Goal: Task Accomplishment & Management: Manage account settings

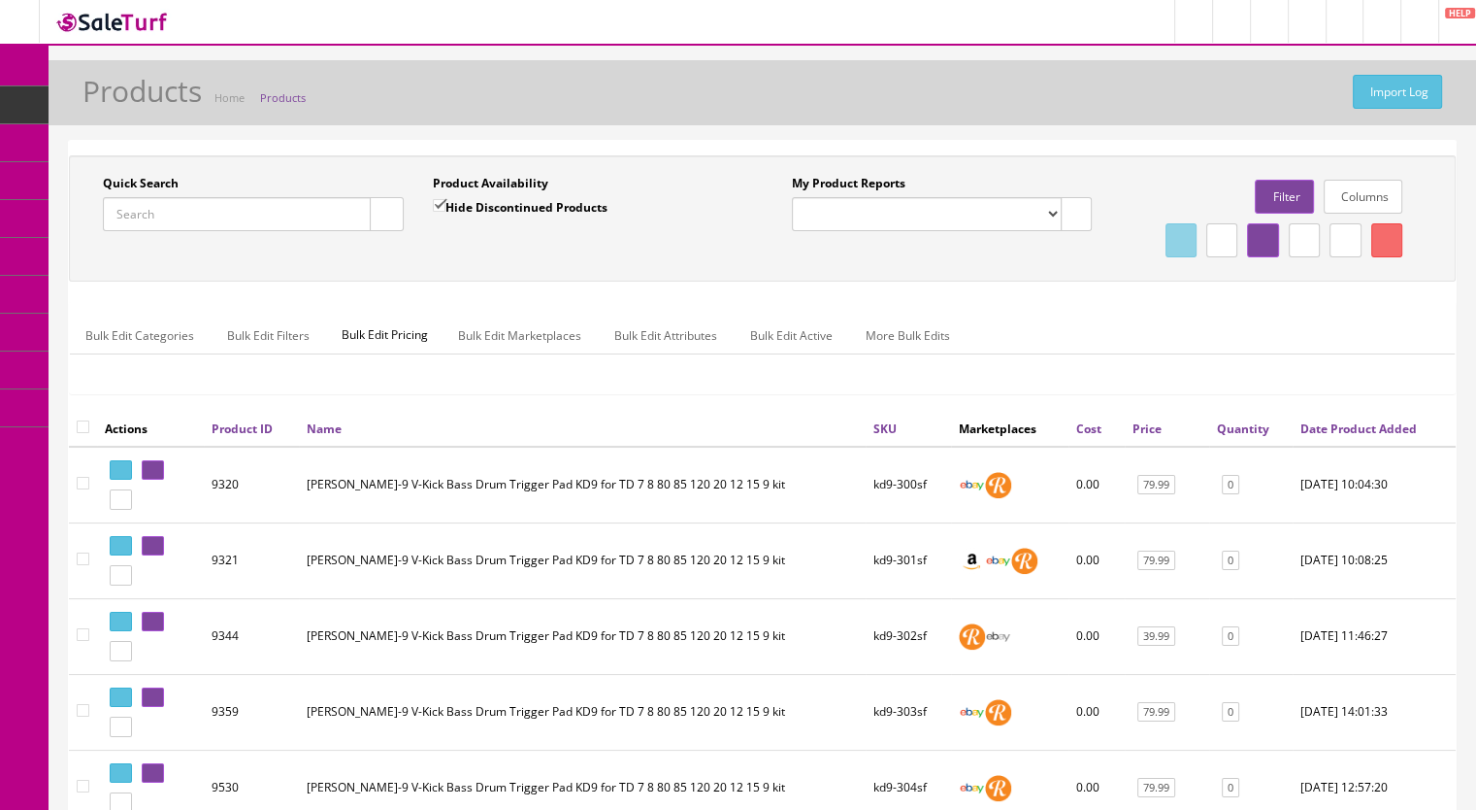
click at [136, 217] on input "Quick Search" at bounding box center [237, 214] width 268 height 34
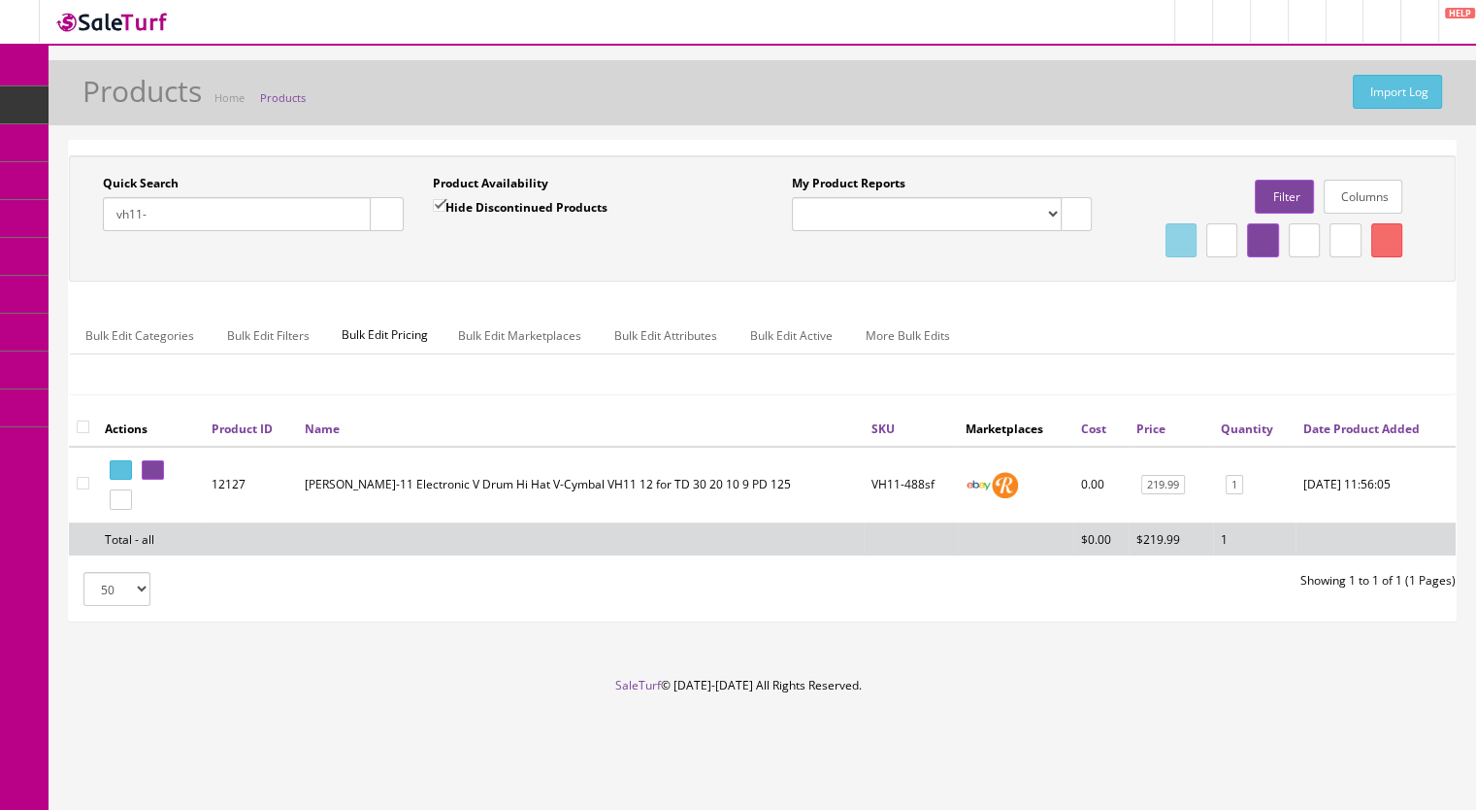
type input "vh11-"
click at [126, 505] on icon at bounding box center [124, 499] width 4 height 11
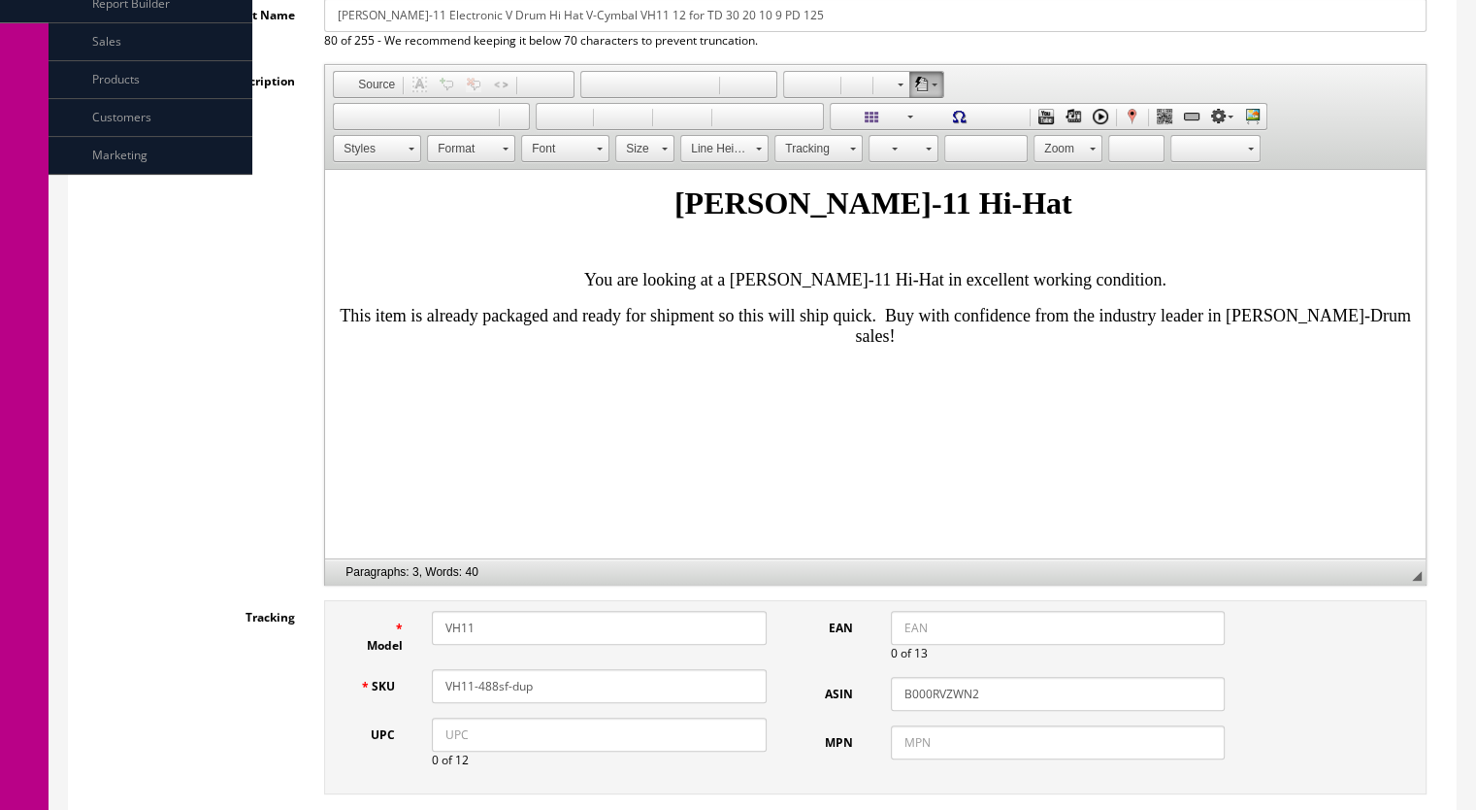
scroll to position [485, 0]
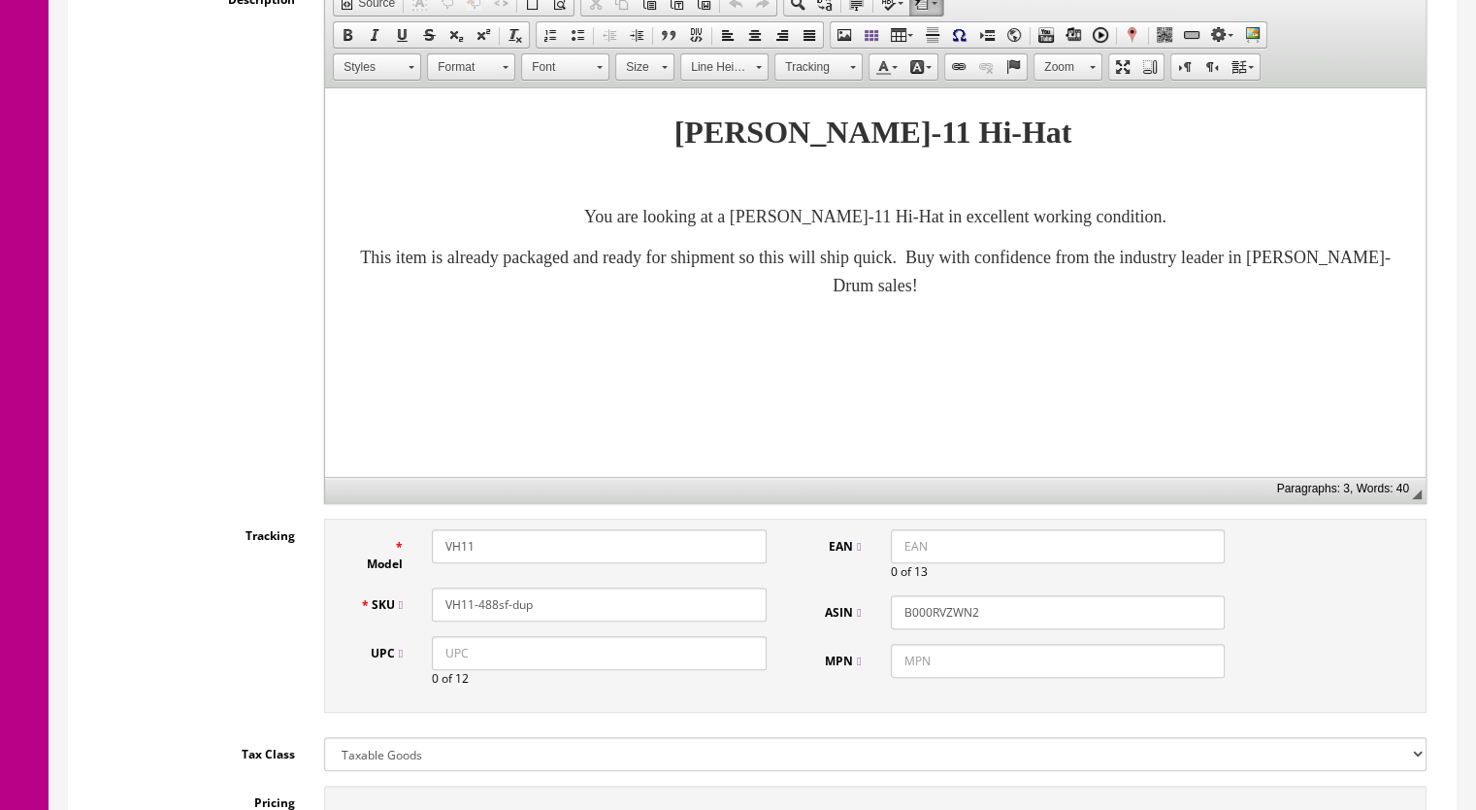
drag, startPoint x: 536, startPoint y: 611, endPoint x: 482, endPoint y: 592, distance: 56.5
click at [488, 615] on input "VH11-488sf-dup" at bounding box center [599, 604] width 335 height 34
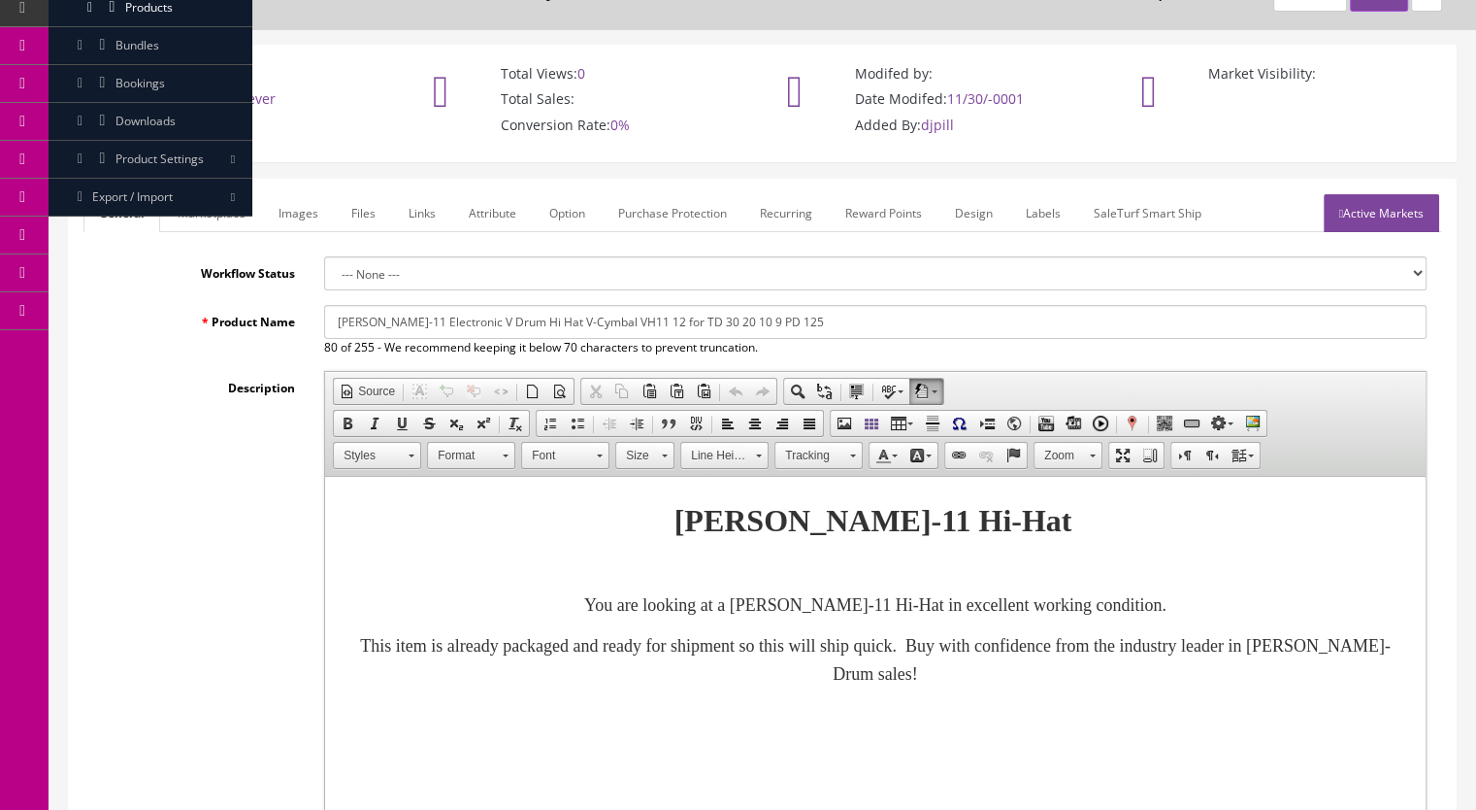
type input "VH11-489sf"
drag, startPoint x: 211, startPoint y: 229, endPoint x: 247, endPoint y: 226, distance: 36.0
click at [210, 228] on link "Marketplace" at bounding box center [211, 213] width 99 height 38
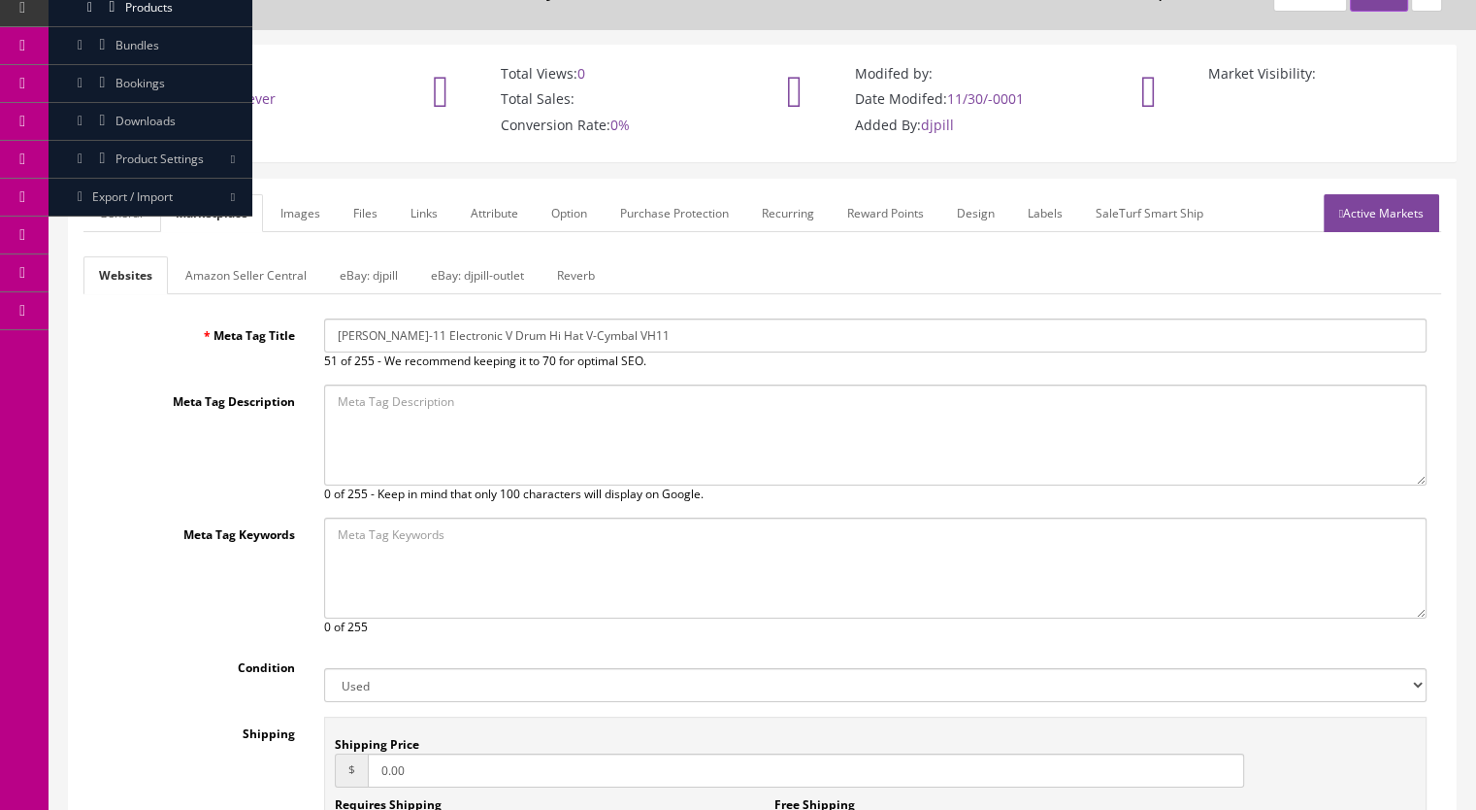
click at [474, 281] on link "eBay: djpill-outlet" at bounding box center [477, 275] width 124 height 38
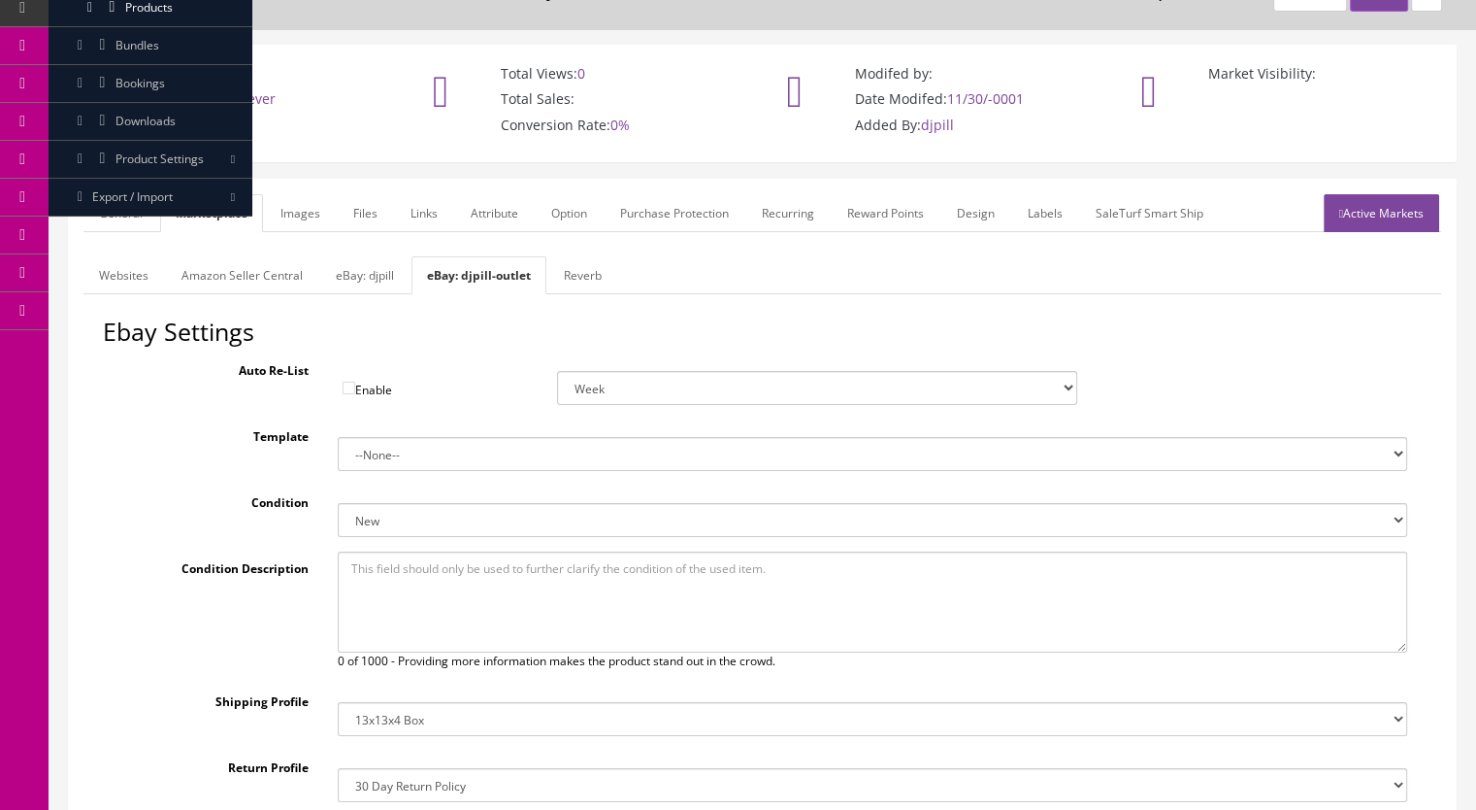
click at [564, 277] on link "Reverb" at bounding box center [582, 275] width 69 height 38
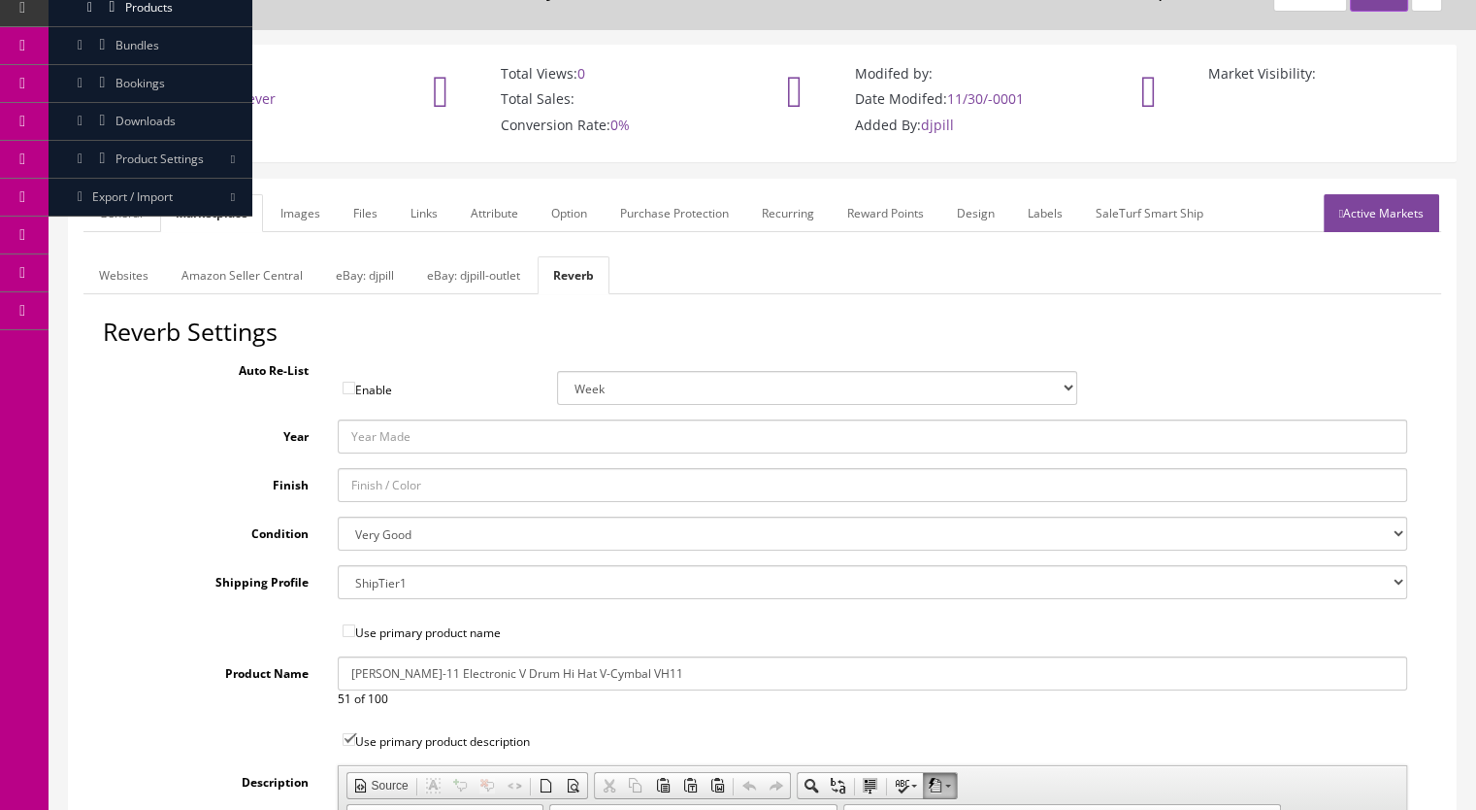
click at [289, 210] on link "Images" at bounding box center [300, 213] width 71 height 38
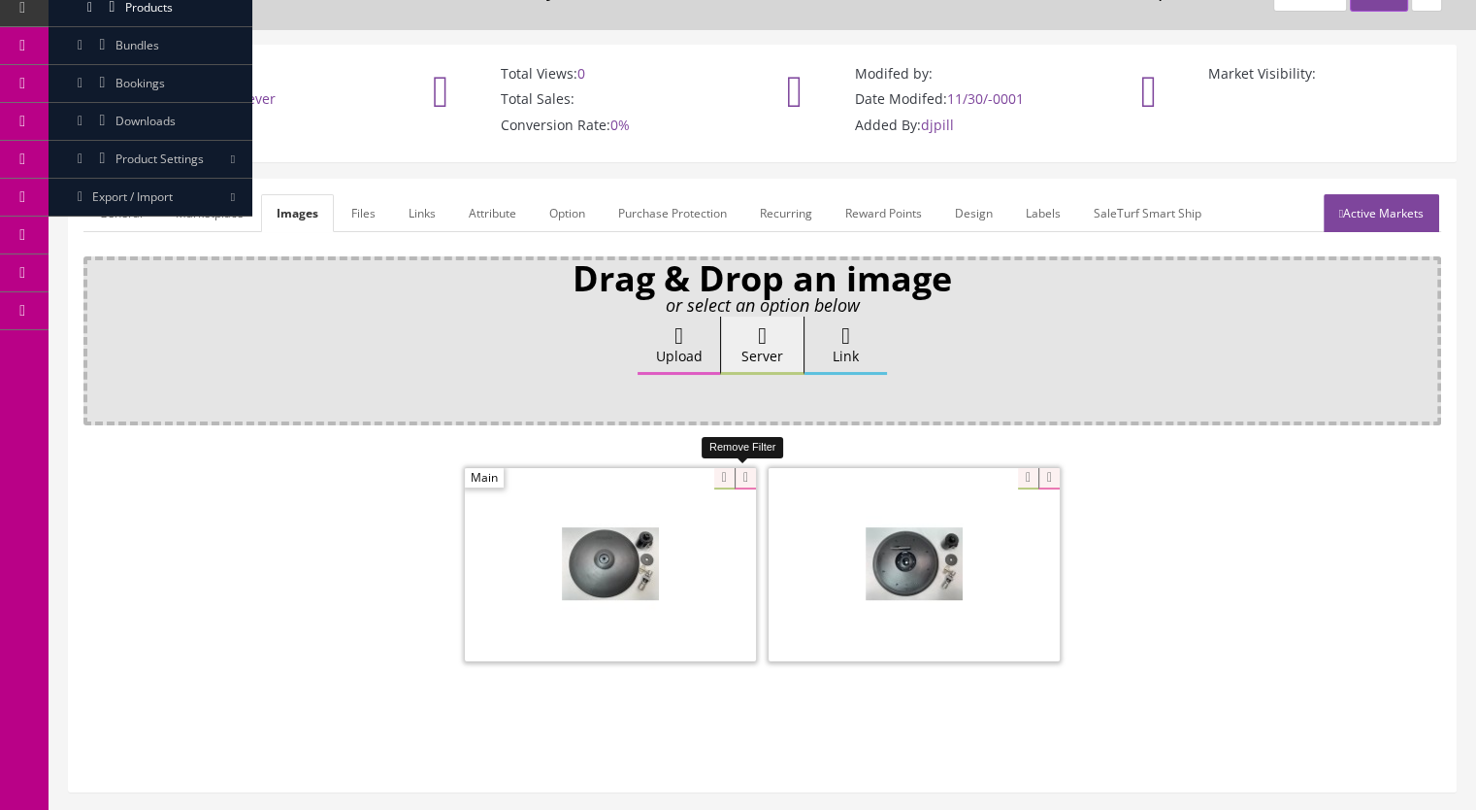
click at [748, 474] on icon at bounding box center [745, 478] width 21 height 21
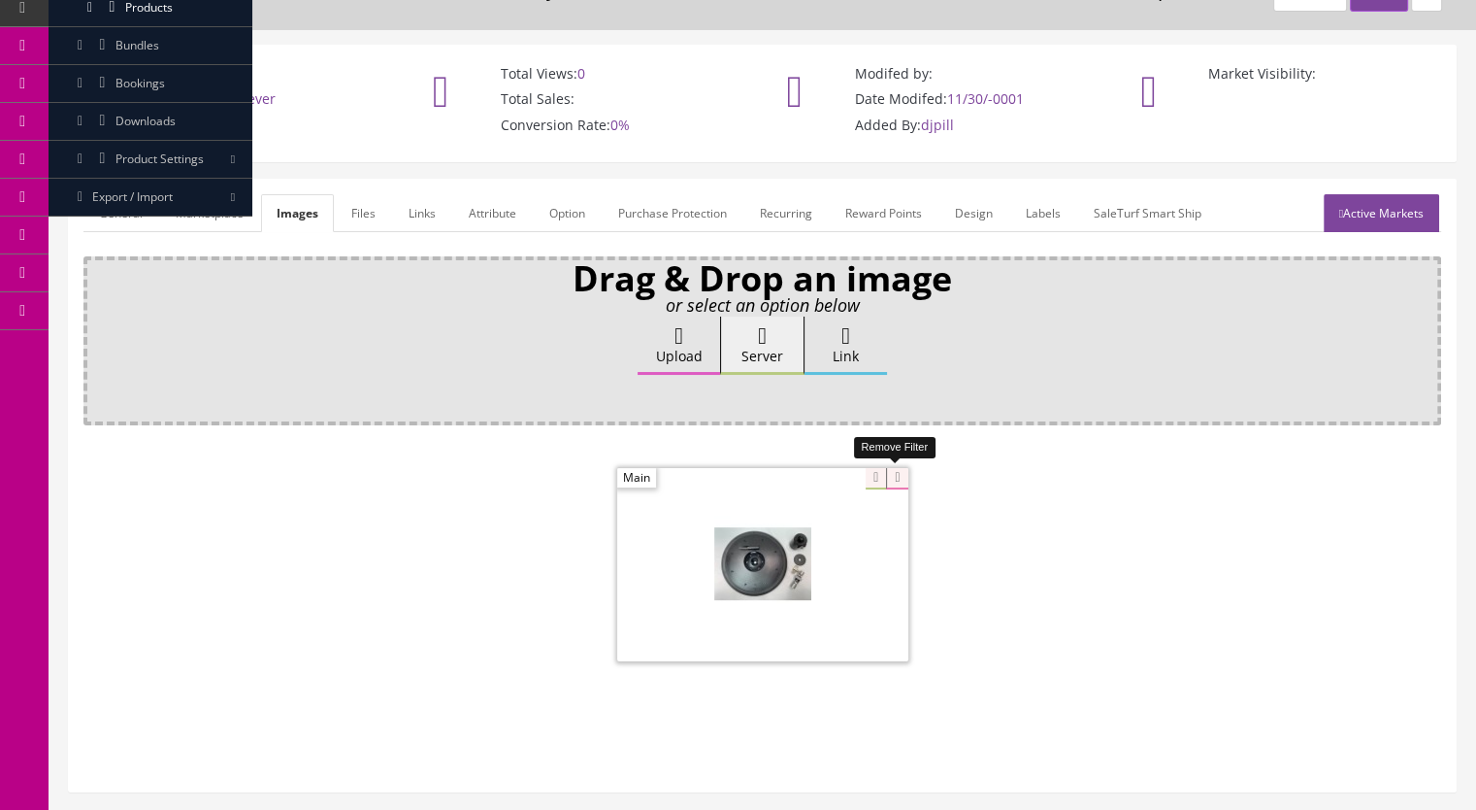
click at [904, 482] on icon at bounding box center [896, 478] width 21 height 21
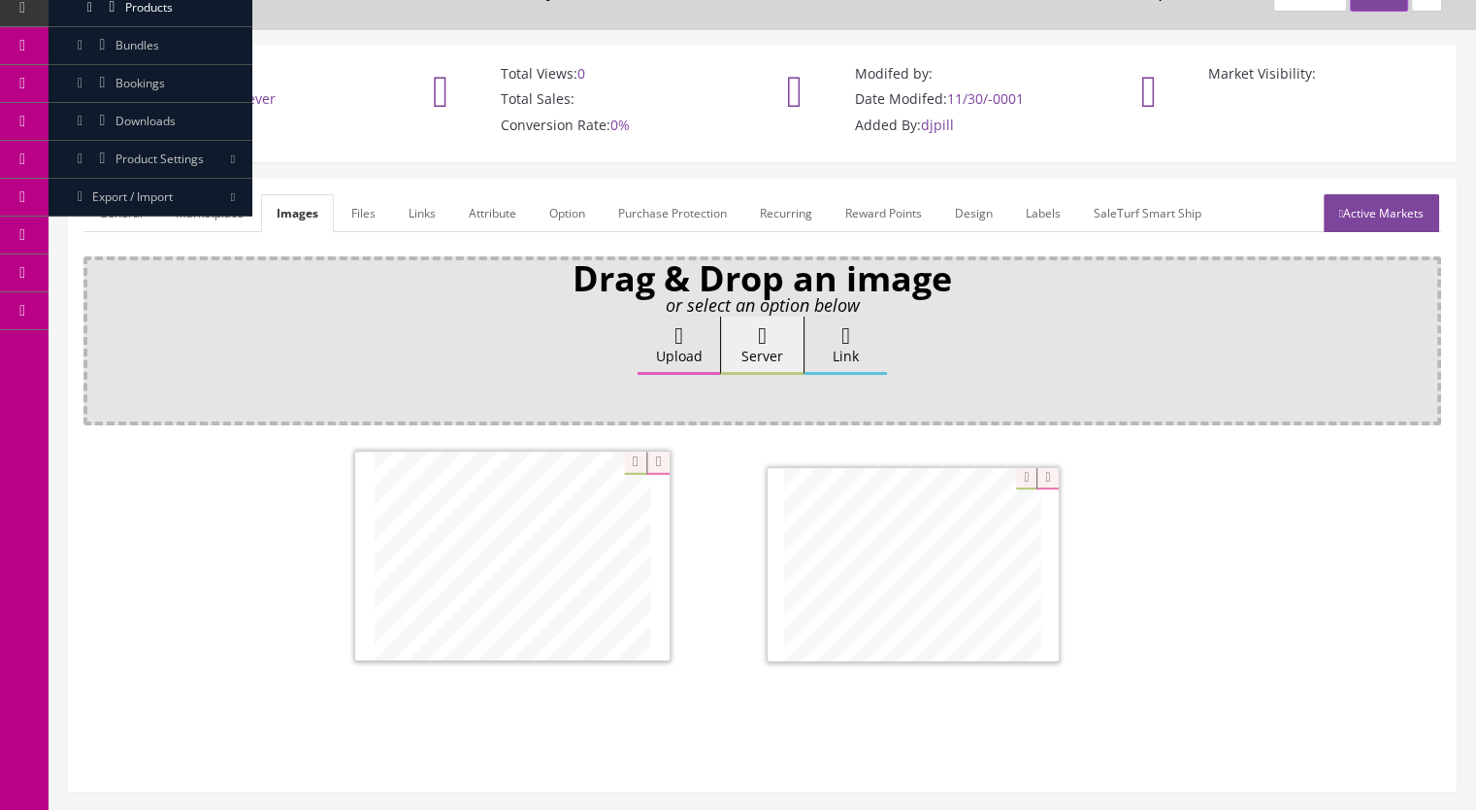
drag, startPoint x: 951, startPoint y: 543, endPoint x: 552, endPoint y: 537, distance: 399.0
click at [1373, 212] on link "Active Markets" at bounding box center [1382, 213] width 116 height 38
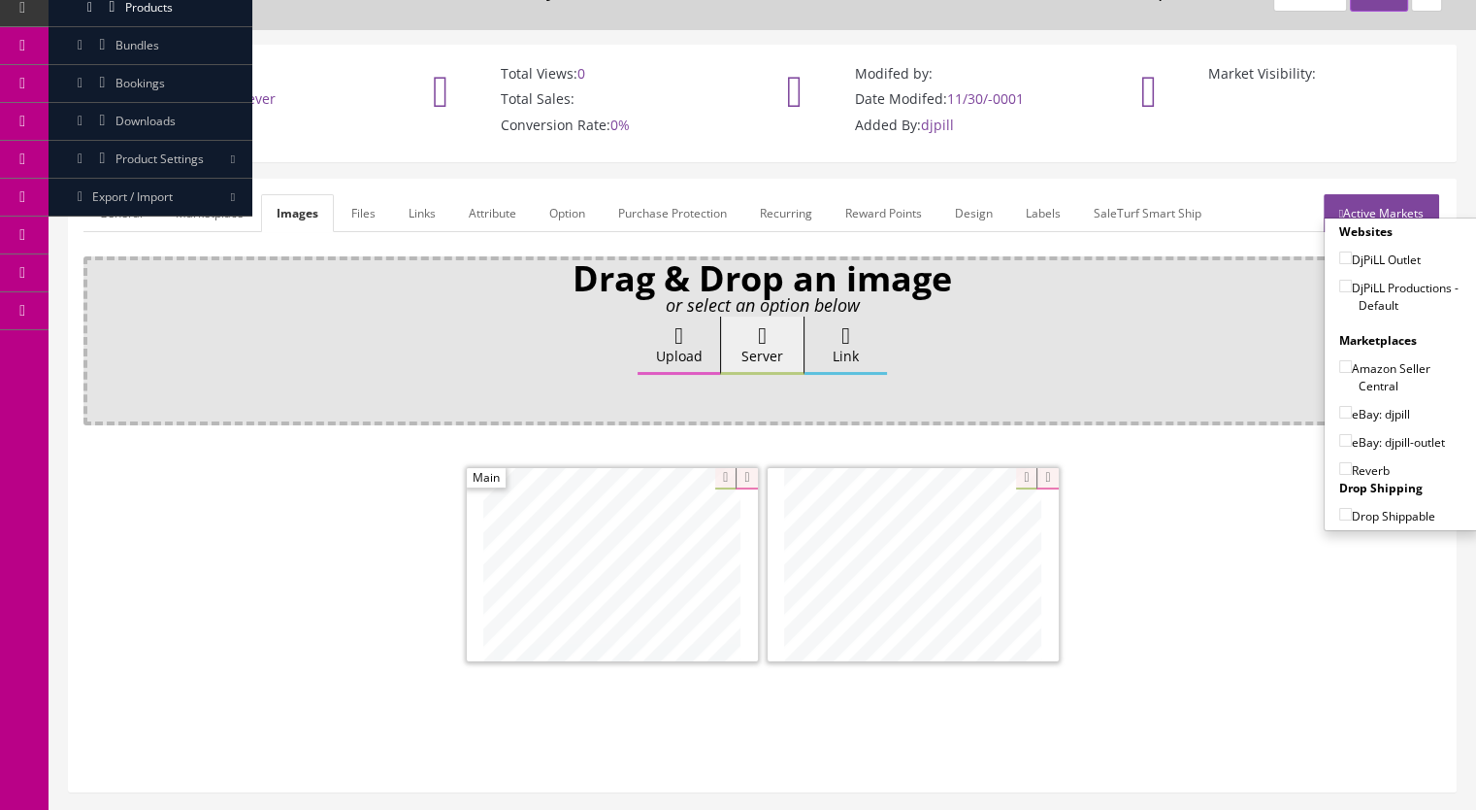
click at [1340, 283] on input"] "DjPiLL Productions - Default" at bounding box center [1346, 286] width 13 height 13
checkbox input"] "true"
drag, startPoint x: 1336, startPoint y: 413, endPoint x: 1340, endPoint y: 428, distance: 16.0
click at [1340, 412] on input"] "eBay: djpill" at bounding box center [1346, 412] width 13 height 13
checkbox input"] "true"
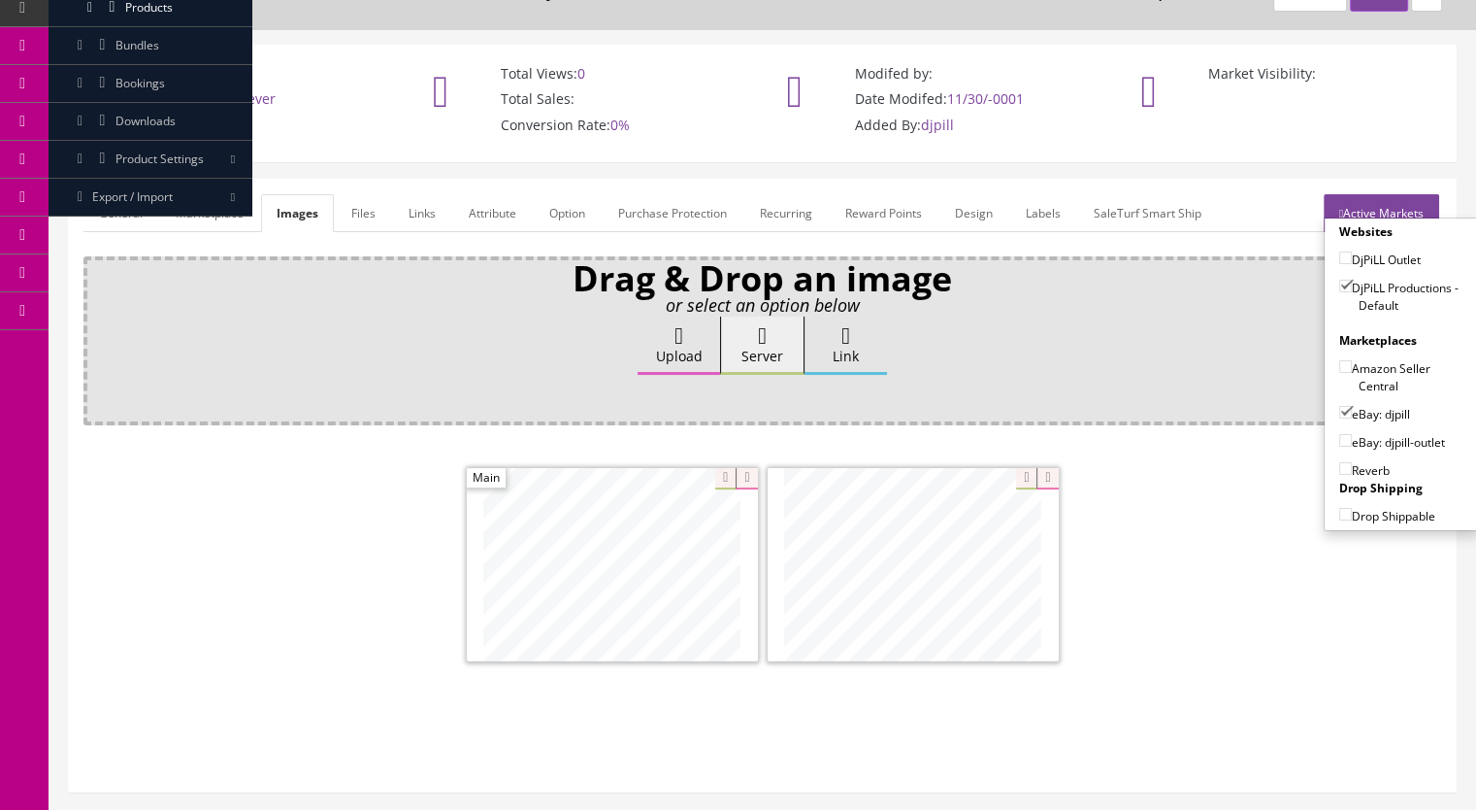
click at [1340, 462] on input"] "Reverb" at bounding box center [1346, 468] width 13 height 13
checkbox input"] "true"
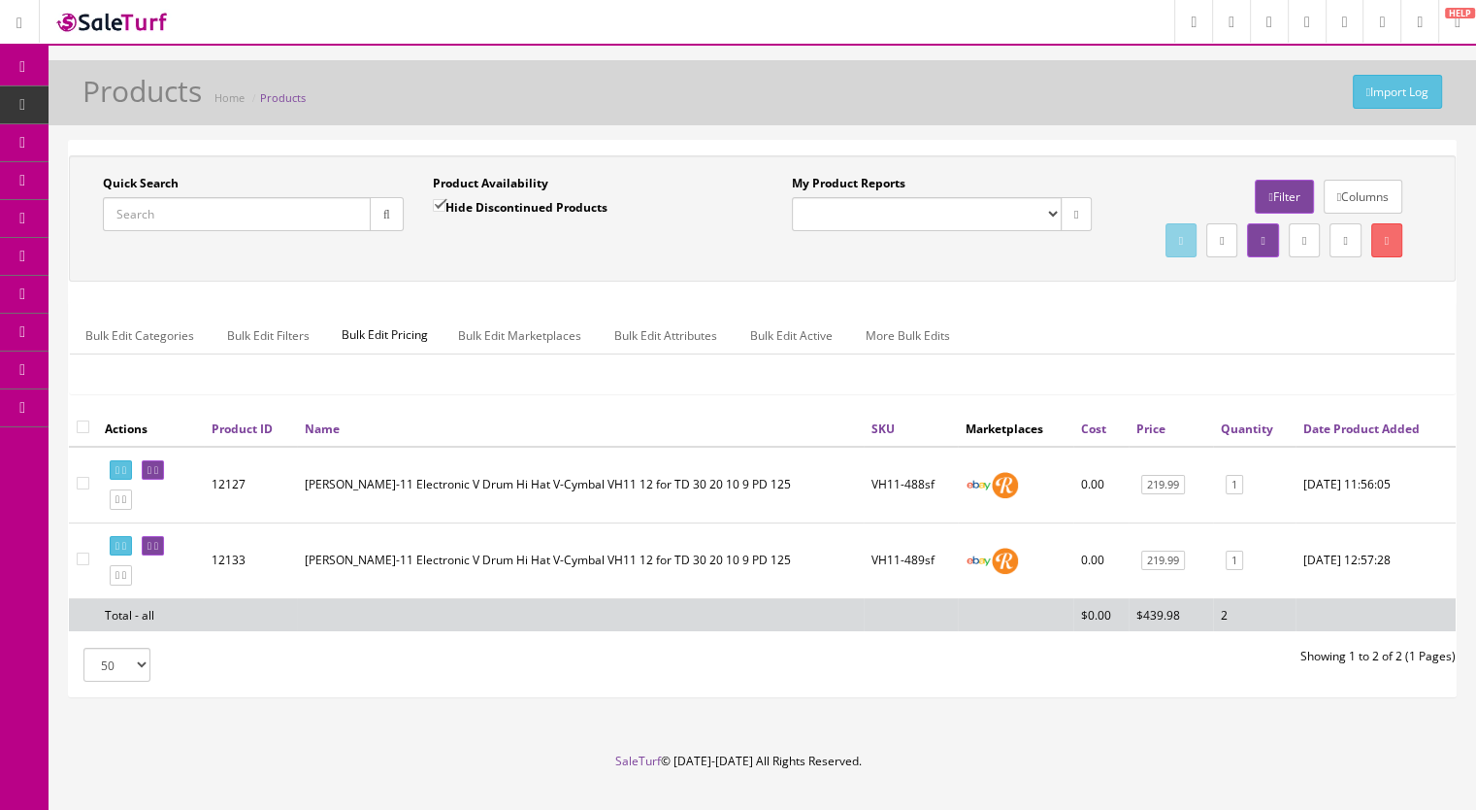
click at [176, 218] on input "Quick Search" at bounding box center [237, 214] width 268 height 34
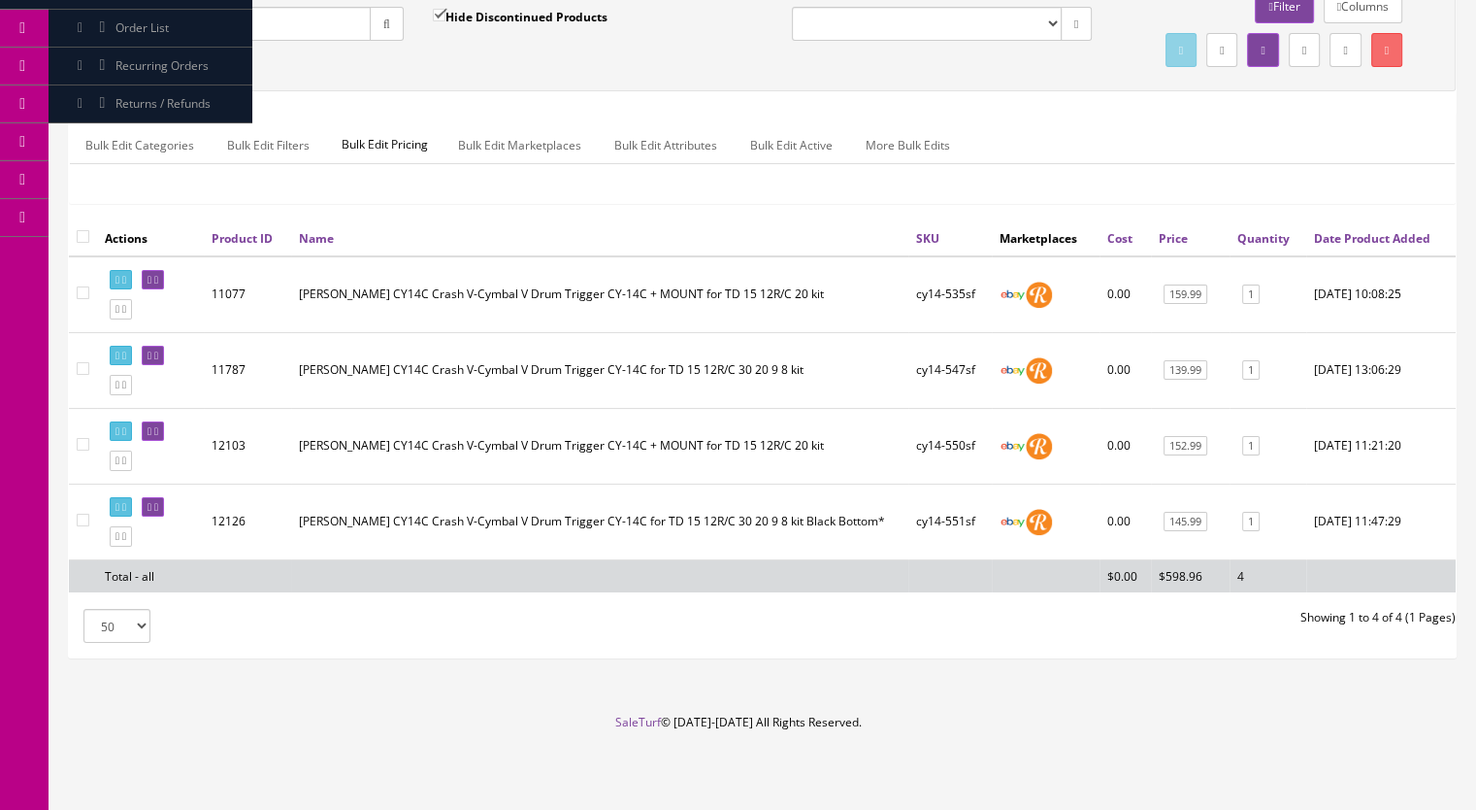
scroll to position [194, 0]
click at [200, 21] on input "cy14-" at bounding box center [237, 23] width 268 height 34
type input "cy14-54"
click at [437, 14] on input "Hide Discontinued Products" at bounding box center [439, 14] width 13 height 13
checkbox input "false"
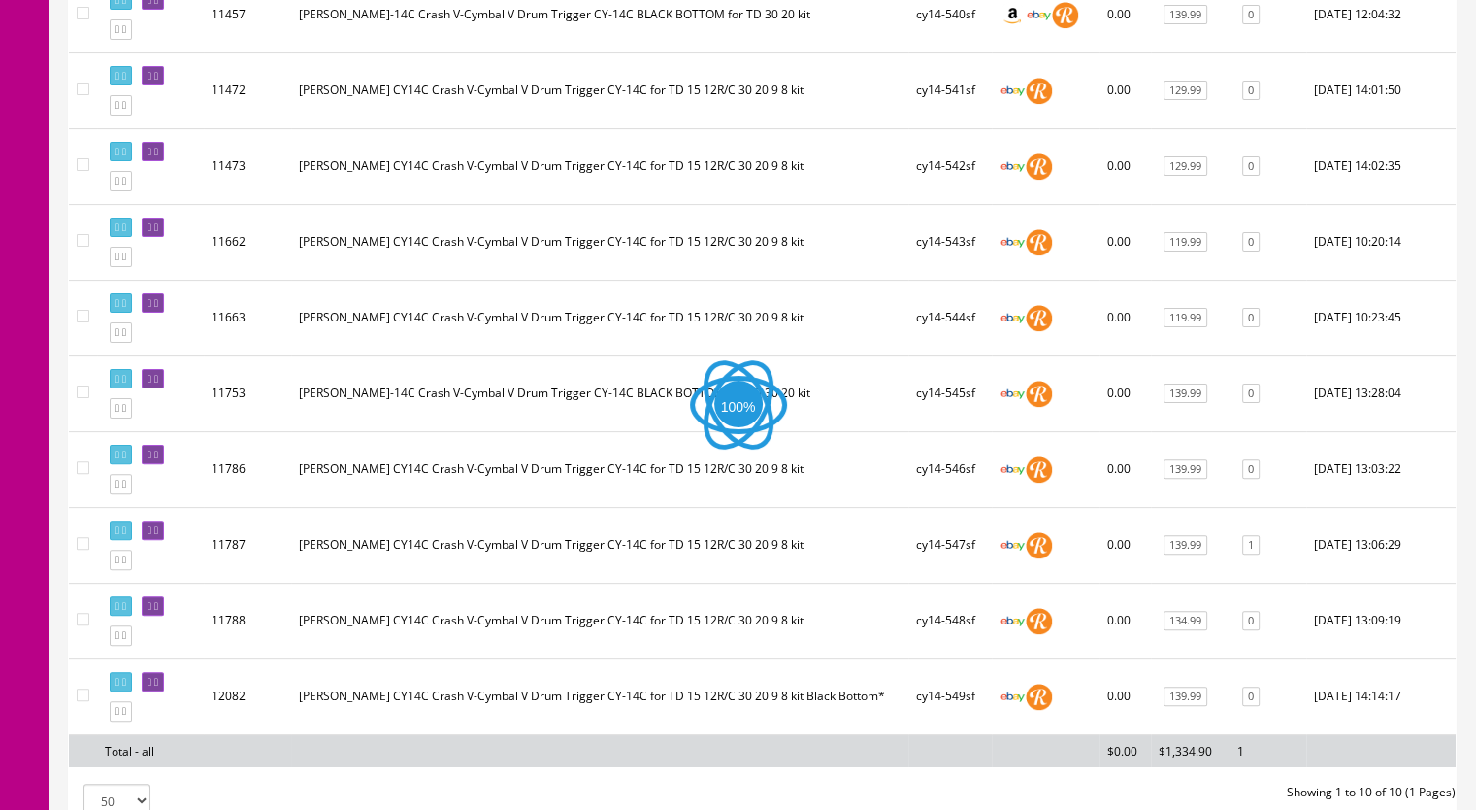
scroll to position [485, 0]
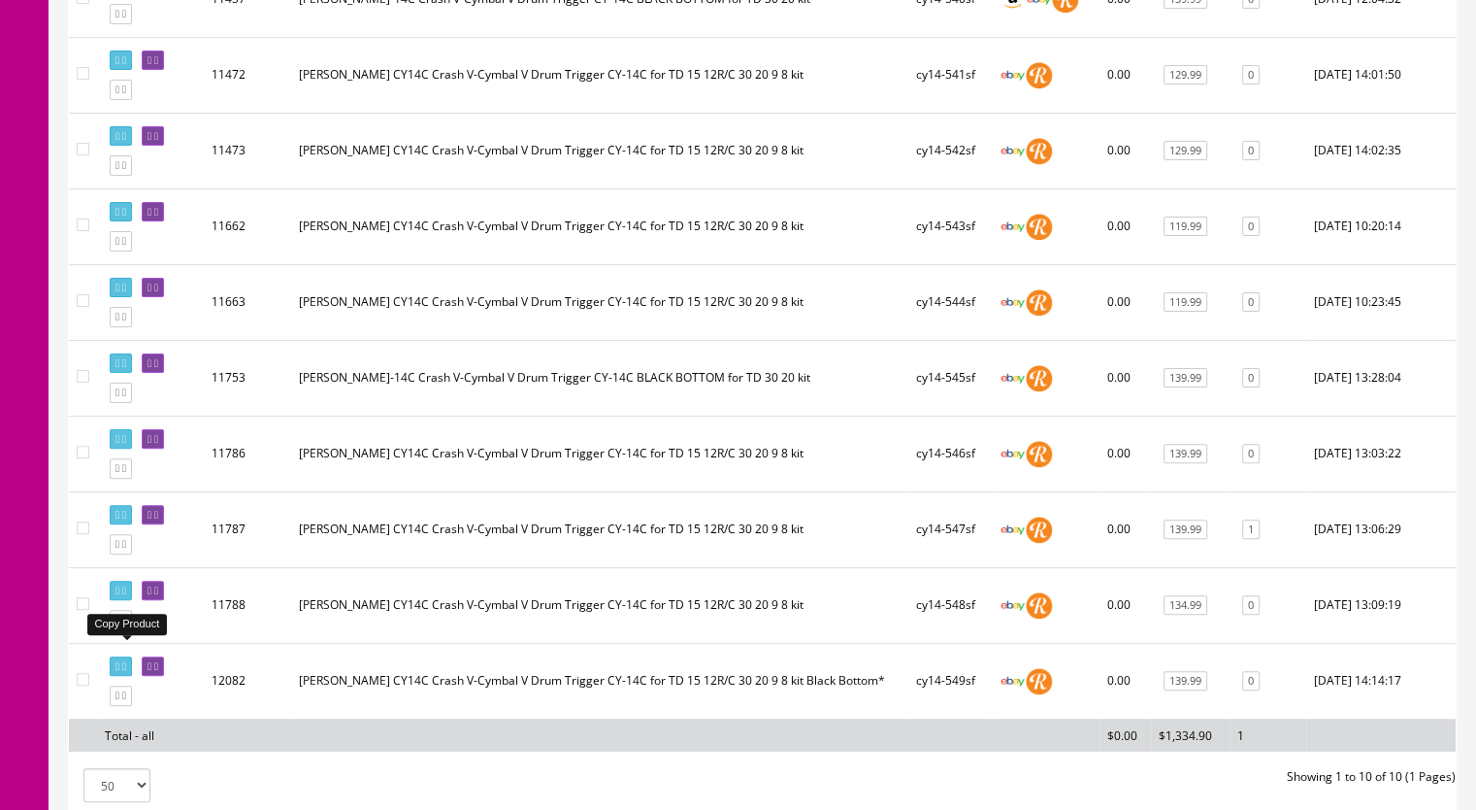
click at [126, 625] on icon at bounding box center [124, 619] width 4 height 11
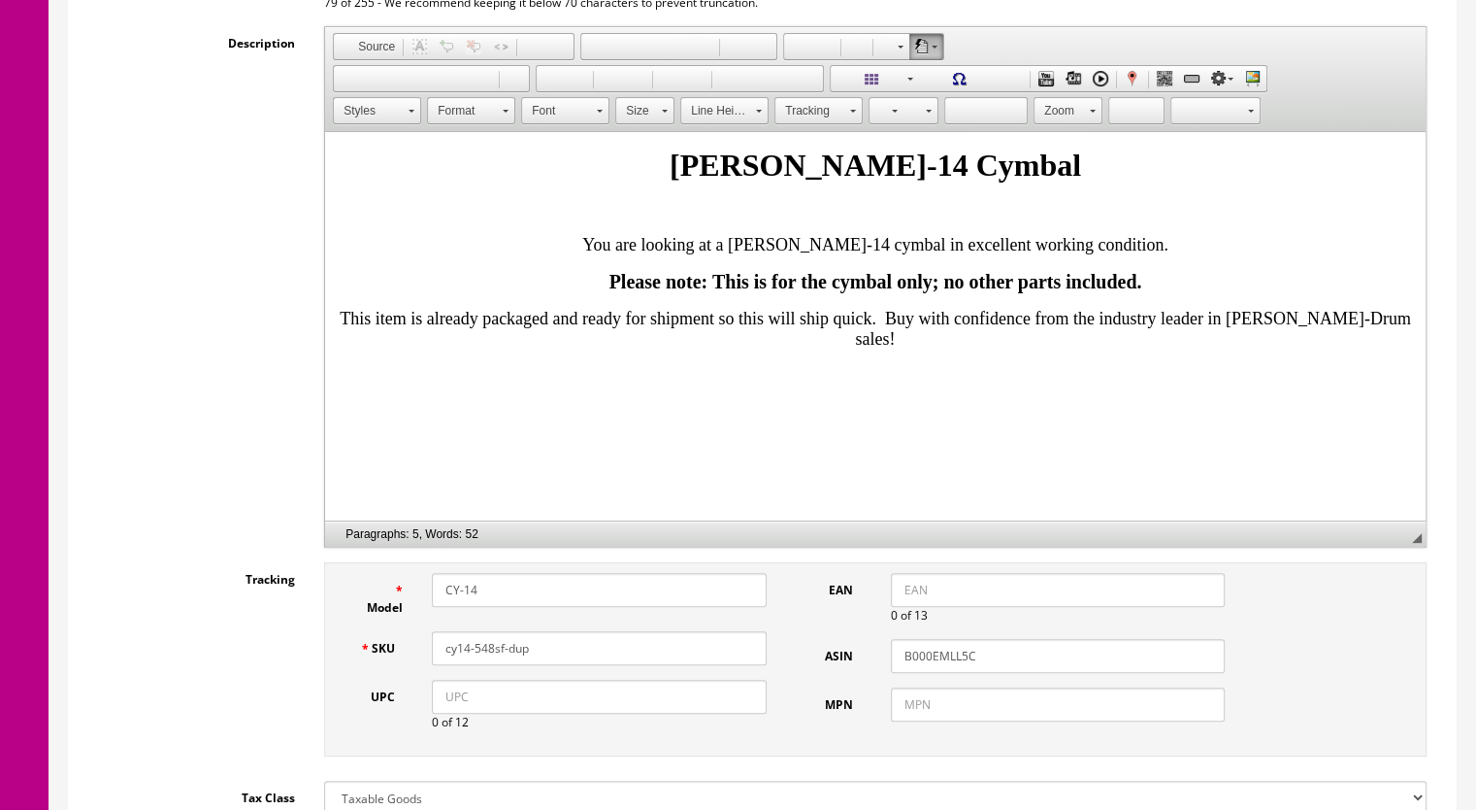
scroll to position [485, 0]
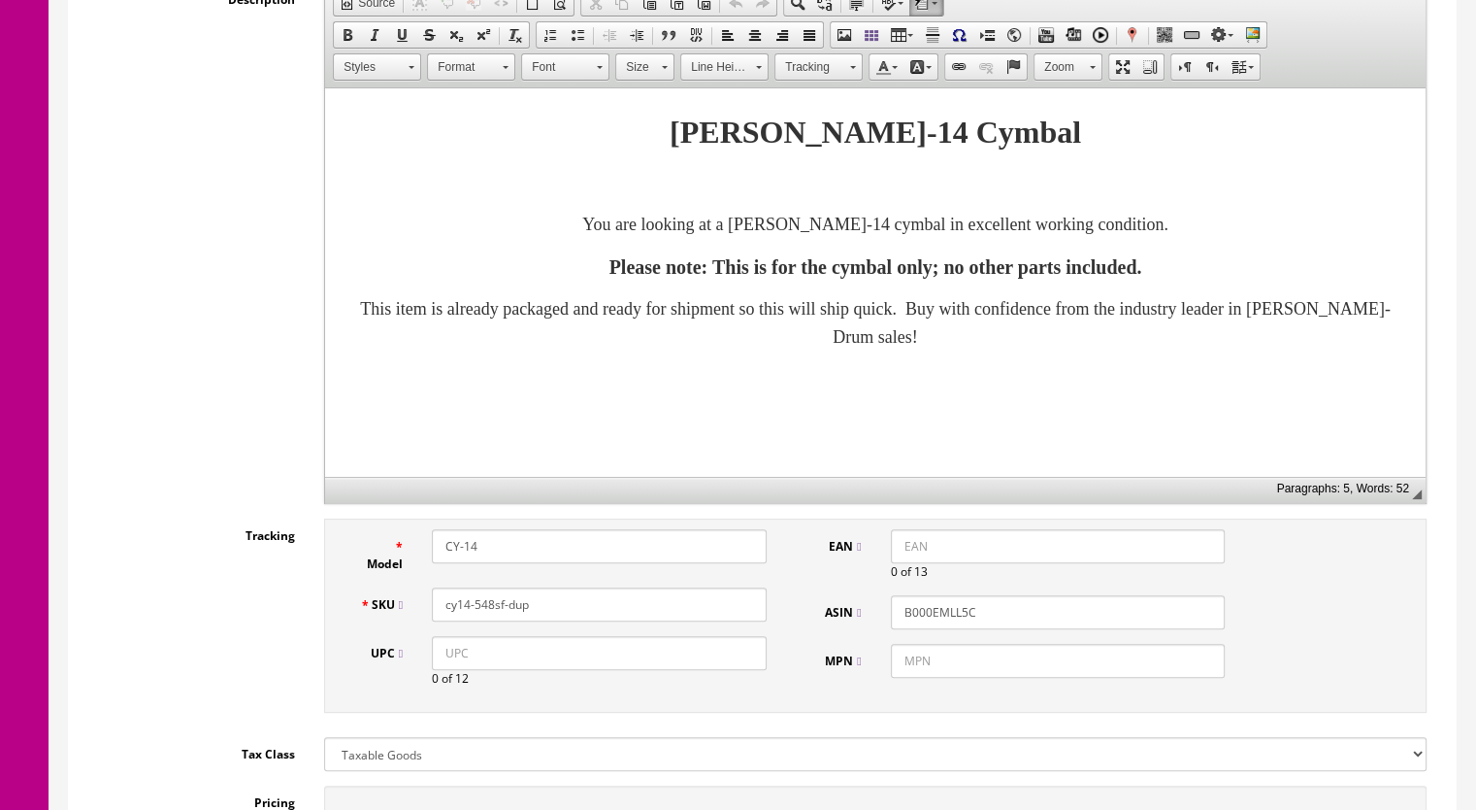
drag, startPoint x: 513, startPoint y: 612, endPoint x: 480, endPoint y: 619, distance: 33.9
click at [480, 619] on div "SKU cy14-548sf-dup" at bounding box center [563, 604] width 437 height 34
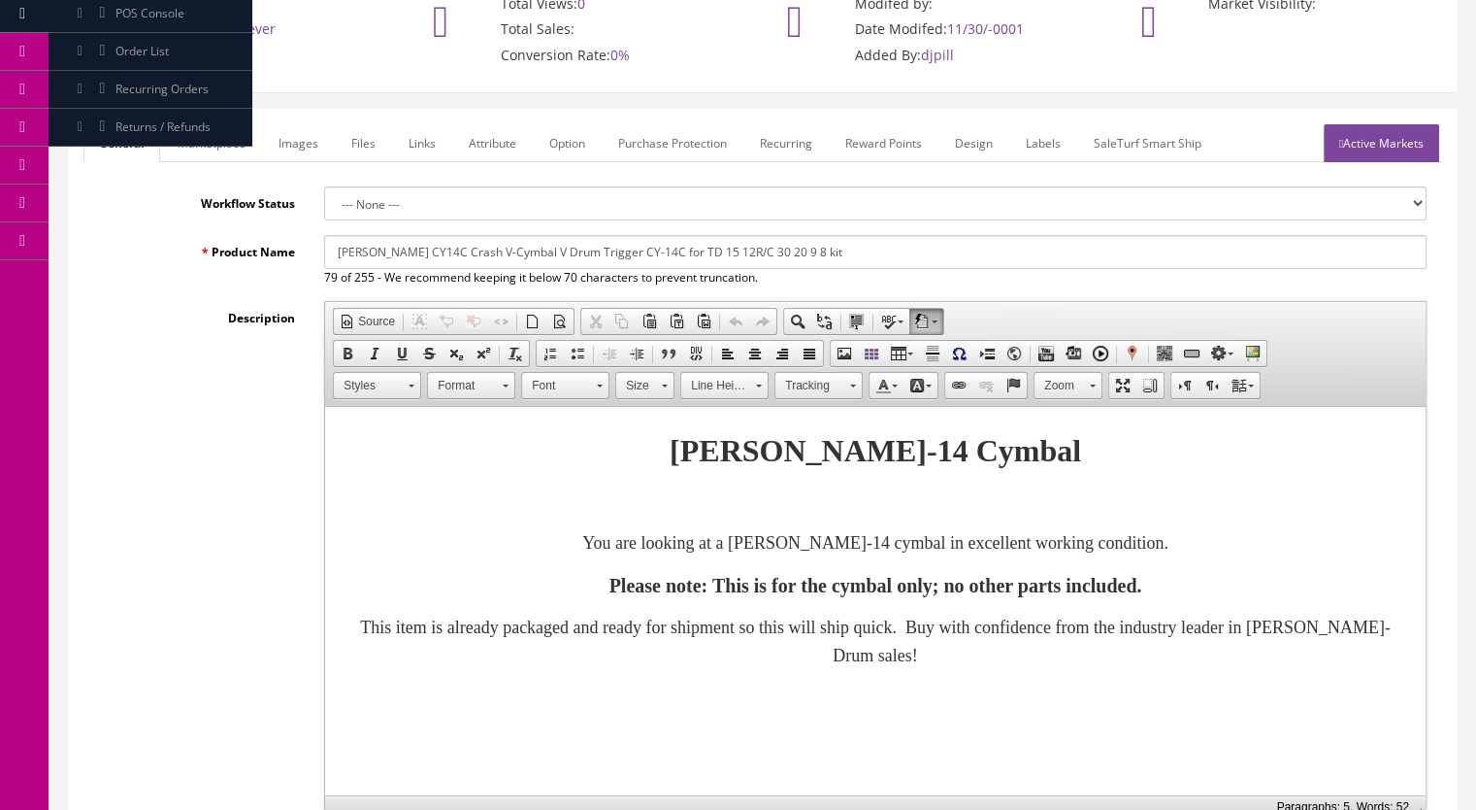
scroll to position [0, 0]
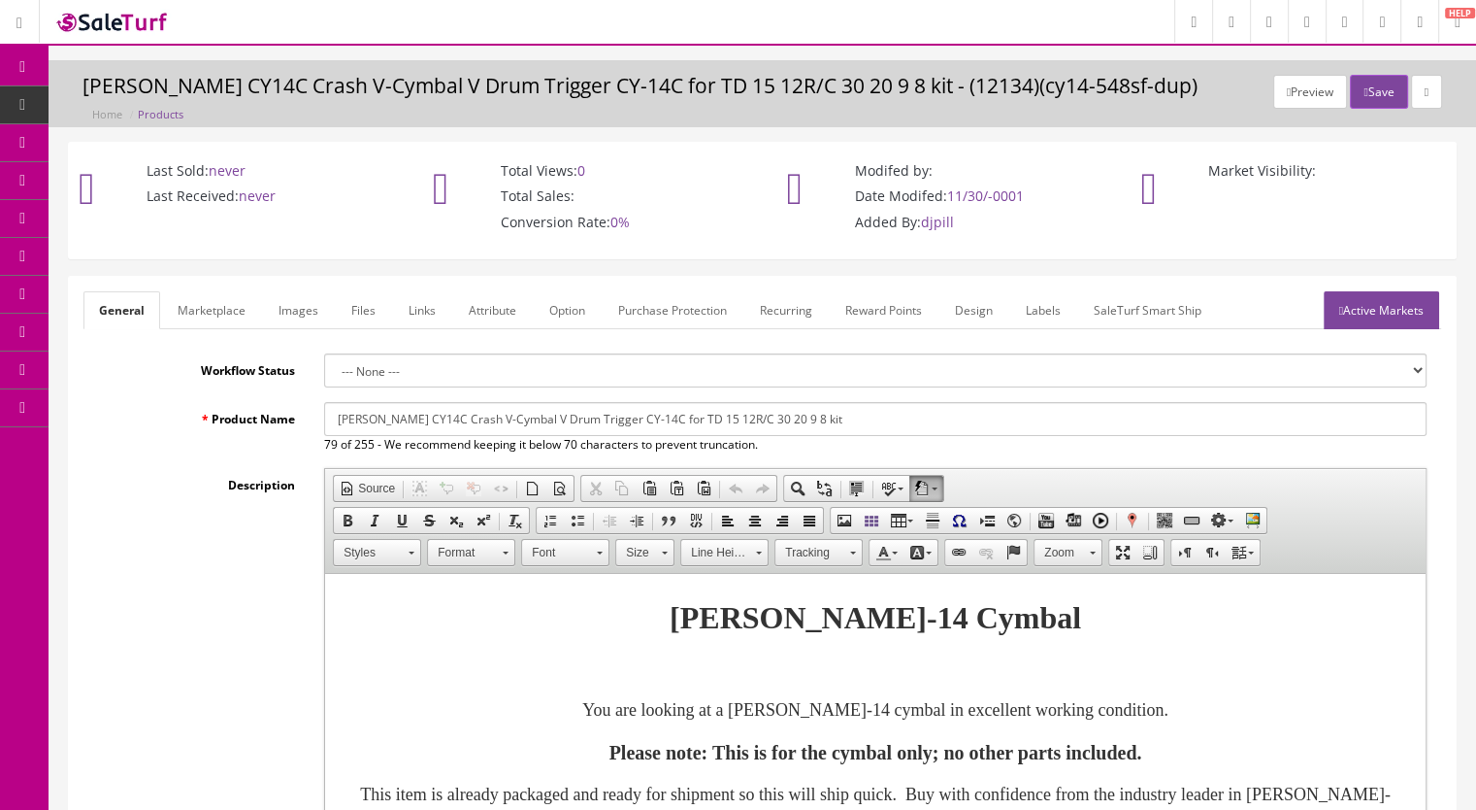
type input "cy14-552sf"
drag, startPoint x: 201, startPoint y: 316, endPoint x: 229, endPoint y: 327, distance: 30.1
click at [201, 317] on link "Marketplace" at bounding box center [211, 310] width 99 height 38
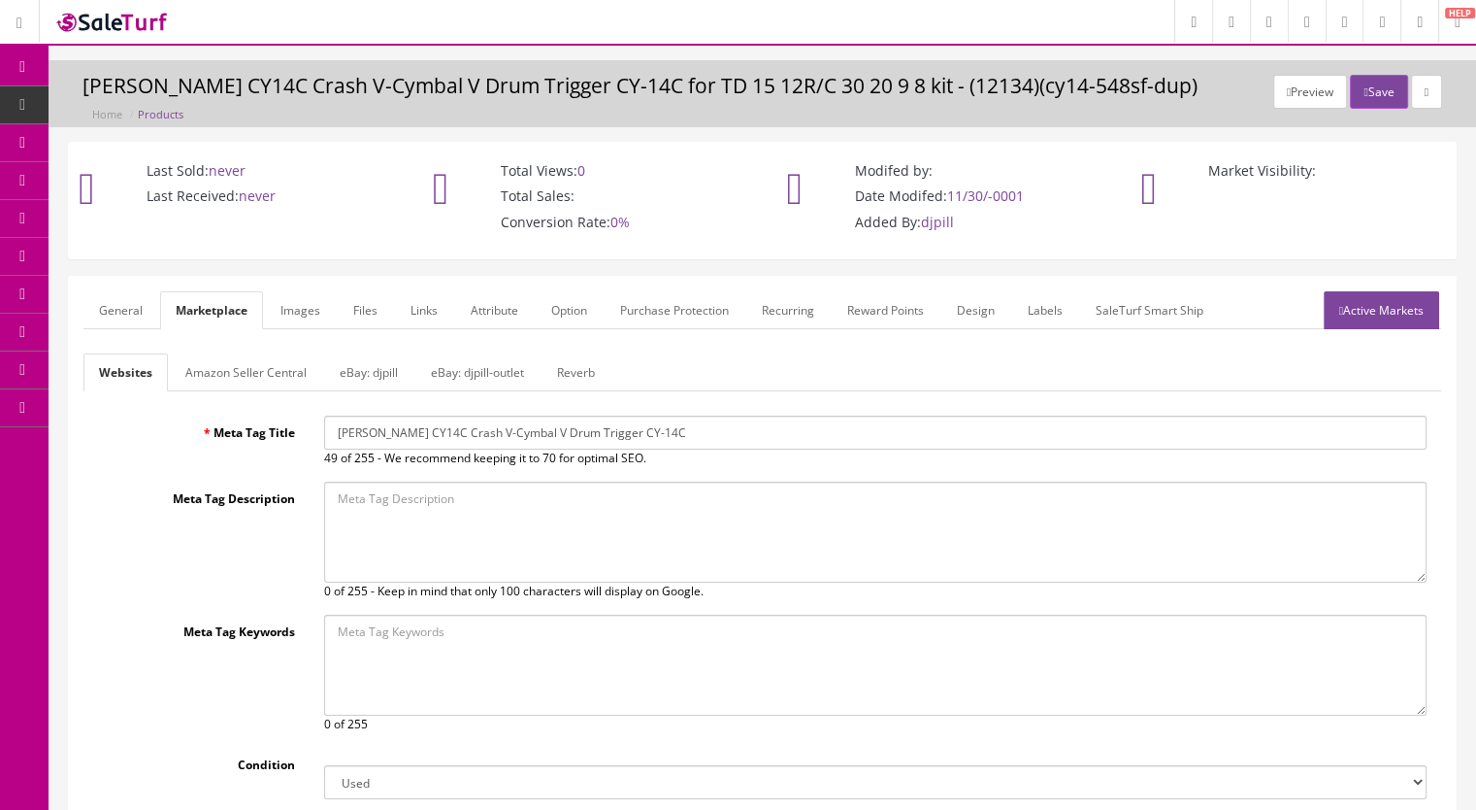
click at [563, 372] on link "Reverb" at bounding box center [576, 372] width 69 height 38
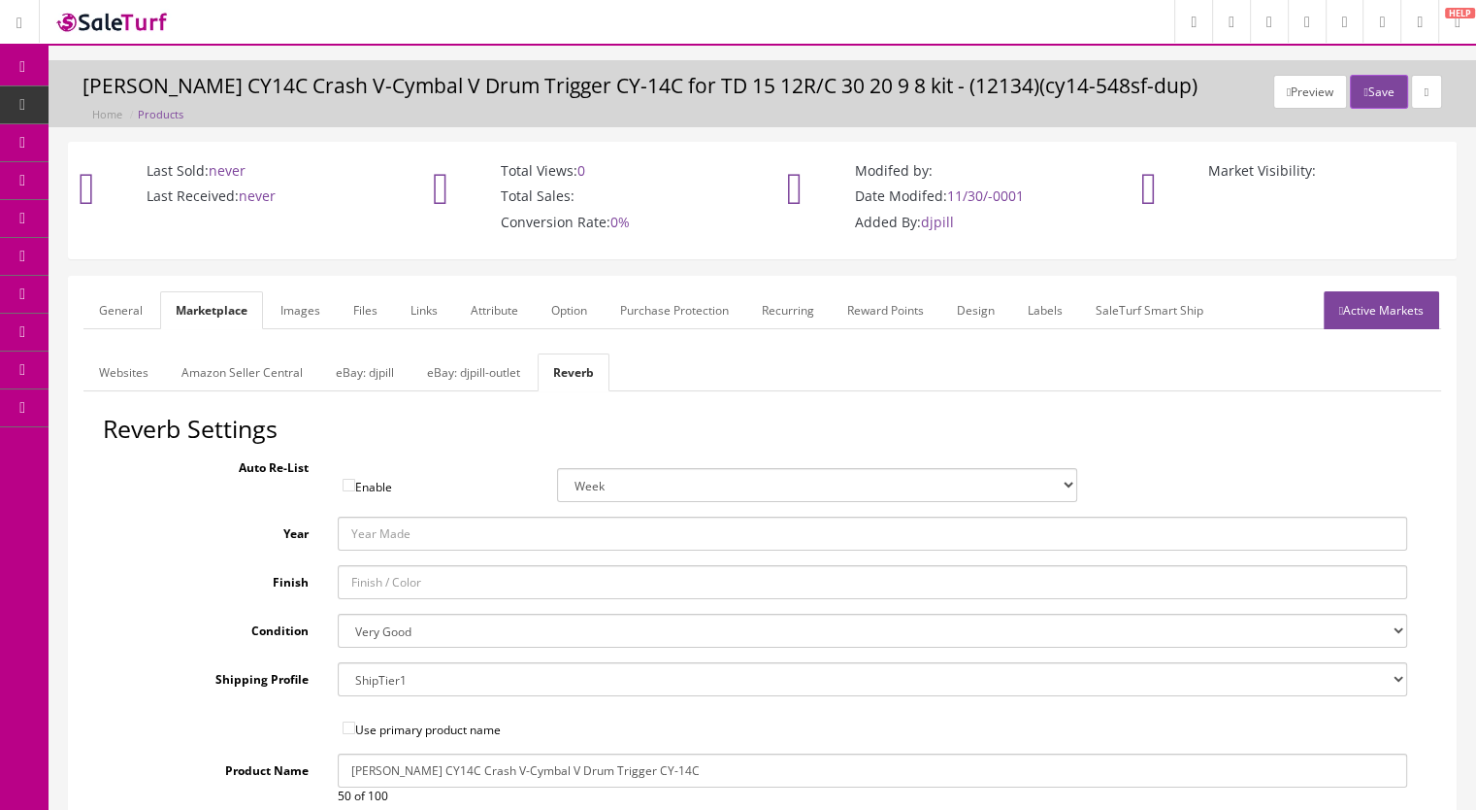
click at [296, 308] on link "Images" at bounding box center [300, 310] width 71 height 38
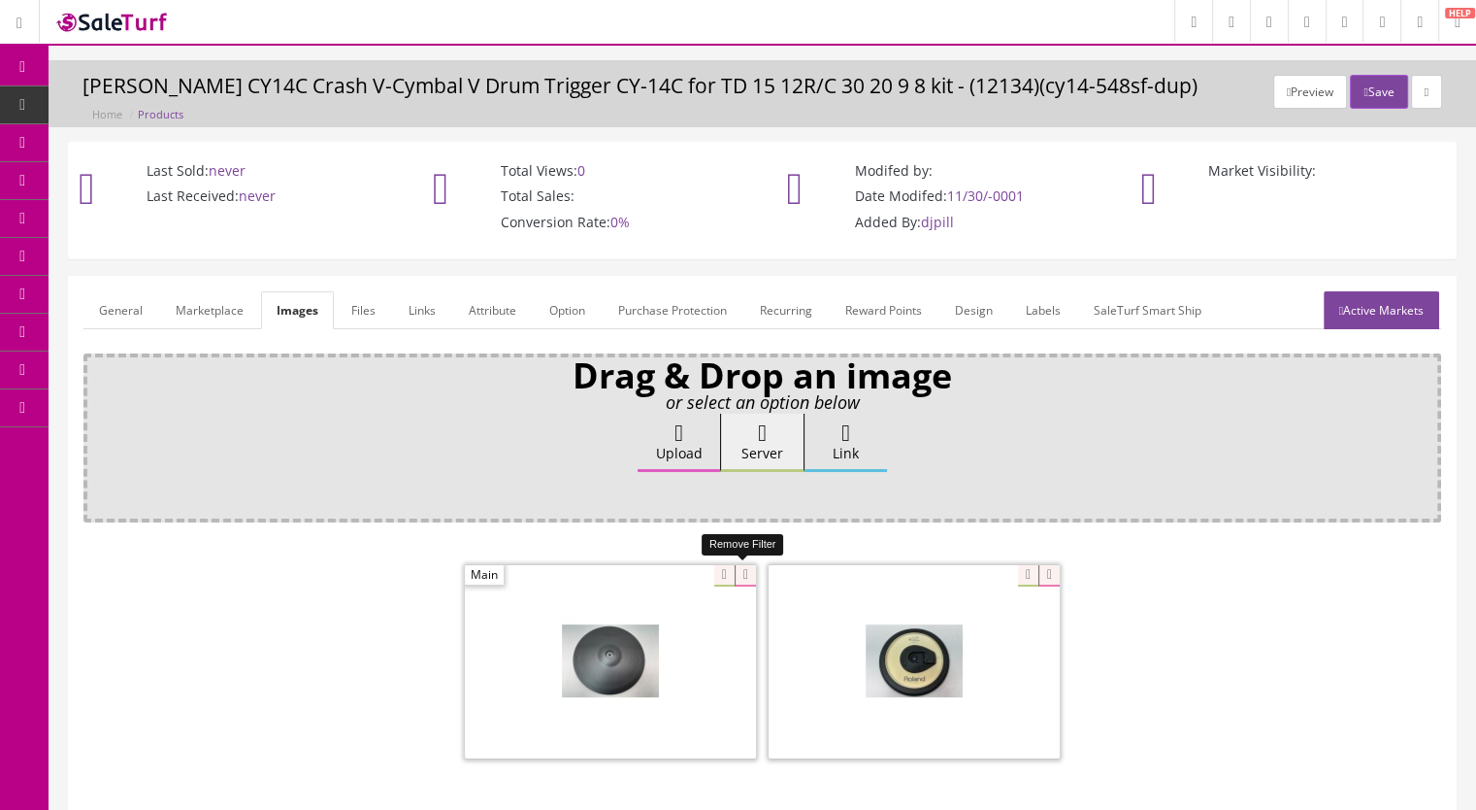
click at [747, 572] on icon at bounding box center [745, 575] width 21 height 21
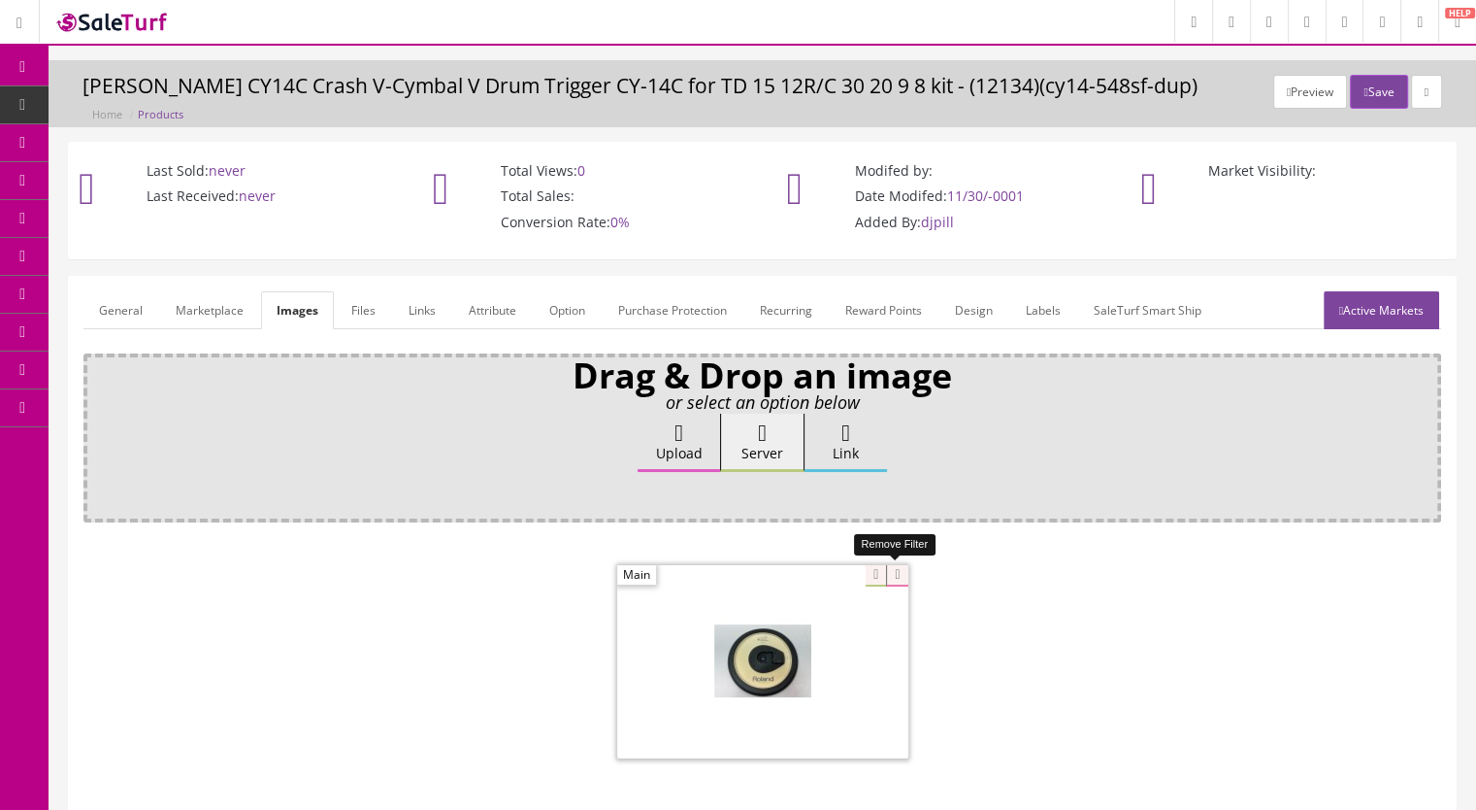
click at [902, 569] on icon at bounding box center [896, 575] width 21 height 21
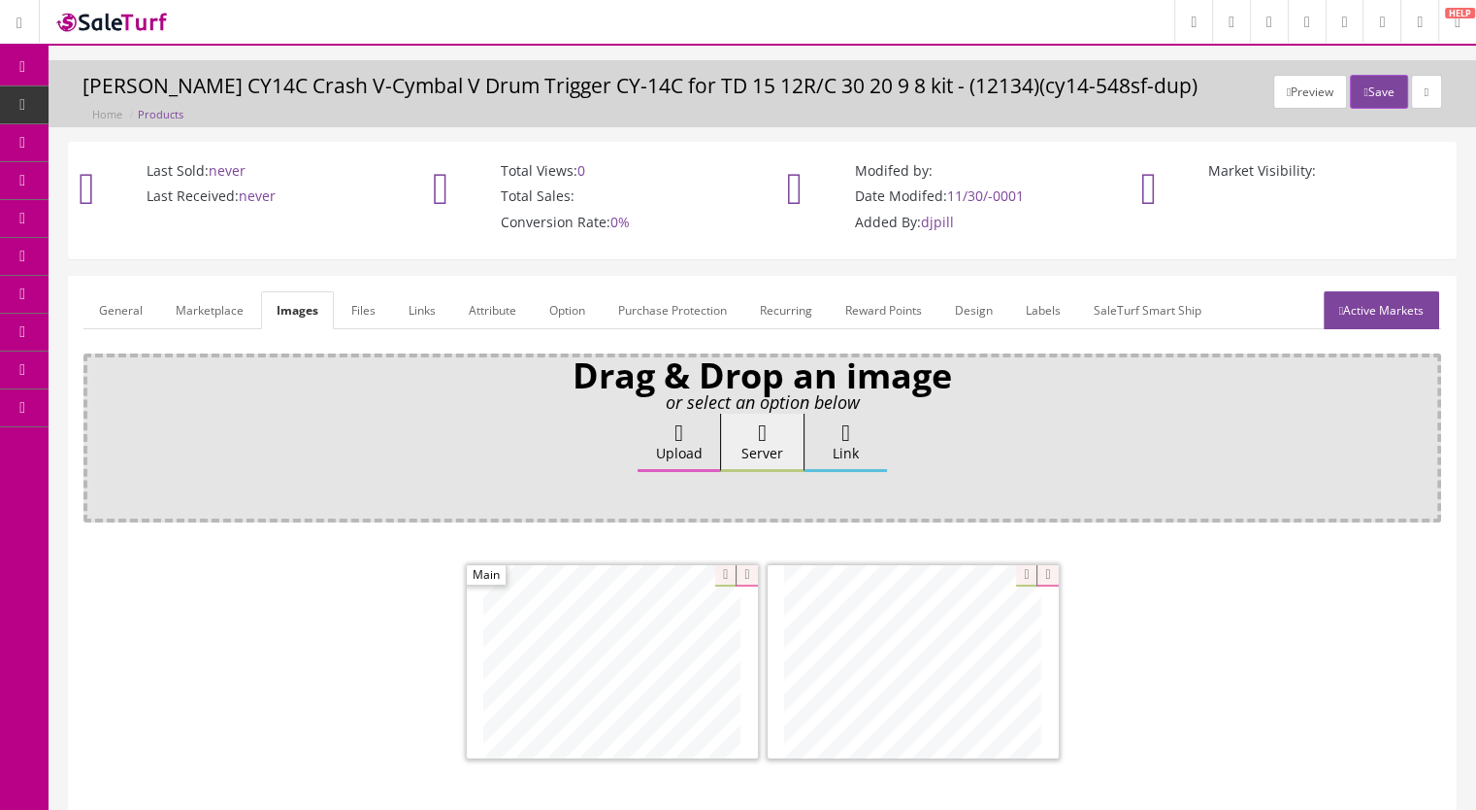
click at [1367, 311] on link "Active Markets" at bounding box center [1382, 310] width 116 height 38
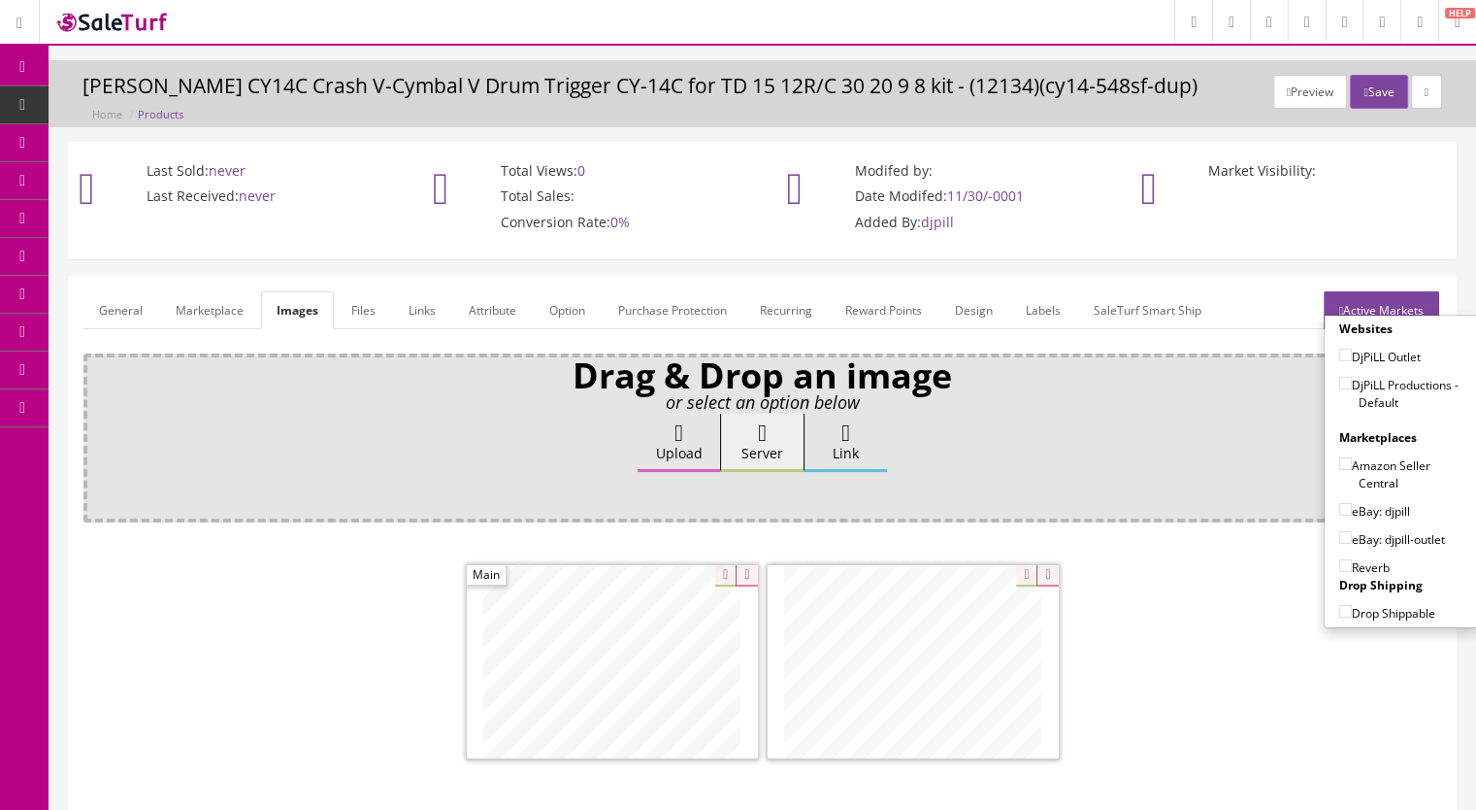
click at [1342, 383] on input"] "DjPiLL Productions - Default" at bounding box center [1346, 383] width 13 height 13
checkbox input"] "true"
click at [1341, 506] on input"] "eBay: djpill" at bounding box center [1346, 509] width 13 height 13
checkbox input"] "true"
click at [1340, 567] on input"] "Reverb" at bounding box center [1346, 565] width 13 height 13
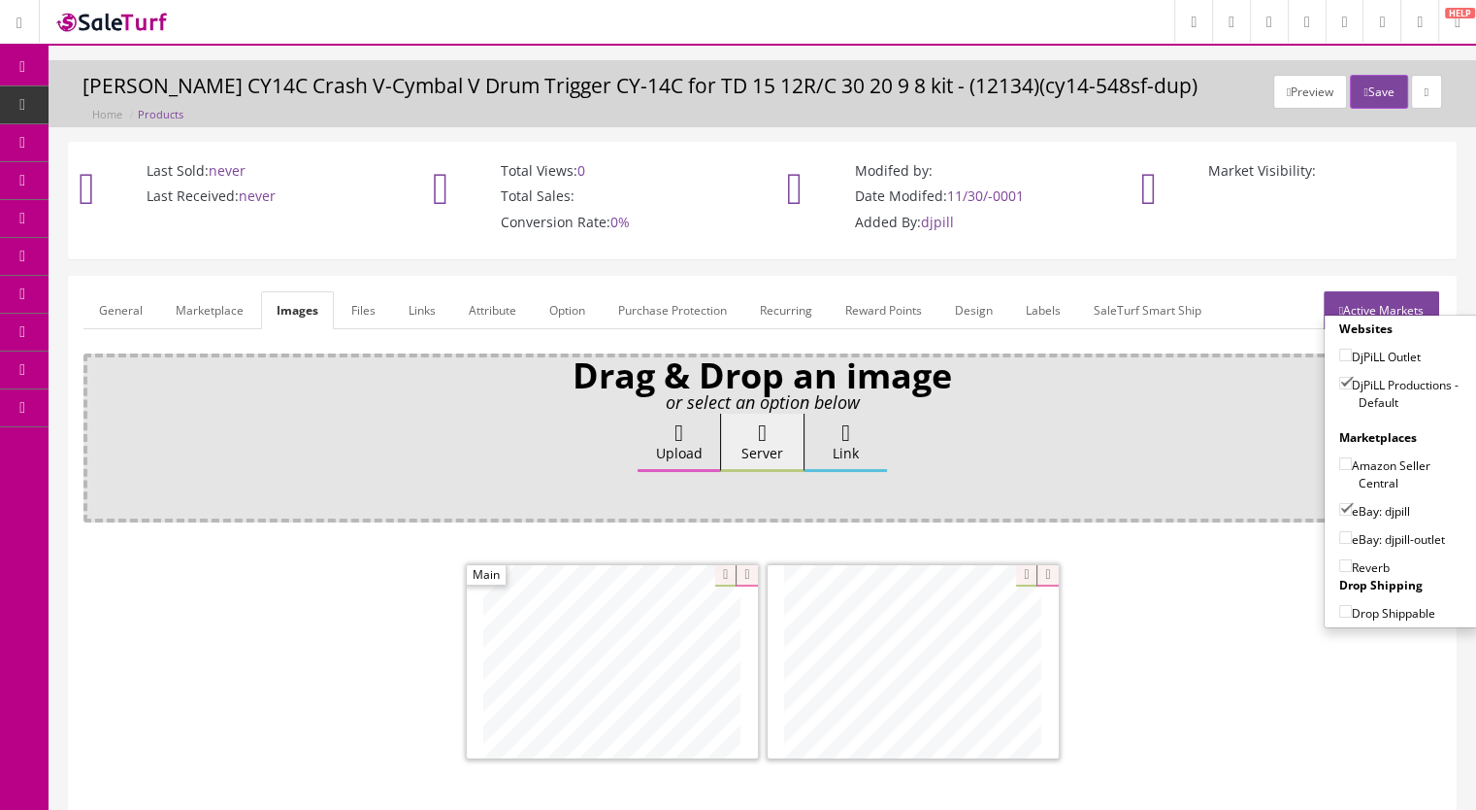
checkbox input"] "true"
click at [1371, 97] on button "Save" at bounding box center [1378, 92] width 57 height 34
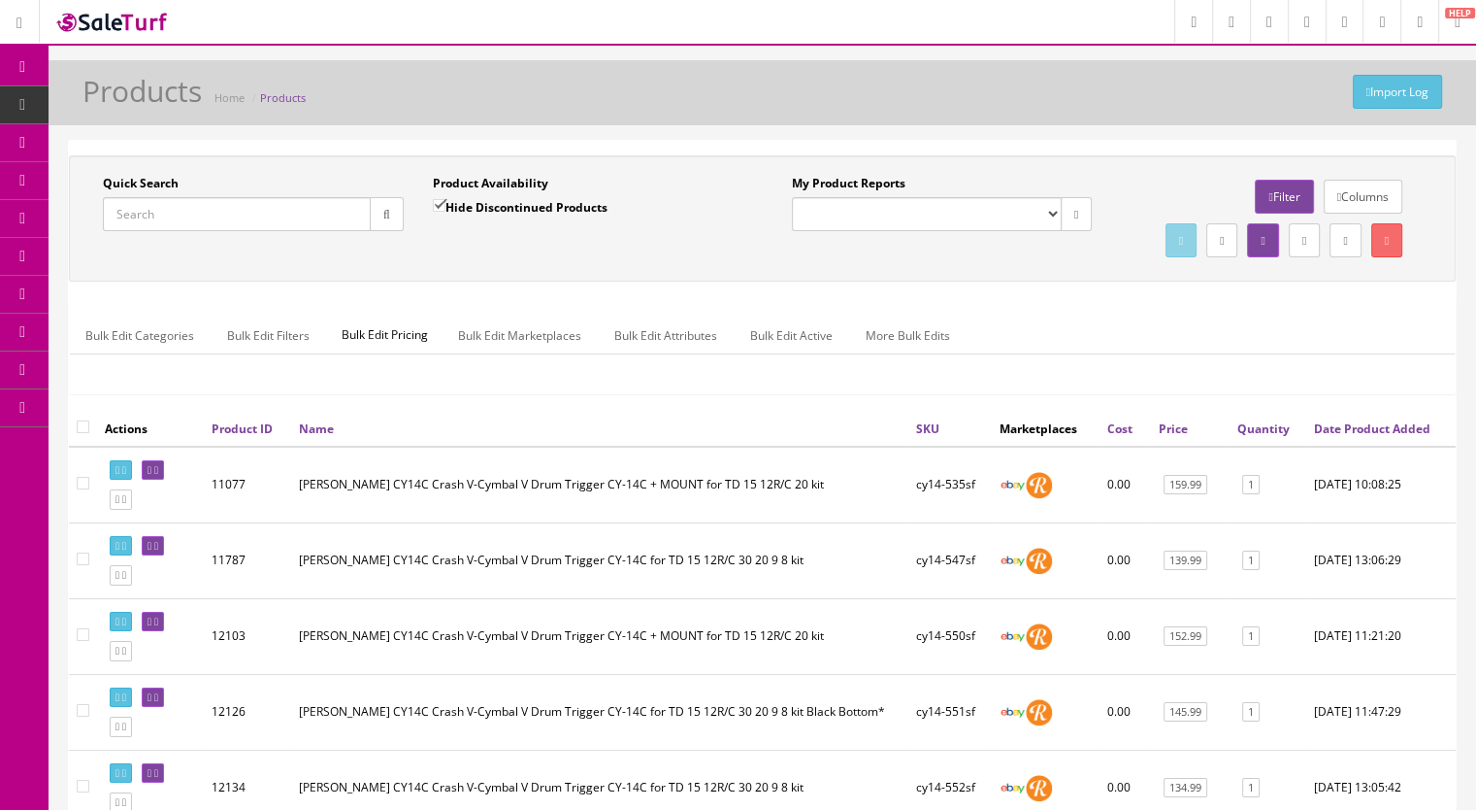
click at [160, 212] on input "Quick Search" at bounding box center [237, 214] width 268 height 34
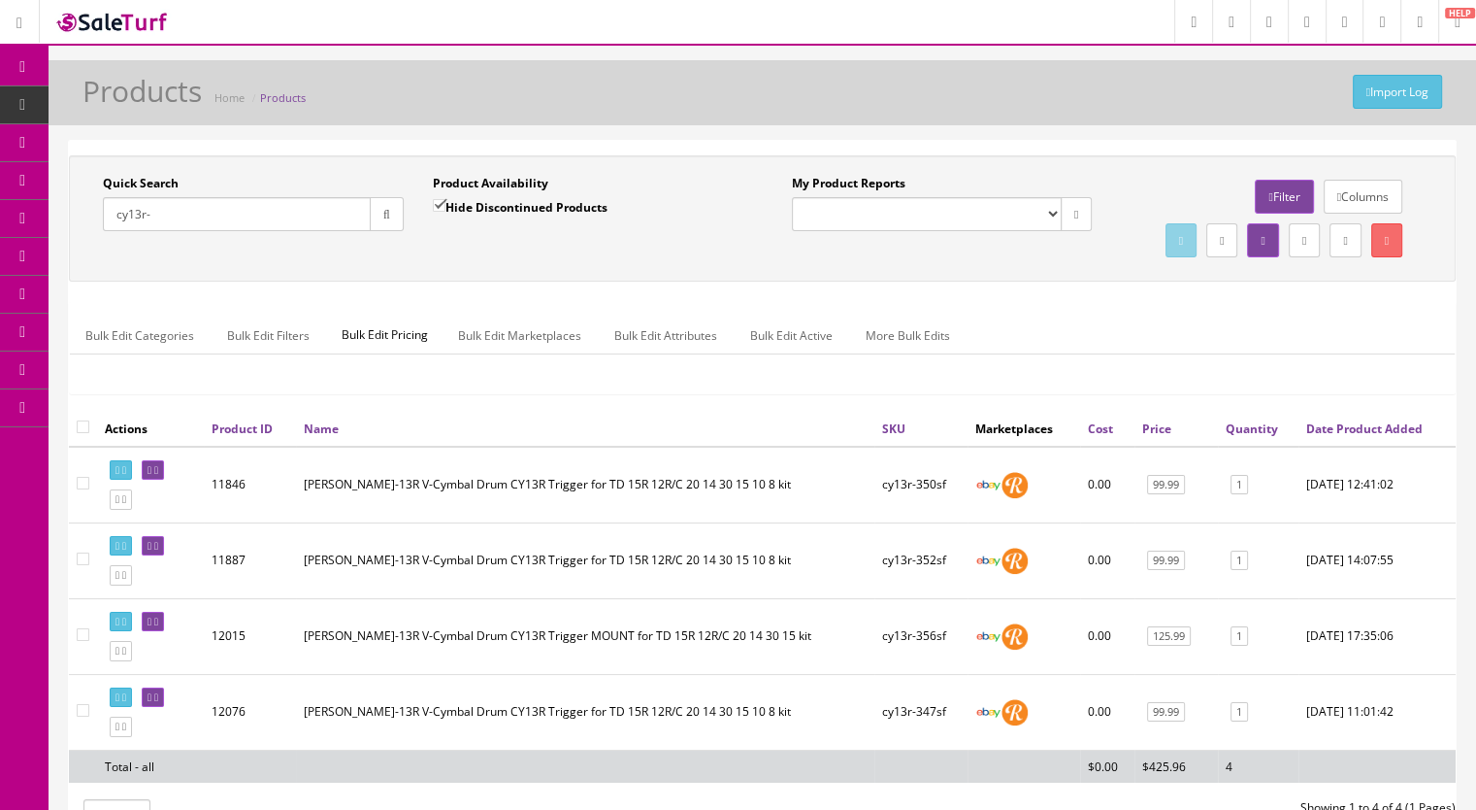
drag, startPoint x: 176, startPoint y: 218, endPoint x: 124, endPoint y: 221, distance: 51.5
click at [124, 221] on input "cy13r-" at bounding box center [237, 214] width 268 height 34
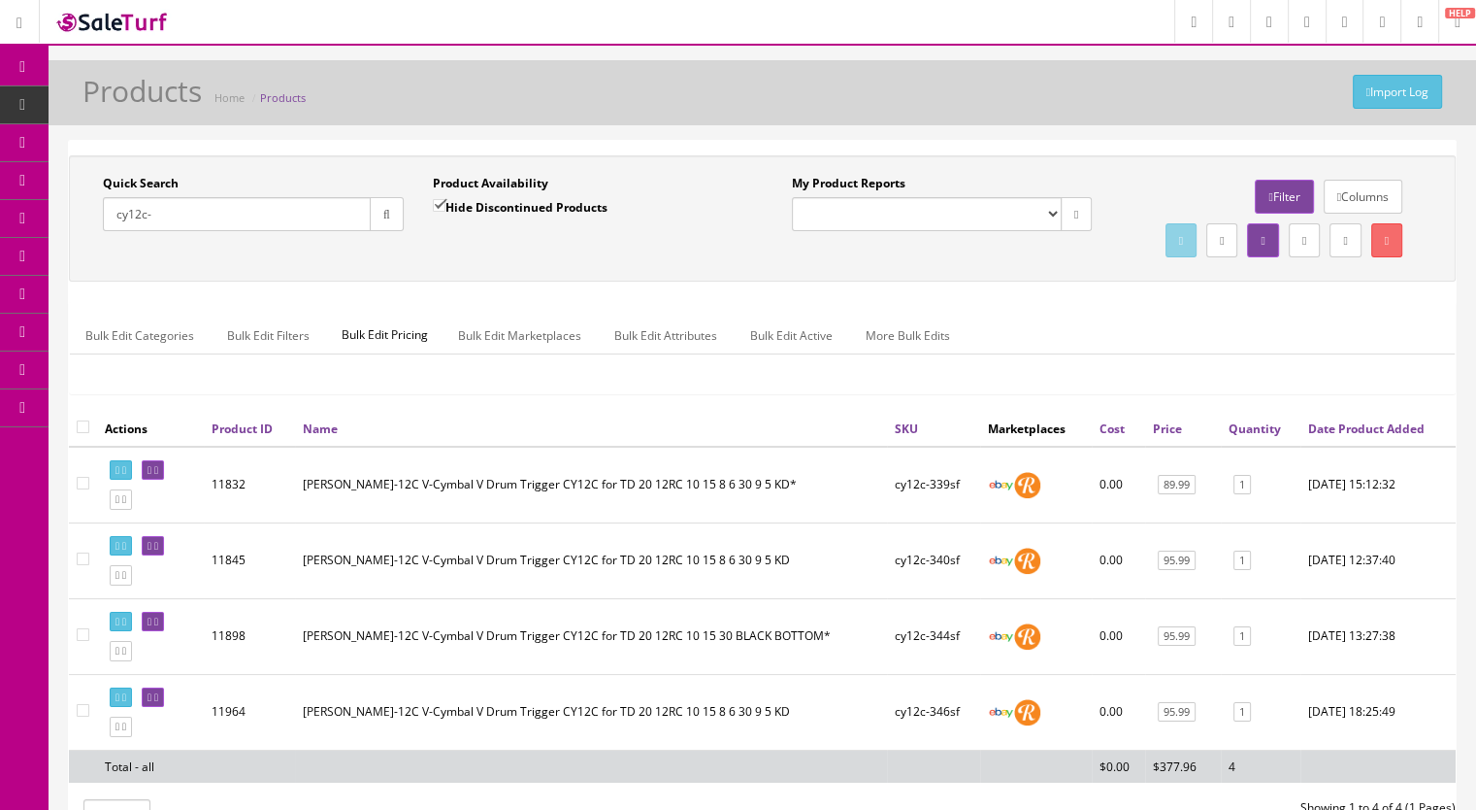
drag, startPoint x: 109, startPoint y: 215, endPoint x: 95, endPoint y: 215, distance: 13.6
click at [95, 215] on div "Quick Search cy12c- Date From" at bounding box center [253, 210] width 330 height 71
paste input "CY13Rx1CY12Cx1-62d"
type input "CY13Rx1CY12Cx1-6"
click at [439, 203] on input "Hide Discontinued Products" at bounding box center [439, 205] width 13 height 13
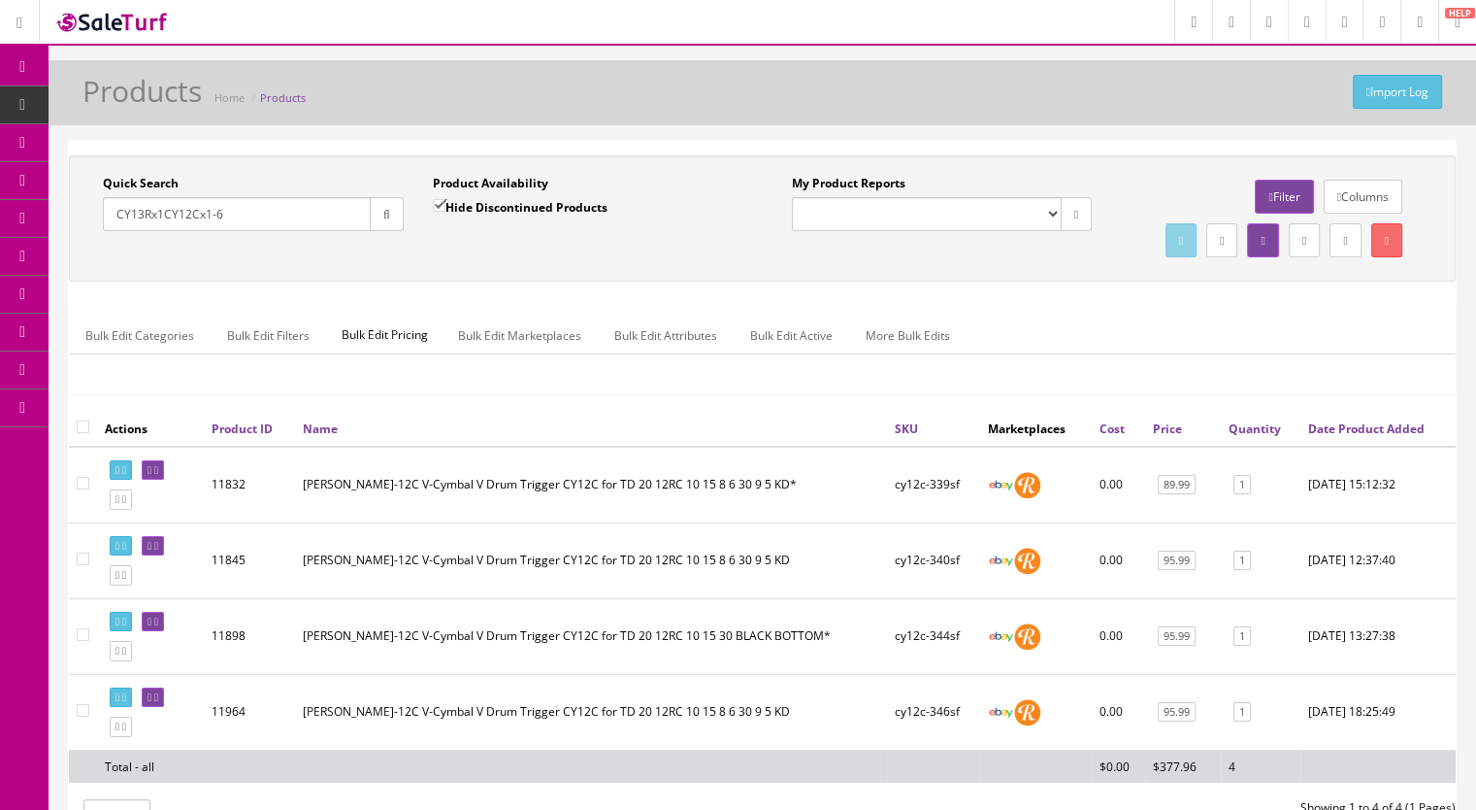
checkbox input "false"
click at [402, 215] on button "button" at bounding box center [387, 214] width 34 height 34
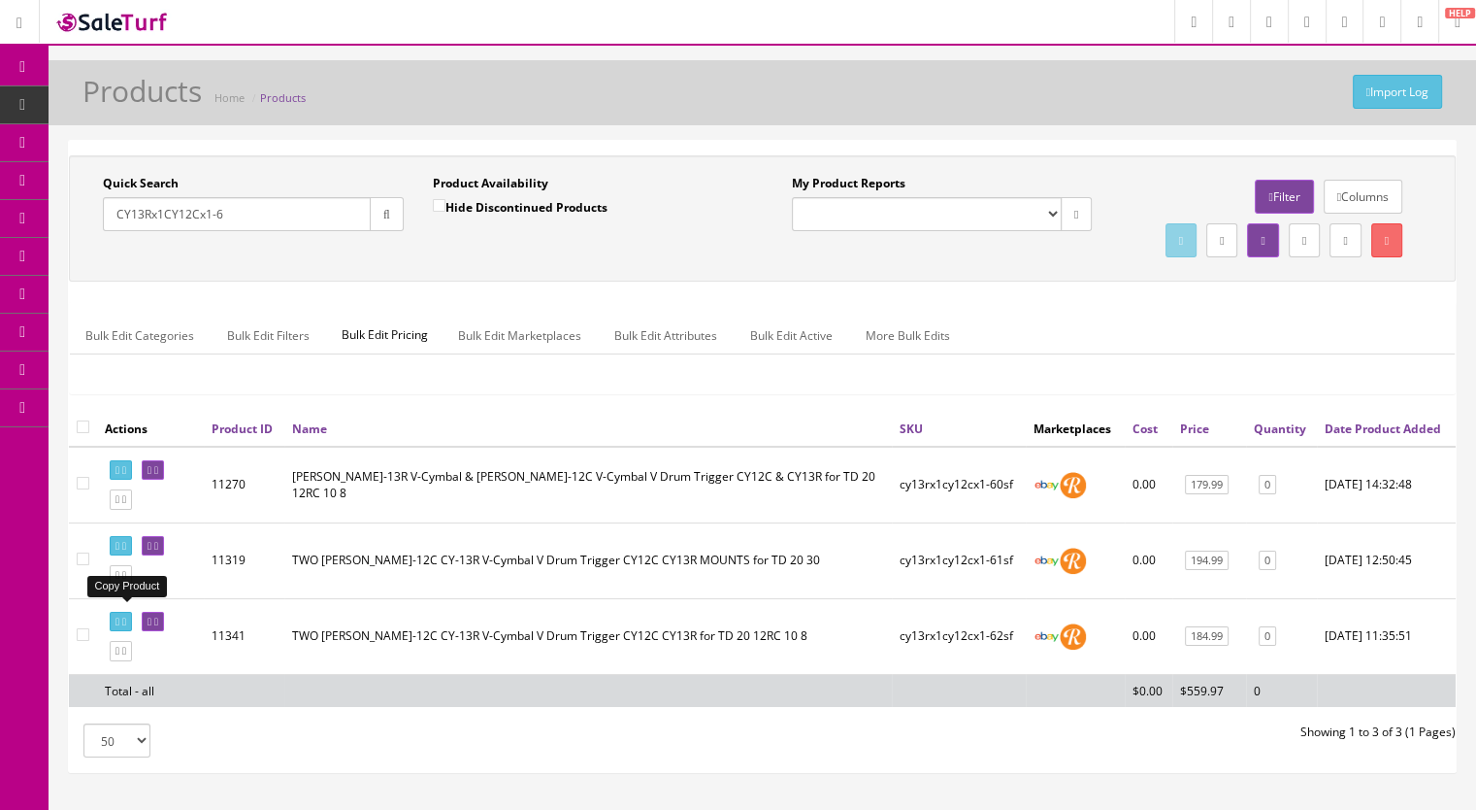
click at [126, 580] on icon at bounding box center [124, 575] width 4 height 11
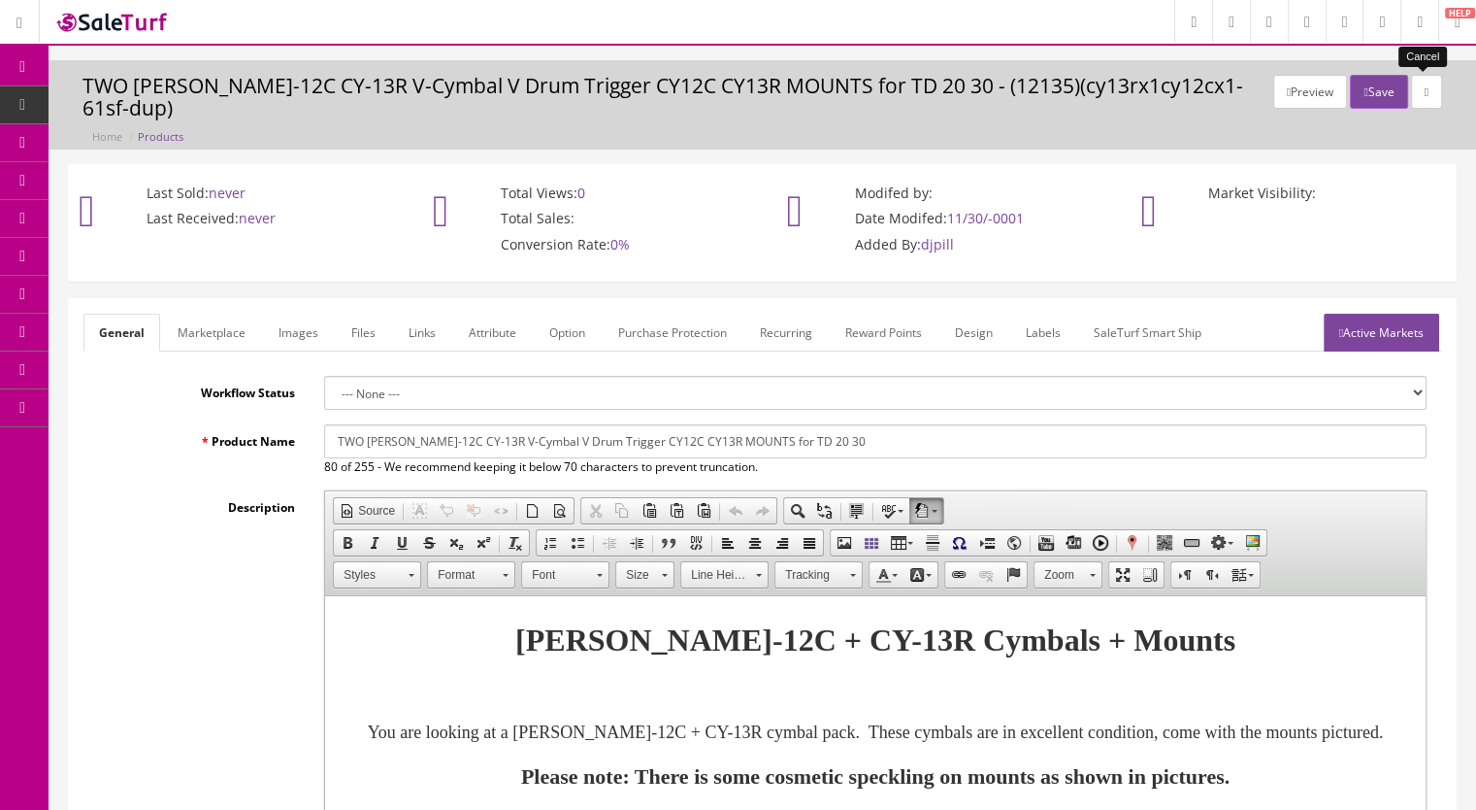
click at [1430, 83] on link at bounding box center [1426, 92] width 31 height 34
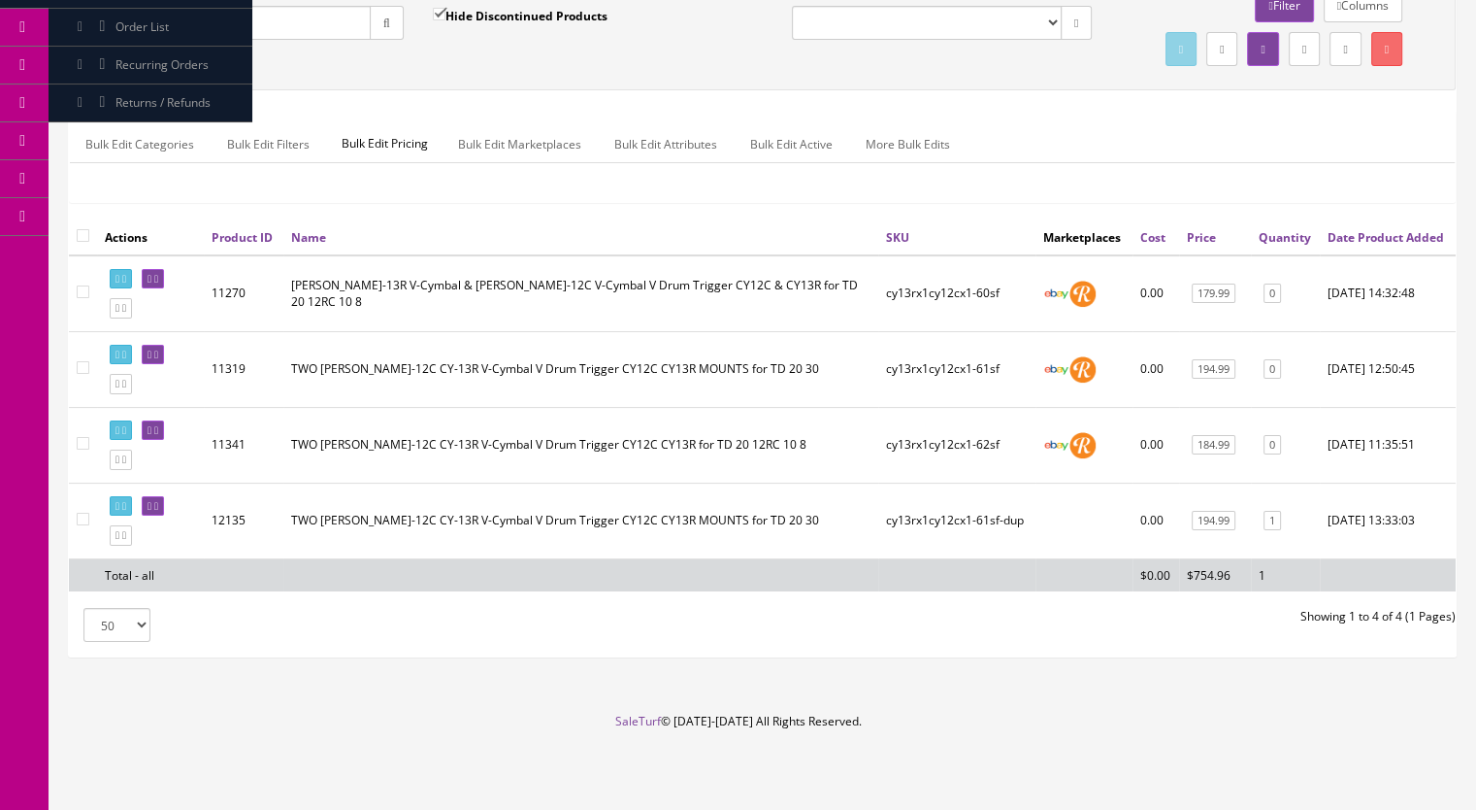
scroll to position [227, 0]
drag, startPoint x: 88, startPoint y: 520, endPoint x: 111, endPoint y: 517, distance: 22.5
click at [89, 520] on td at bounding box center [83, 520] width 28 height 76
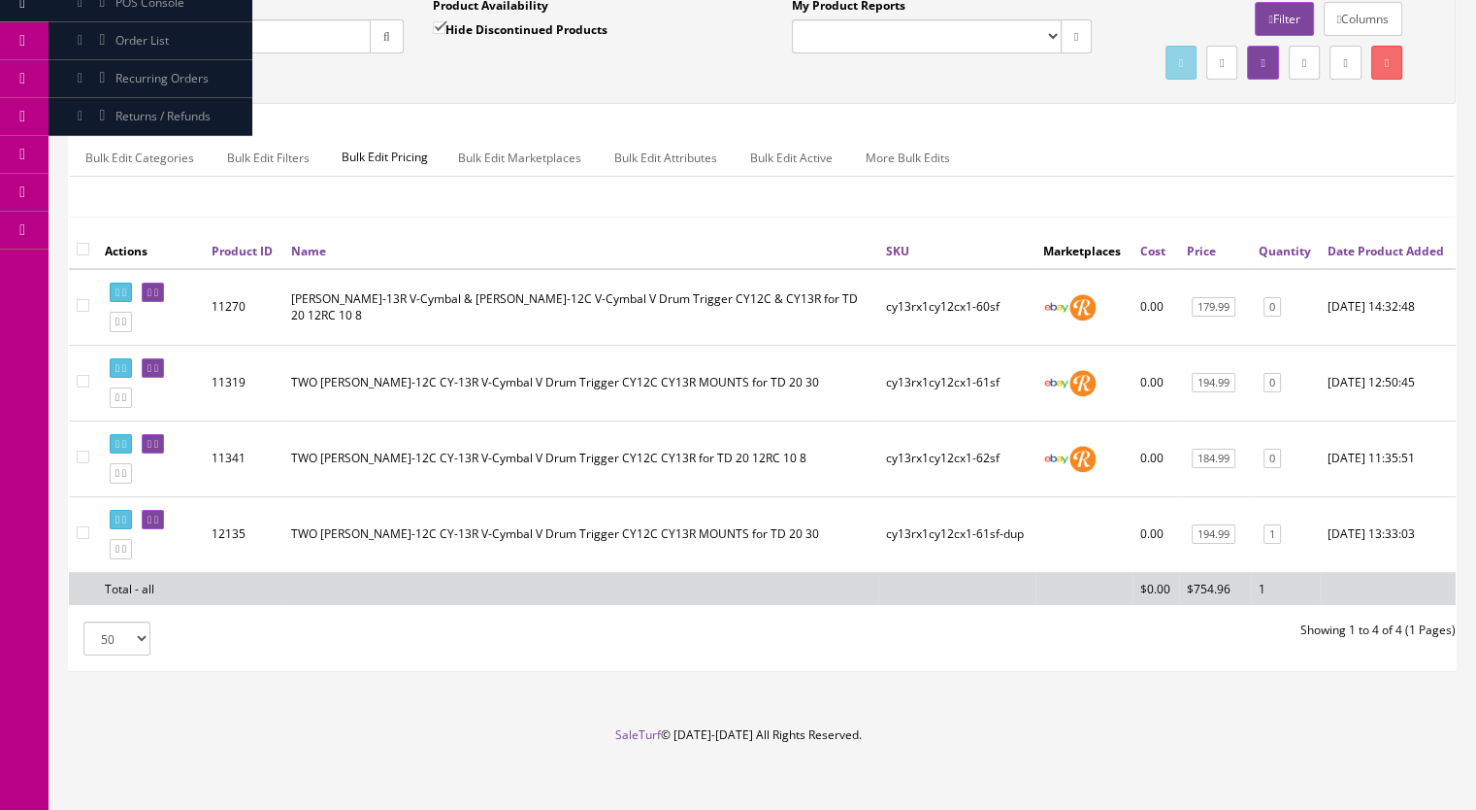
scroll to position [130, 0]
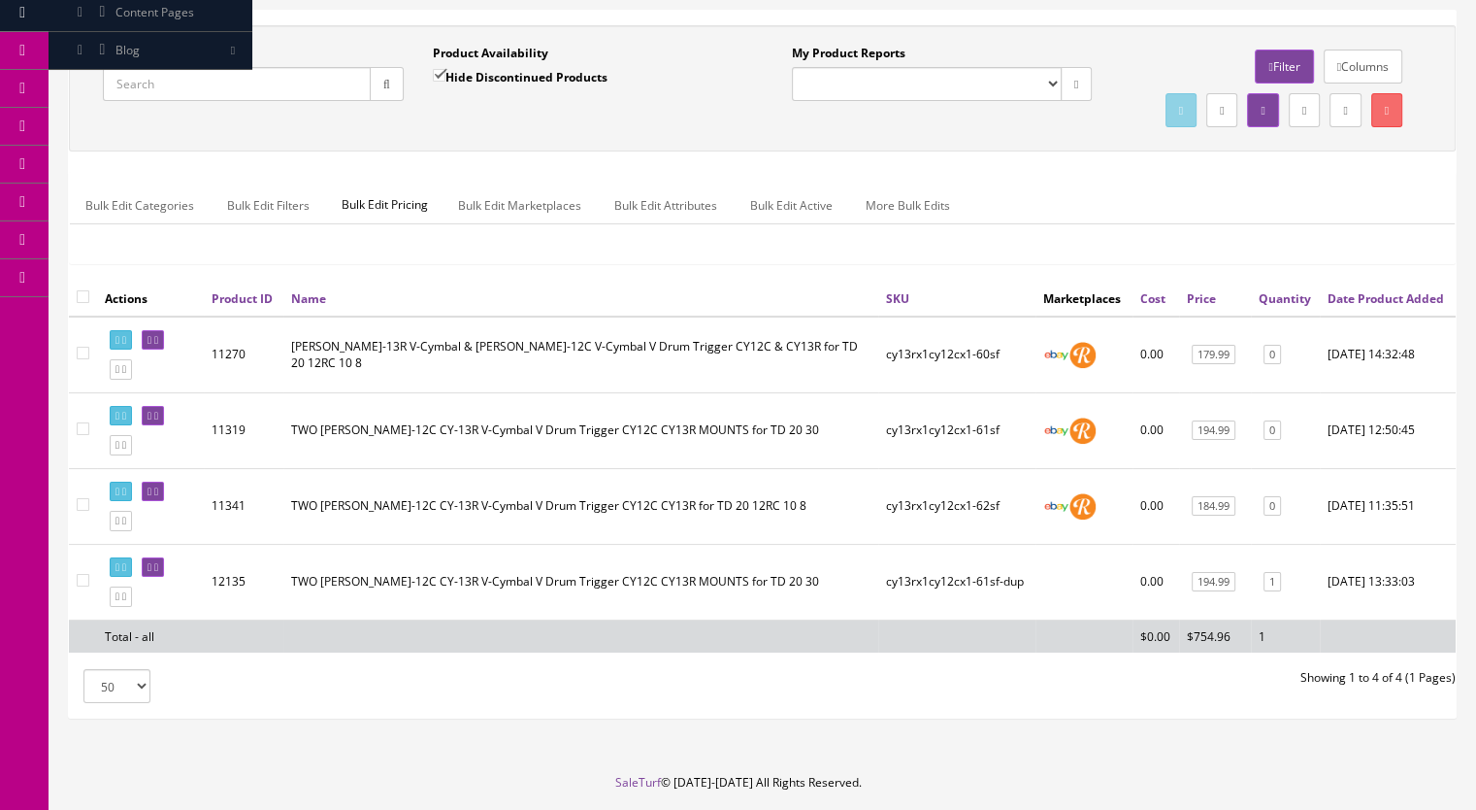
click at [83, 586] on input"] "checkbox" at bounding box center [83, 580] width 13 height 13
checkbox input"] "true"
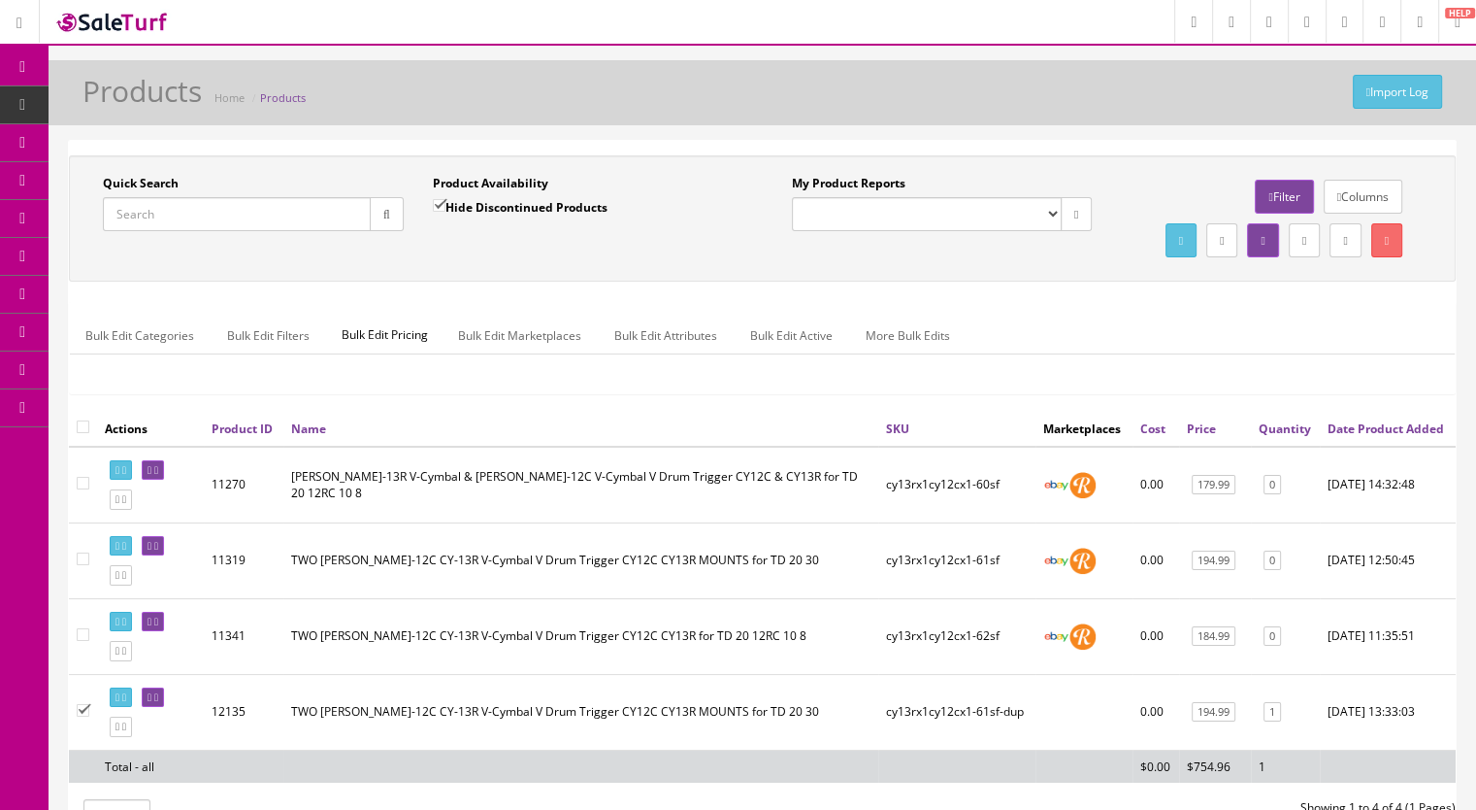
scroll to position [0, 0]
click at [1378, 240] on link at bounding box center [1387, 240] width 31 height 34
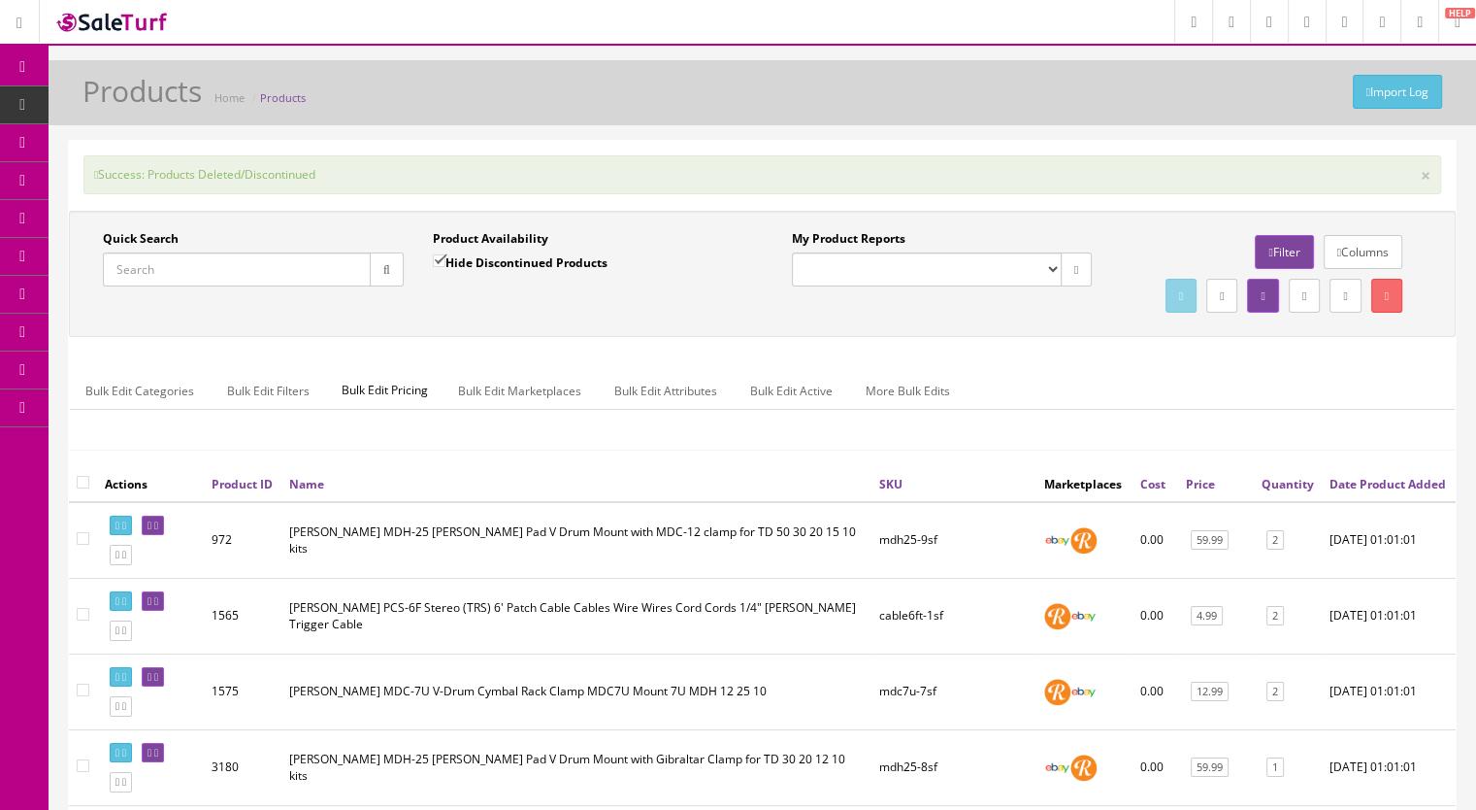
click at [202, 268] on input "Quick Search" at bounding box center [237, 269] width 268 height 34
paste input "CY13Rx1CY12Cx1-62d"
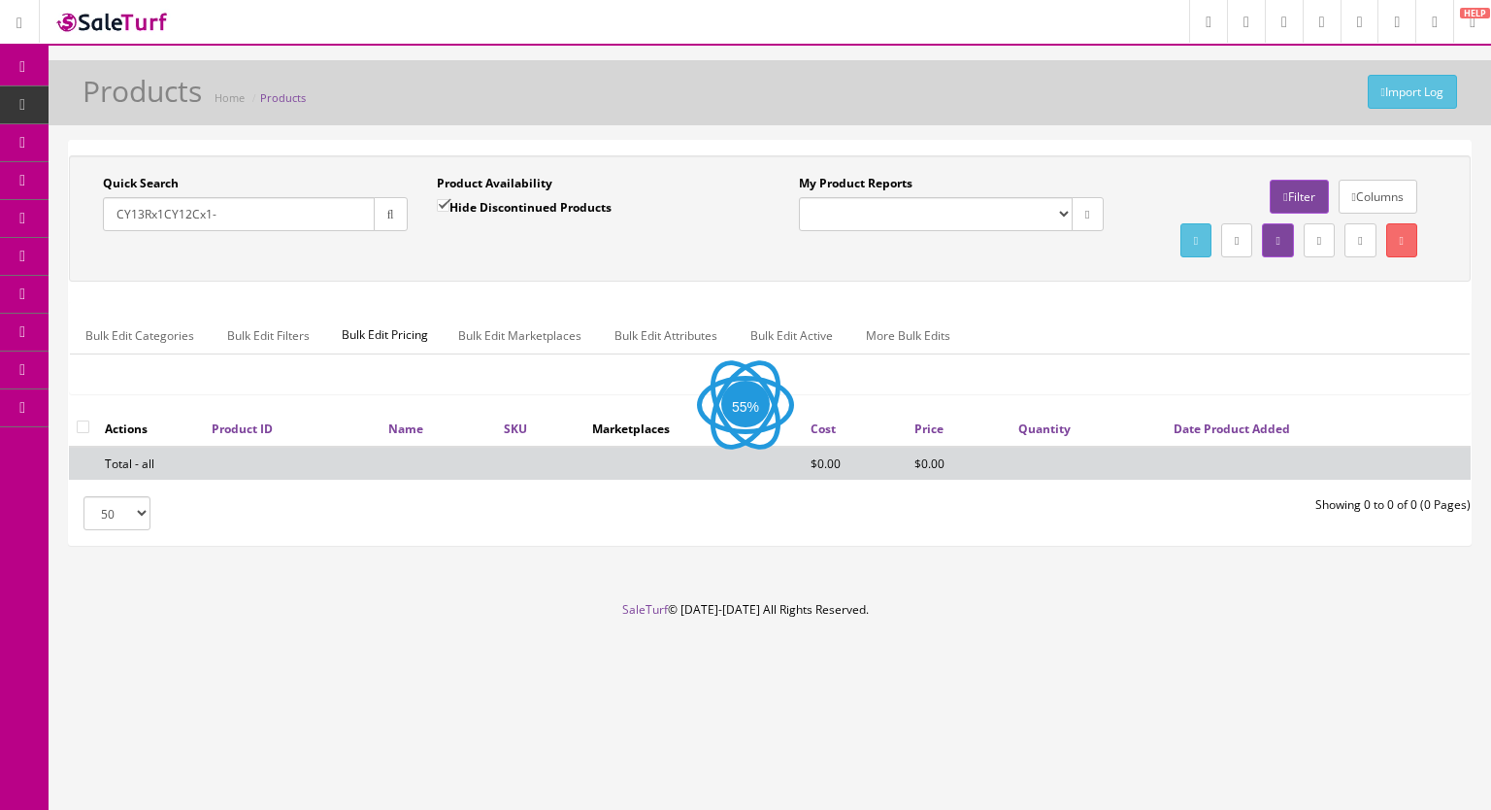
type input "CY13Rx1CY12Cx1-"
click at [446, 201] on input "Hide Discontinued Products" at bounding box center [443, 205] width 13 height 13
checkbox input "false"
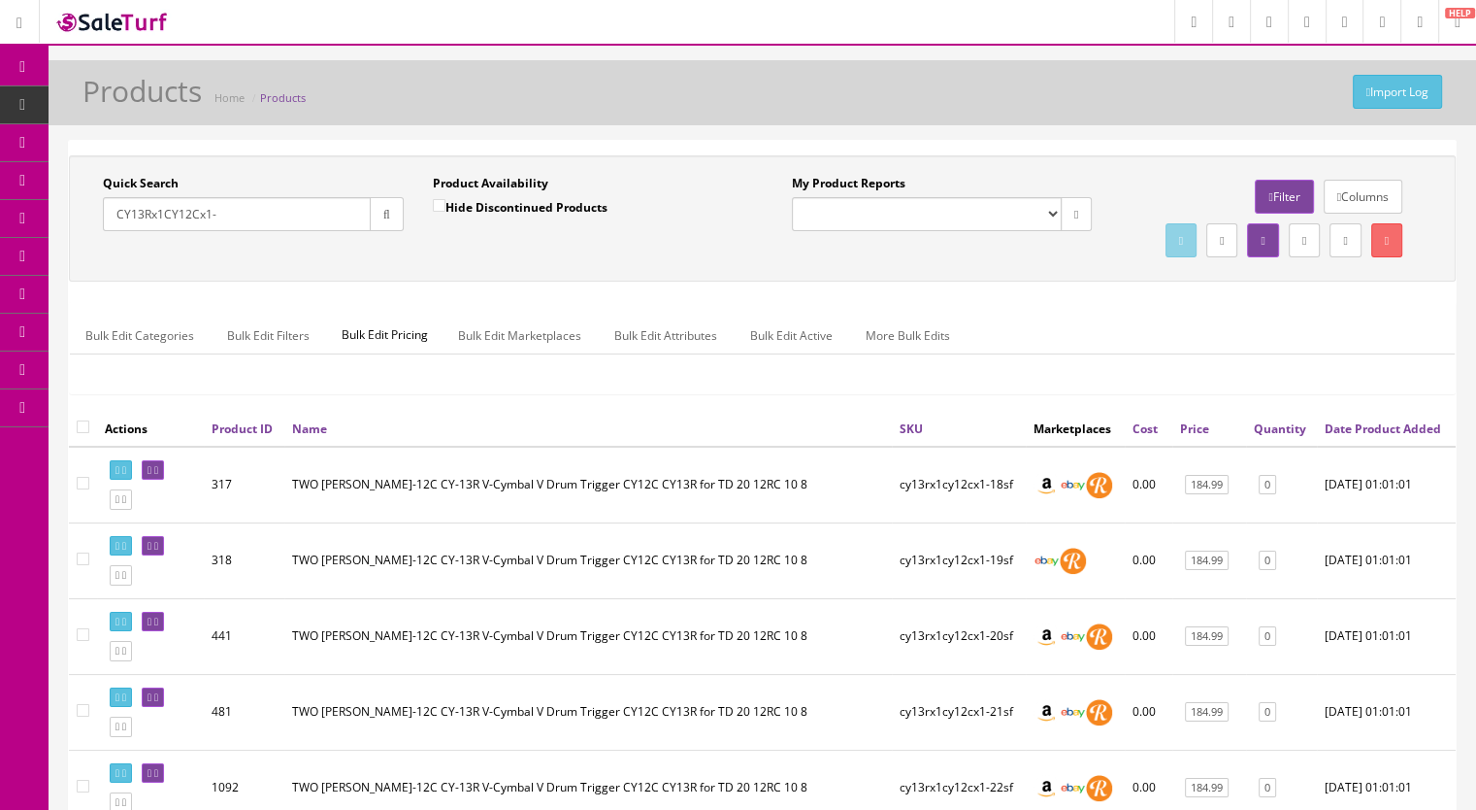
click at [266, 218] on input "CY13Rx1CY12Cx1-" at bounding box center [237, 214] width 268 height 34
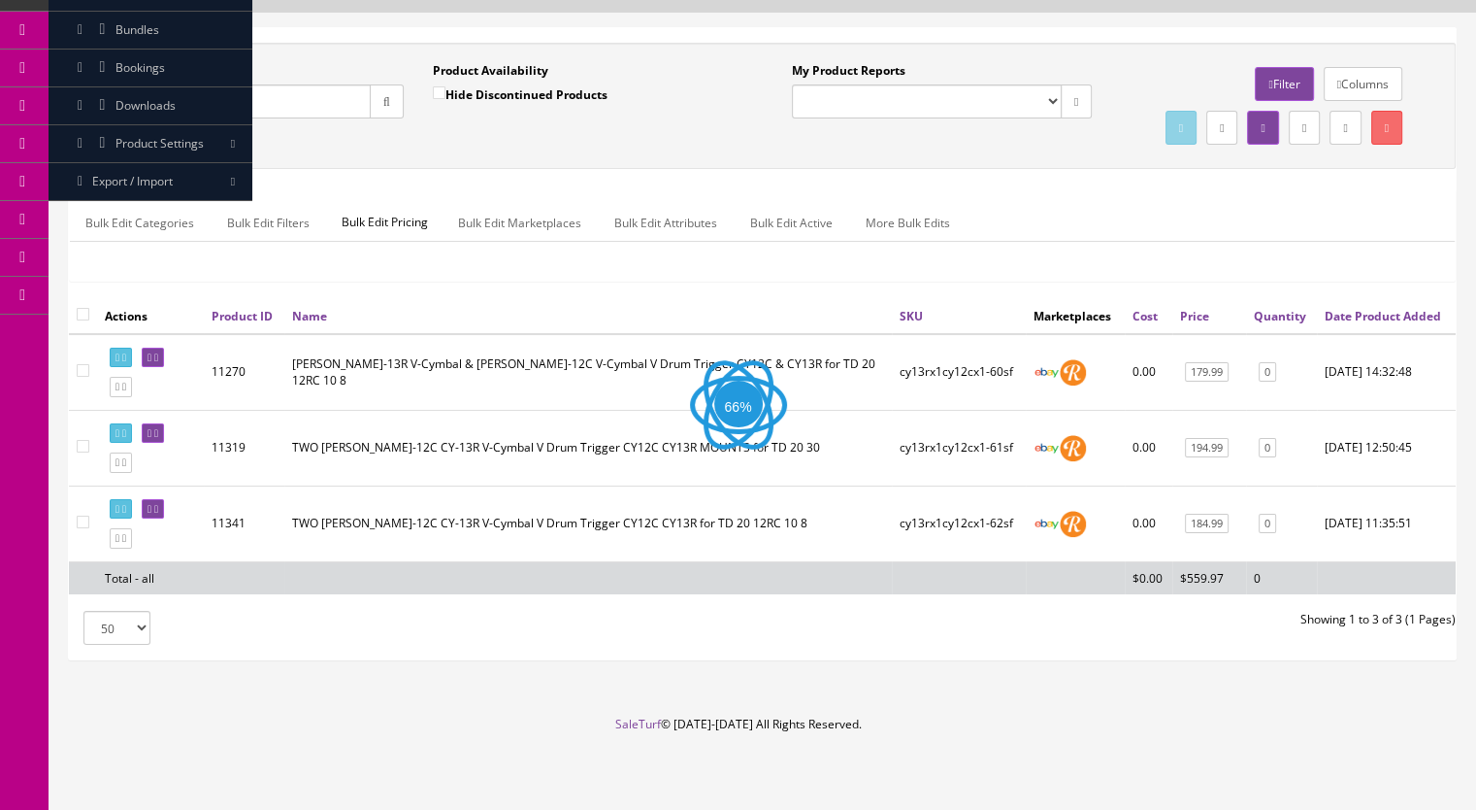
scroll to position [152, 0]
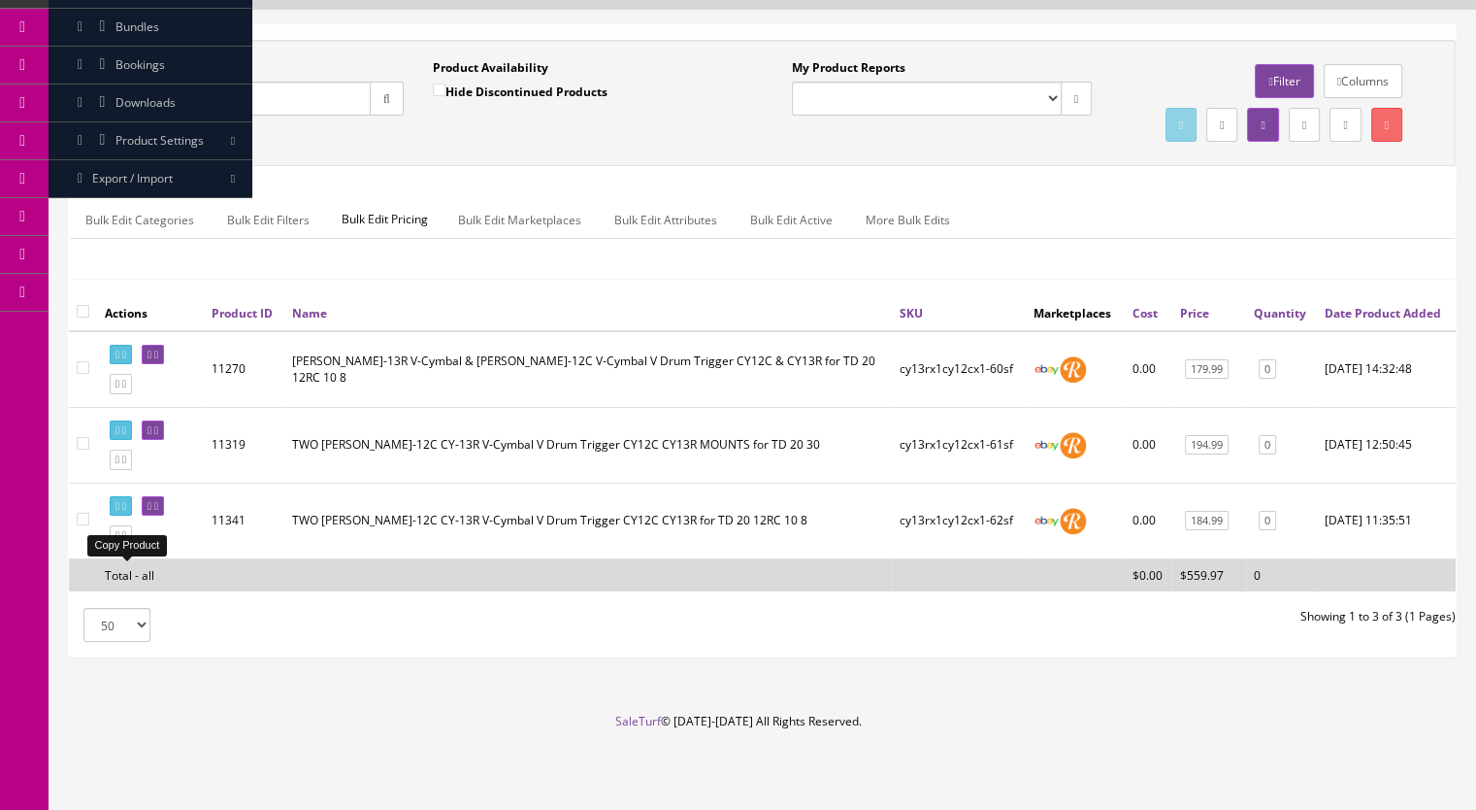
type input "CY13Rx1CY12Cx1-6"
click at [126, 538] on icon at bounding box center [124, 535] width 4 height 11
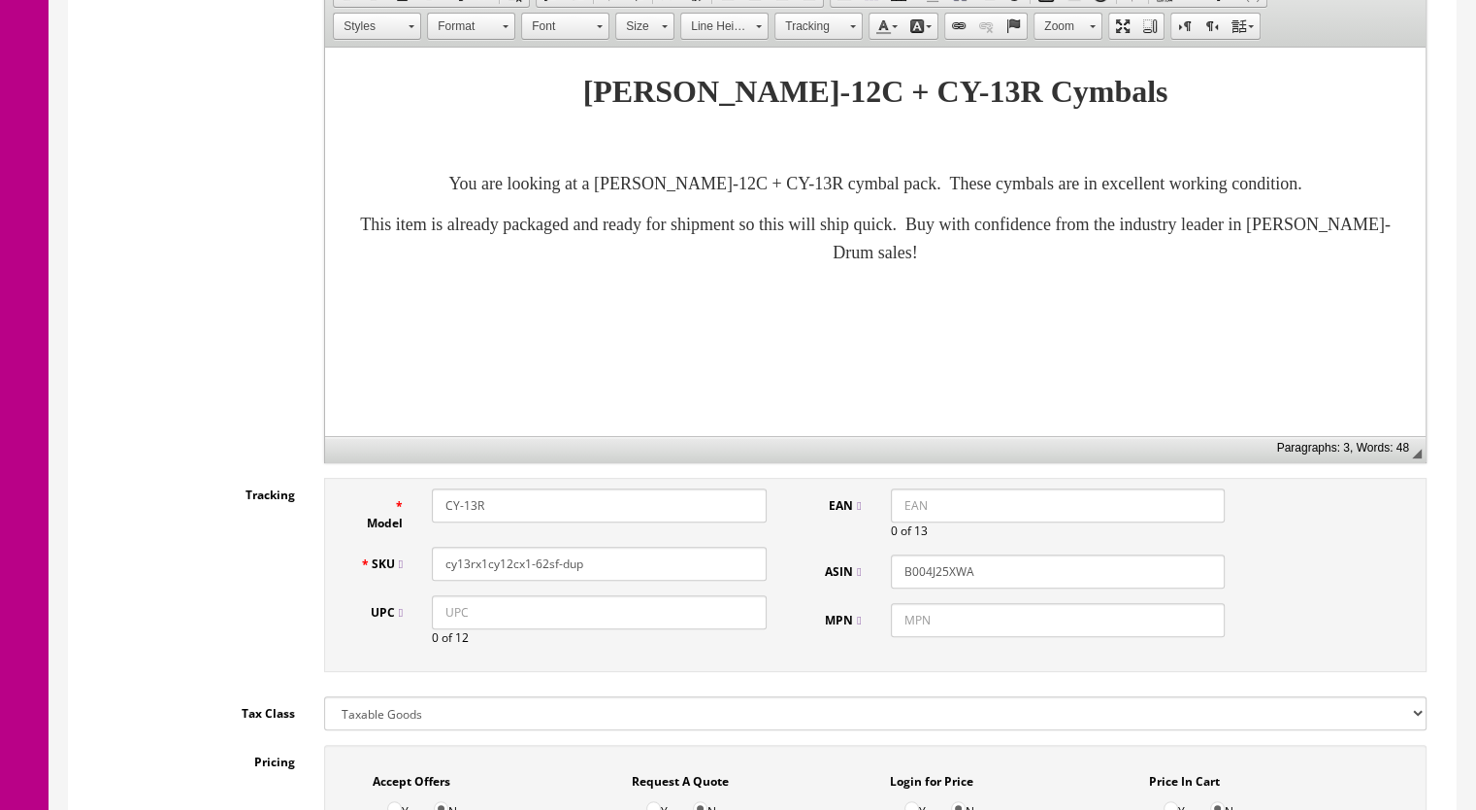
scroll to position [582, 0]
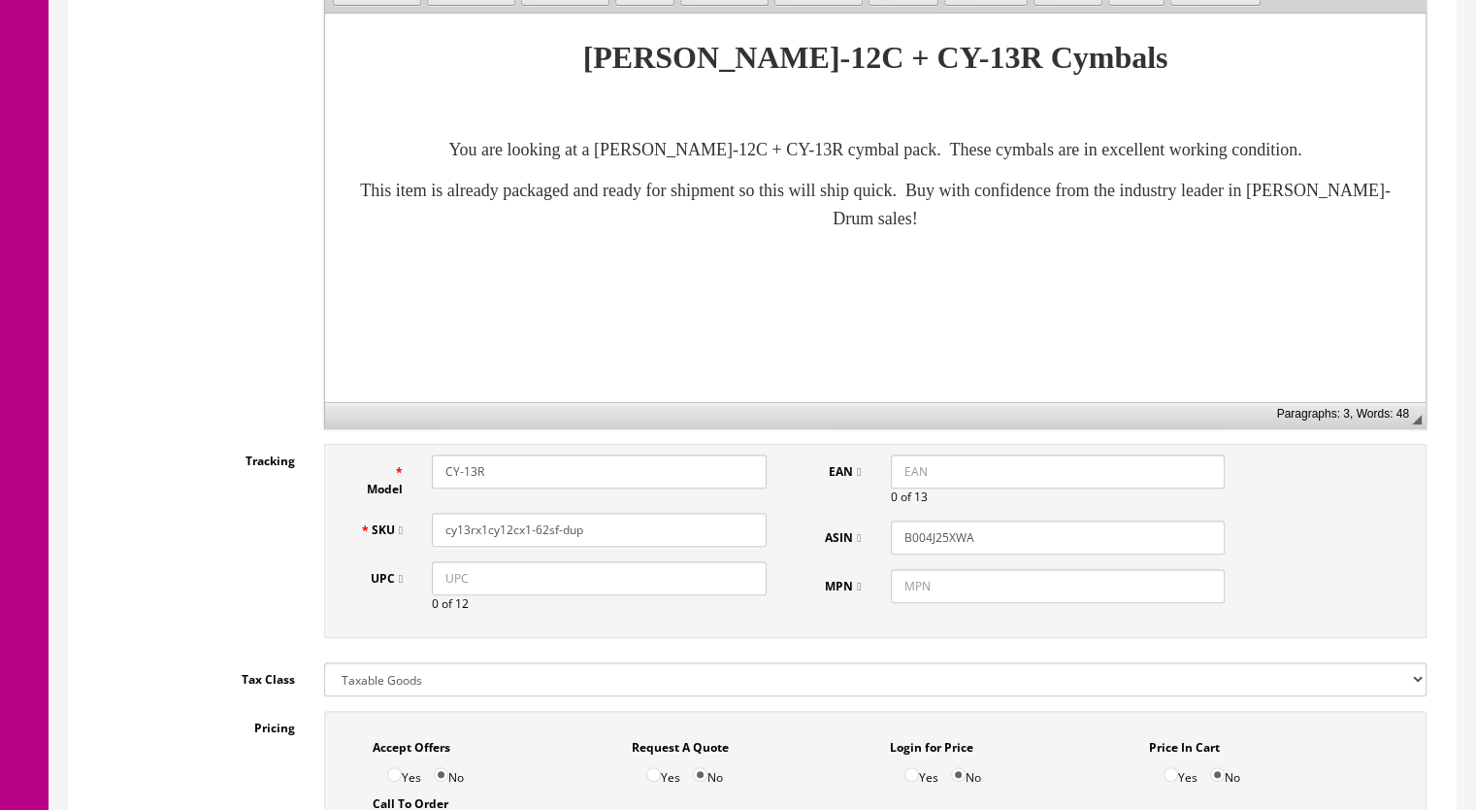
drag, startPoint x: 567, startPoint y: 529, endPoint x: 542, endPoint y: 537, distance: 26.4
click at [542, 537] on input "cy13rx1cy12cx1-62sf-dup" at bounding box center [599, 530] width 335 height 34
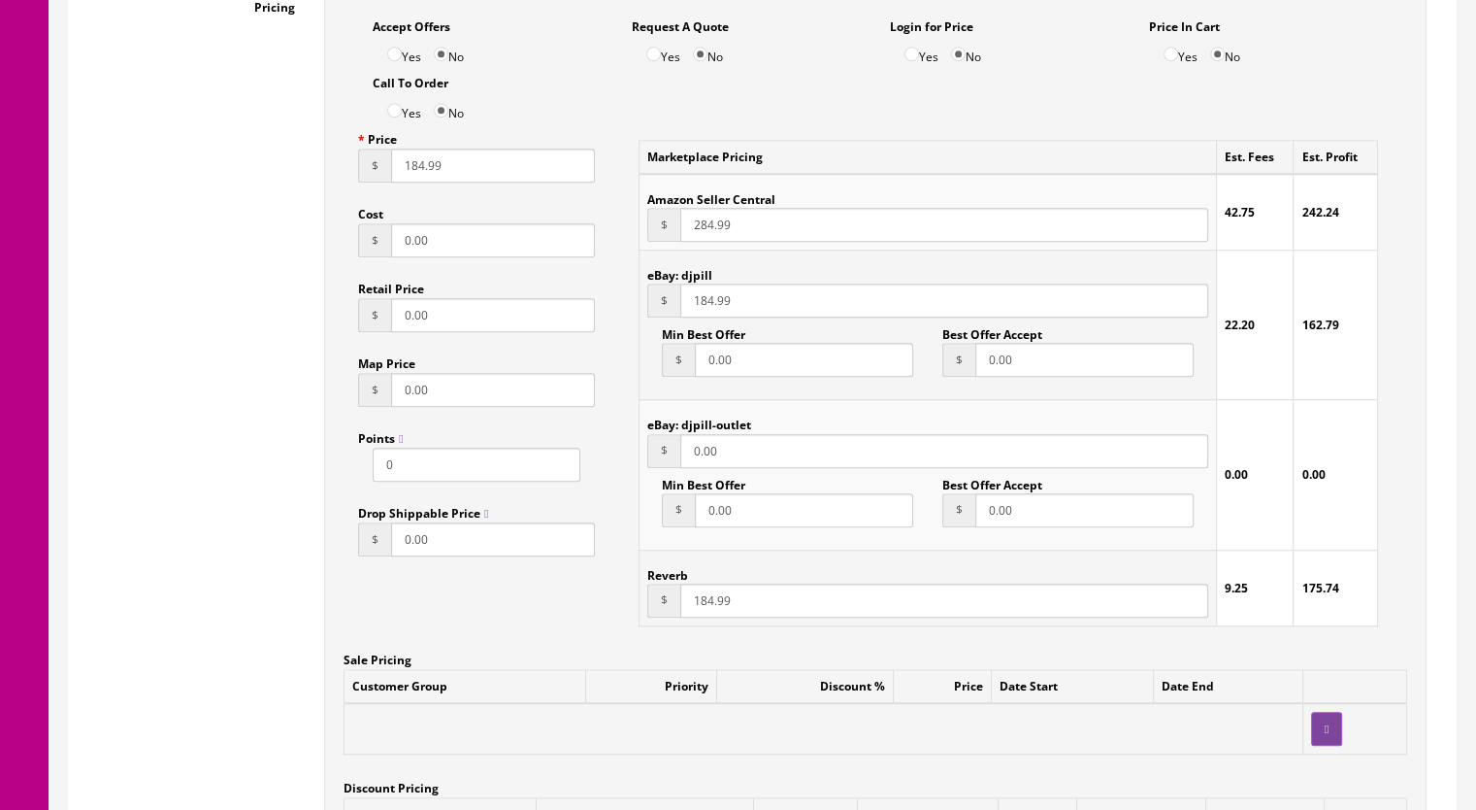
scroll to position [1456, 0]
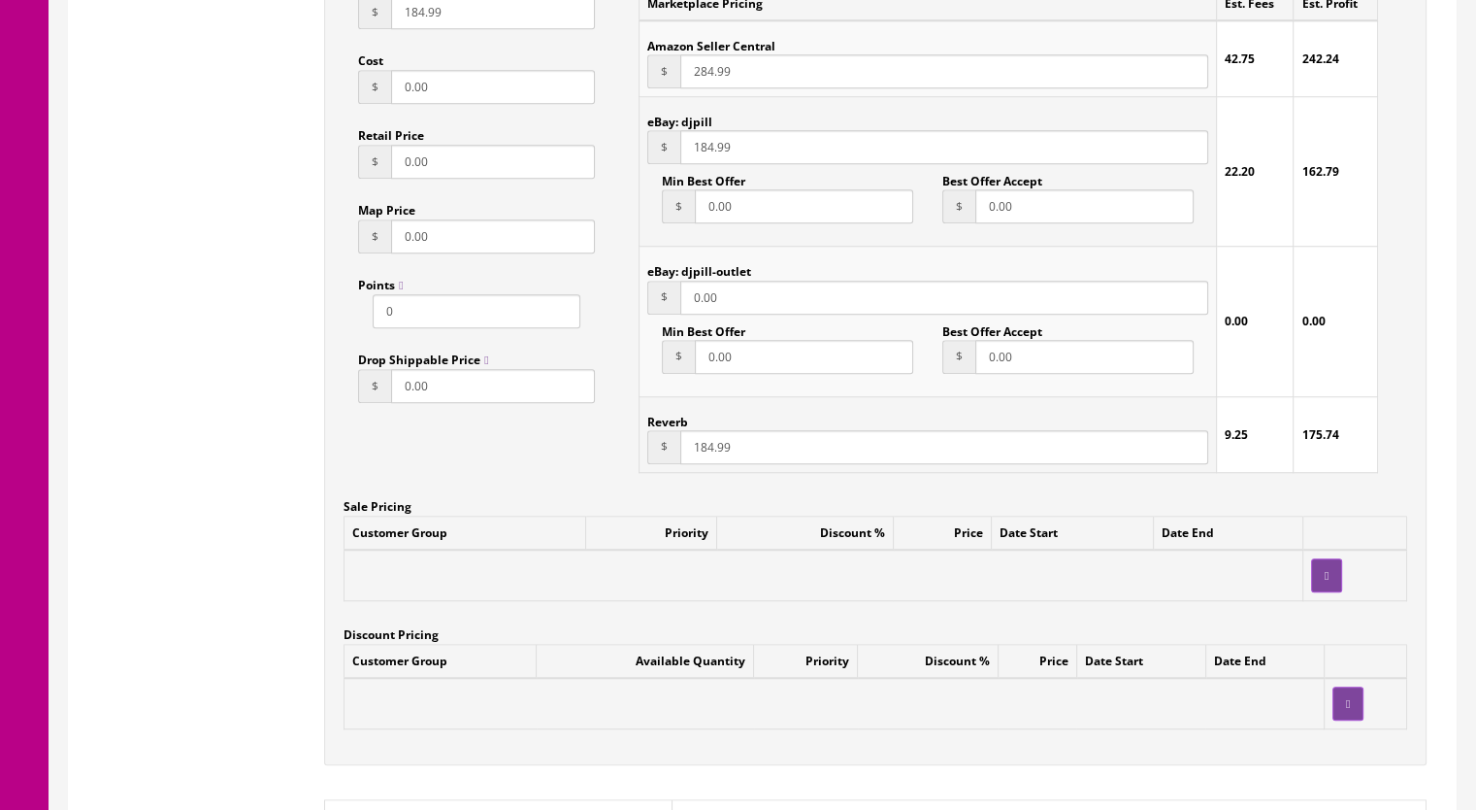
type input "cy13rx1cy12cx1-63sf"
click at [705, 452] on input "184.99" at bounding box center [944, 447] width 528 height 34
type input "194.99"
drag, startPoint x: 705, startPoint y: 155, endPoint x: 723, endPoint y: 152, distance: 18.7
click at [706, 155] on input "184.99" at bounding box center [944, 147] width 528 height 34
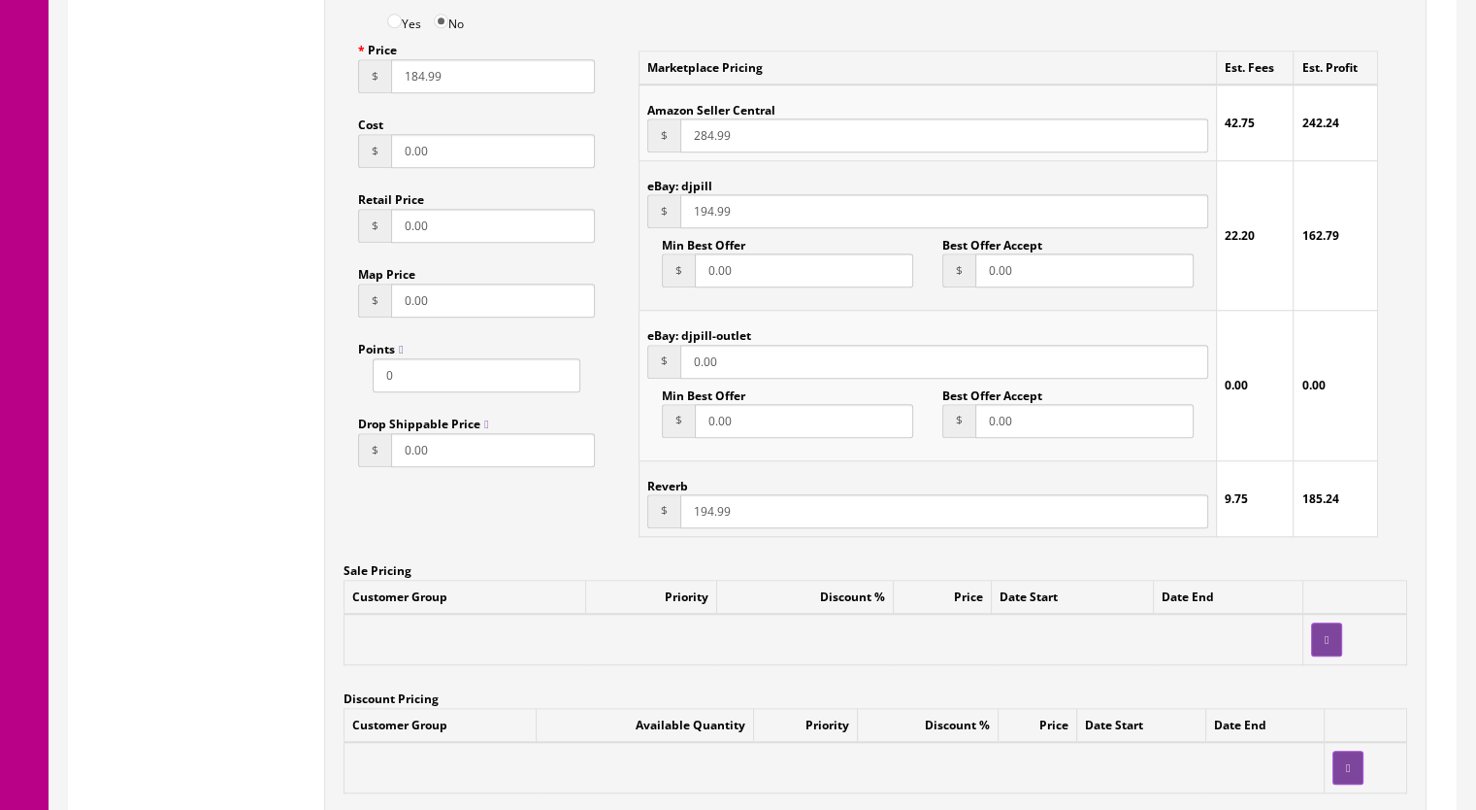
scroll to position [1359, 0]
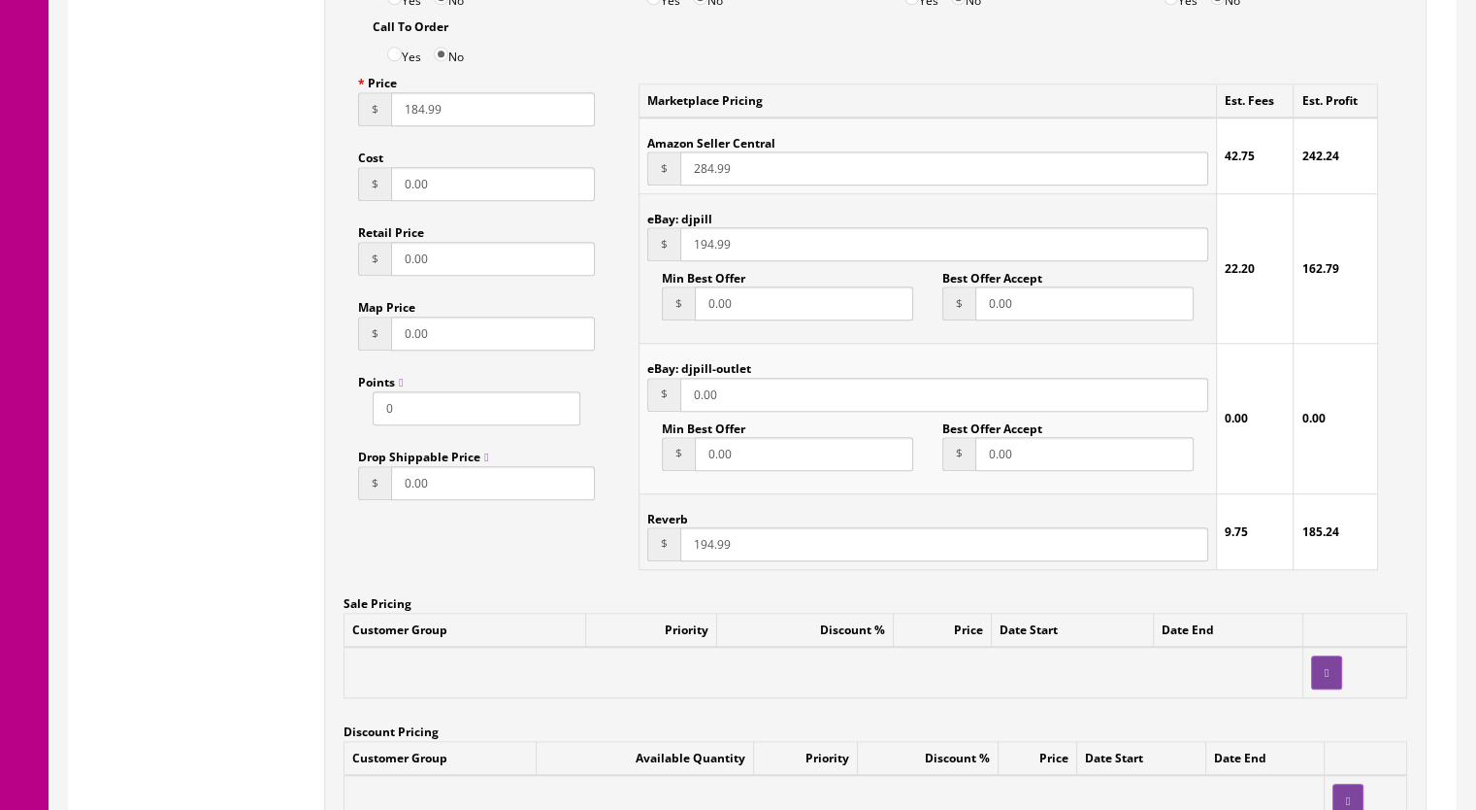
type input "194.99"
click at [695, 172] on input "284.99" at bounding box center [944, 168] width 528 height 34
click at [706, 172] on input "284.99" at bounding box center [944, 168] width 528 height 34
type input "209.99"
click at [416, 117] on input "184.99" at bounding box center [493, 109] width 204 height 34
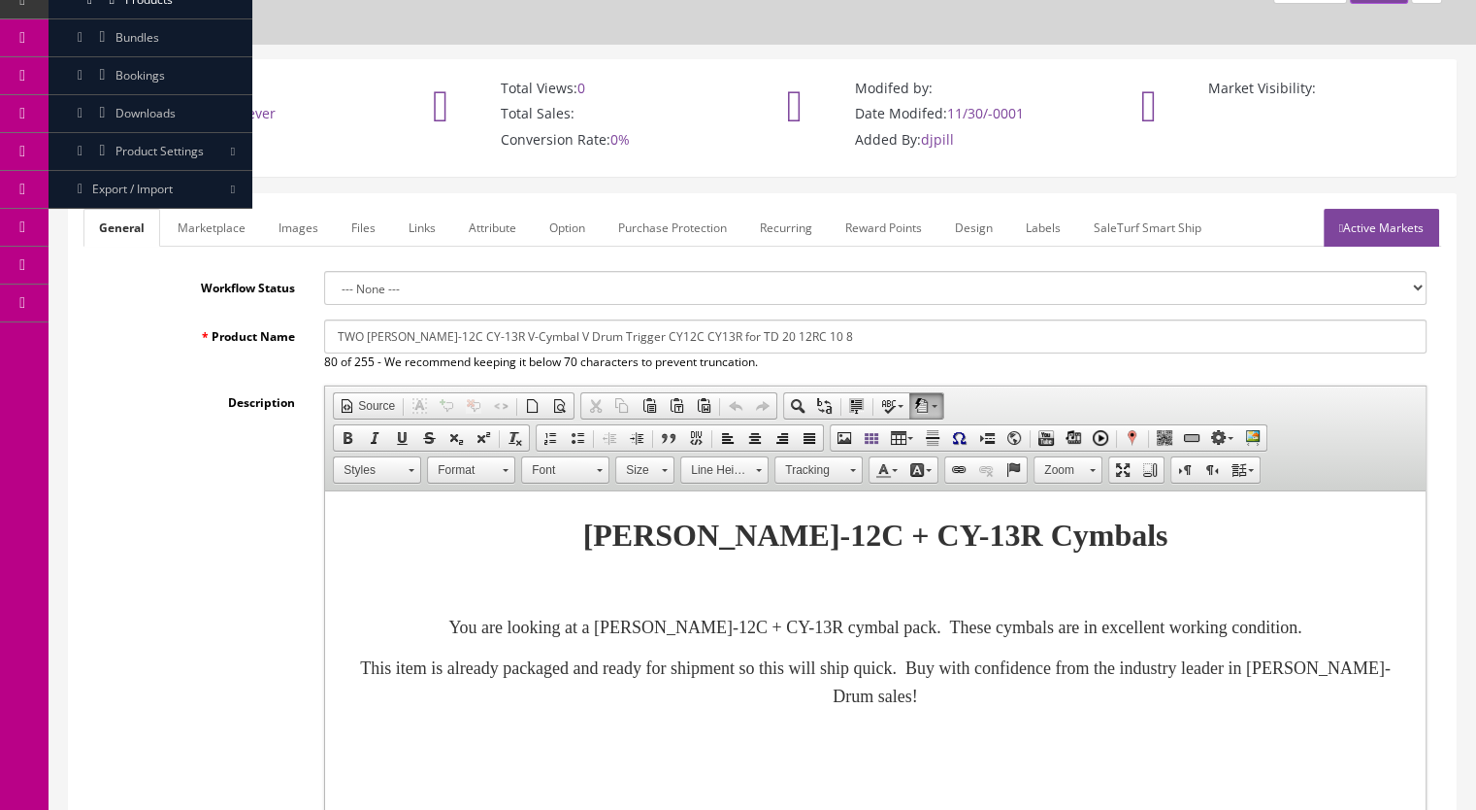
scroll to position [97, 0]
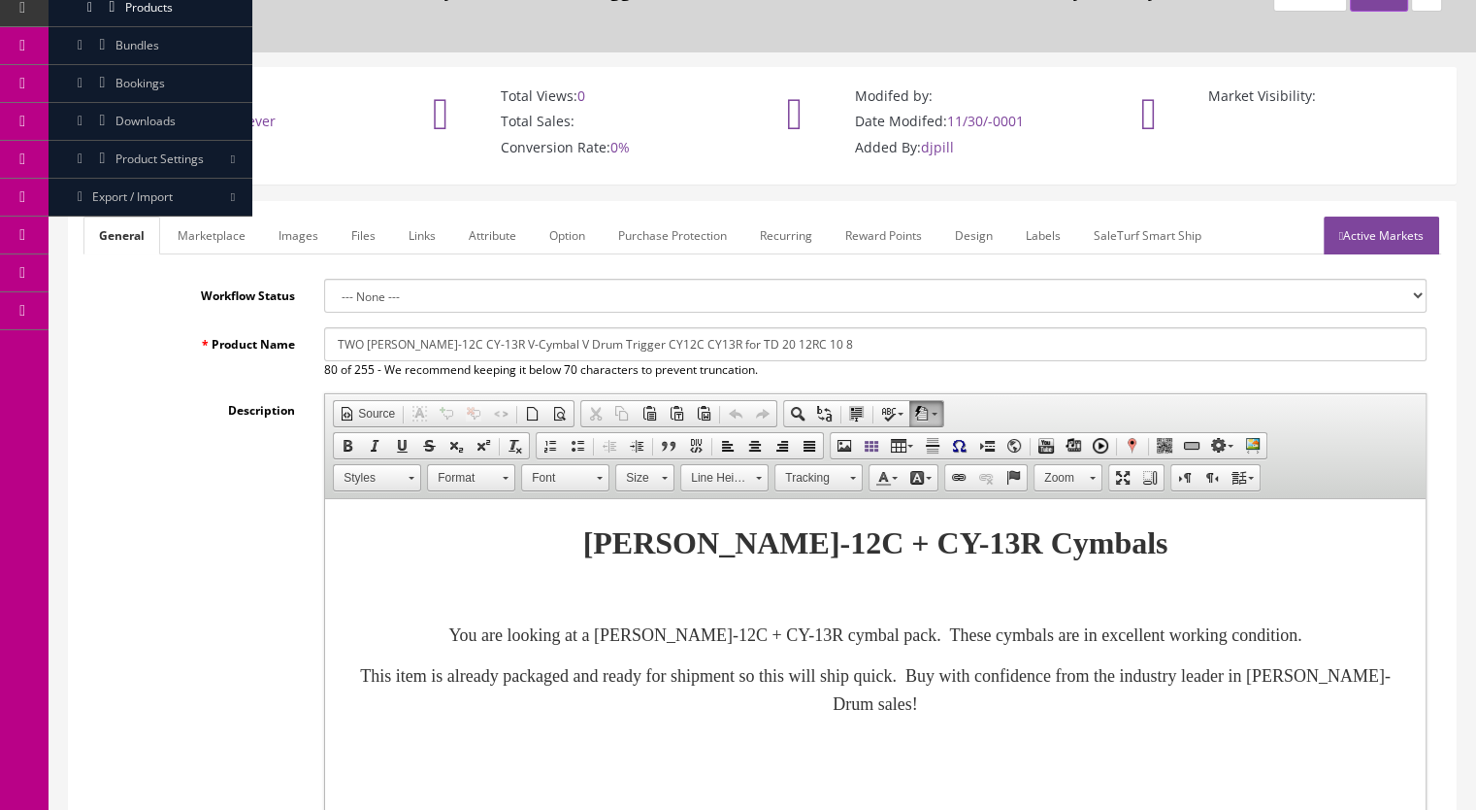
type input "194.99"
click at [214, 234] on link "Marketplace" at bounding box center [211, 235] width 99 height 38
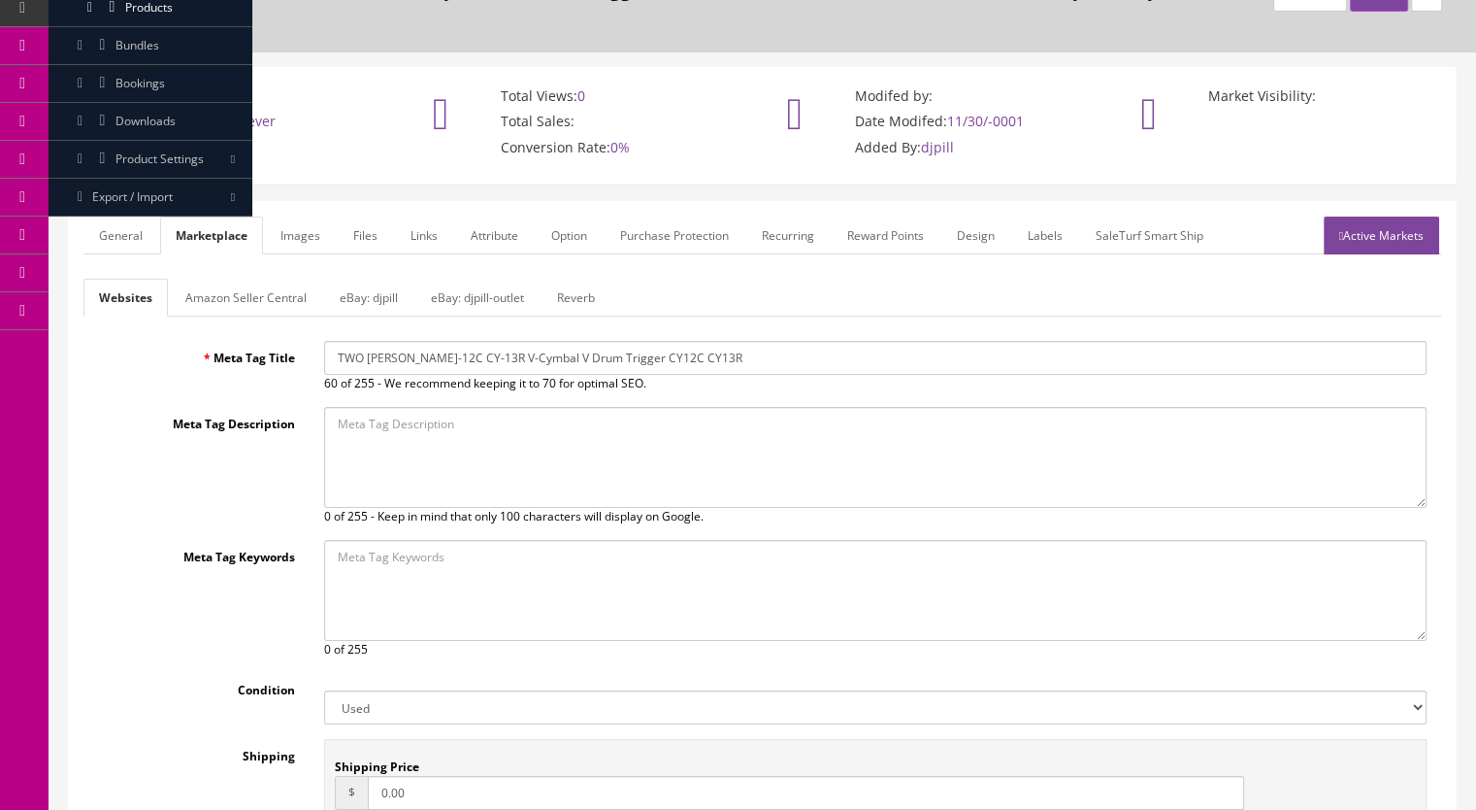
click at [553, 281] on link "Reverb" at bounding box center [576, 298] width 69 height 38
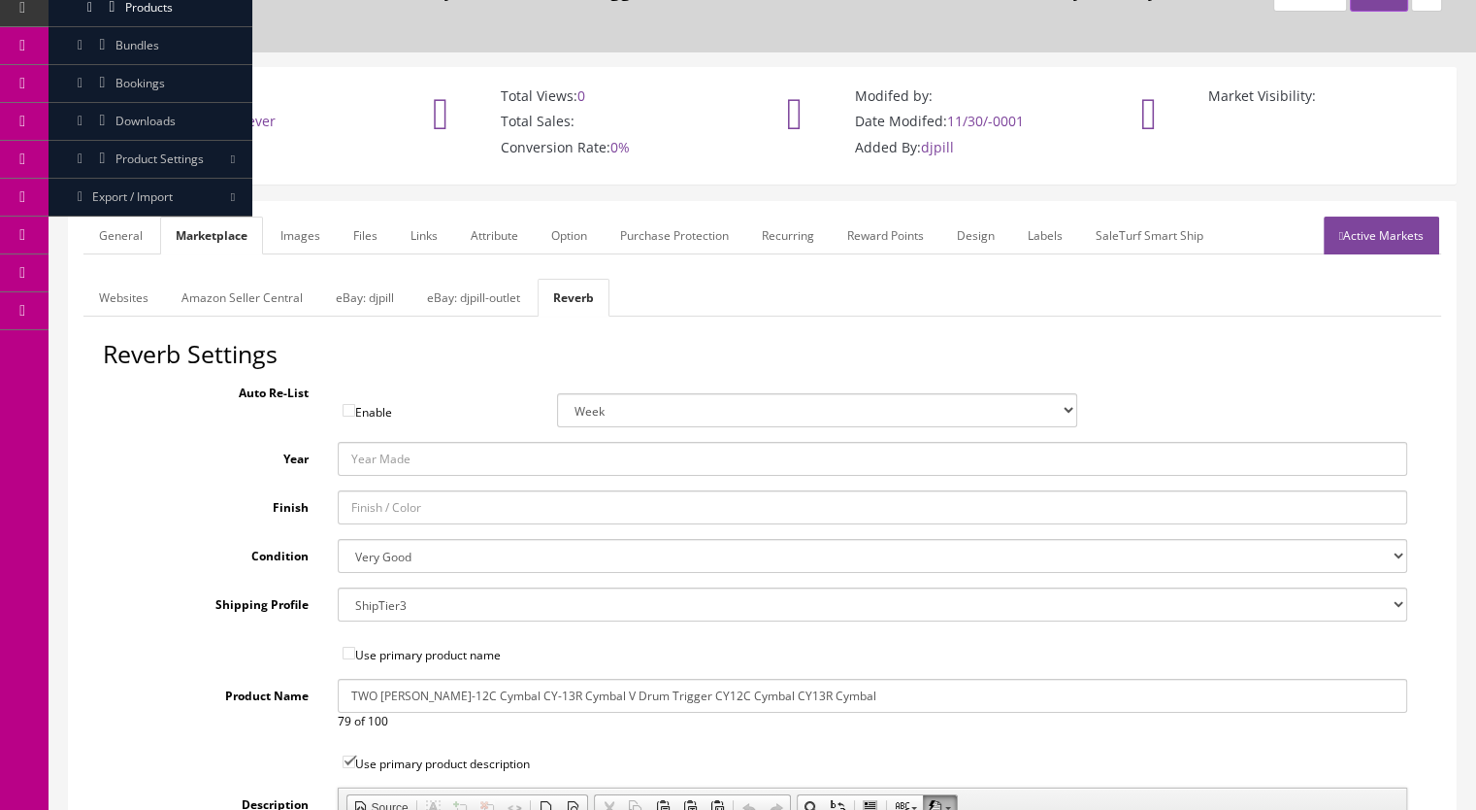
click at [324, 230] on link "Images" at bounding box center [300, 235] width 71 height 38
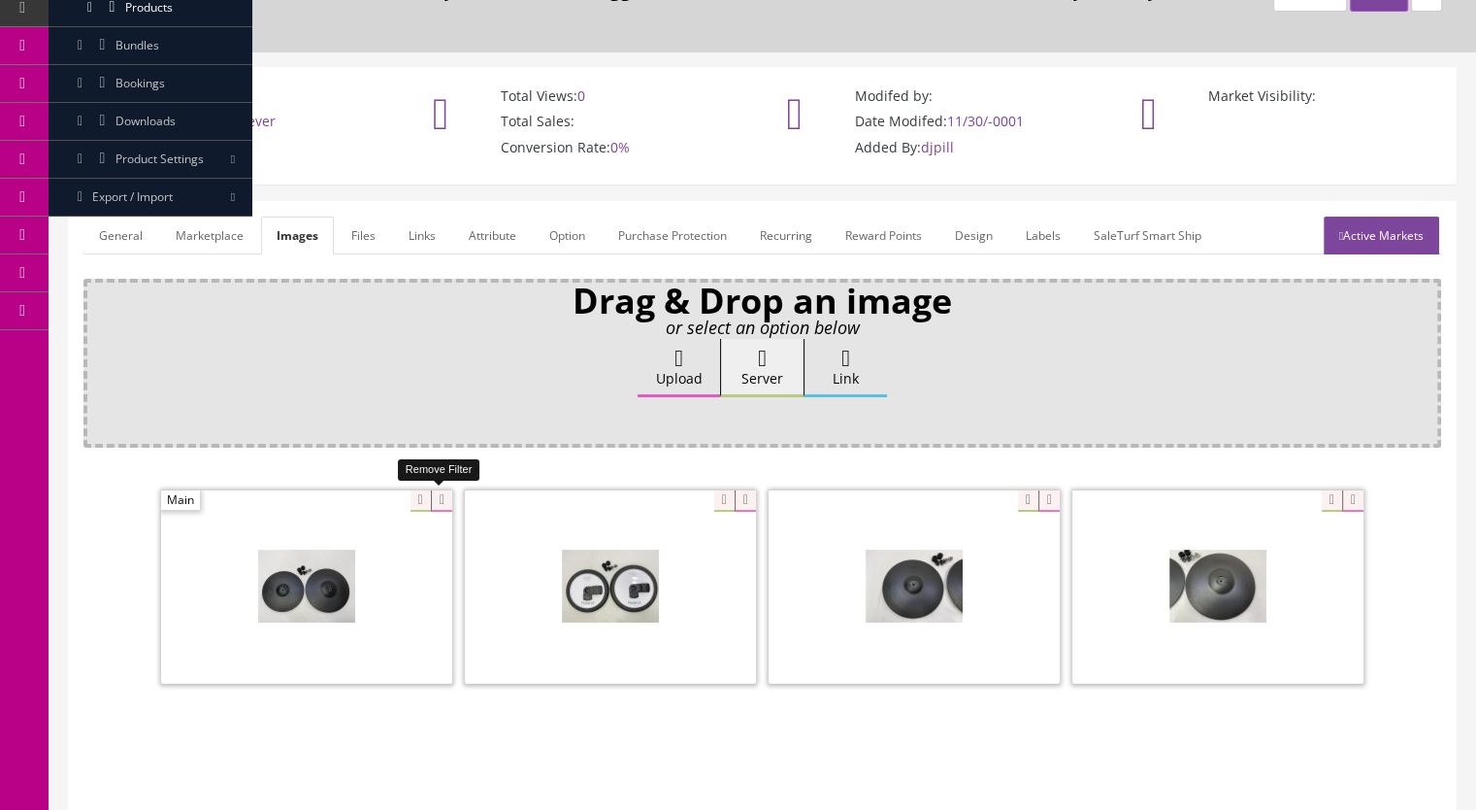
click at [435, 500] on icon at bounding box center [441, 500] width 21 height 21
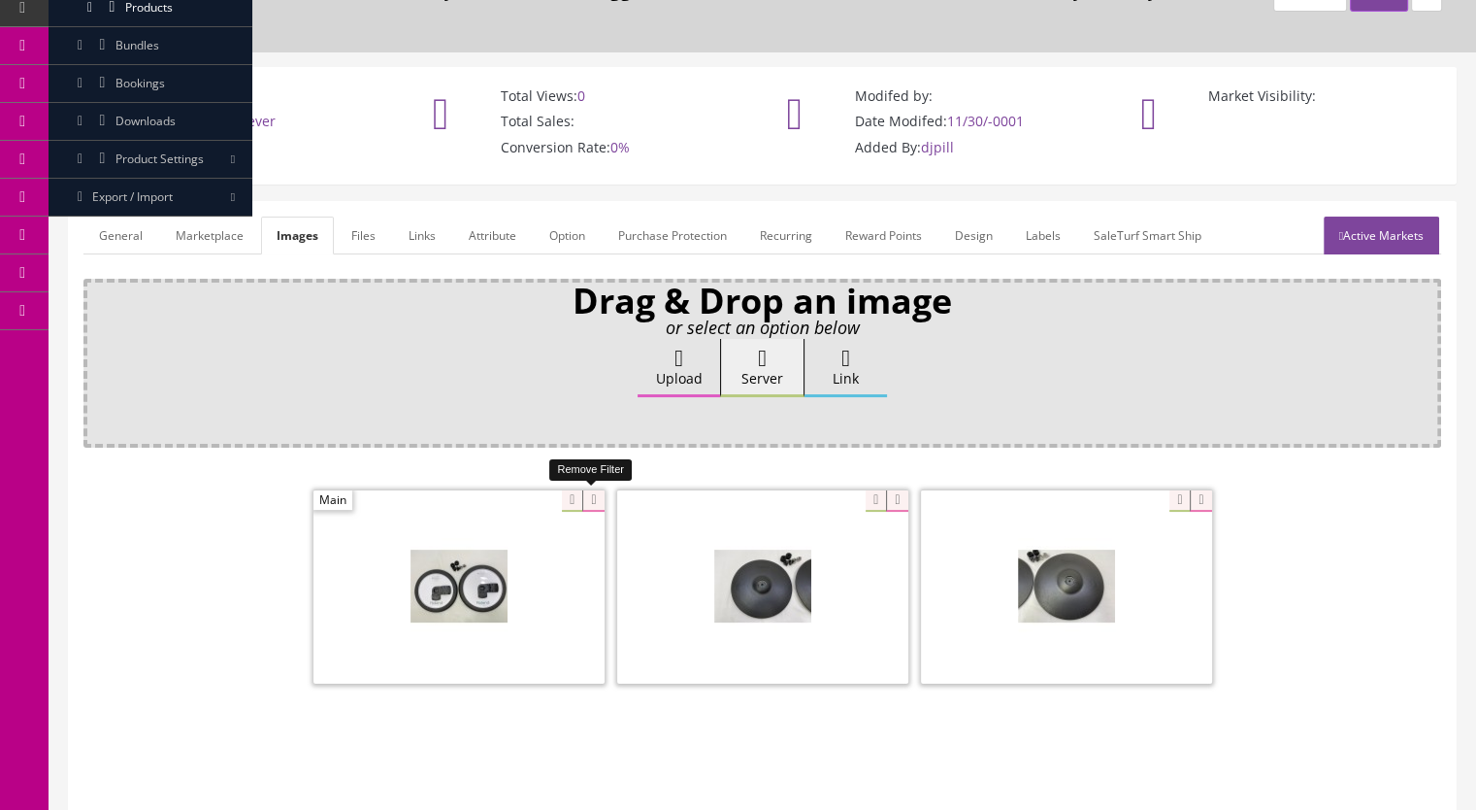
click at [590, 501] on icon at bounding box center [592, 500] width 21 height 21
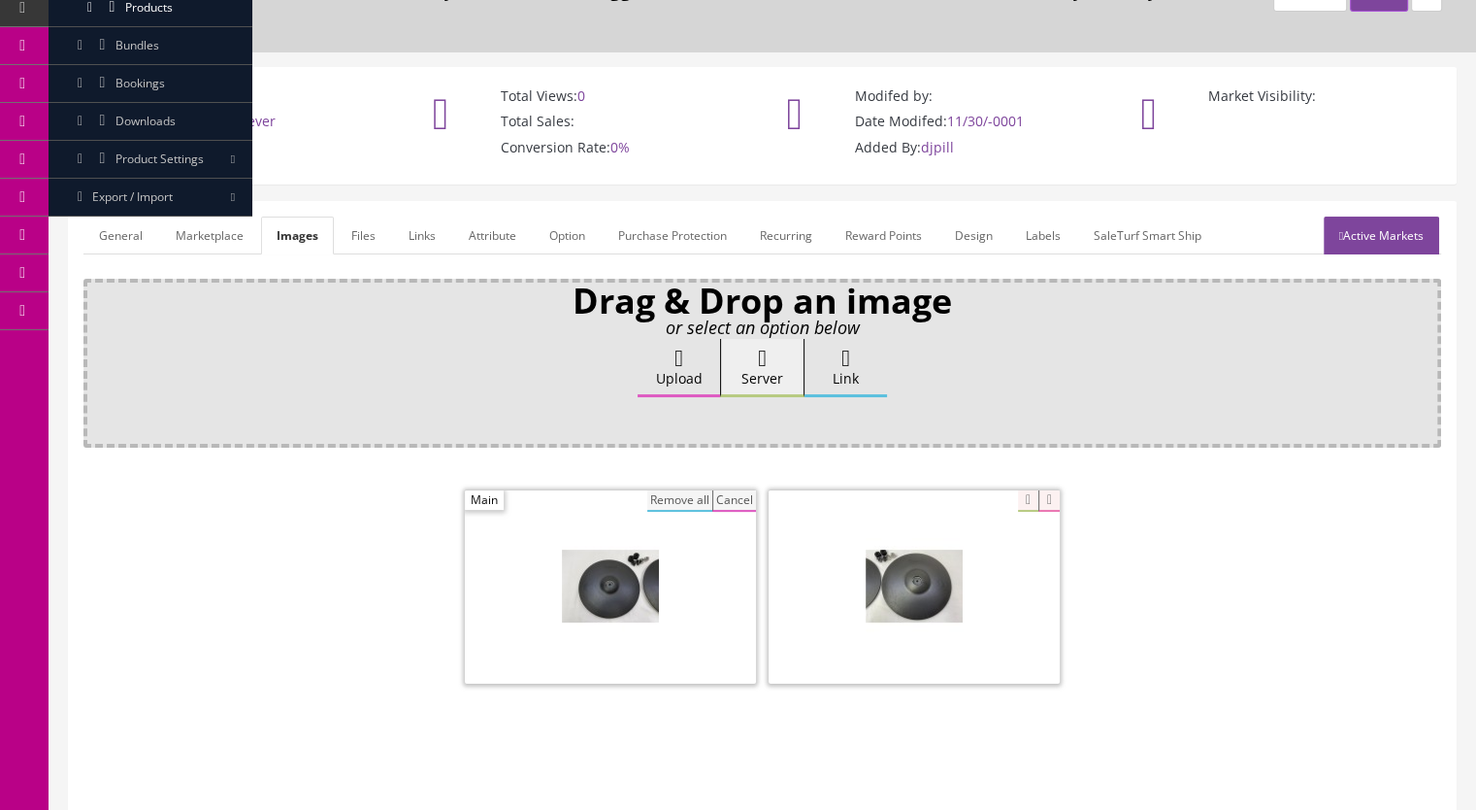
drag, startPoint x: 668, startPoint y: 497, endPoint x: 1006, endPoint y: 568, distance: 345.2
click at [670, 496] on button "Remove all" at bounding box center [679, 500] width 65 height 21
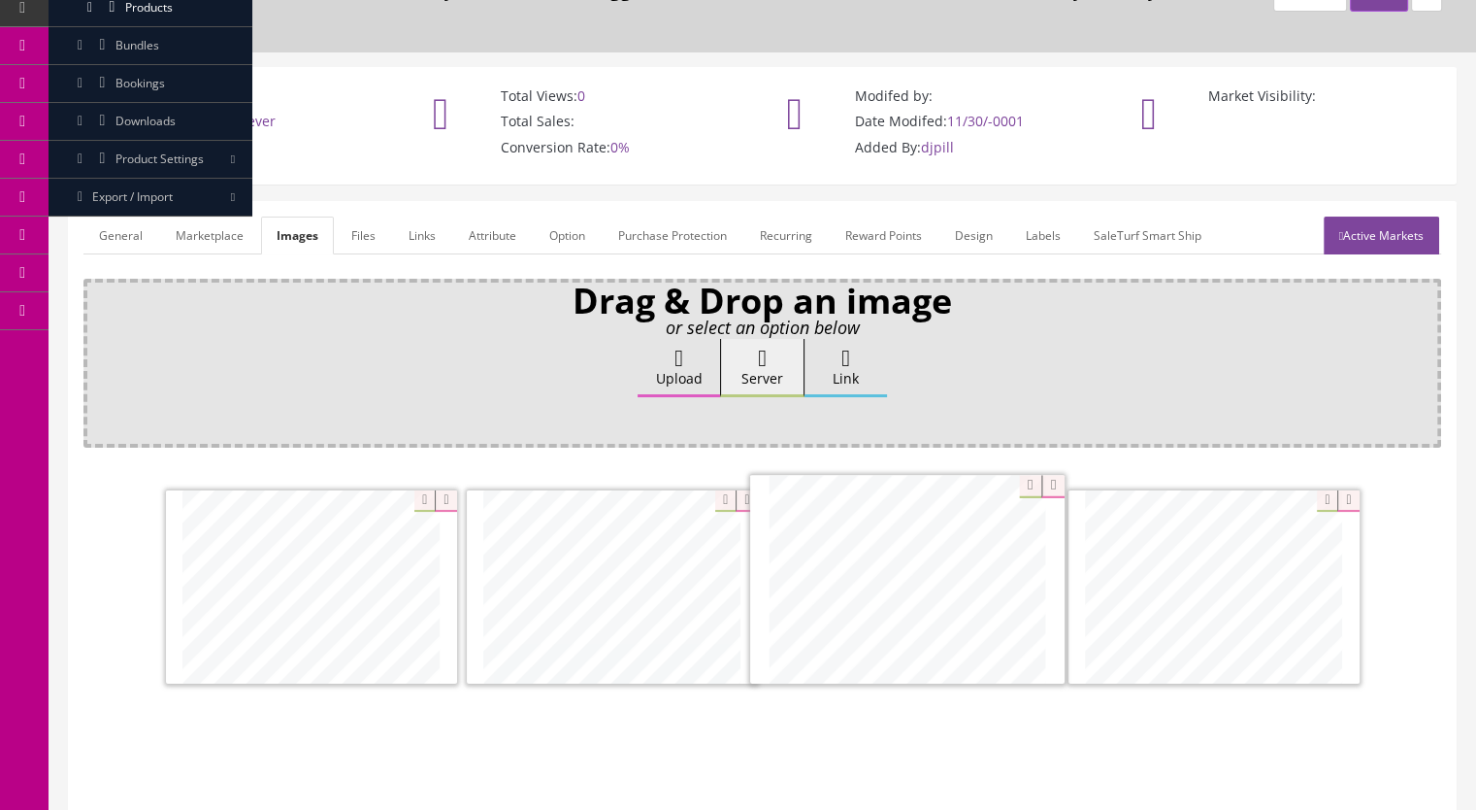
drag, startPoint x: 327, startPoint y: 630, endPoint x: 923, endPoint y: 624, distance: 596.0
click at [1371, 239] on link "Active Markets" at bounding box center [1382, 235] width 116 height 38
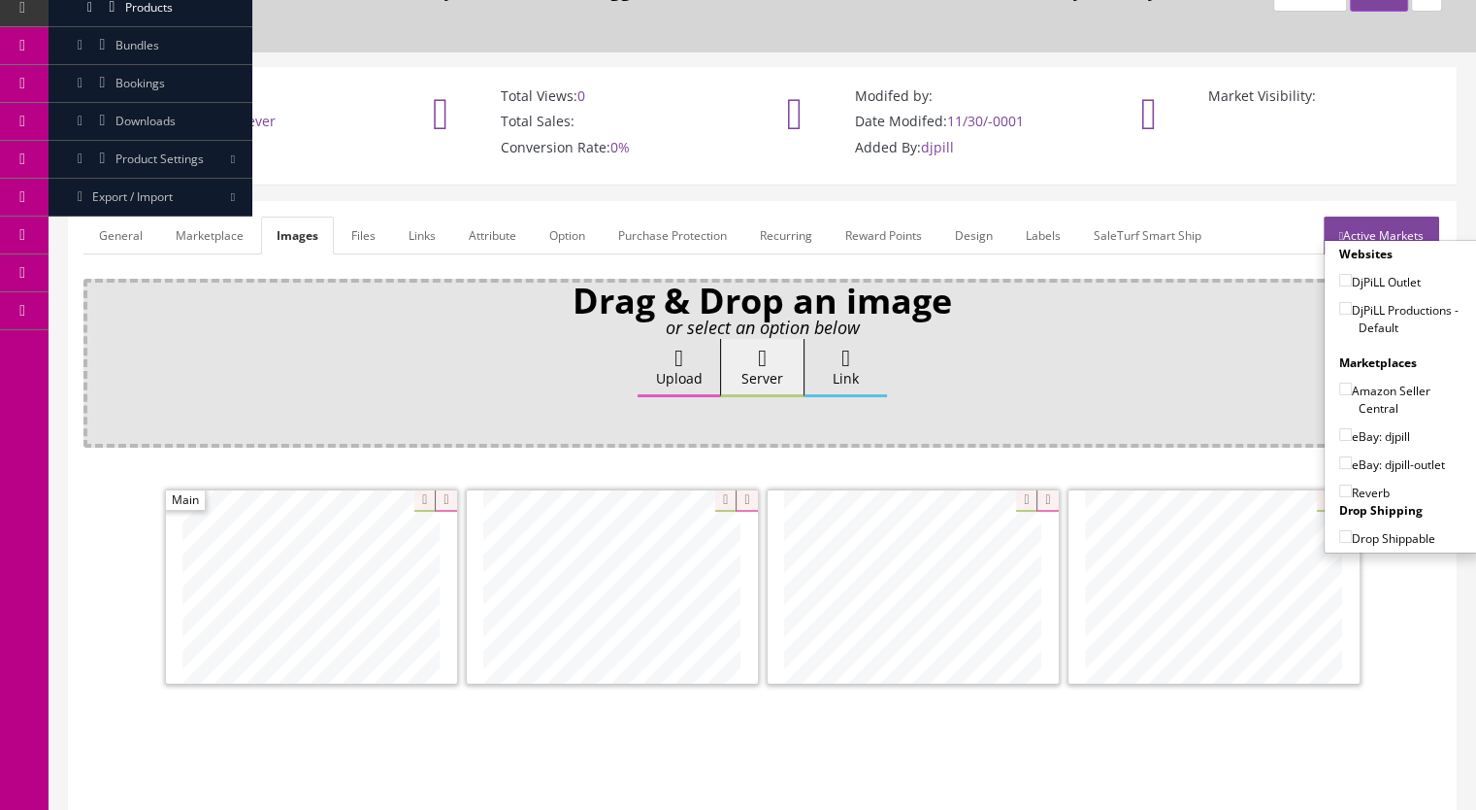
click at [1342, 308] on input"] "DjPiLL Productions - Default" at bounding box center [1346, 308] width 13 height 13
checkbox input"] "true"
click at [1341, 432] on input"] "eBay: djpill" at bounding box center [1346, 434] width 13 height 13
checkbox input"] "true"
click at [1340, 486] on input"] "Reverb" at bounding box center [1346, 490] width 13 height 13
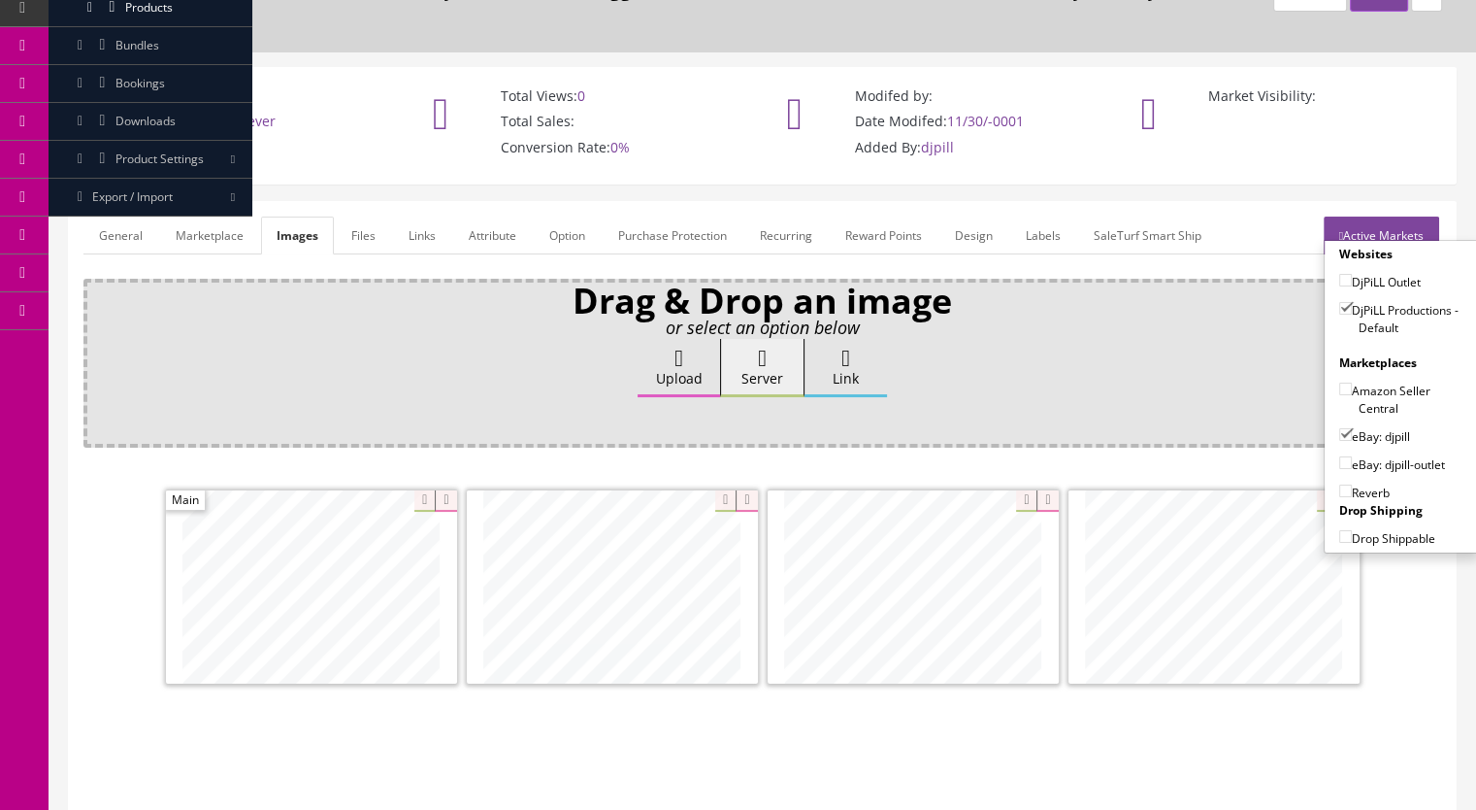
checkbox input"] "true"
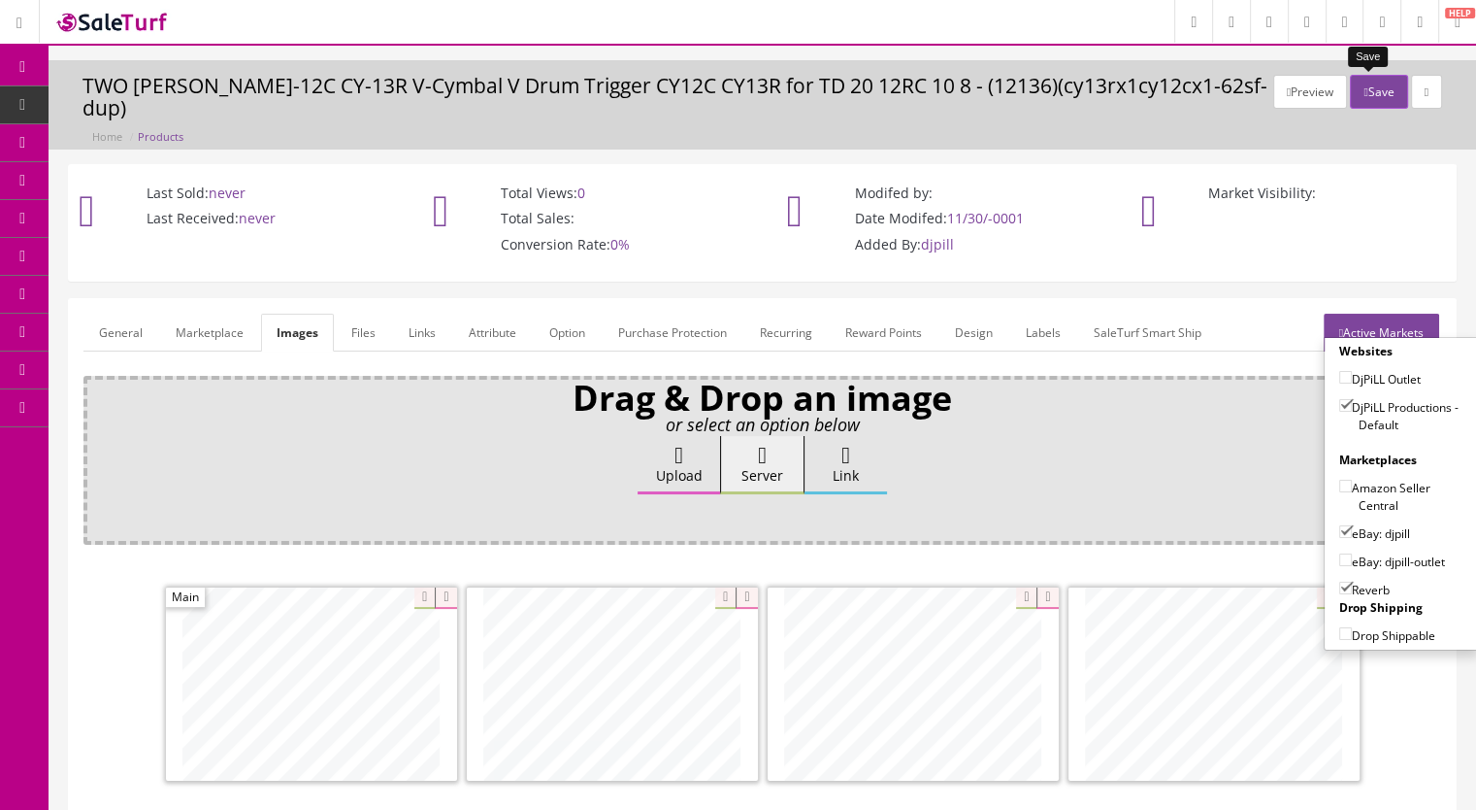
drag, startPoint x: 1368, startPoint y: 100, endPoint x: 1350, endPoint y: 98, distance: 17.6
click at [1368, 99] on button "Save" at bounding box center [1378, 92] width 57 height 34
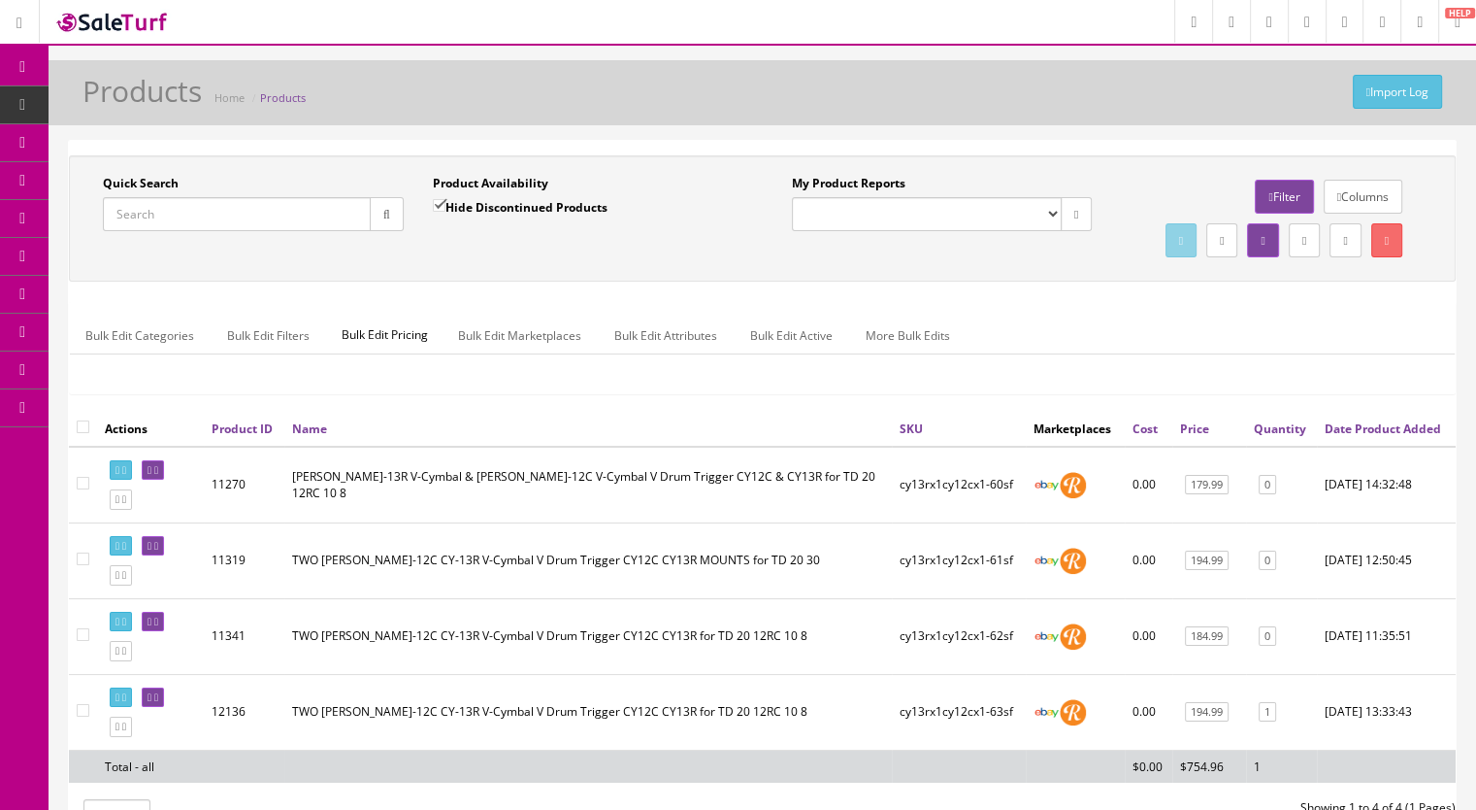
click at [143, 208] on input "Quick Search" at bounding box center [237, 214] width 268 height 34
paste input "PDX100-333g"
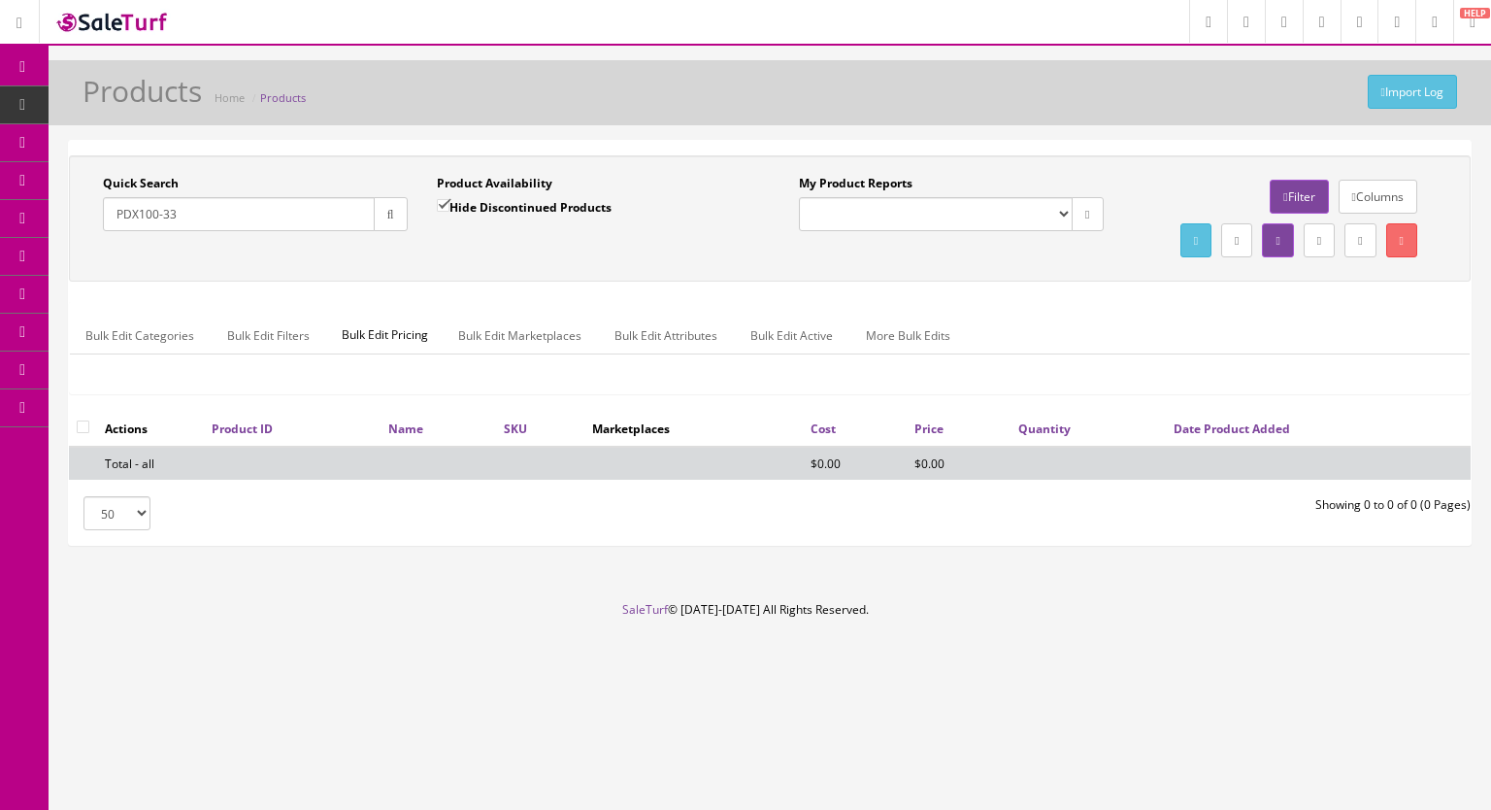
type input "PDX100-33"
drag, startPoint x: 446, startPoint y: 200, endPoint x: 388, endPoint y: 220, distance: 60.8
click at [445, 200] on input "Hide Discontinued Products" at bounding box center [443, 205] width 13 height 13
checkbox input "false"
click at [388, 220] on button "button" at bounding box center [391, 214] width 34 height 34
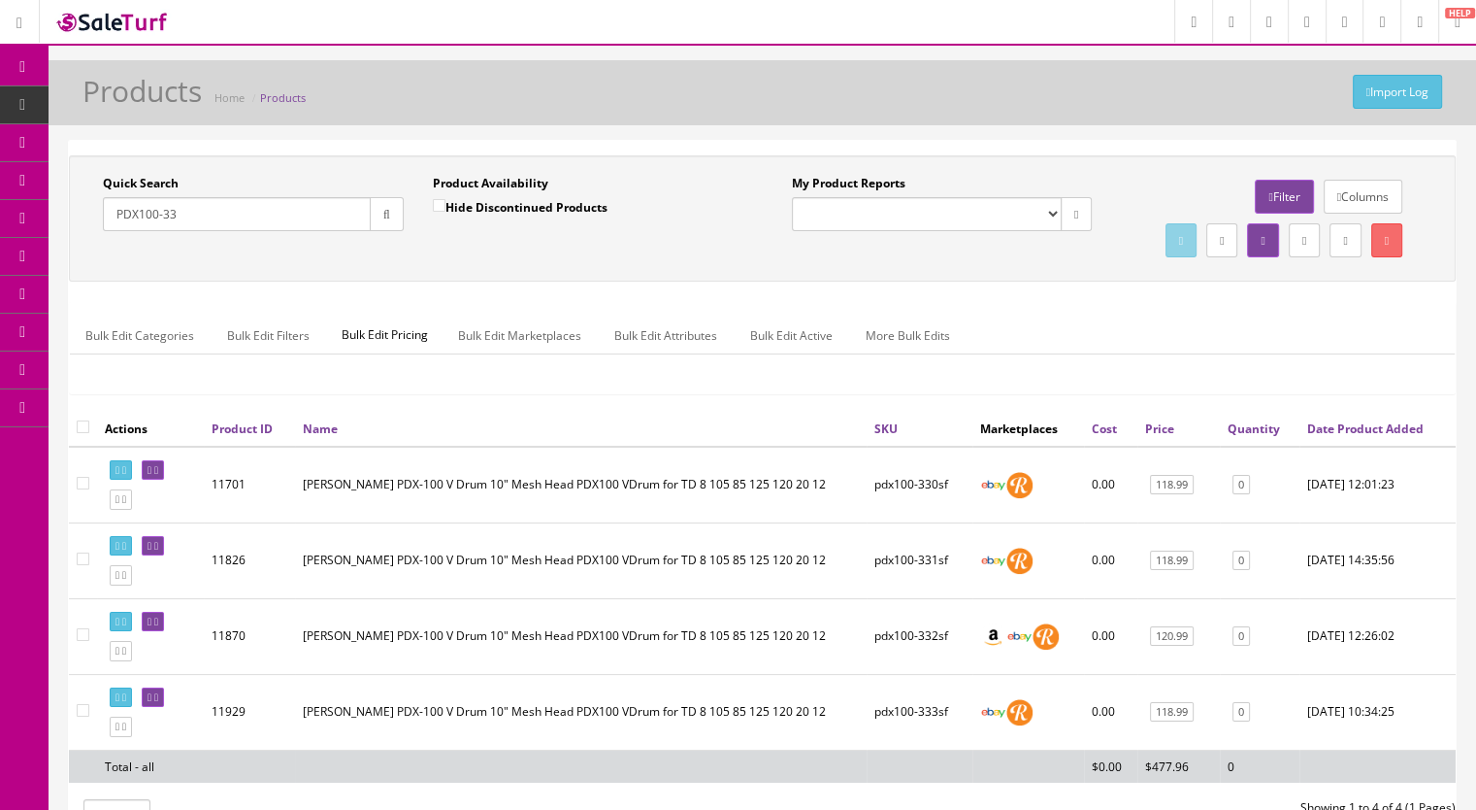
click at [189, 216] on input "PDX100-33" at bounding box center [237, 214] width 268 height 34
click at [389, 217] on icon "button" at bounding box center [386, 215] width 7 height 12
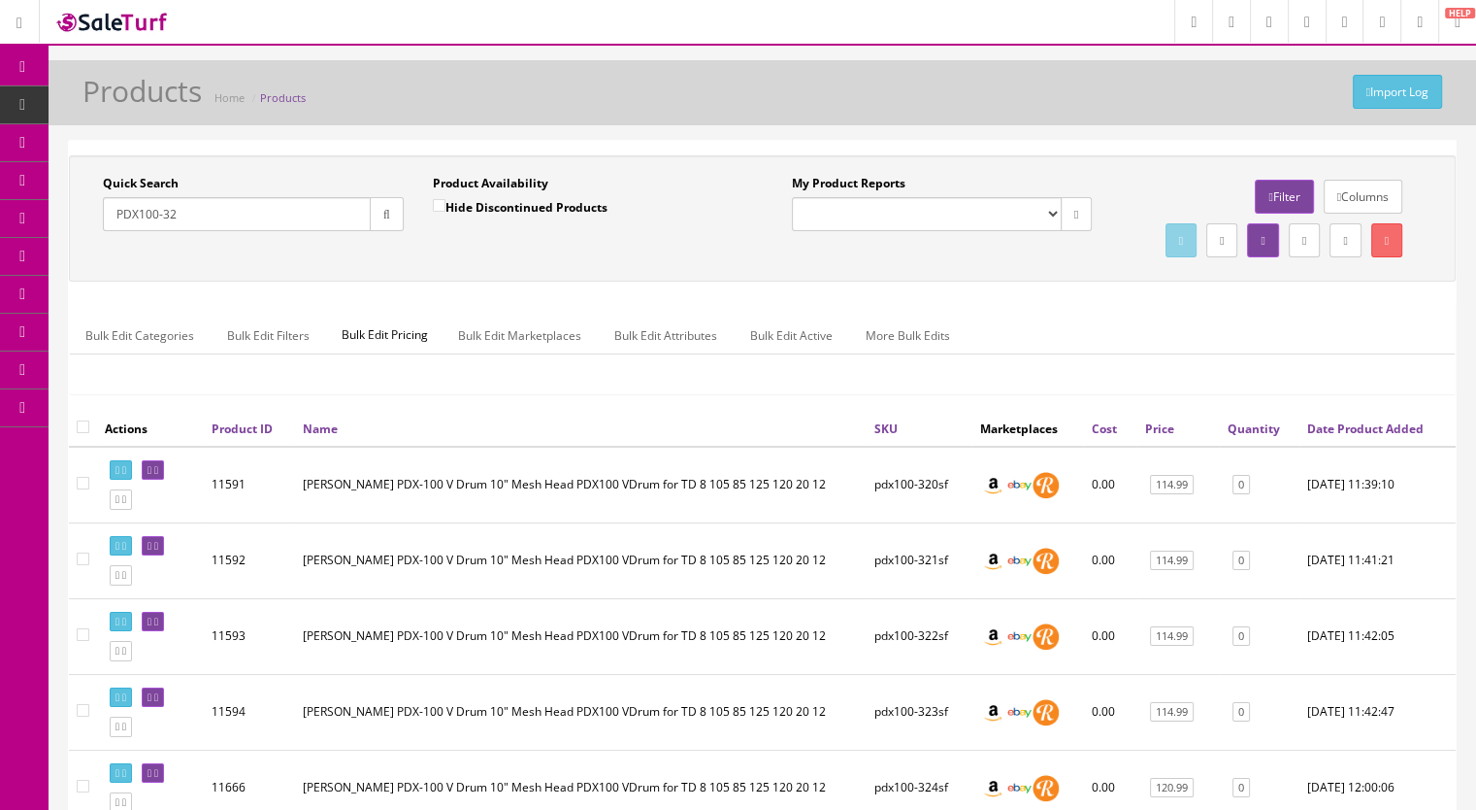
click at [206, 211] on input "PDX100-32" at bounding box center [237, 214] width 268 height 34
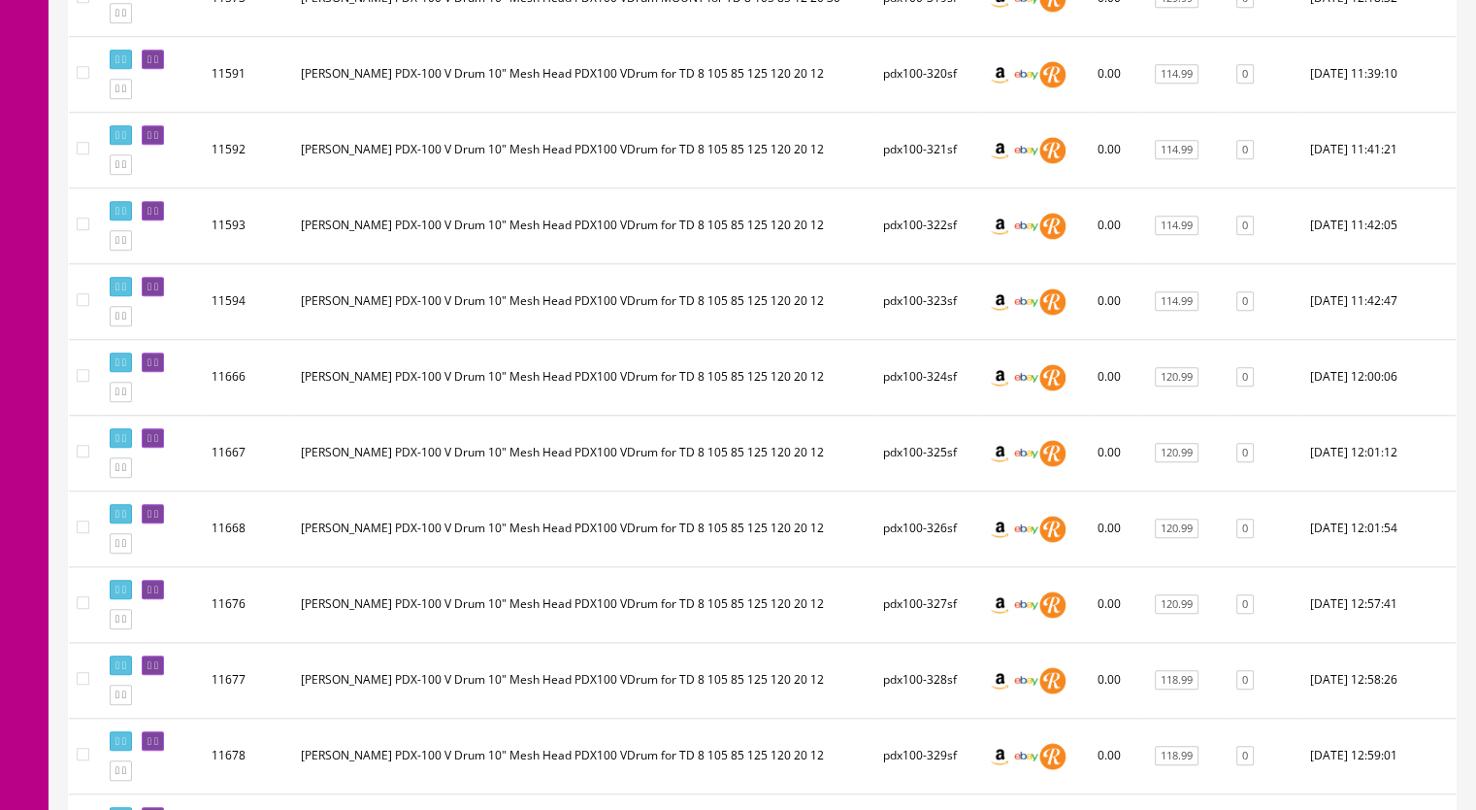
scroll to position [1790, 0]
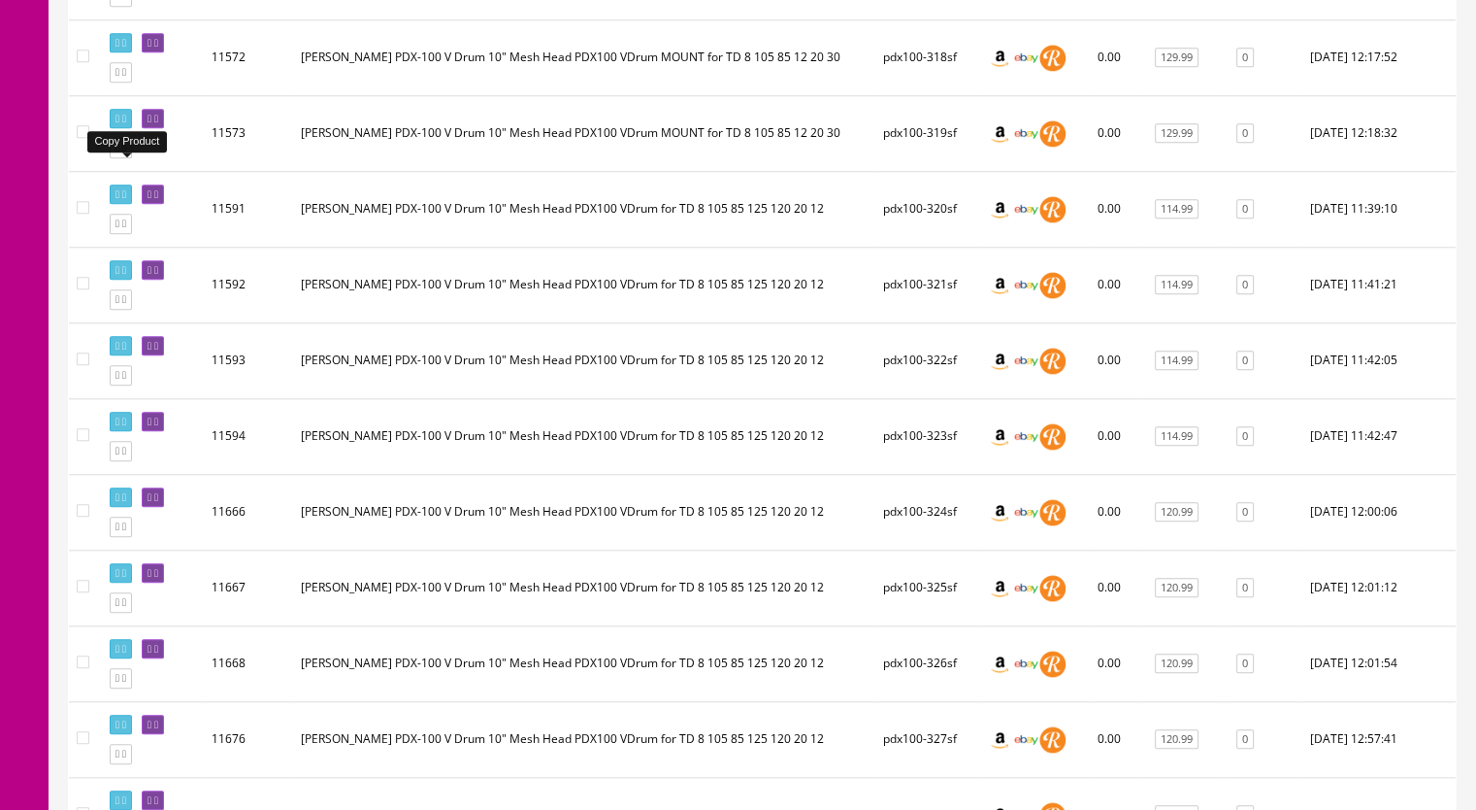
type input "PDX100-3"
click at [126, 153] on icon at bounding box center [124, 148] width 4 height 11
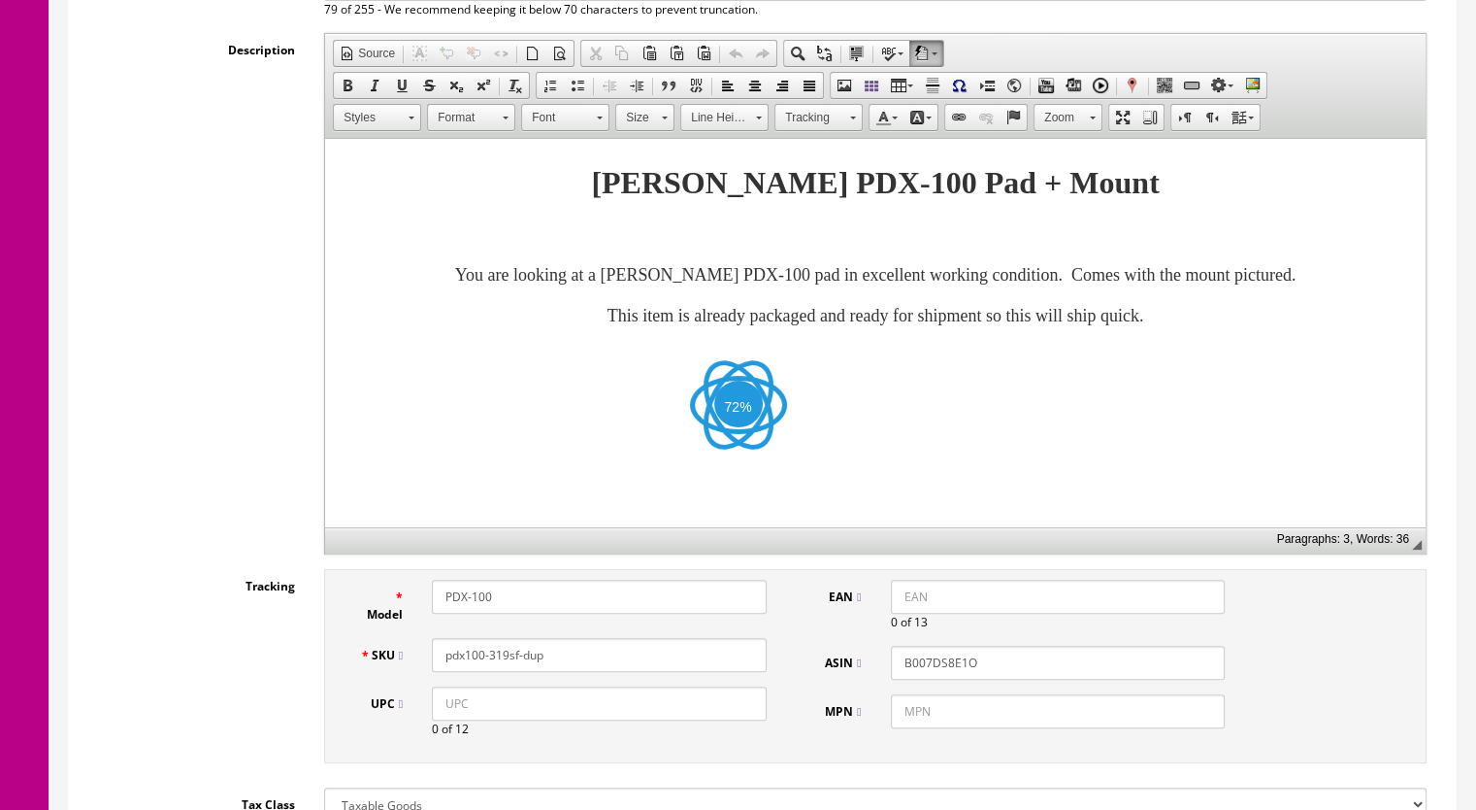
scroll to position [485, 0]
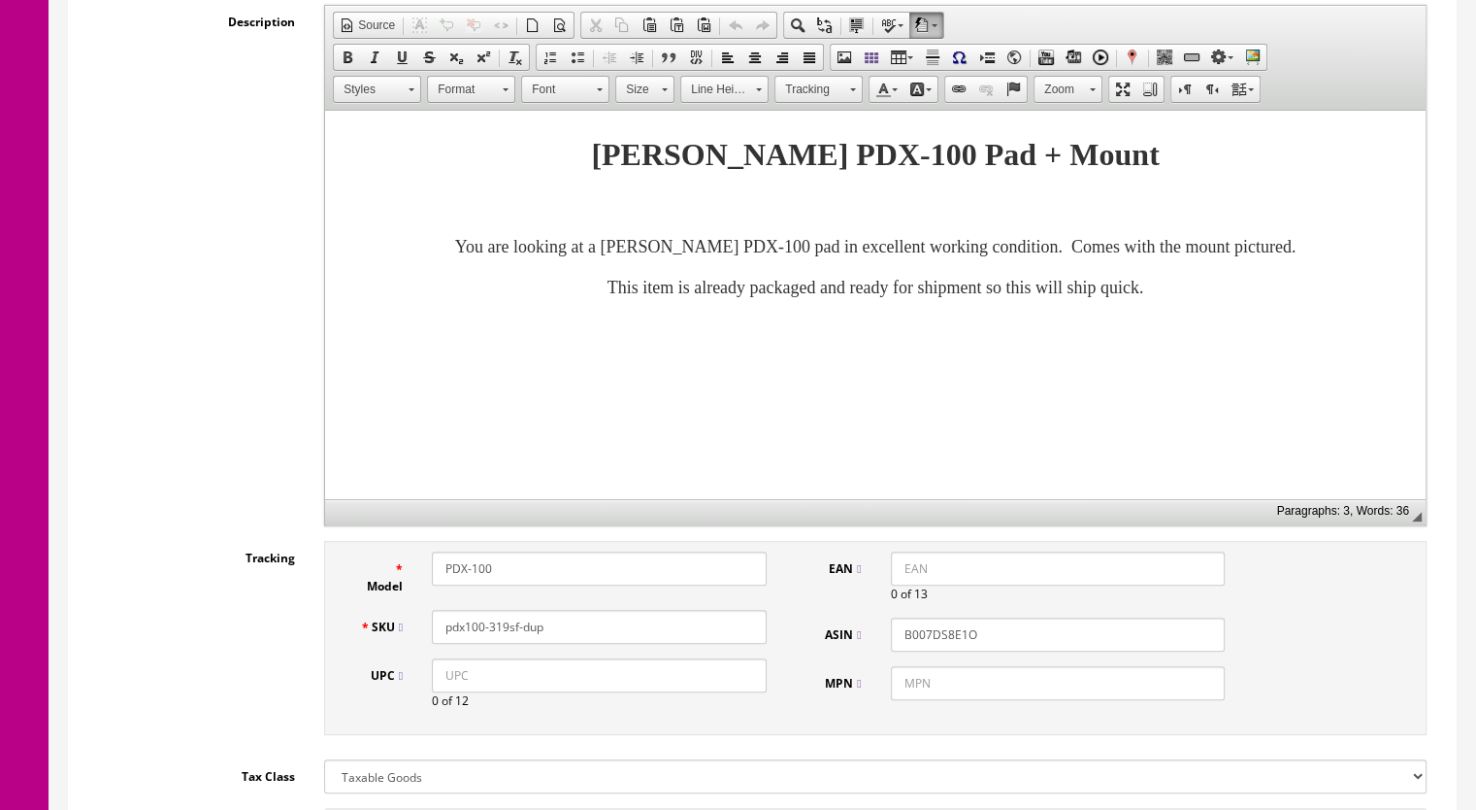
drag, startPoint x: 551, startPoint y: 608, endPoint x: 493, endPoint y: 620, distance: 59.6
click at [493, 620] on div "SKU pdx100-319sf-dup" at bounding box center [563, 627] width 437 height 34
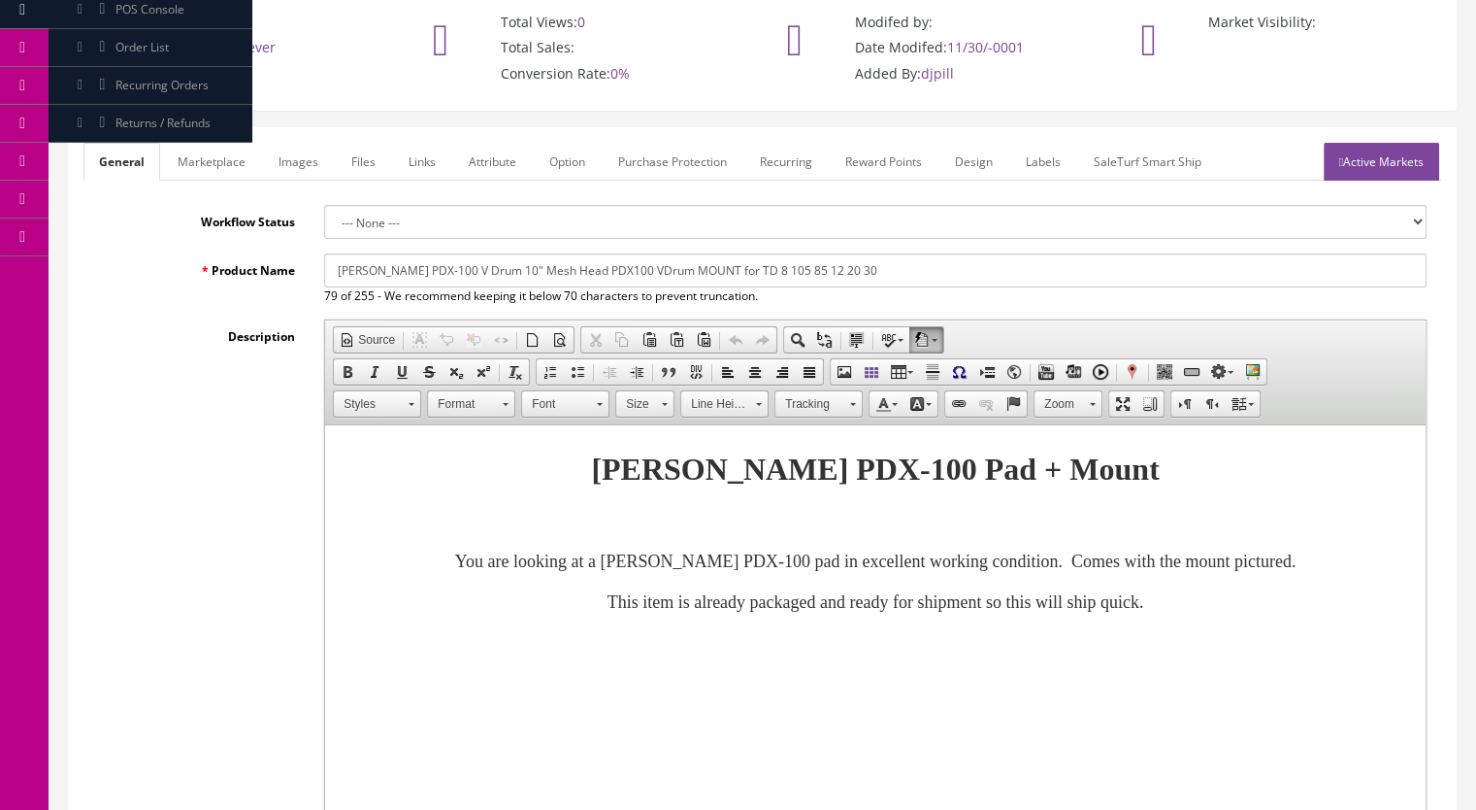
scroll to position [0, 0]
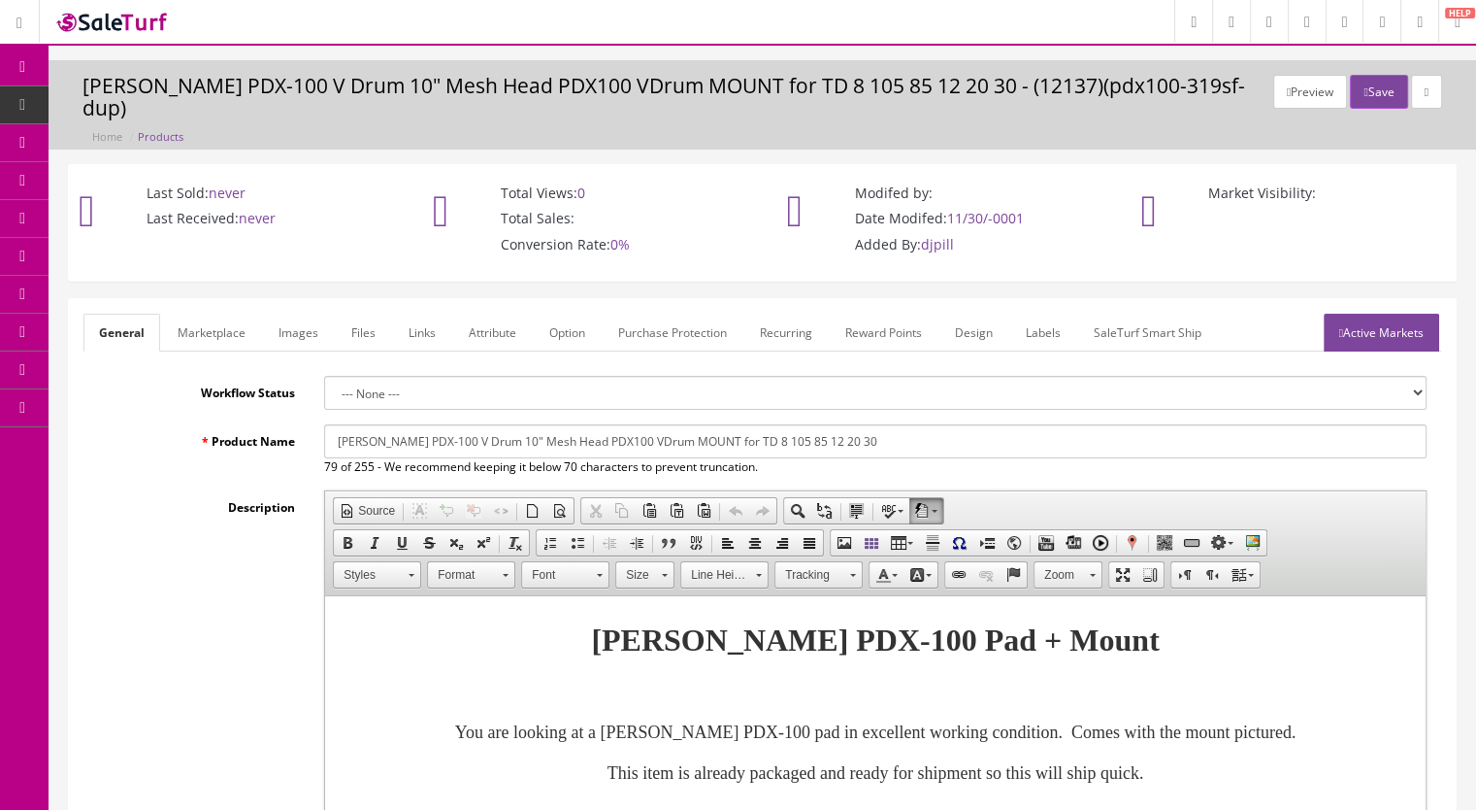
type input "pdx100-335sf"
click at [201, 314] on link "Marketplace" at bounding box center [211, 333] width 99 height 38
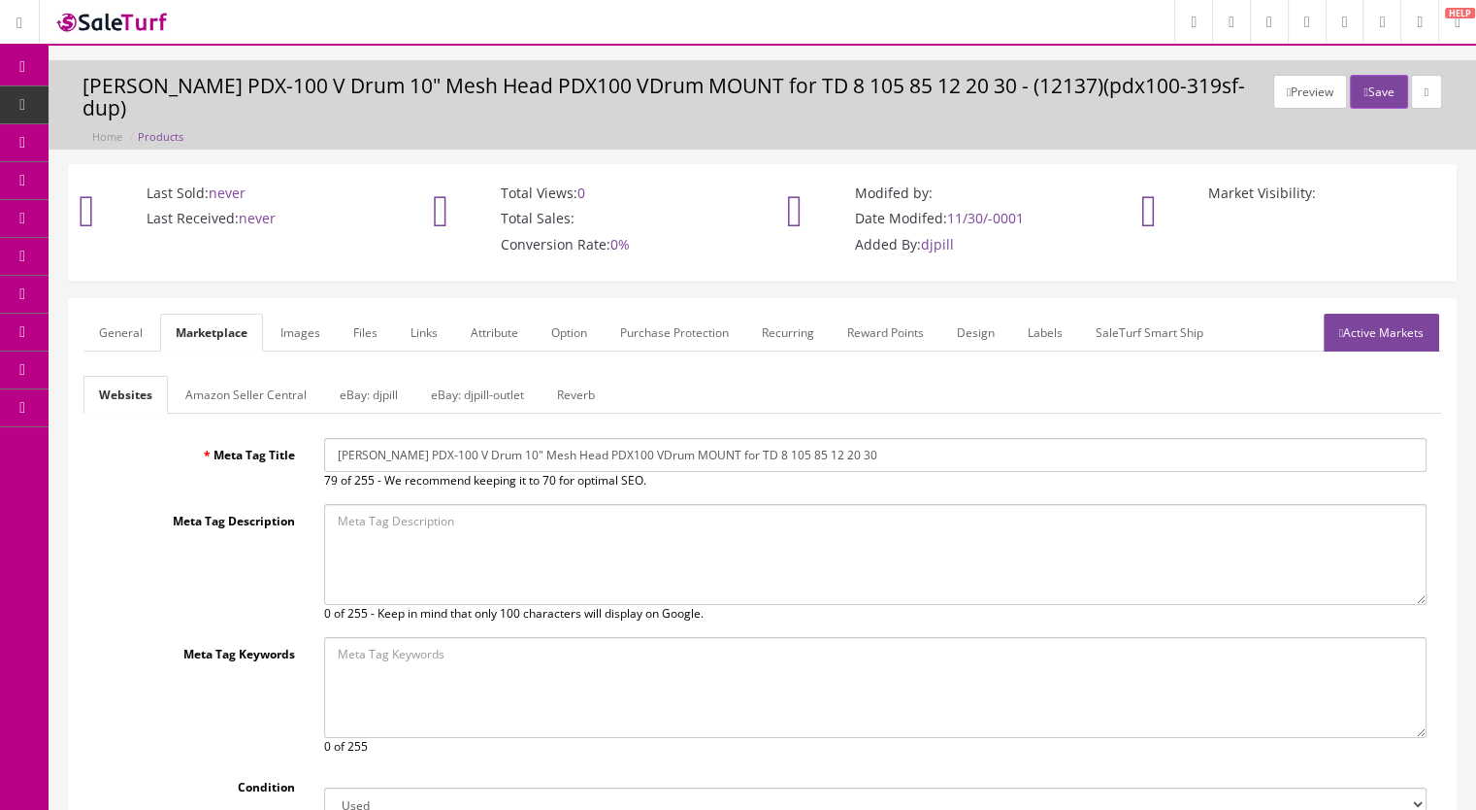
click at [577, 376] on link "Reverb" at bounding box center [576, 395] width 69 height 38
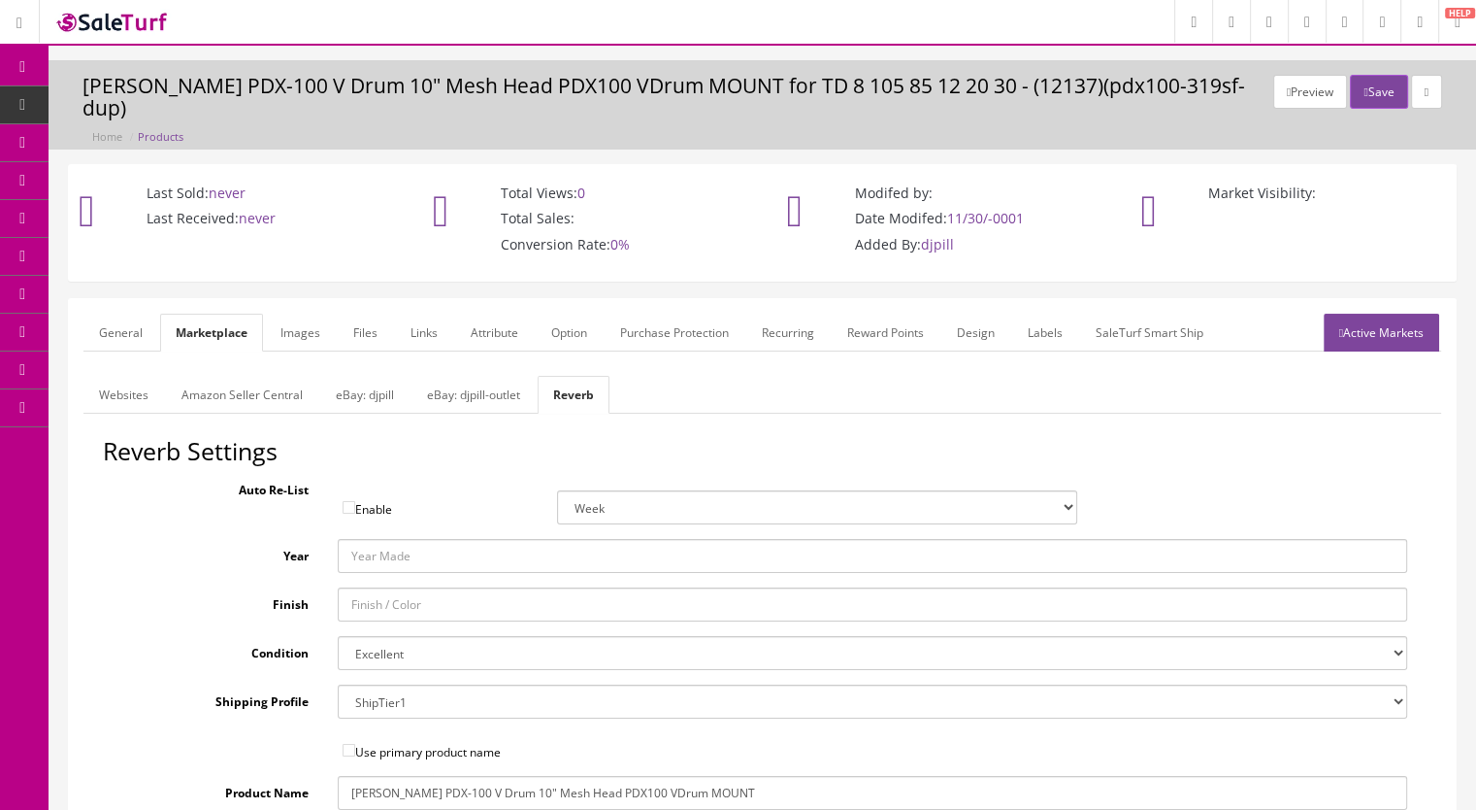
click at [392, 636] on select "Brand New Mint Excellent Very Good Good Fair Poor B-Stock Non Functioning" at bounding box center [873, 653] width 1071 height 34
select select "ae4d9114-1bd7-4ec5-a4ba-6653af5ac84d"
click at [338, 636] on select "Brand New Mint Excellent Very Good Good Fair Poor B-Stock Non Functioning" at bounding box center [873, 653] width 1071 height 34
click at [295, 314] on link "Images" at bounding box center [300, 333] width 71 height 38
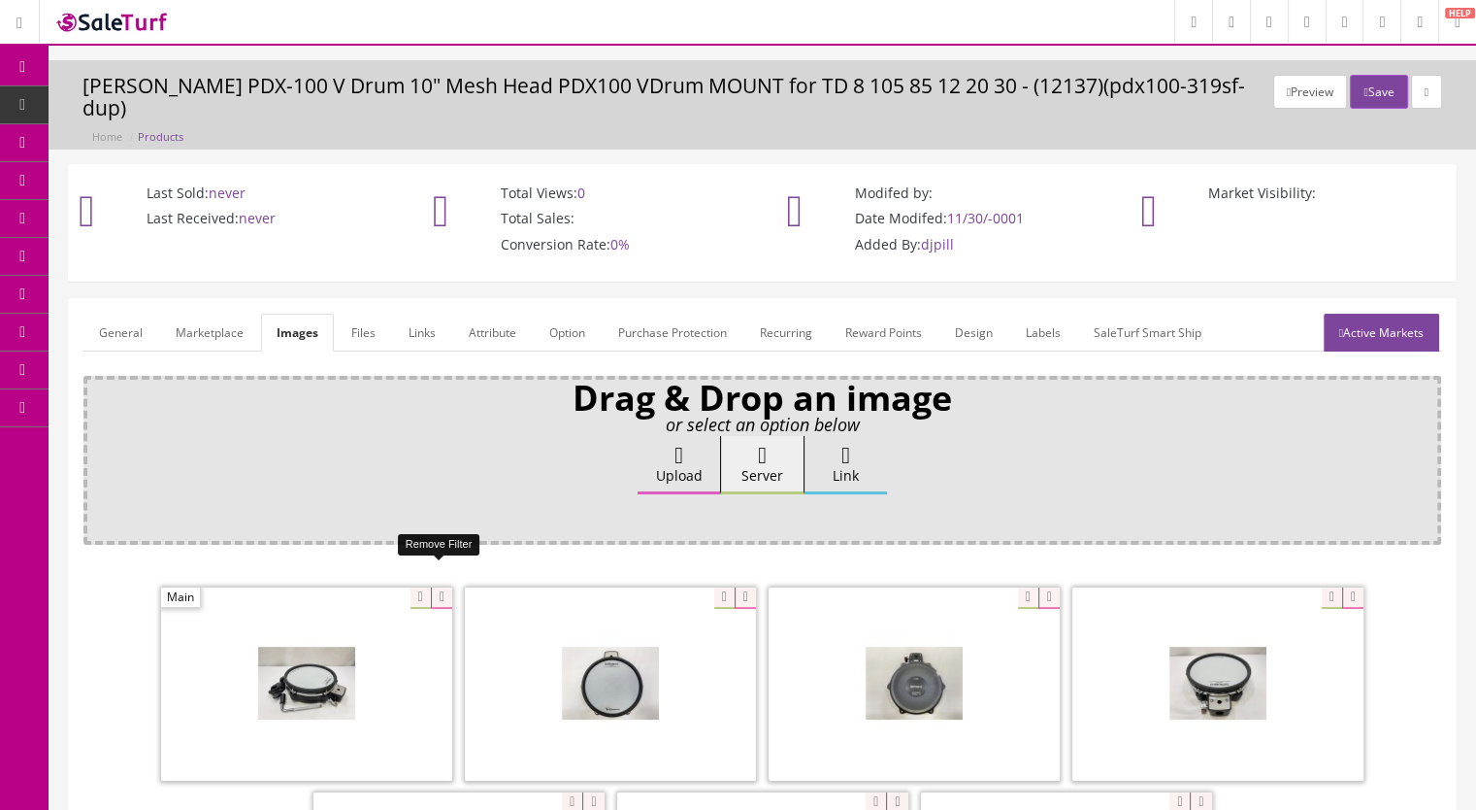
click at [434, 587] on icon at bounding box center [441, 597] width 21 height 21
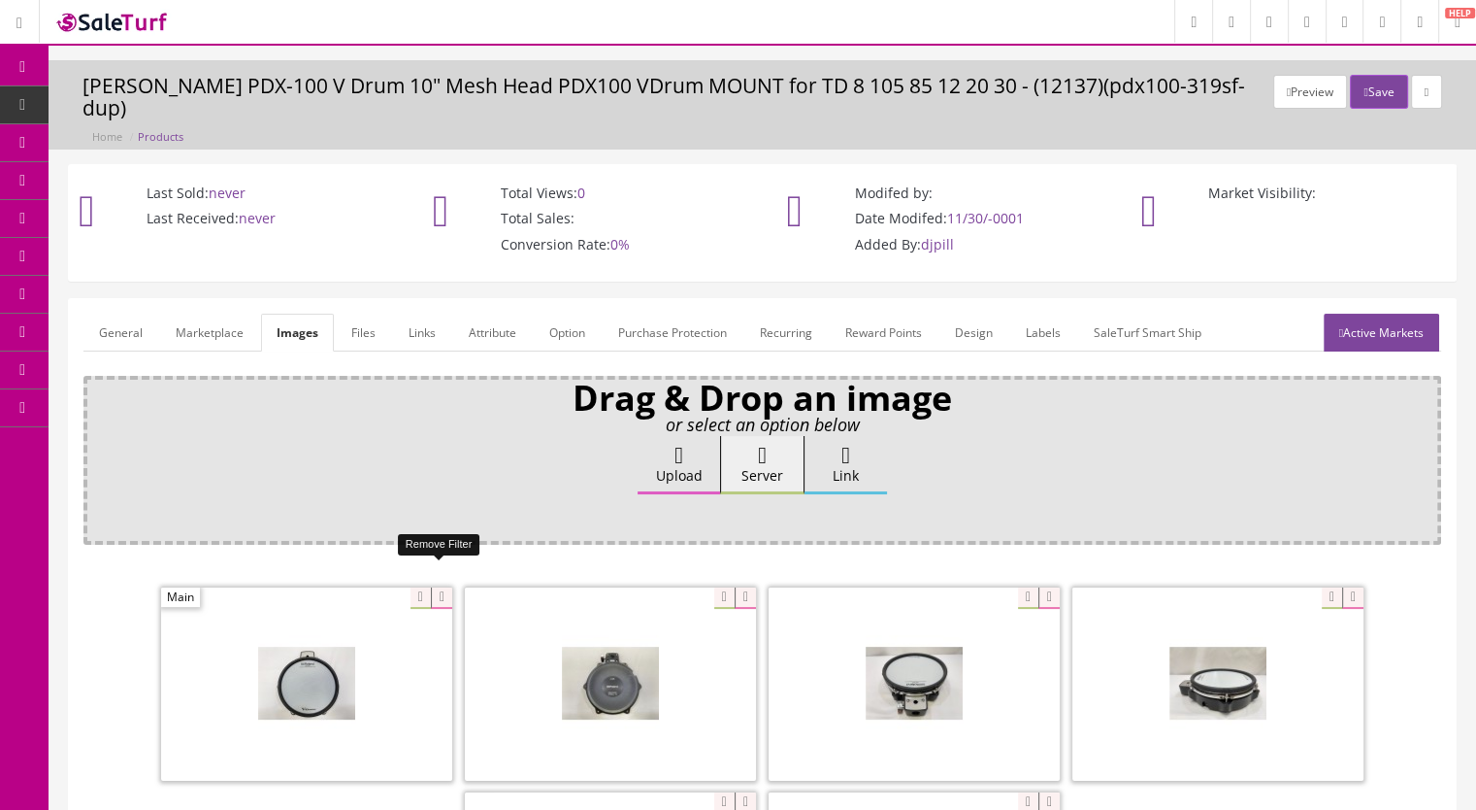
click at [439, 587] on icon at bounding box center [441, 597] width 21 height 21
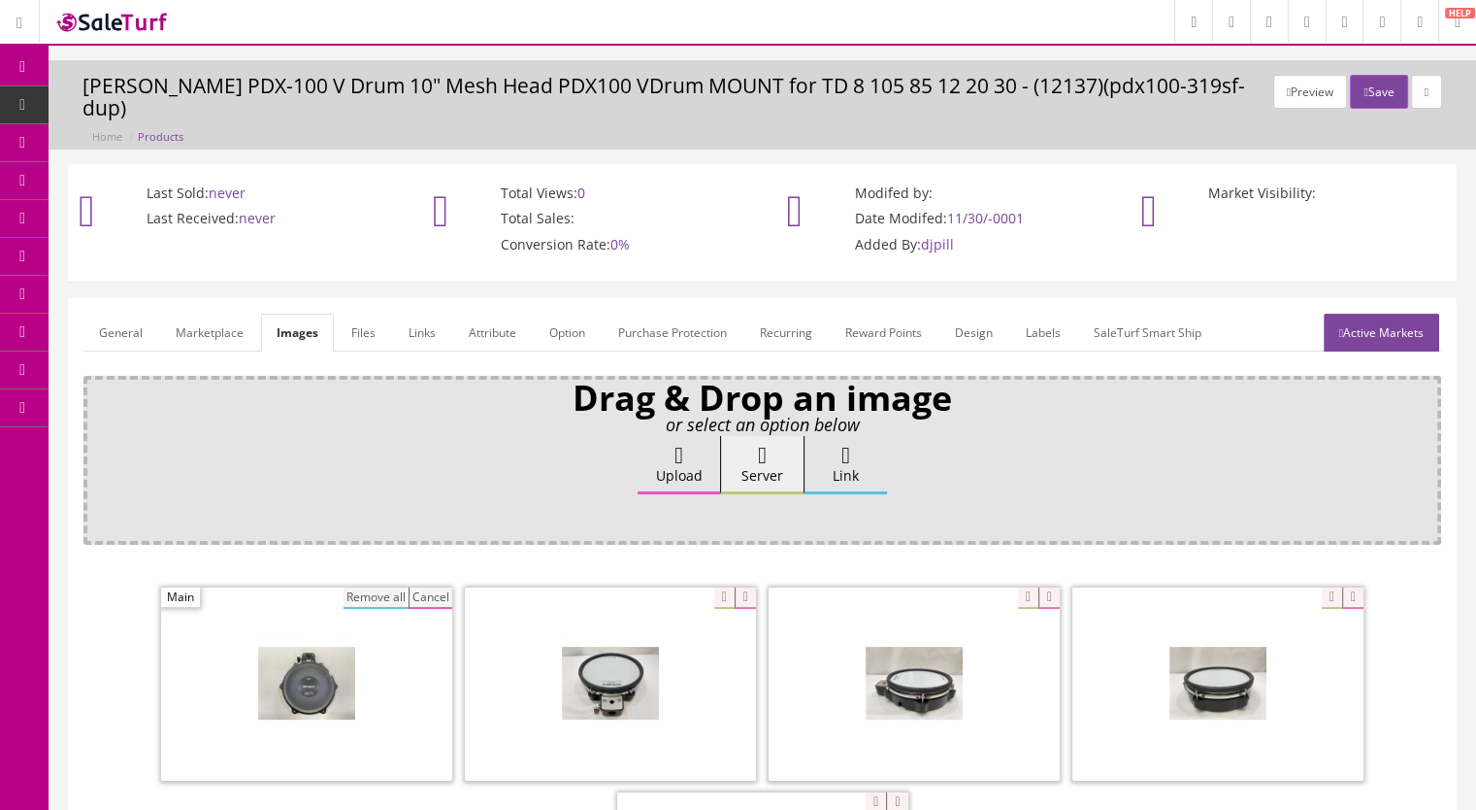
click at [372, 587] on button "Remove all" at bounding box center [376, 597] width 65 height 21
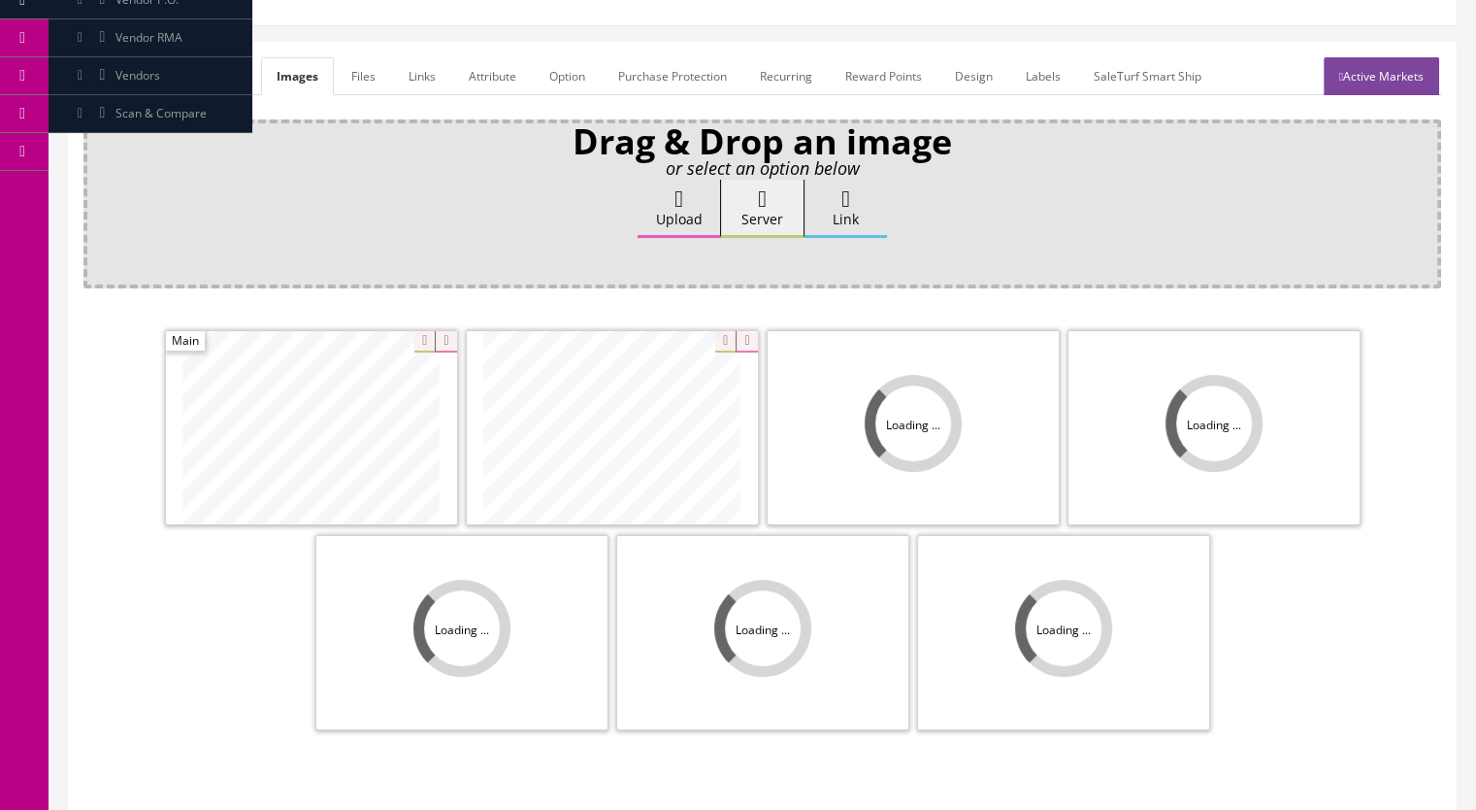
scroll to position [388, 0]
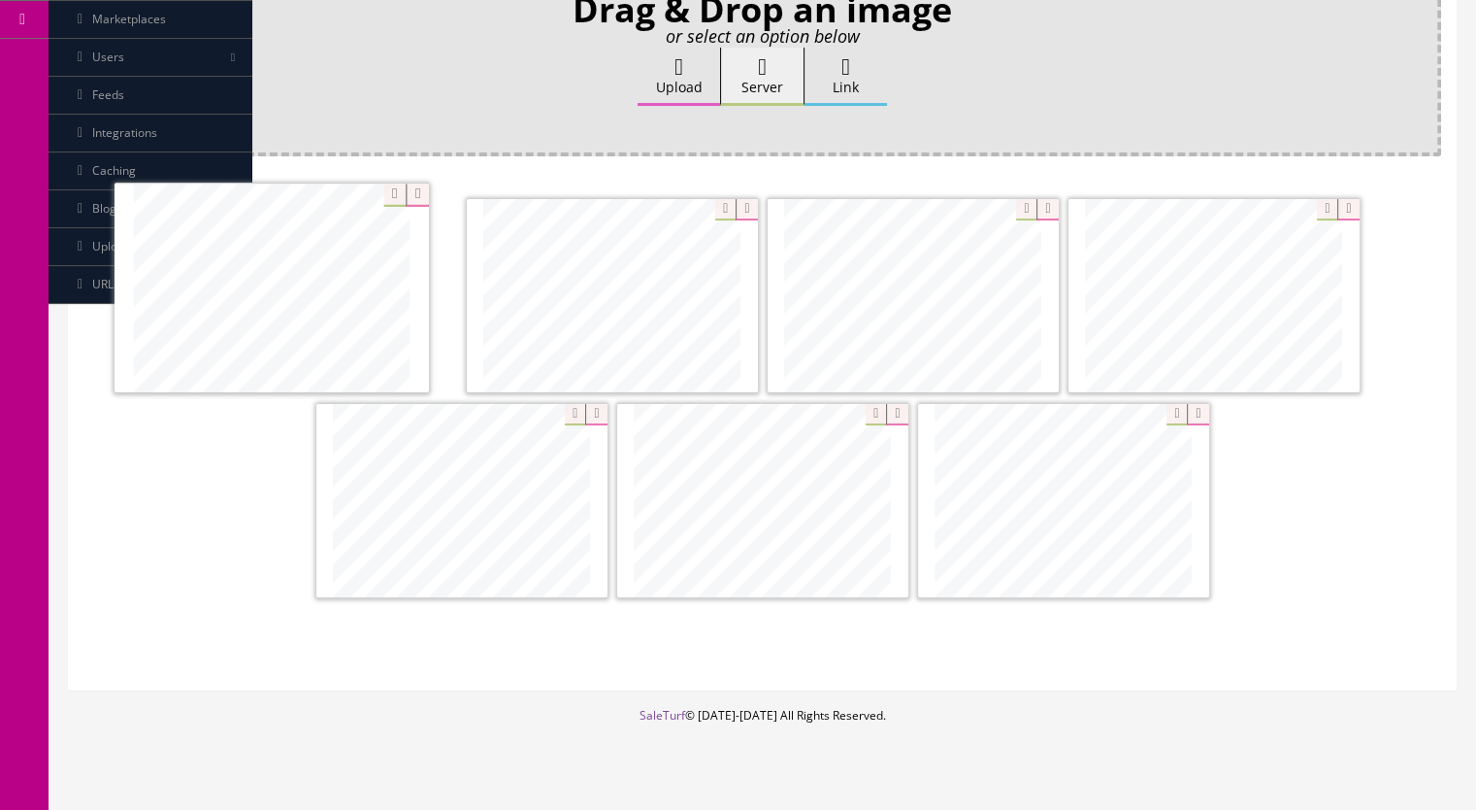
drag, startPoint x: 937, startPoint y: 315, endPoint x: 330, endPoint y: 308, distance: 606.7
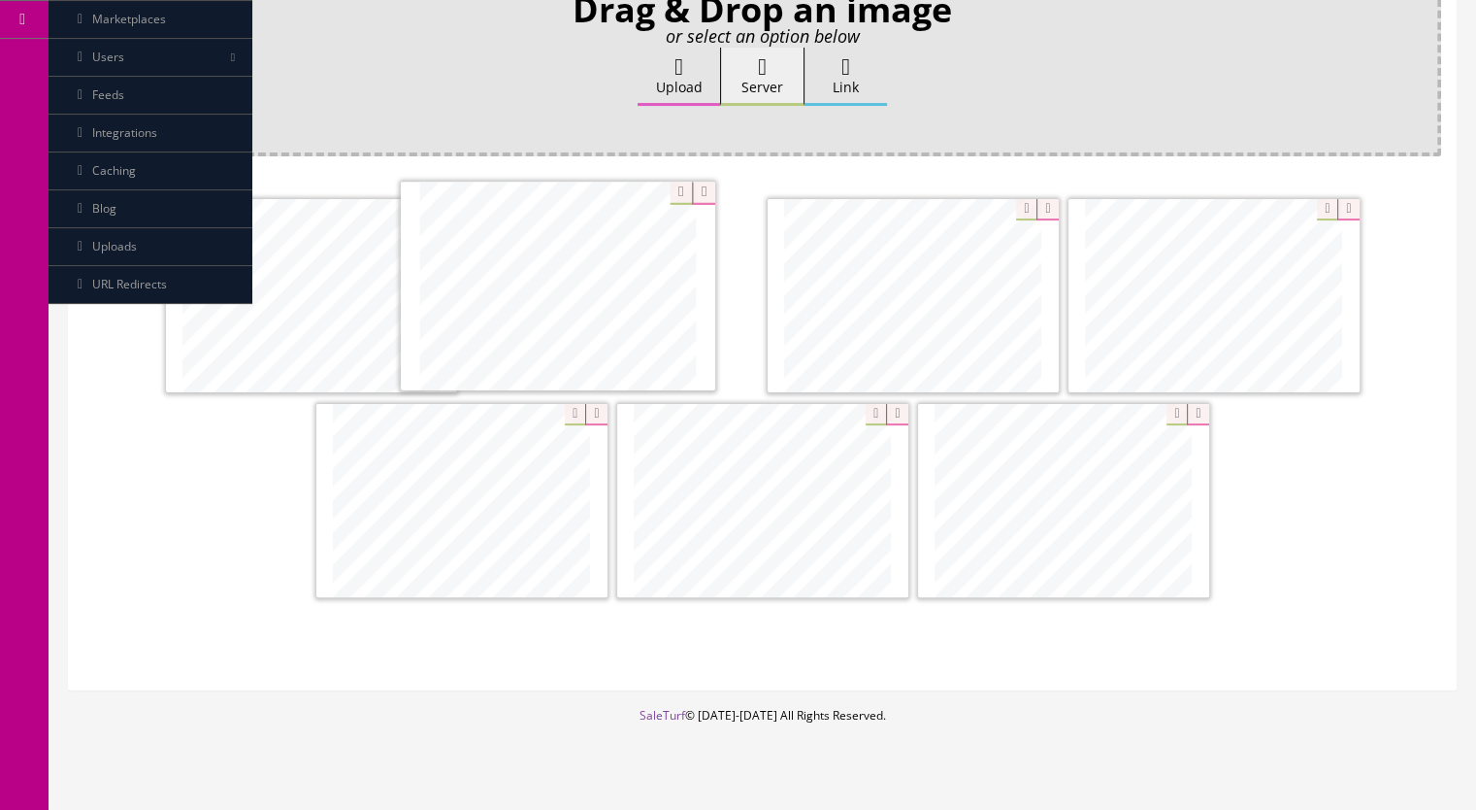
drag, startPoint x: 555, startPoint y: 483, endPoint x: 666, endPoint y: 273, distance: 237.9
drag, startPoint x: 652, startPoint y: 378, endPoint x: 955, endPoint y: 249, distance: 328.8
drag, startPoint x: 576, startPoint y: 510, endPoint x: 470, endPoint y: 494, distance: 106.9
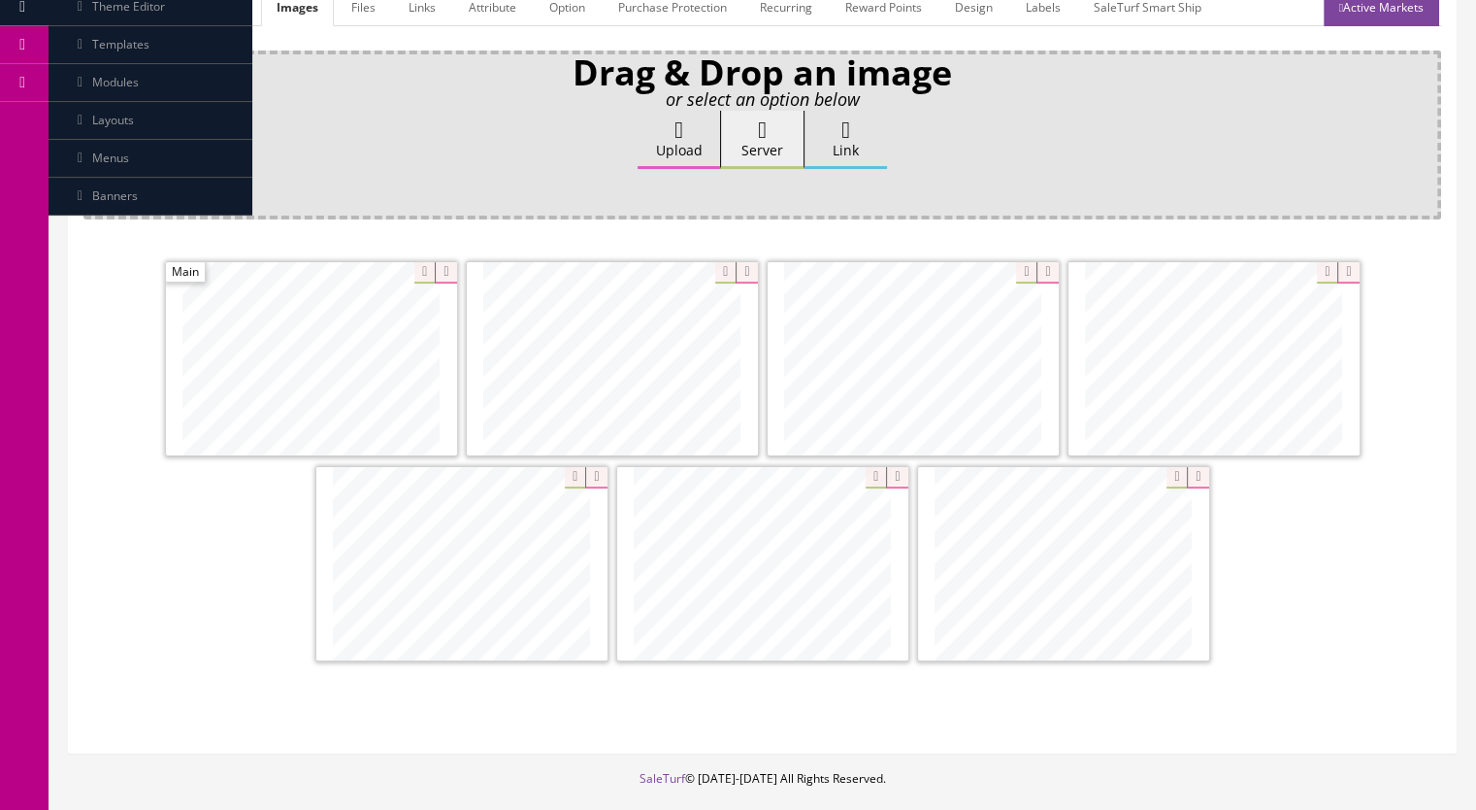
scroll to position [291, 0]
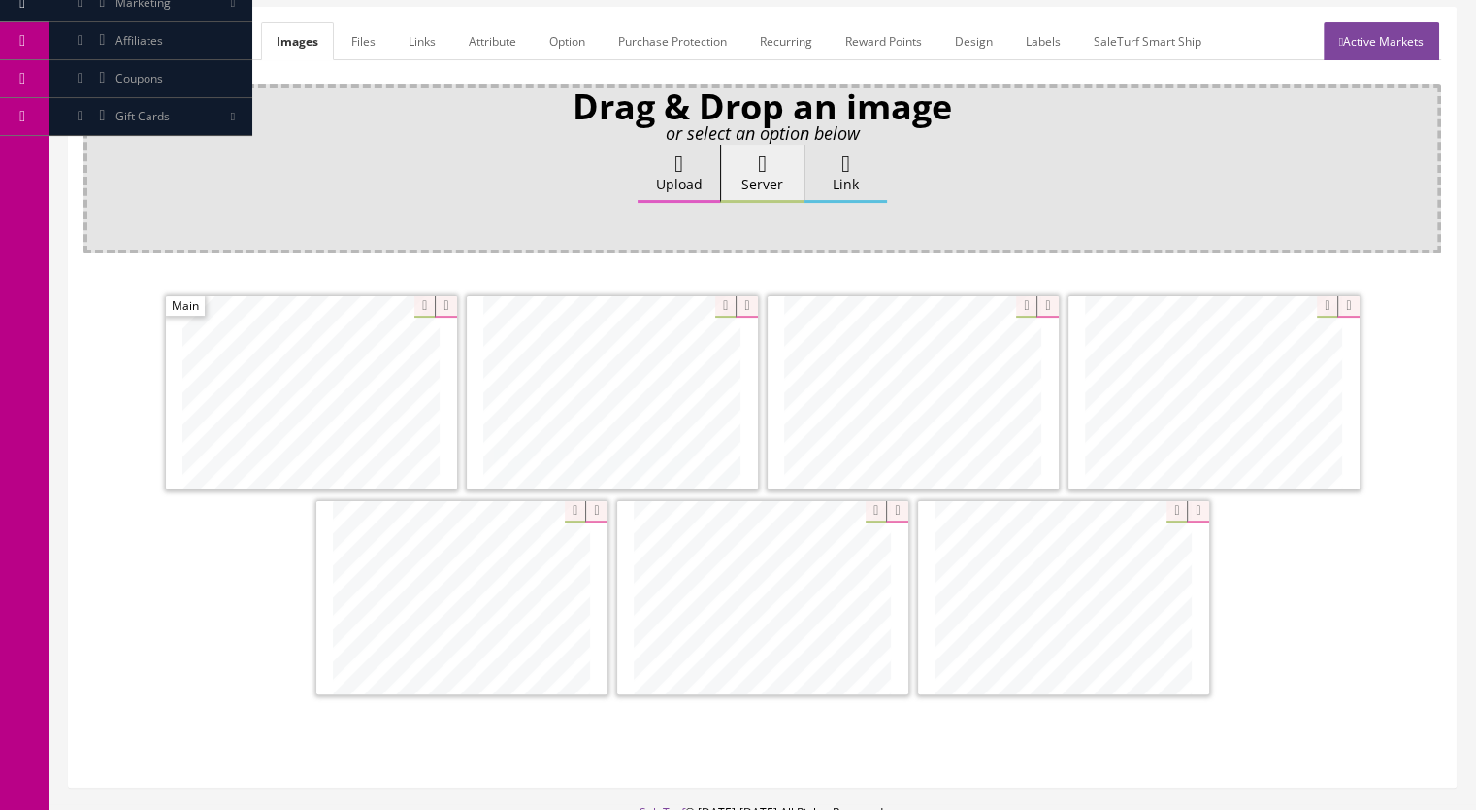
click at [219, 36] on link "Marketplace" at bounding box center [209, 41] width 99 height 38
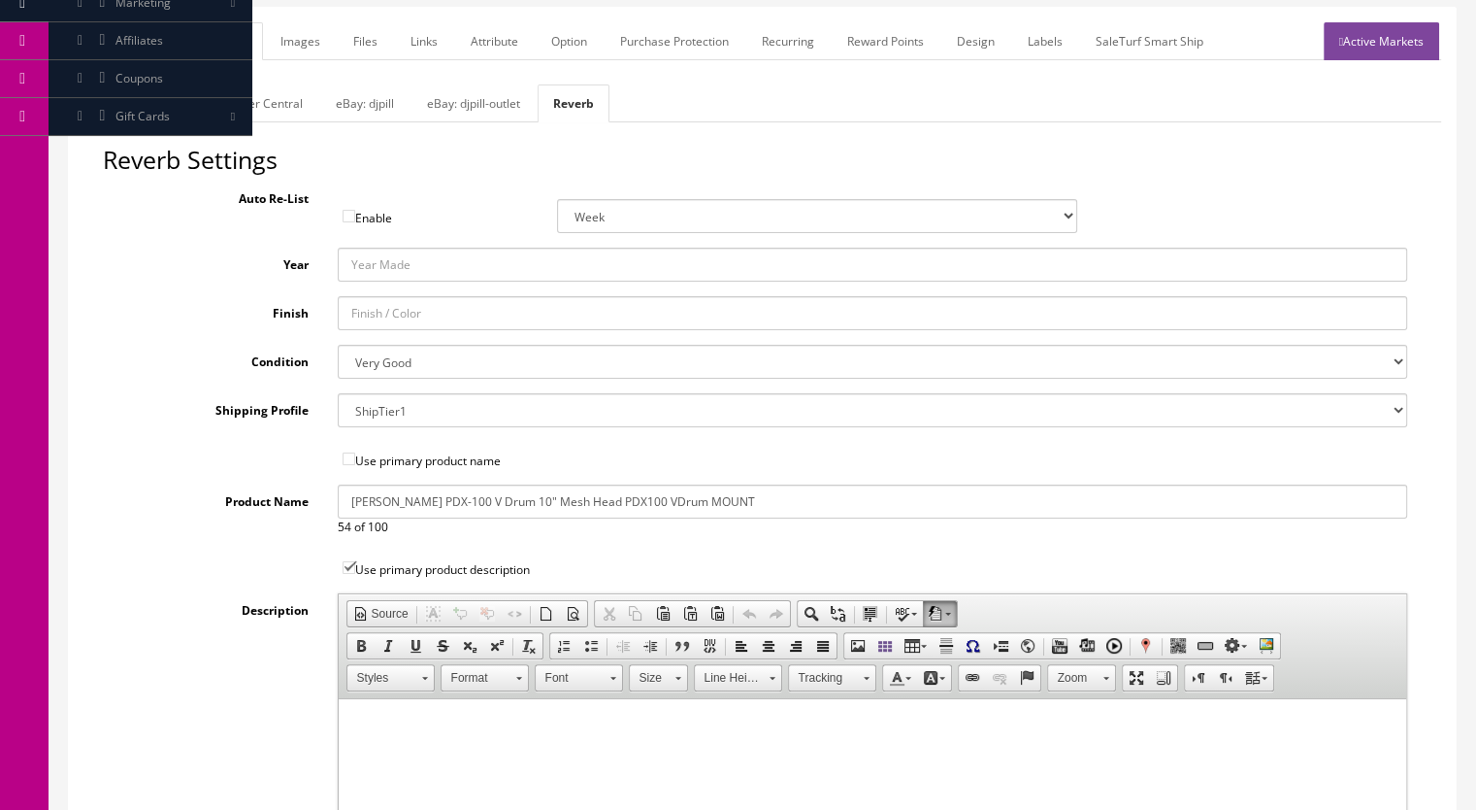
click at [125, 28] on link "General" at bounding box center [120, 41] width 75 height 38
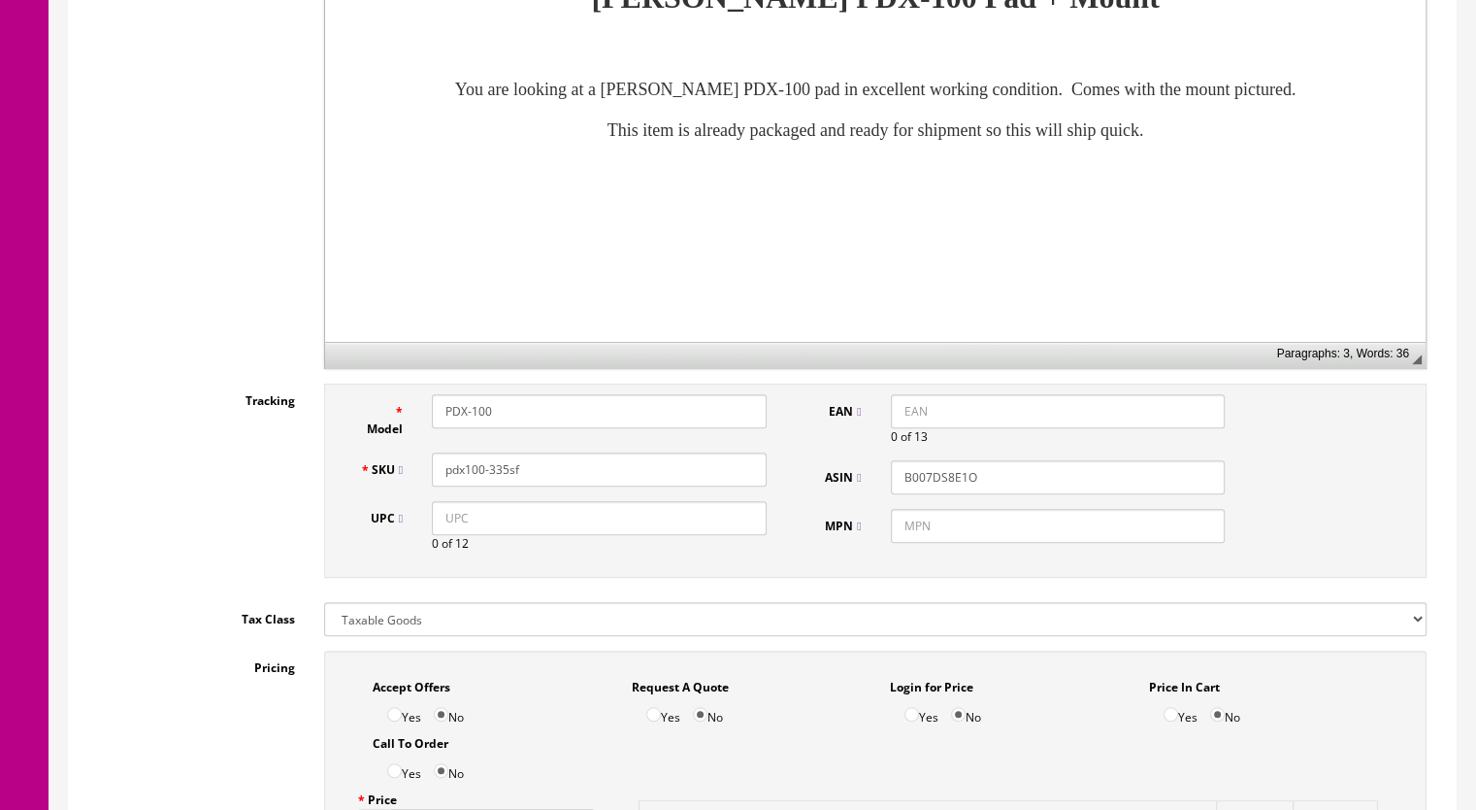
scroll to position [971, 0]
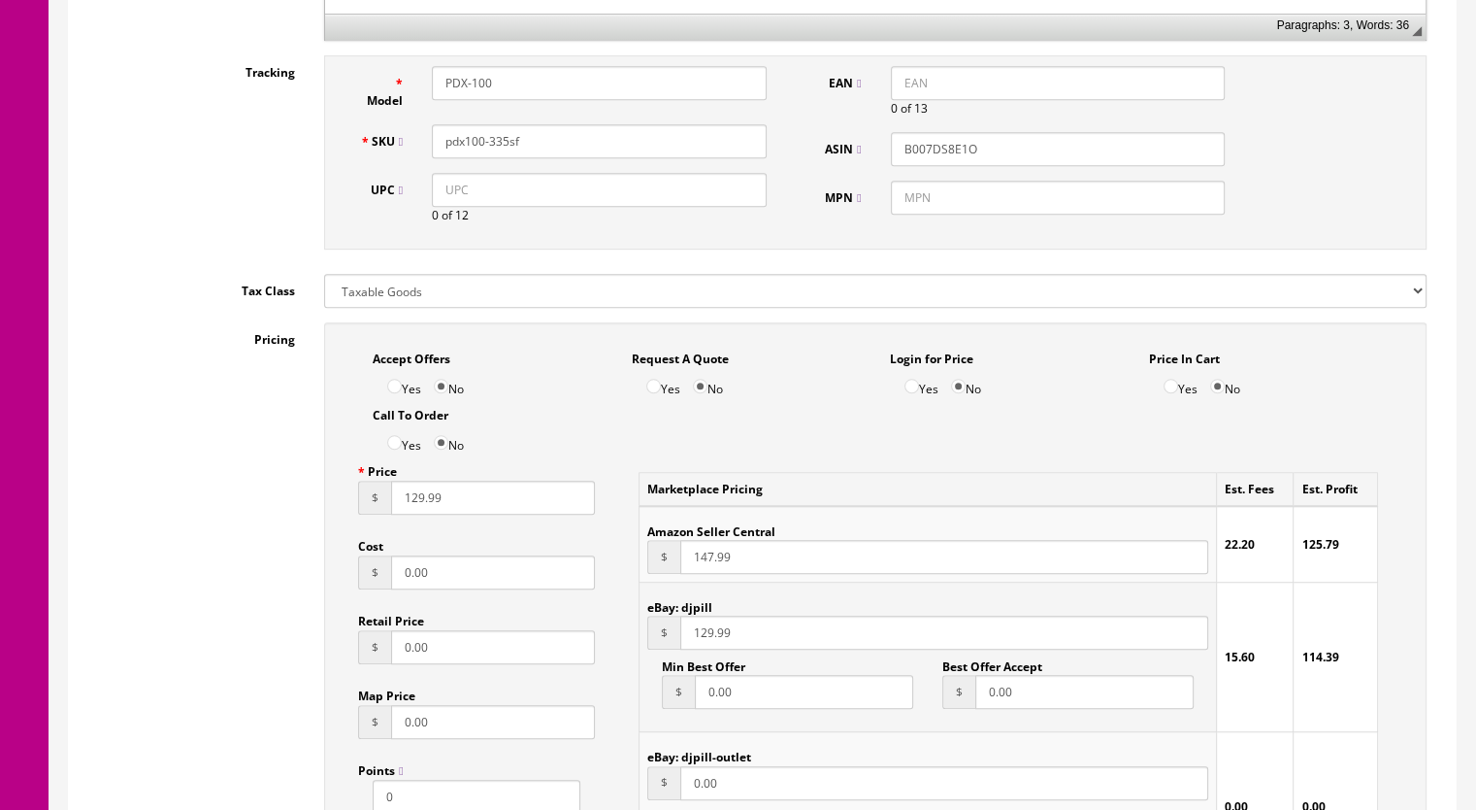
drag, startPoint x: 409, startPoint y: 482, endPoint x: 420, endPoint y: 482, distance: 11.6
click at [420, 482] on input "129.99" at bounding box center [493, 497] width 204 height 34
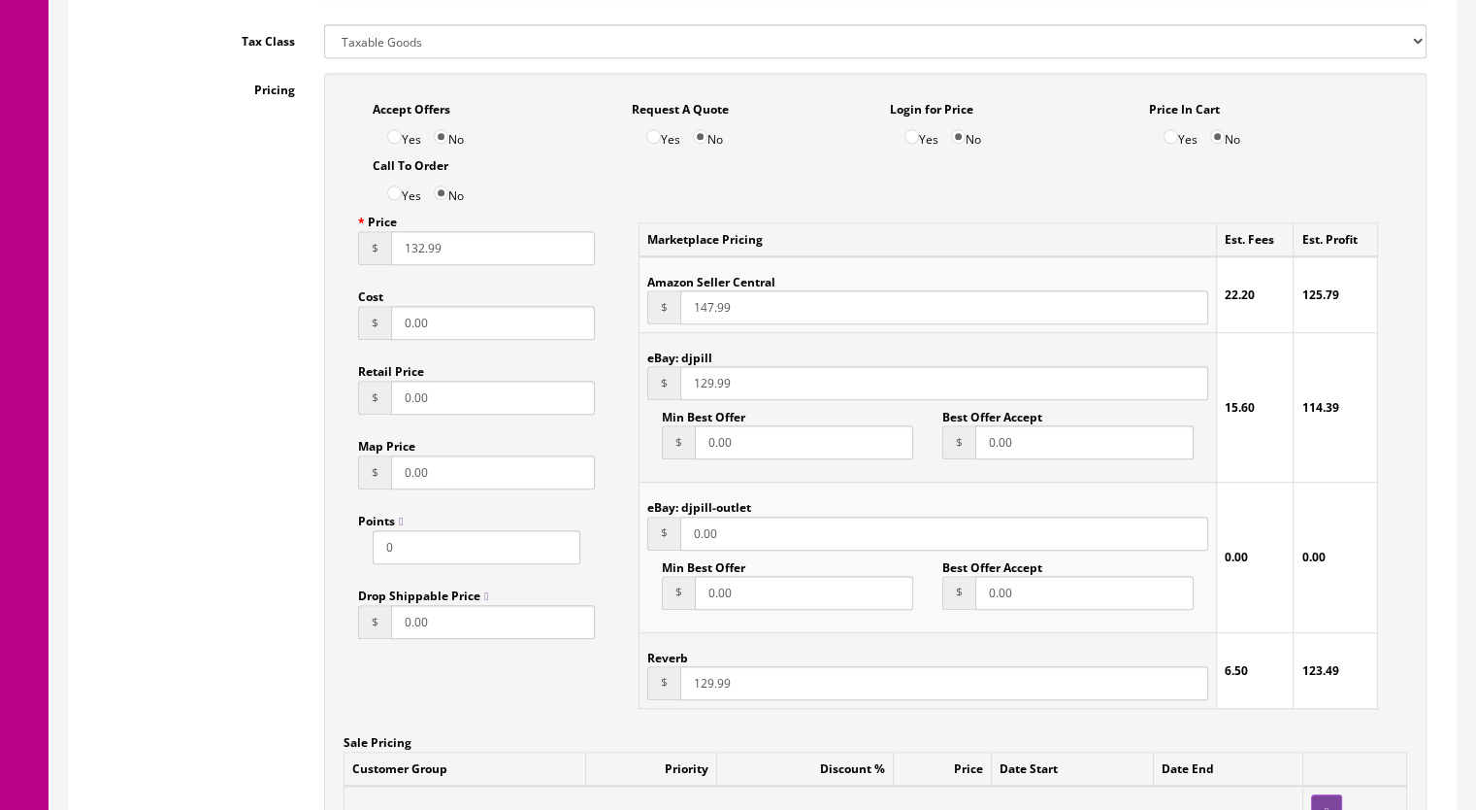
scroll to position [1359, 0]
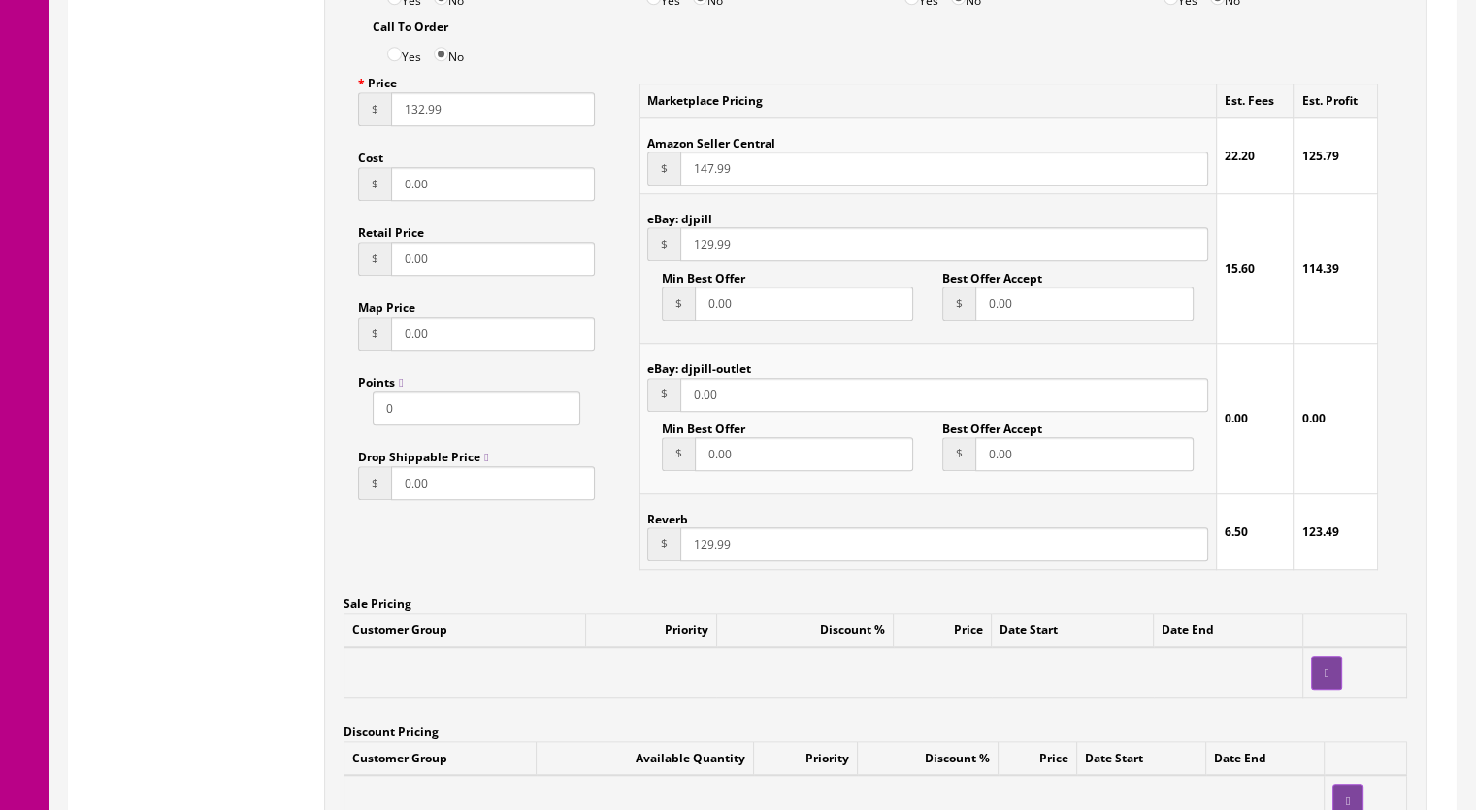
type input "132.99"
drag, startPoint x: 697, startPoint y: 527, endPoint x: 711, endPoint y: 526, distance: 13.6
click at [711, 527] on input "129.99" at bounding box center [944, 544] width 528 height 34
type input "132.99"
drag, startPoint x: 699, startPoint y: 227, endPoint x: 711, endPoint y: 227, distance: 11.6
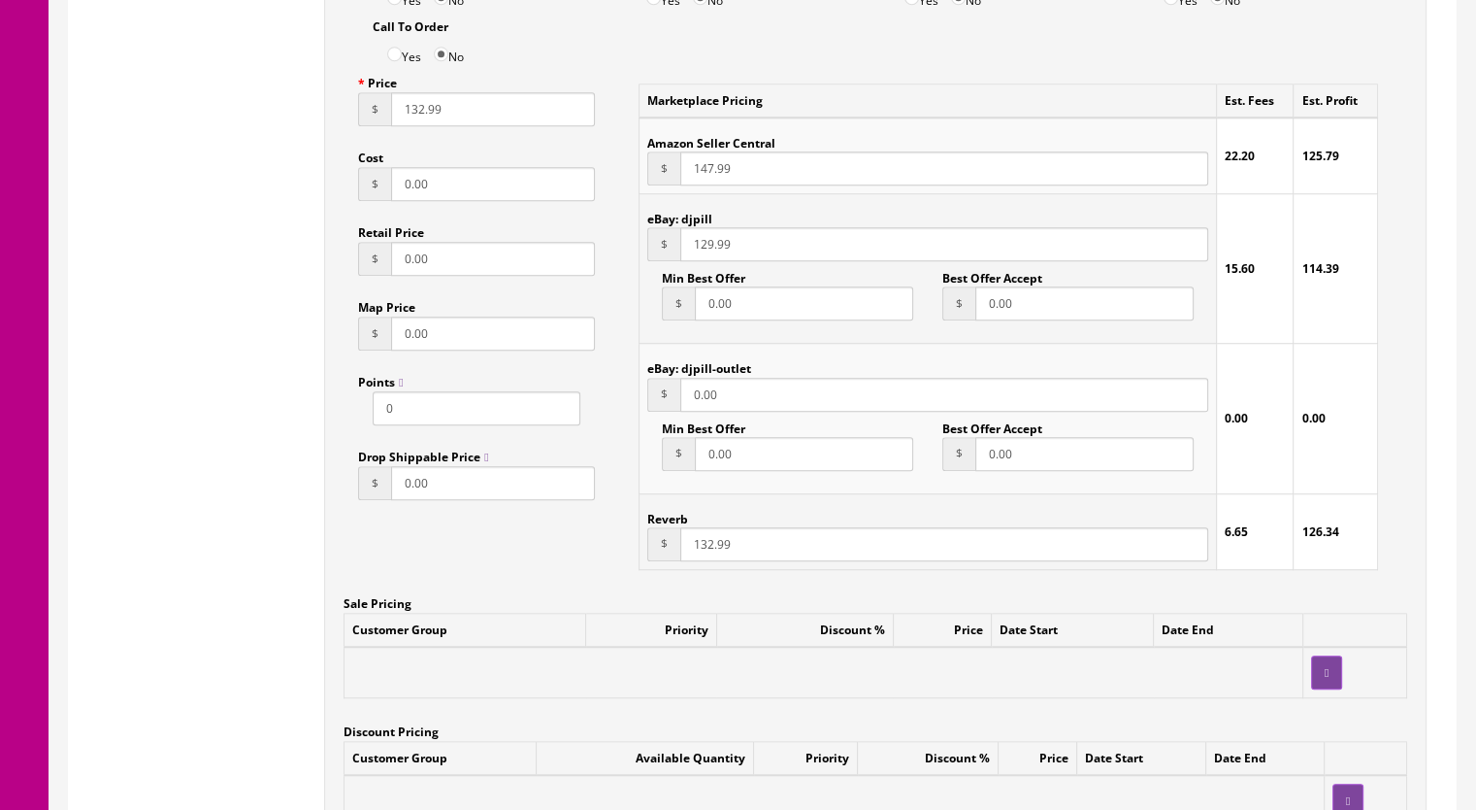
click at [711, 227] on input "129.99" at bounding box center [944, 244] width 528 height 34
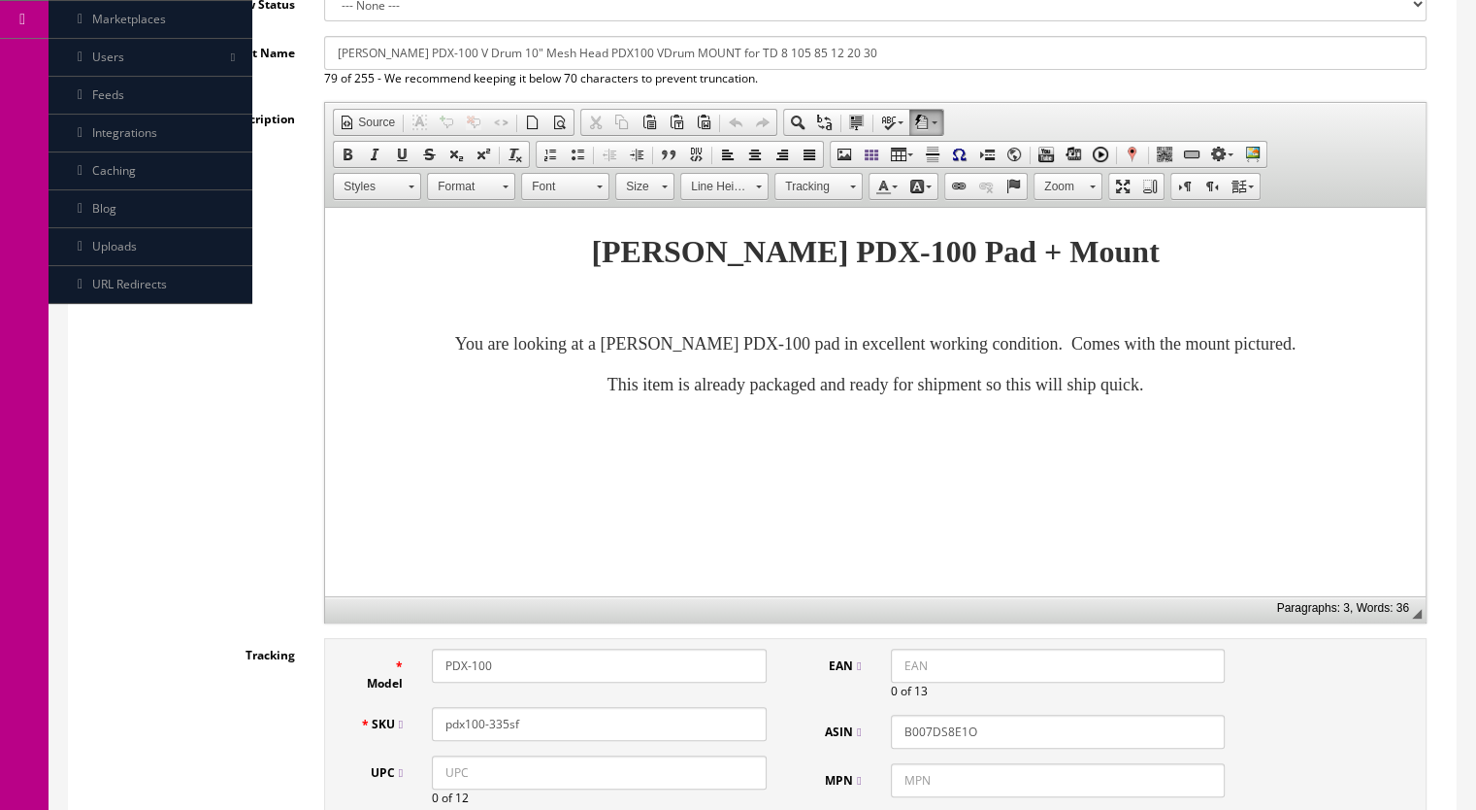
scroll to position [0, 0]
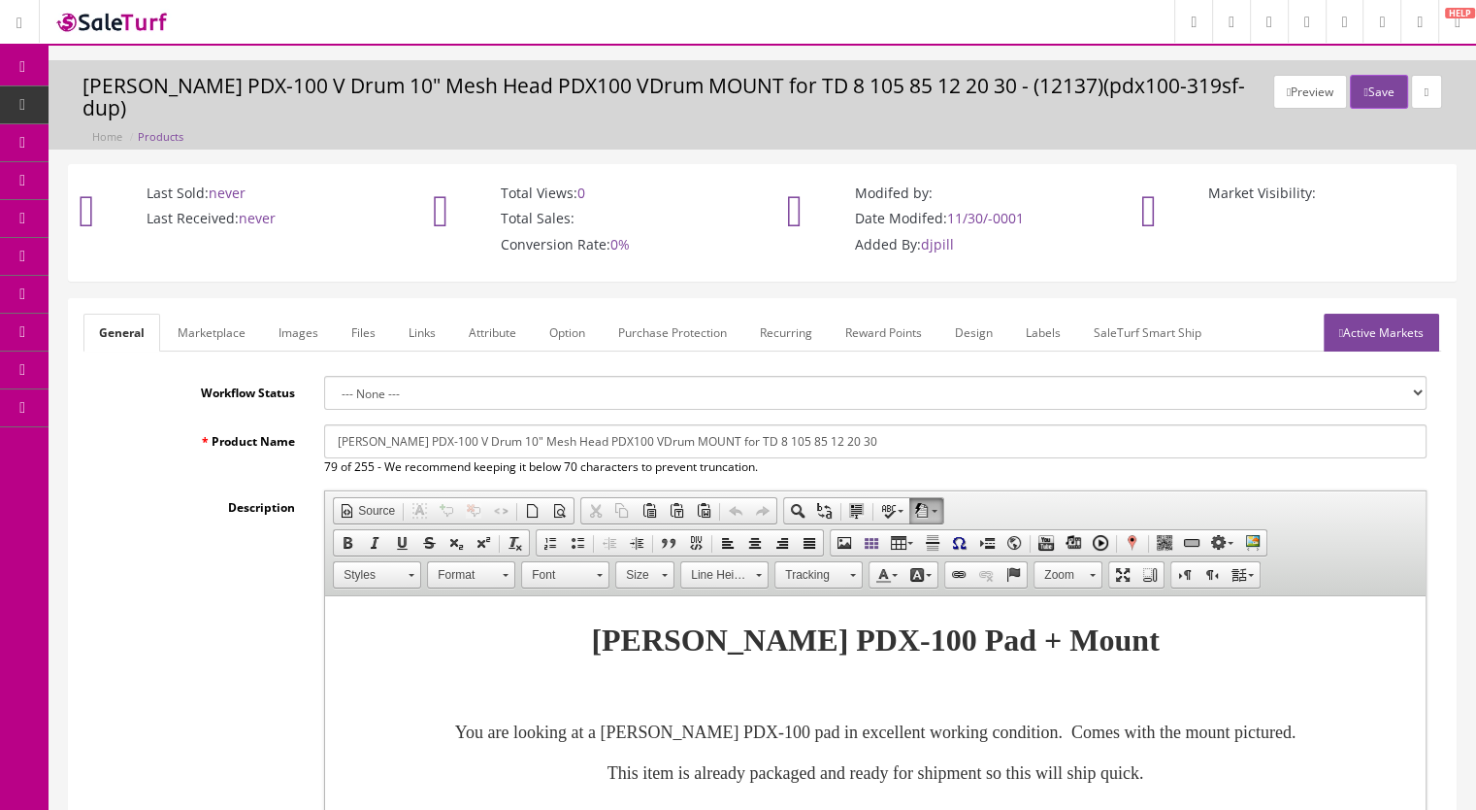
type input "132.99"
click at [1360, 315] on link "Active Markets" at bounding box center [1382, 333] width 116 height 38
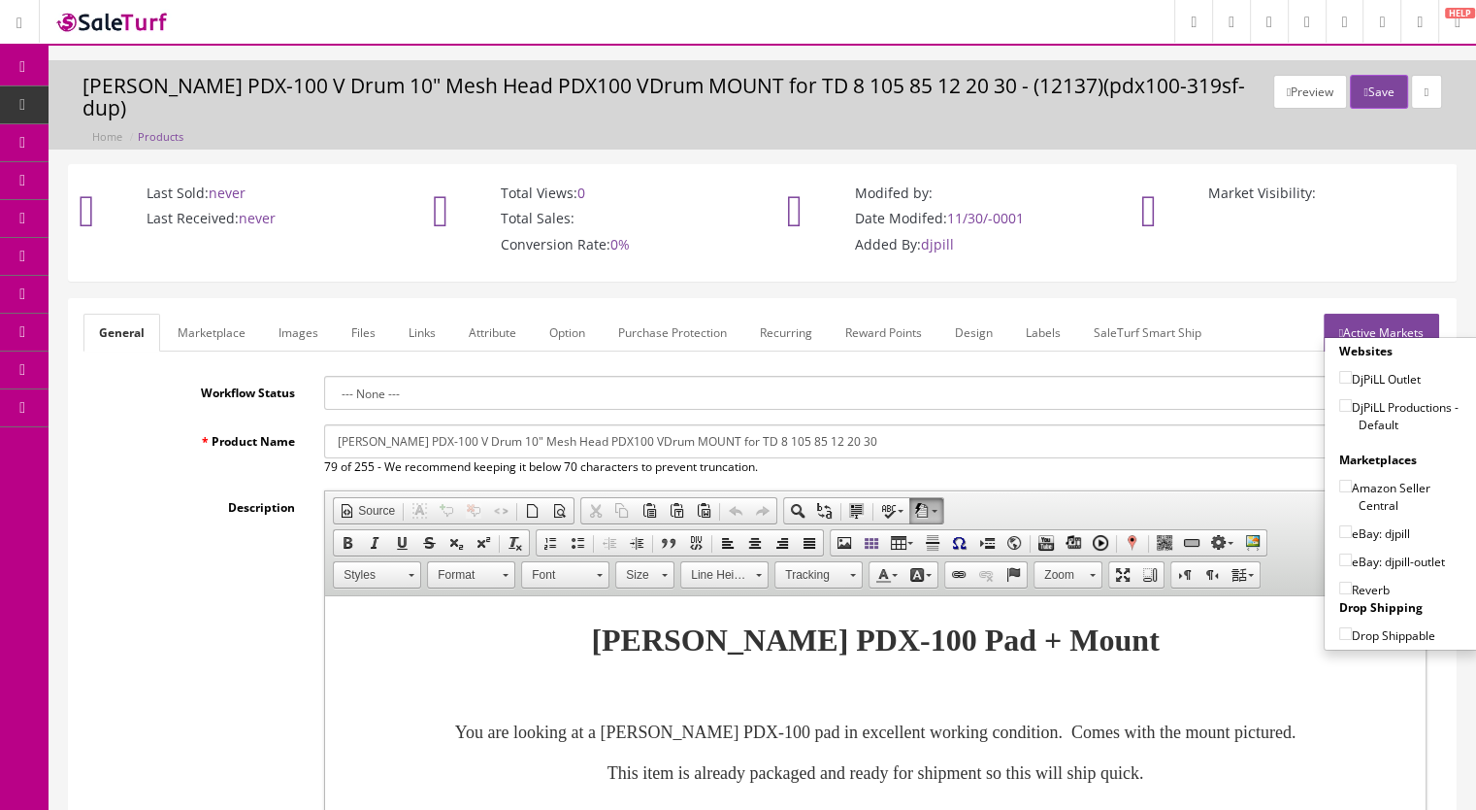
click at [1340, 399] on input"] "DjPiLL Productions - Default" at bounding box center [1346, 405] width 13 height 13
checkbox input"] "true"
click at [1340, 525] on input"] "eBay: djpill" at bounding box center [1346, 531] width 13 height 13
checkbox input"] "true"
click at [1343, 581] on input"] "Reverb" at bounding box center [1346, 587] width 13 height 13
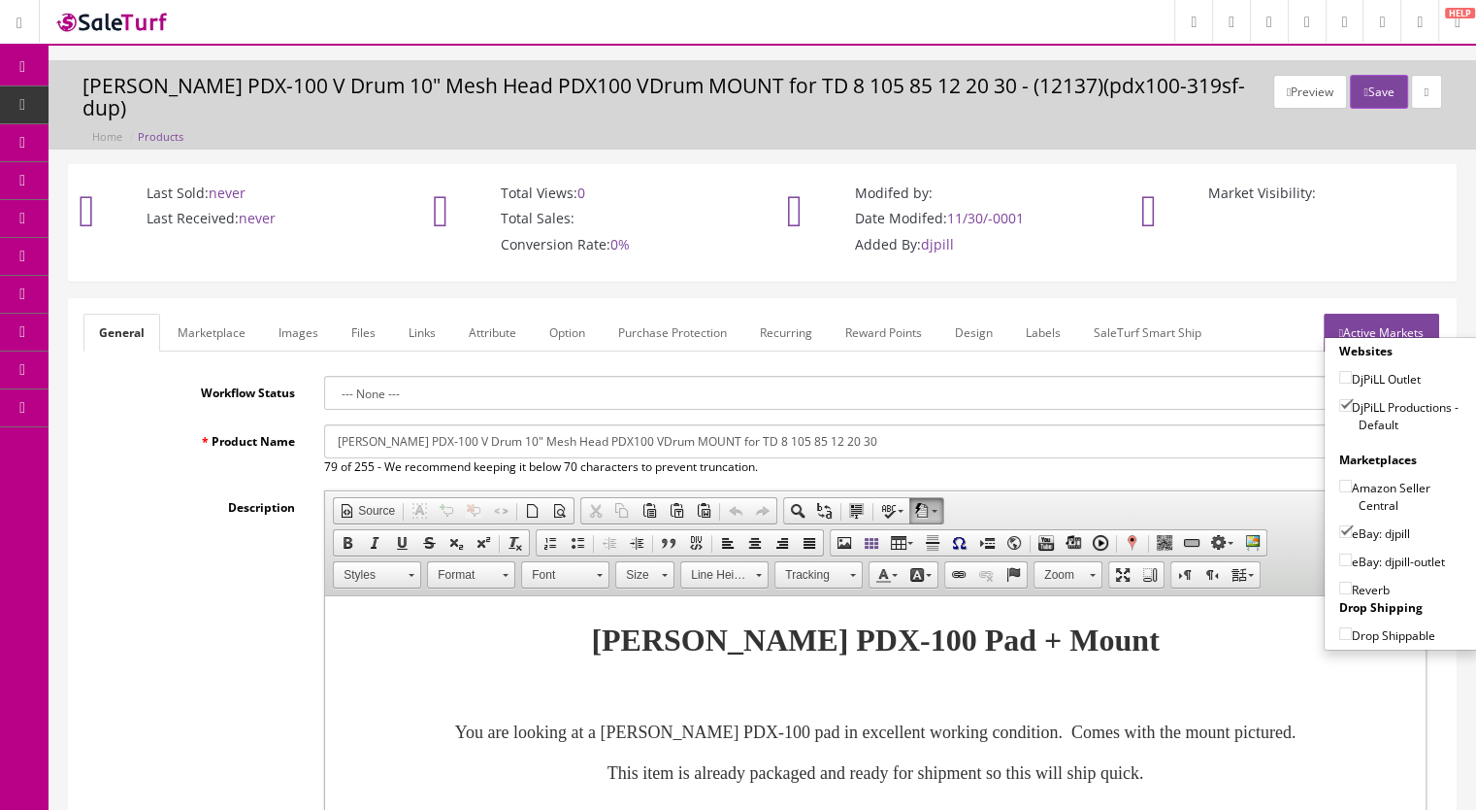
checkbox input"] "true"
click at [1367, 96] on button "Save" at bounding box center [1378, 92] width 57 height 34
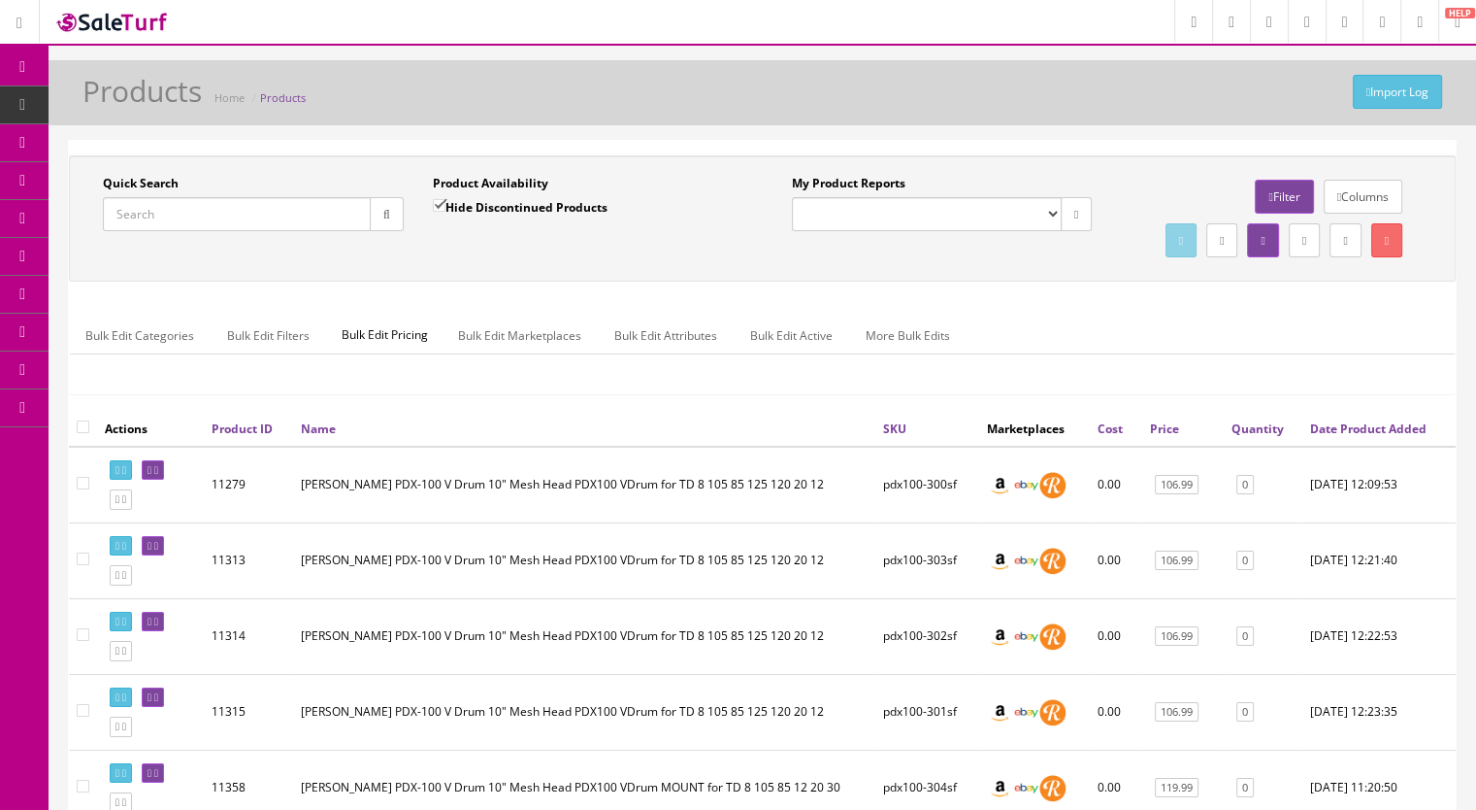
click at [202, 207] on input "Quick Search" at bounding box center [237, 214] width 268 height 34
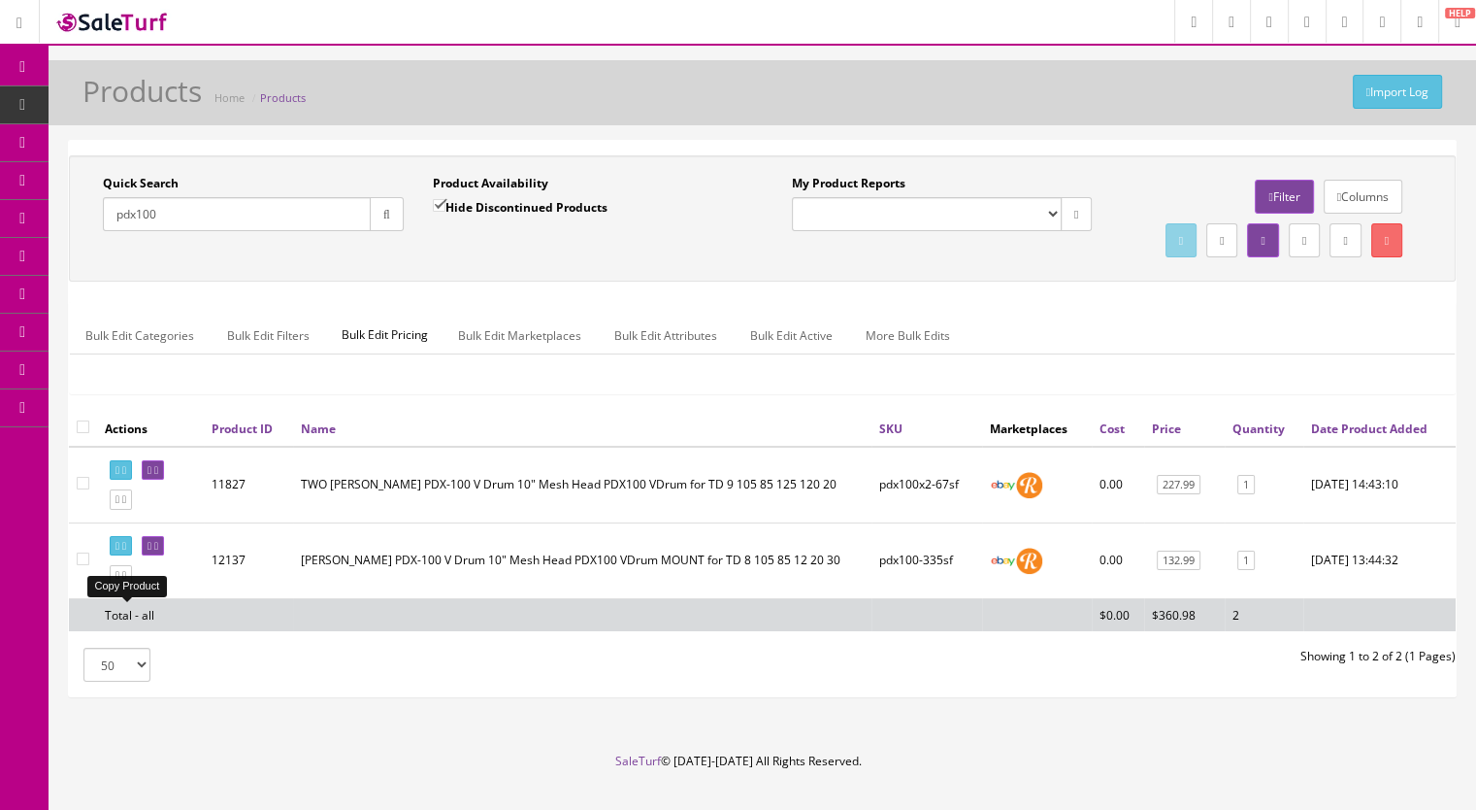
type input "pdx100"
click at [126, 580] on icon at bounding box center [124, 575] width 4 height 11
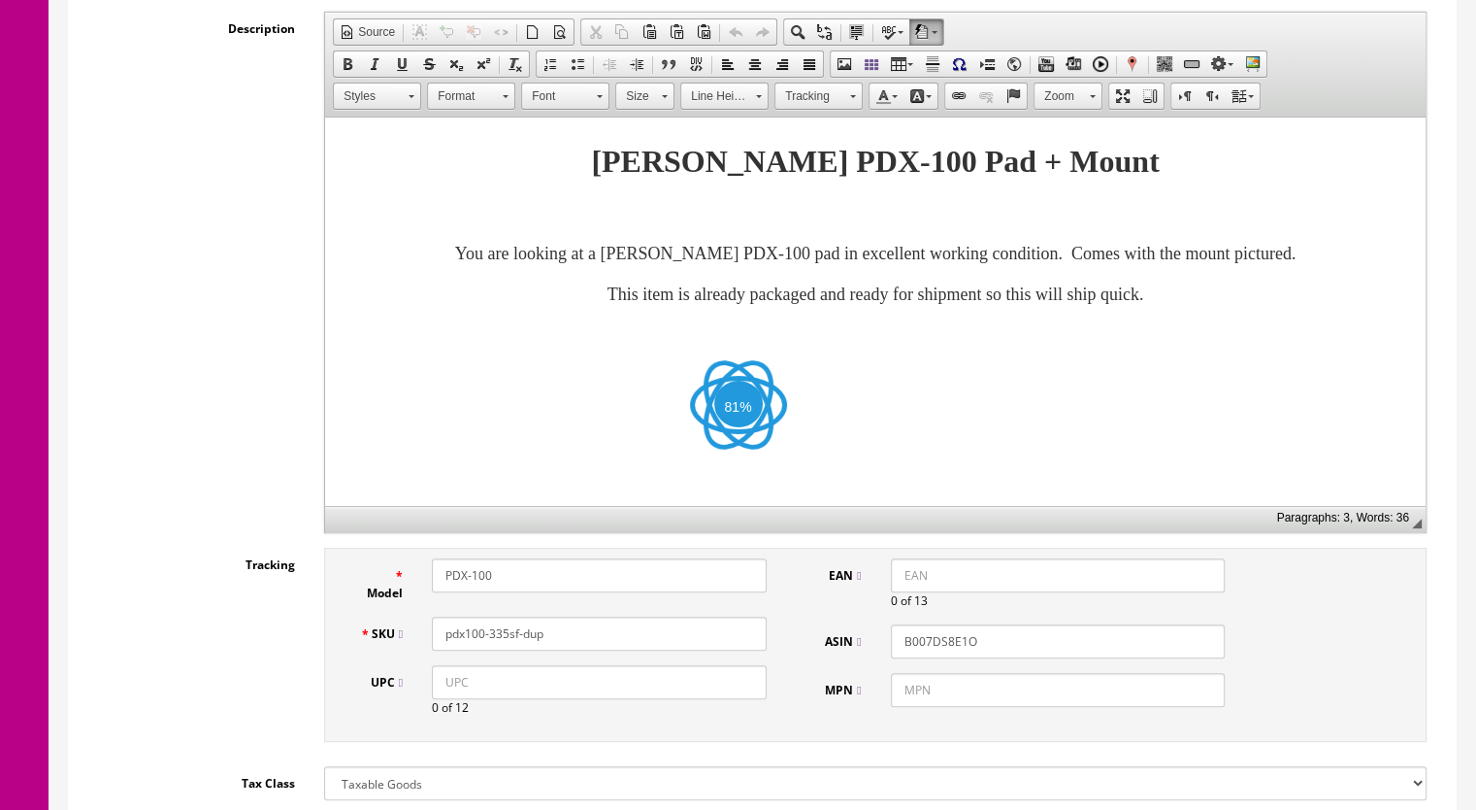
scroll to position [485, 0]
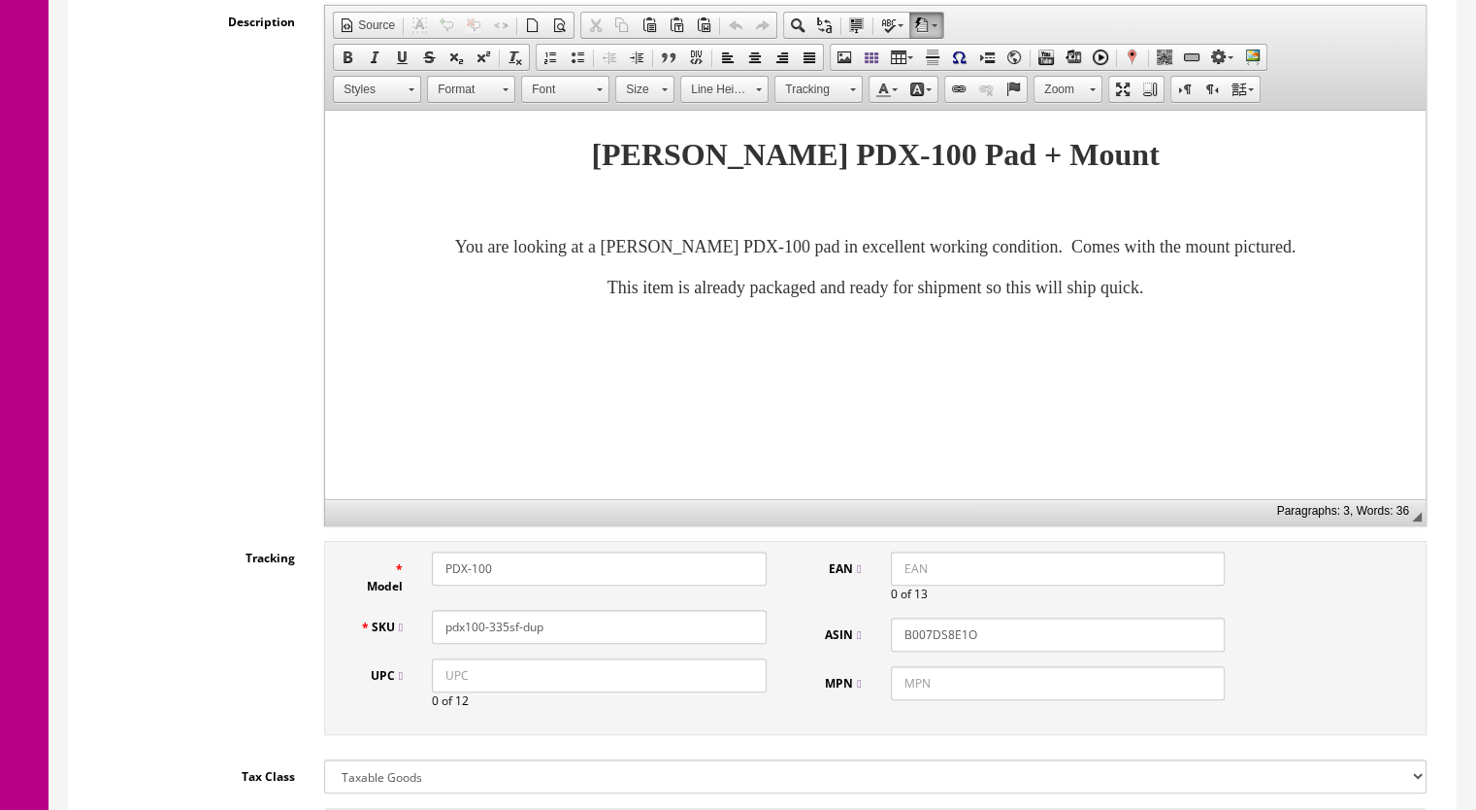
drag, startPoint x: 576, startPoint y: 603, endPoint x: 500, endPoint y: 614, distance: 76.6
click at [500, 614] on input "pdx100-335sf-dup" at bounding box center [599, 627] width 335 height 34
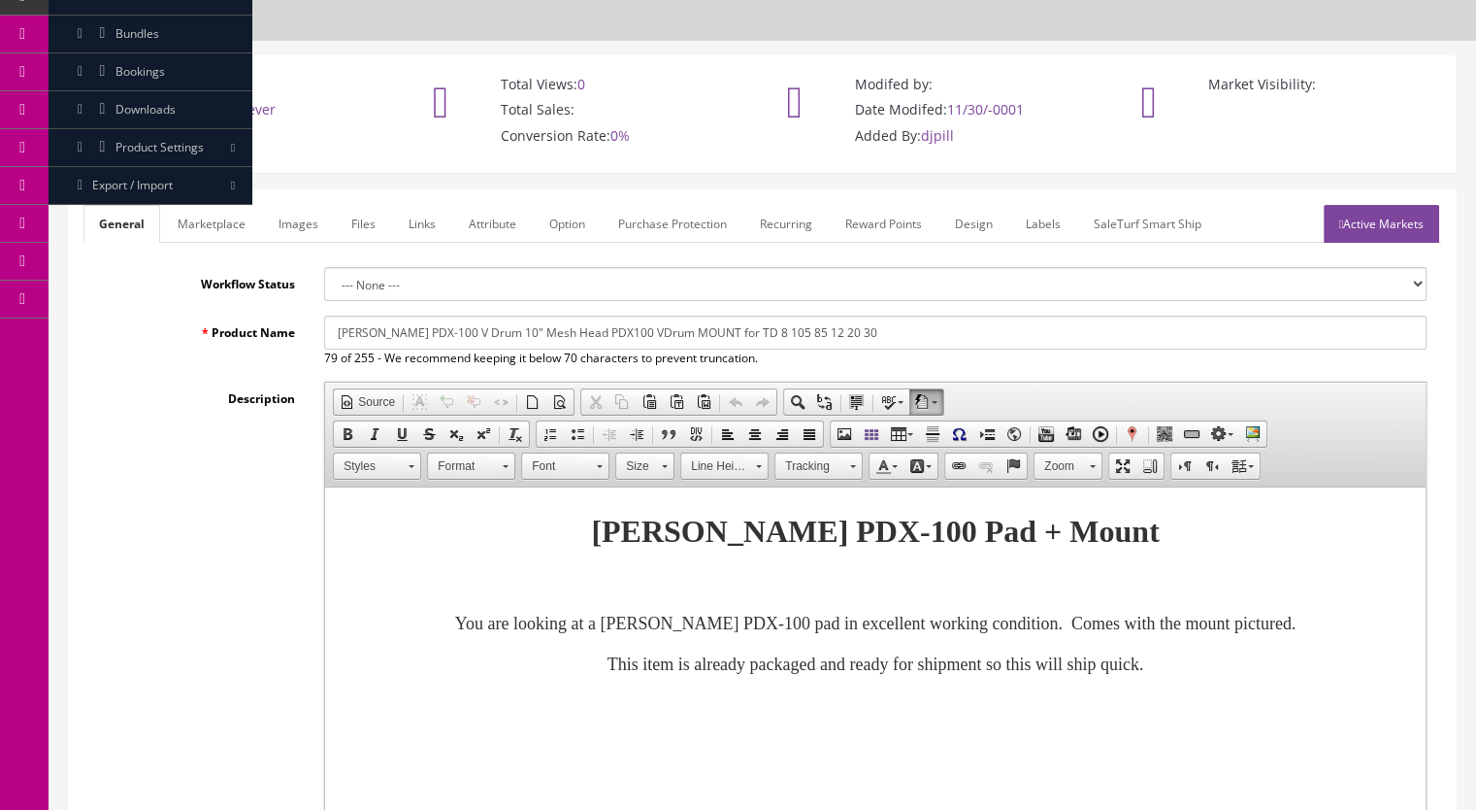
scroll to position [97, 0]
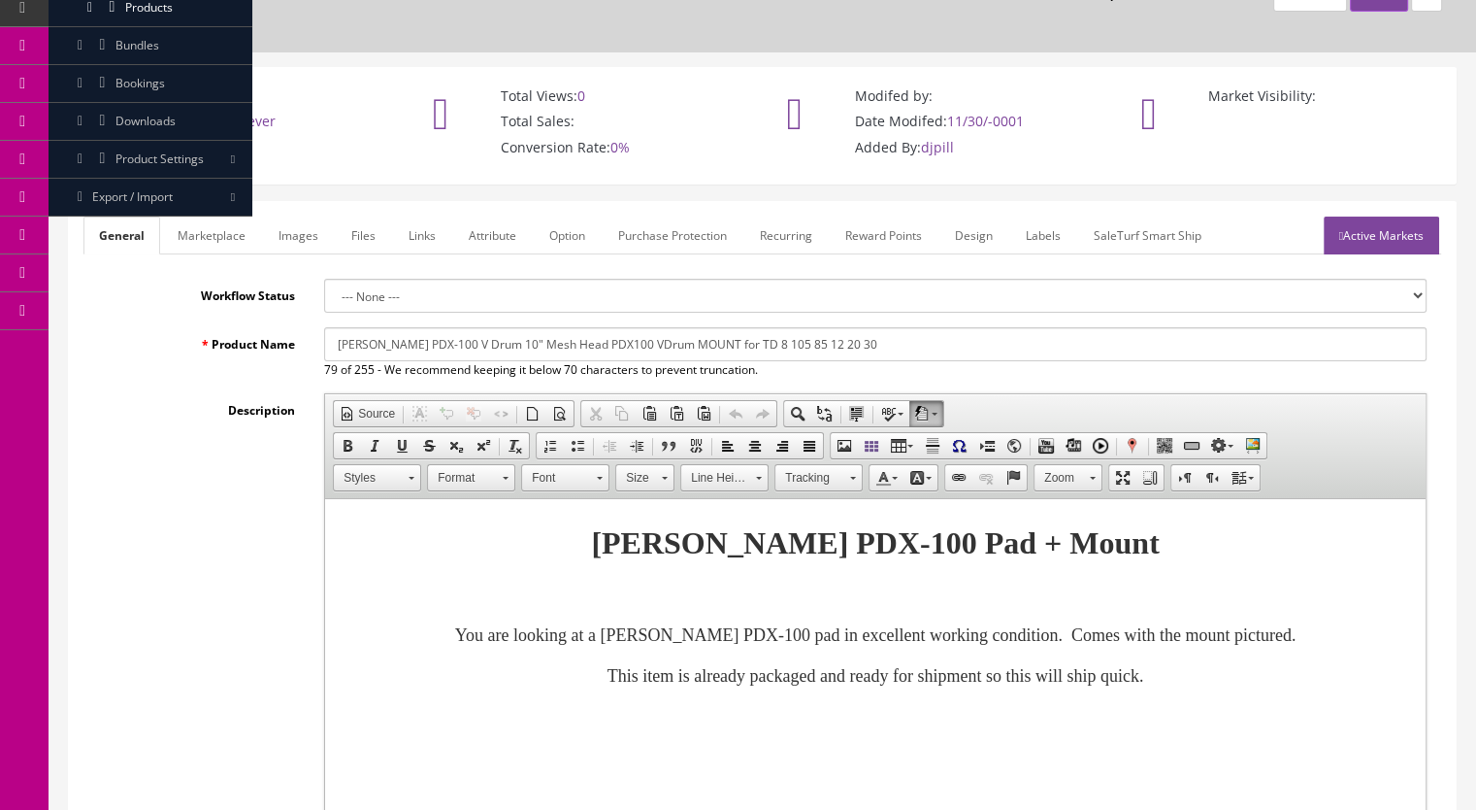
type input "pdx100-334sf"
click at [311, 216] on link "Images" at bounding box center [298, 235] width 71 height 38
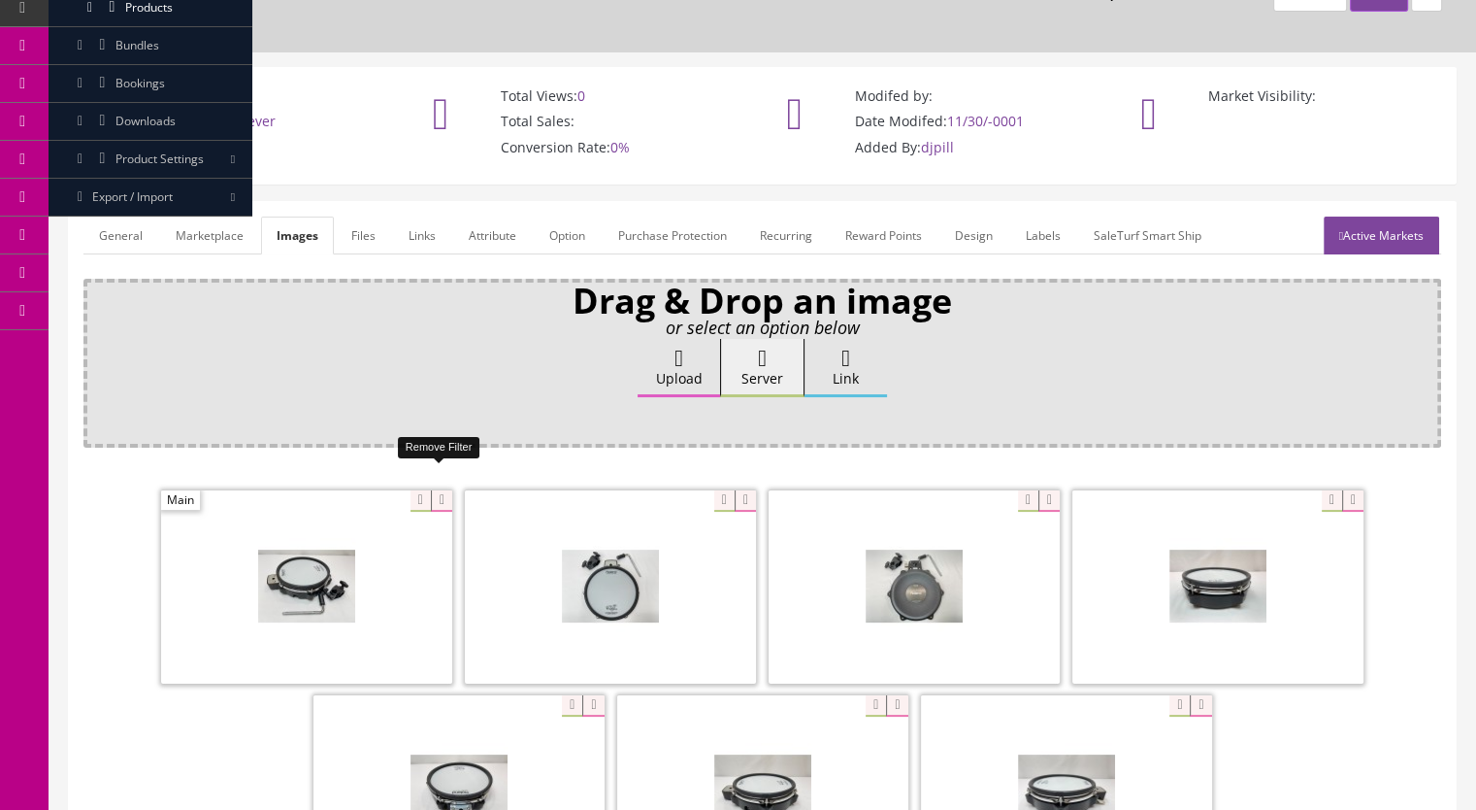
click at [437, 490] on icon at bounding box center [441, 500] width 21 height 21
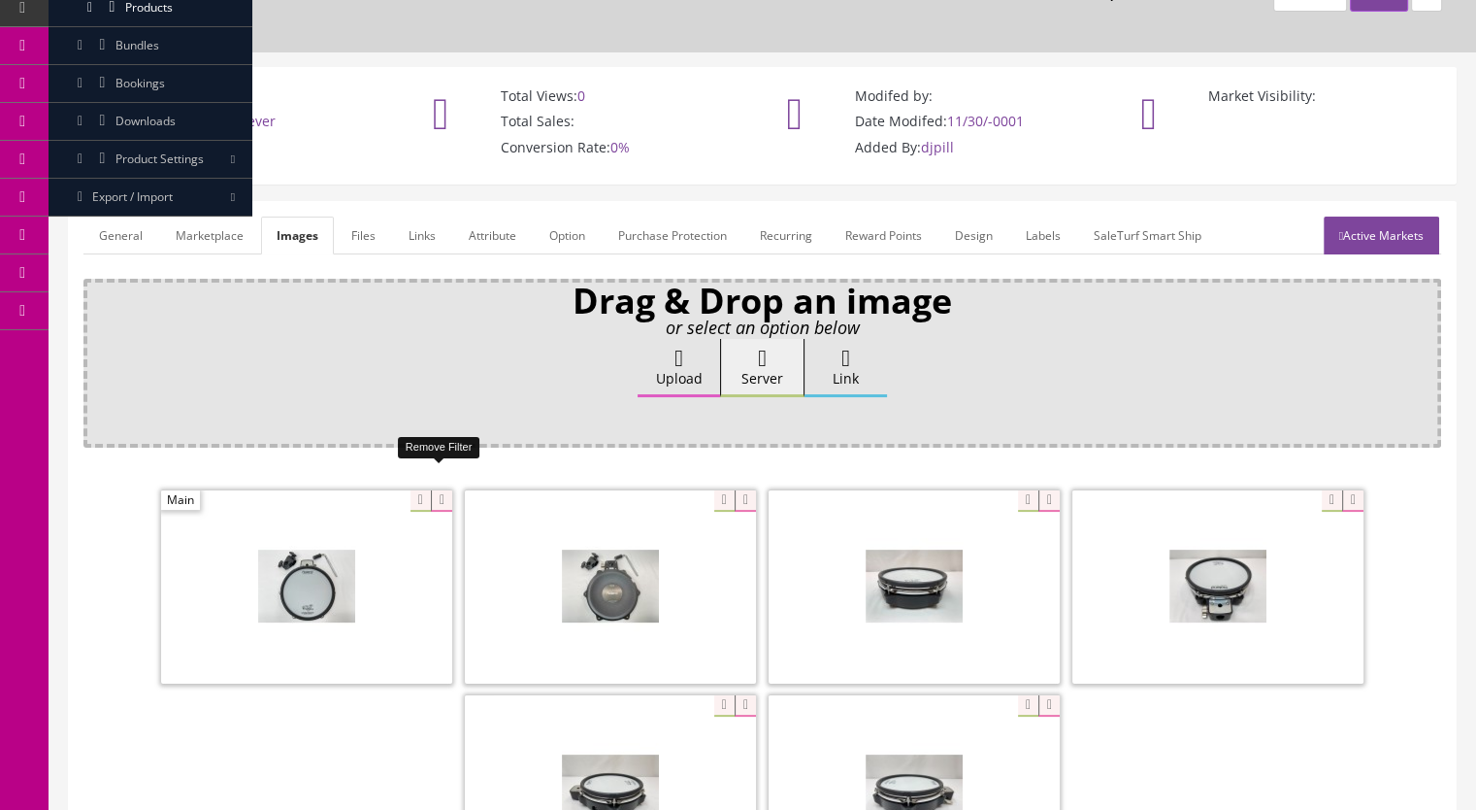
click at [433, 490] on icon at bounding box center [441, 500] width 21 height 21
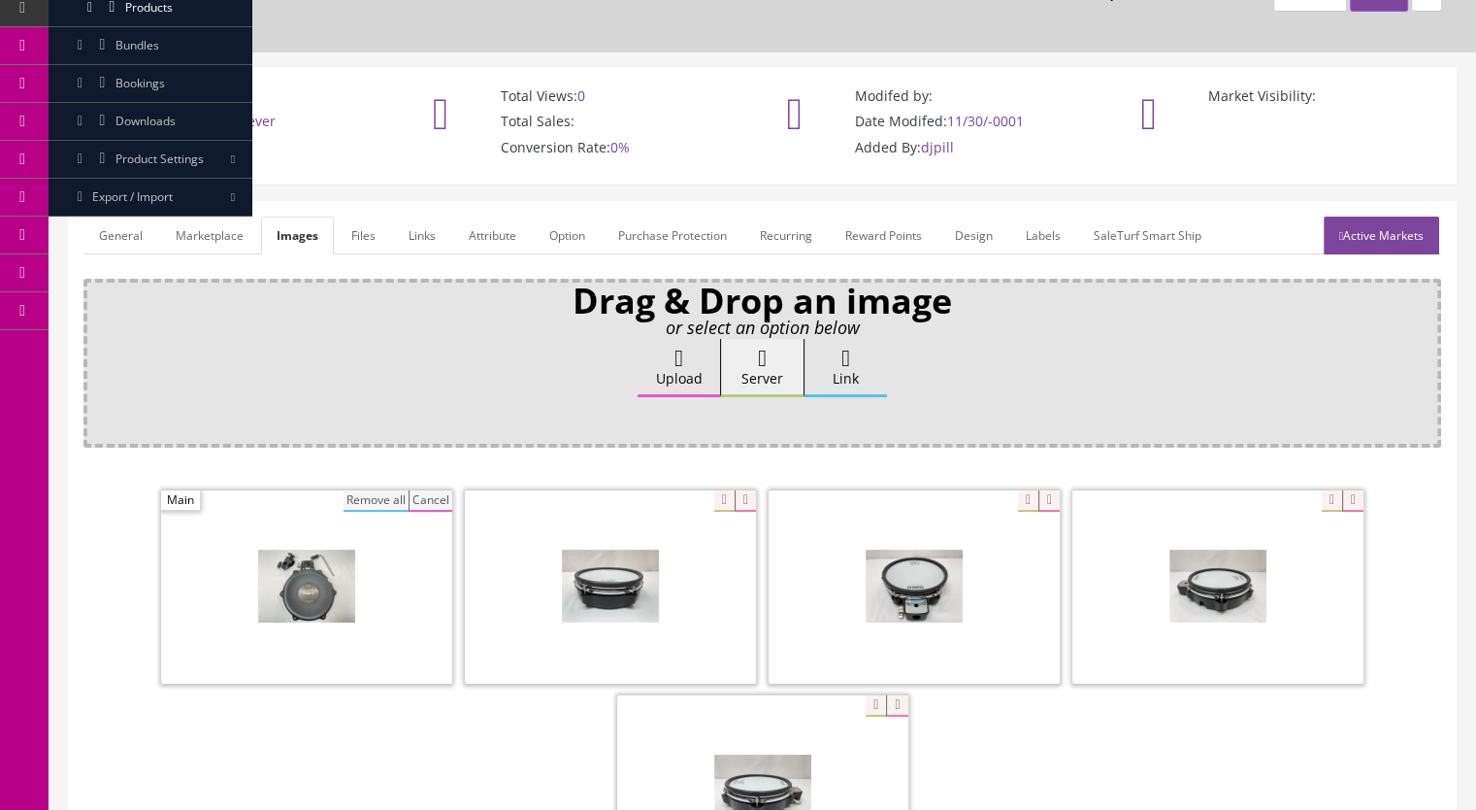
click at [373, 490] on button "Remove all" at bounding box center [376, 500] width 65 height 21
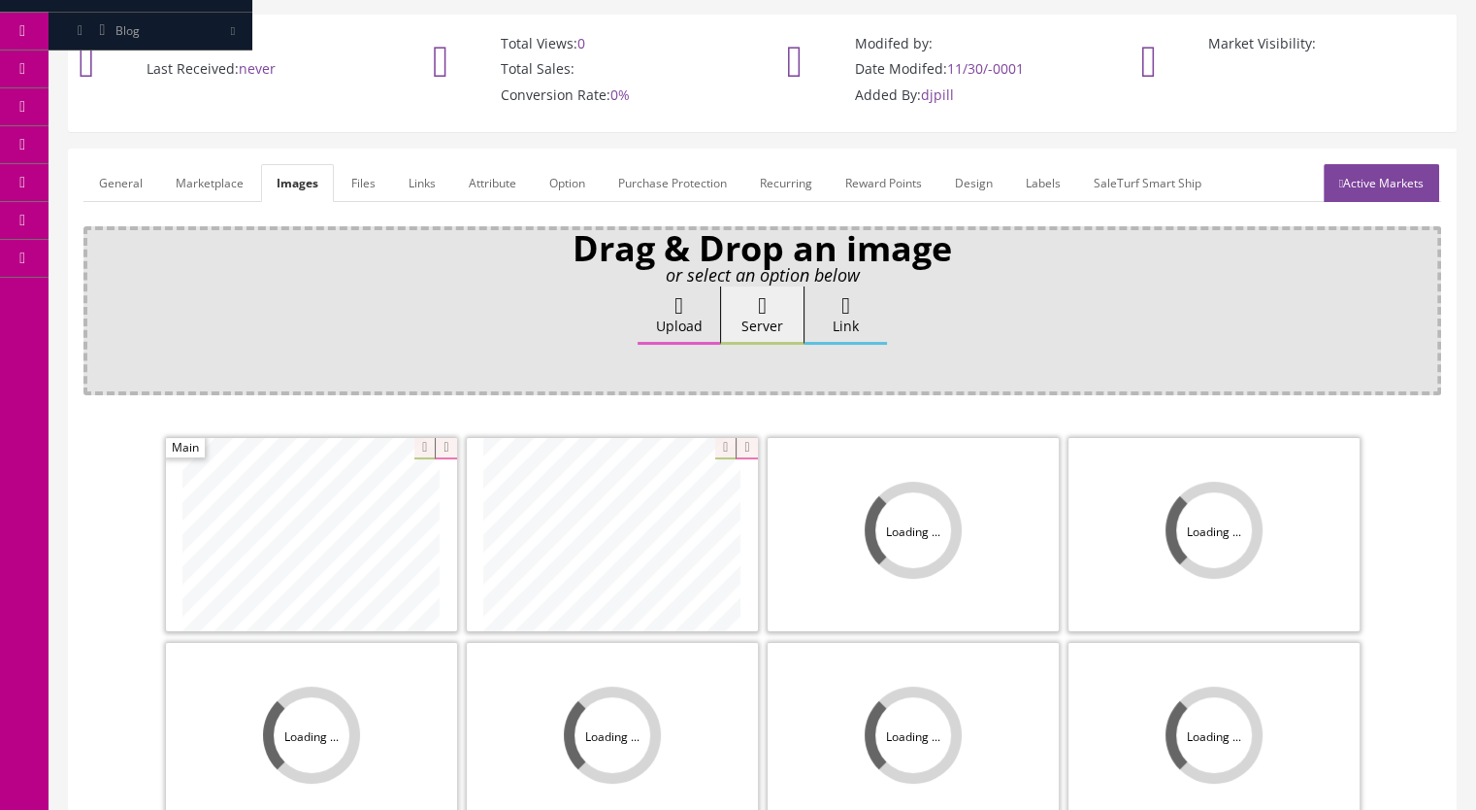
scroll to position [291, 0]
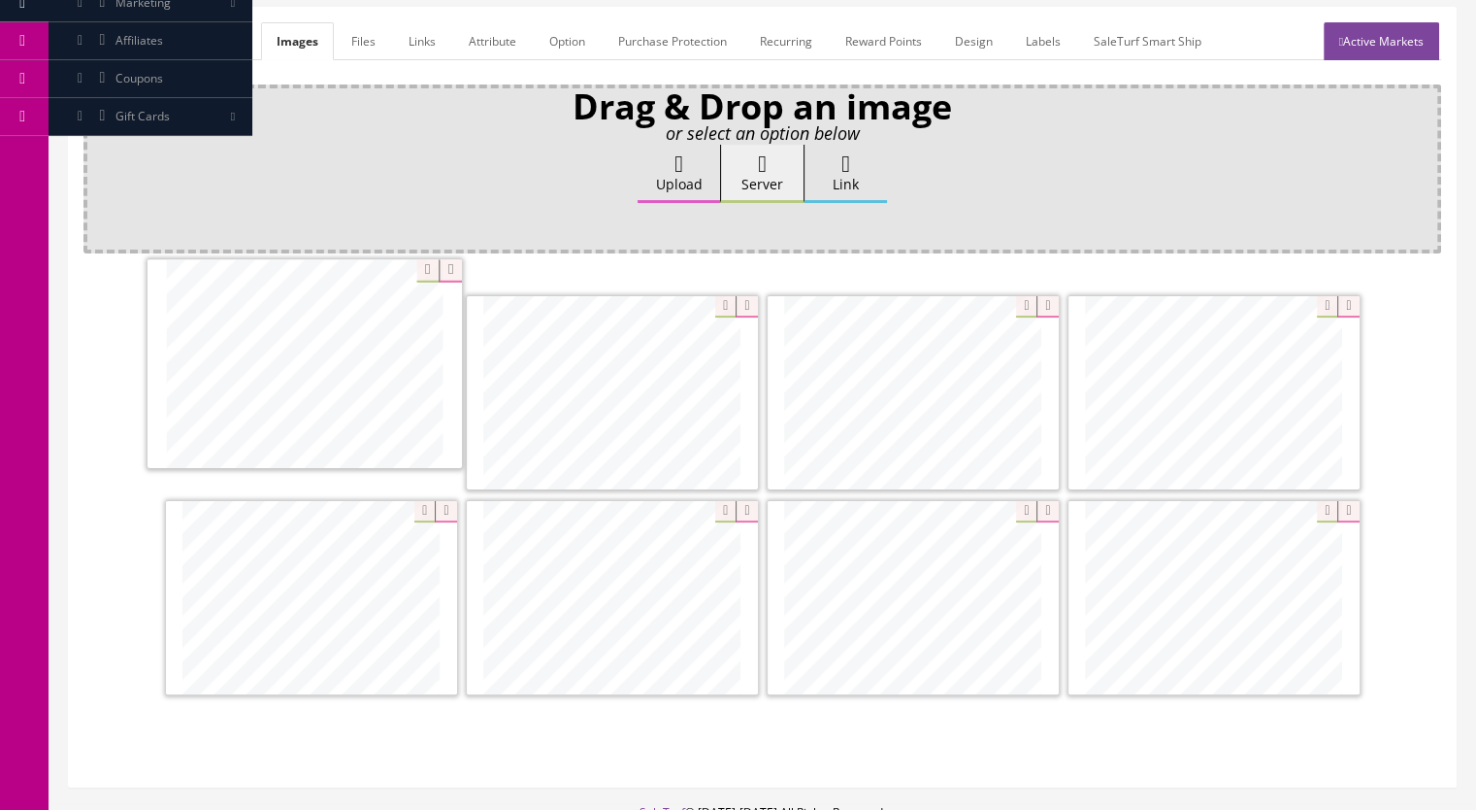
drag, startPoint x: 273, startPoint y: 355, endPoint x: 373, endPoint y: 403, distance: 110.7
drag, startPoint x: 303, startPoint y: 646, endPoint x: 595, endPoint y: 436, distance: 359.6
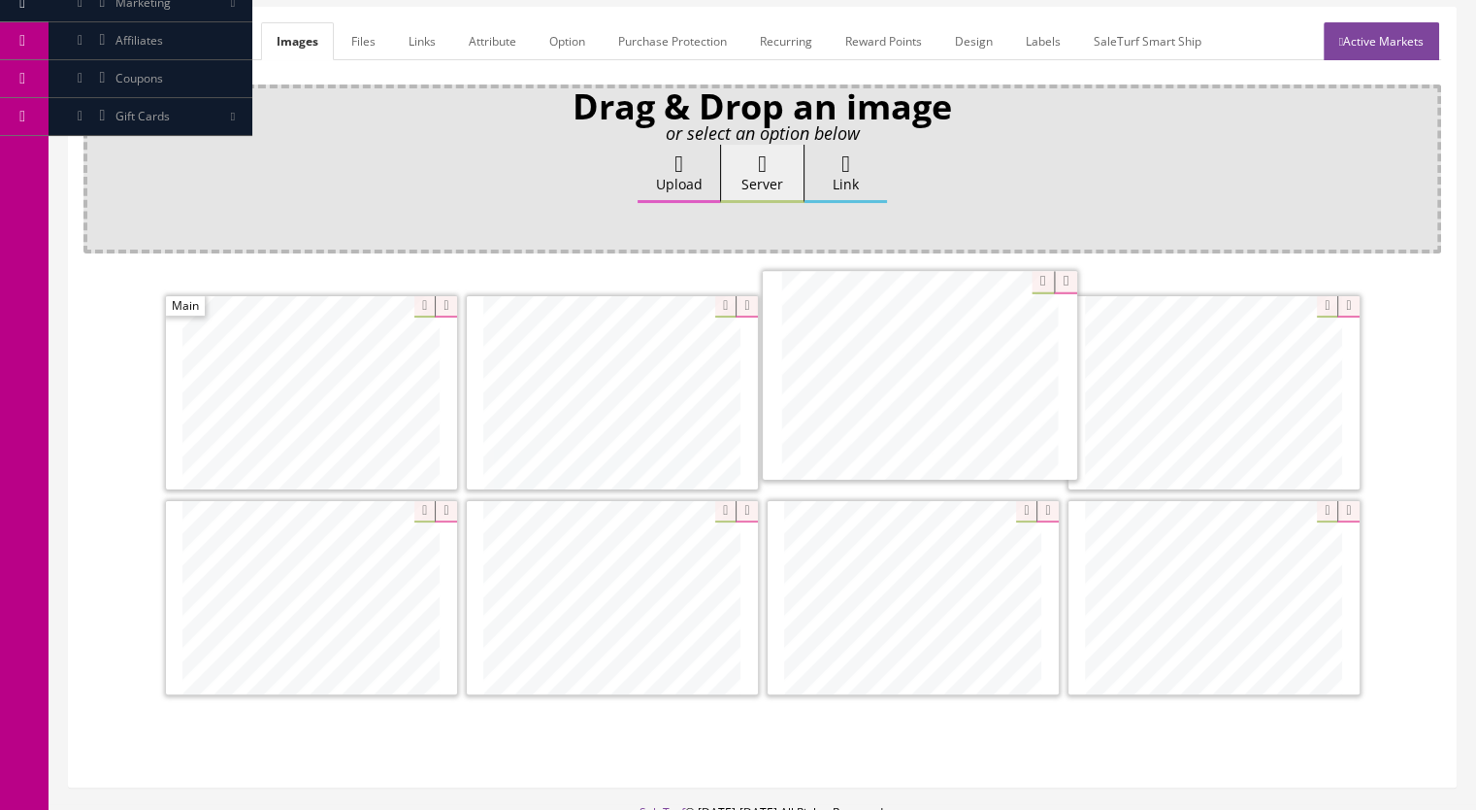
drag, startPoint x: 336, startPoint y: 596, endPoint x: 938, endPoint y: 381, distance: 638.9
click at [443, 501] on icon at bounding box center [445, 511] width 21 height 21
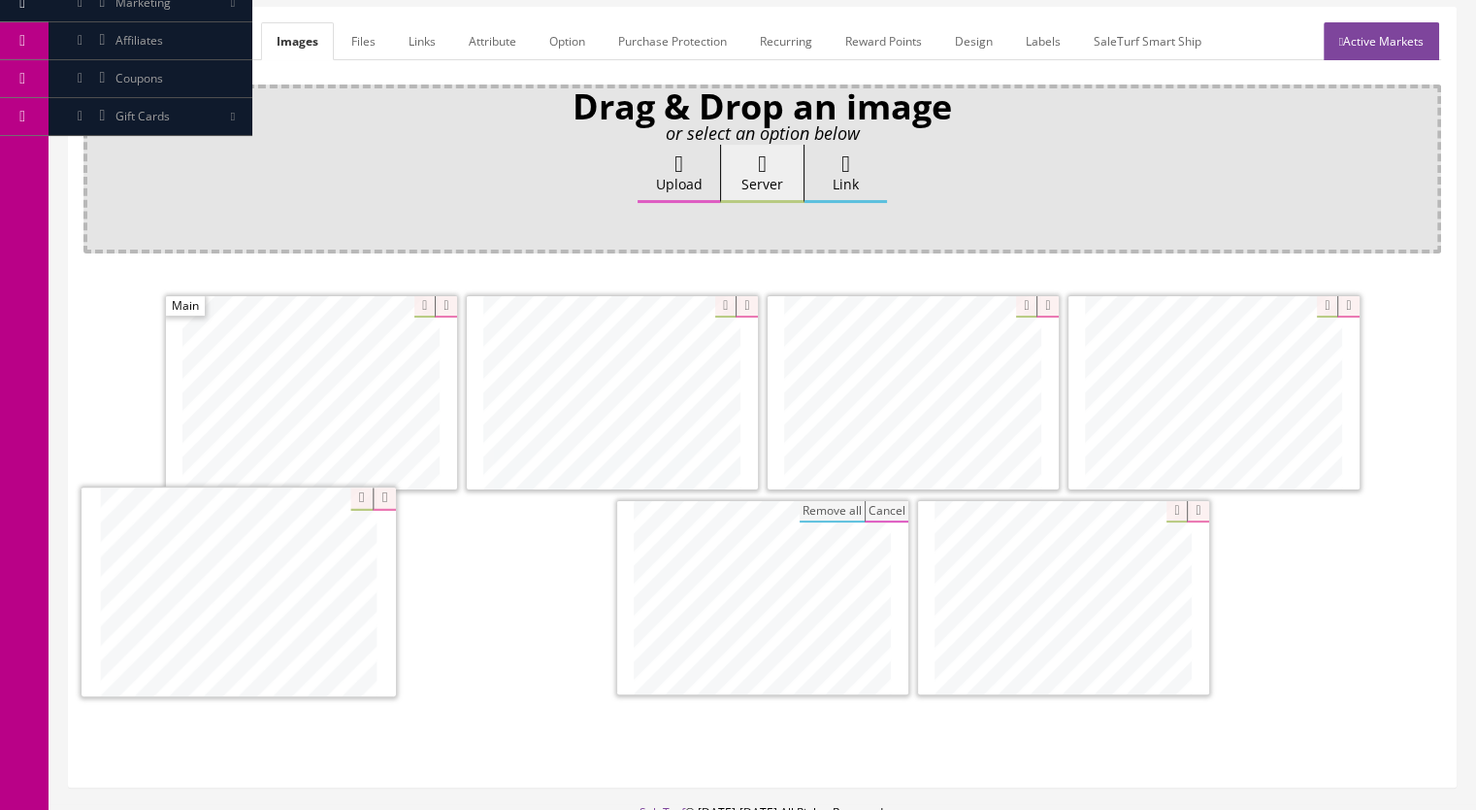
drag, startPoint x: 866, startPoint y: 595, endPoint x: 342, endPoint y: 592, distance: 524.2
click at [1386, 27] on link "Active Markets" at bounding box center [1382, 41] width 116 height 38
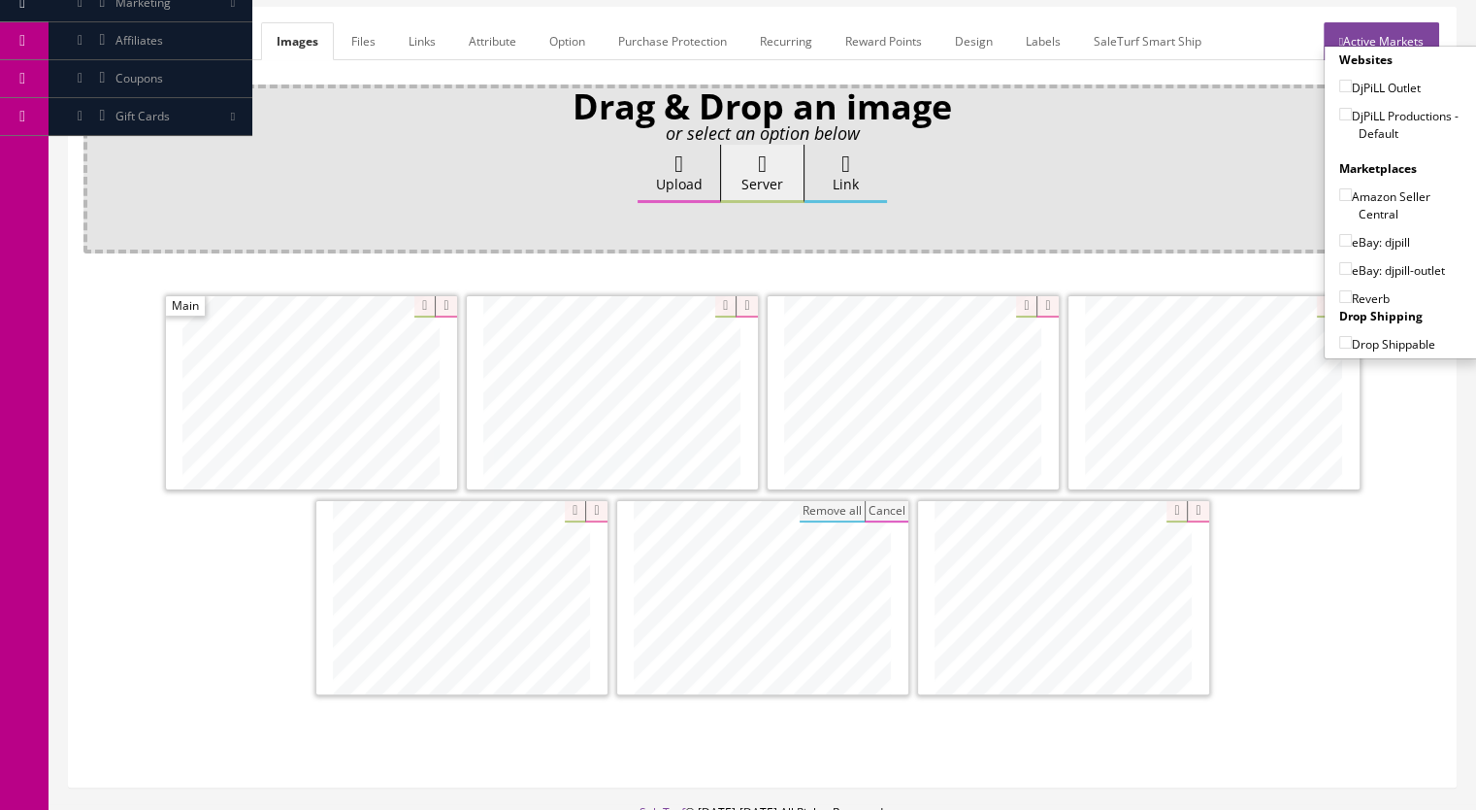
click at [1340, 108] on input"] "DjPiLL Productions - Default" at bounding box center [1346, 114] width 13 height 13
checkbox input"] "true"
click at [1340, 234] on input"] "eBay: djpill" at bounding box center [1346, 240] width 13 height 13
checkbox input"] "true"
click at [1340, 290] on input"] "Reverb" at bounding box center [1346, 296] width 13 height 13
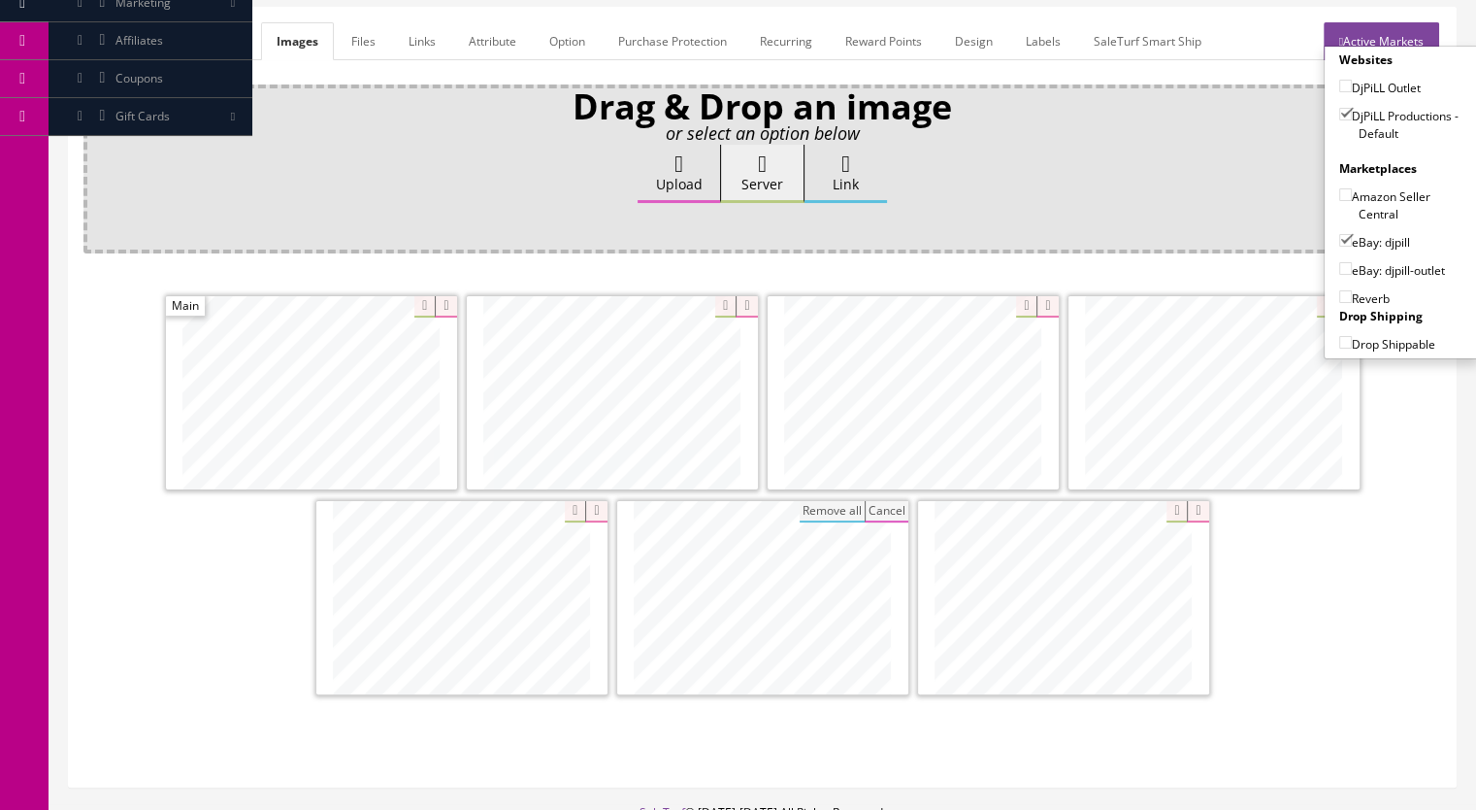
checkbox input"] "true"
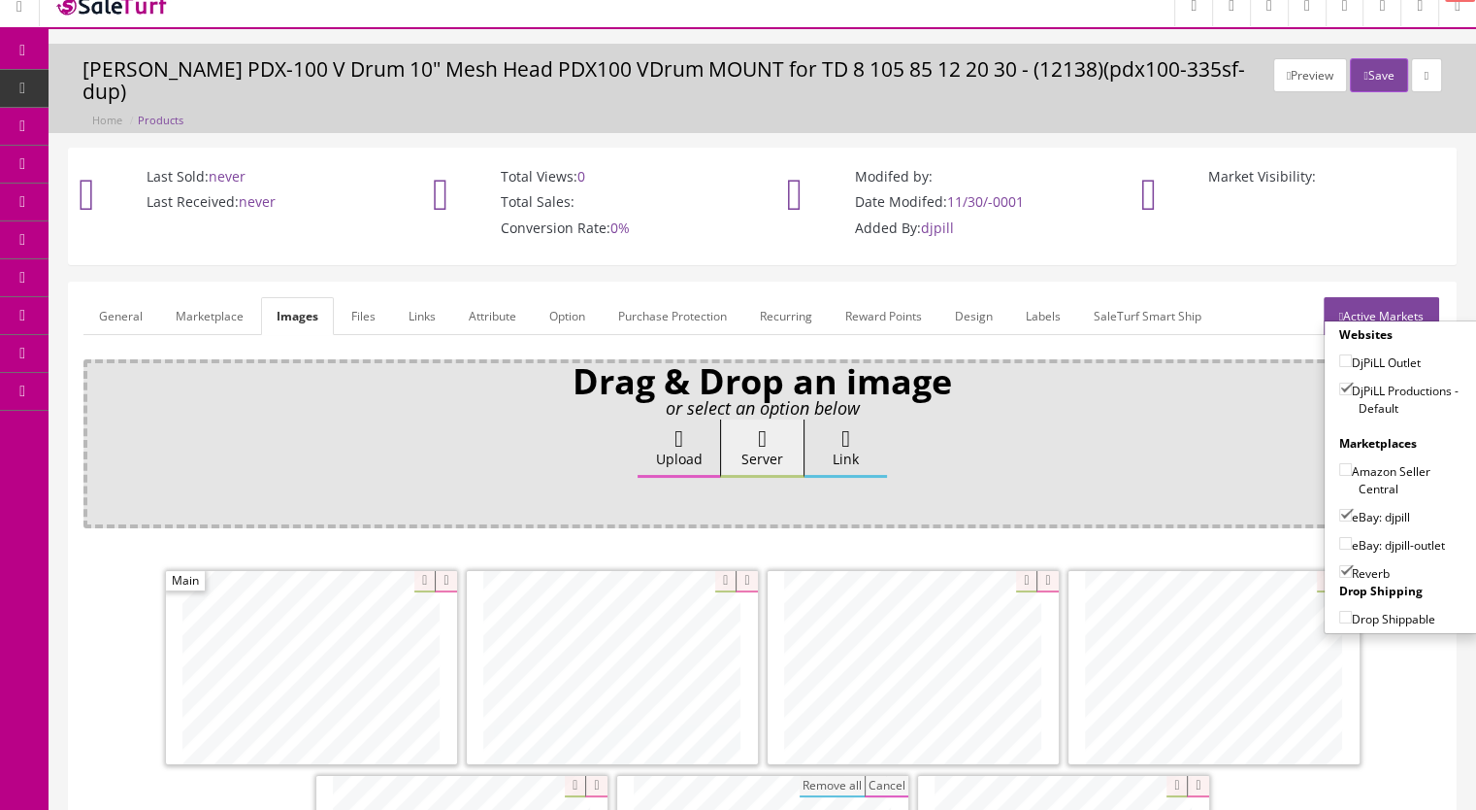
scroll to position [0, 0]
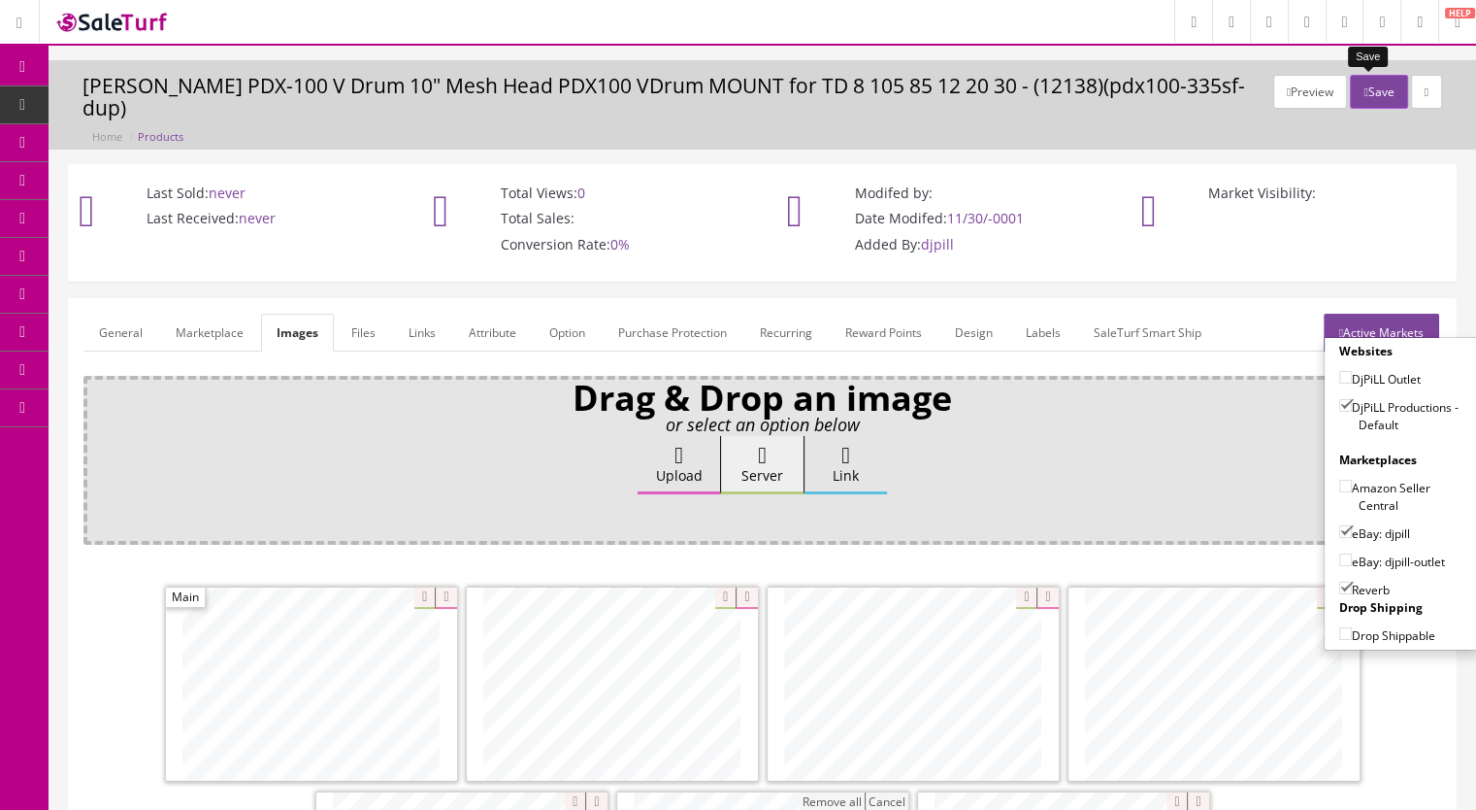
click at [1375, 83] on button "Save" at bounding box center [1378, 92] width 57 height 34
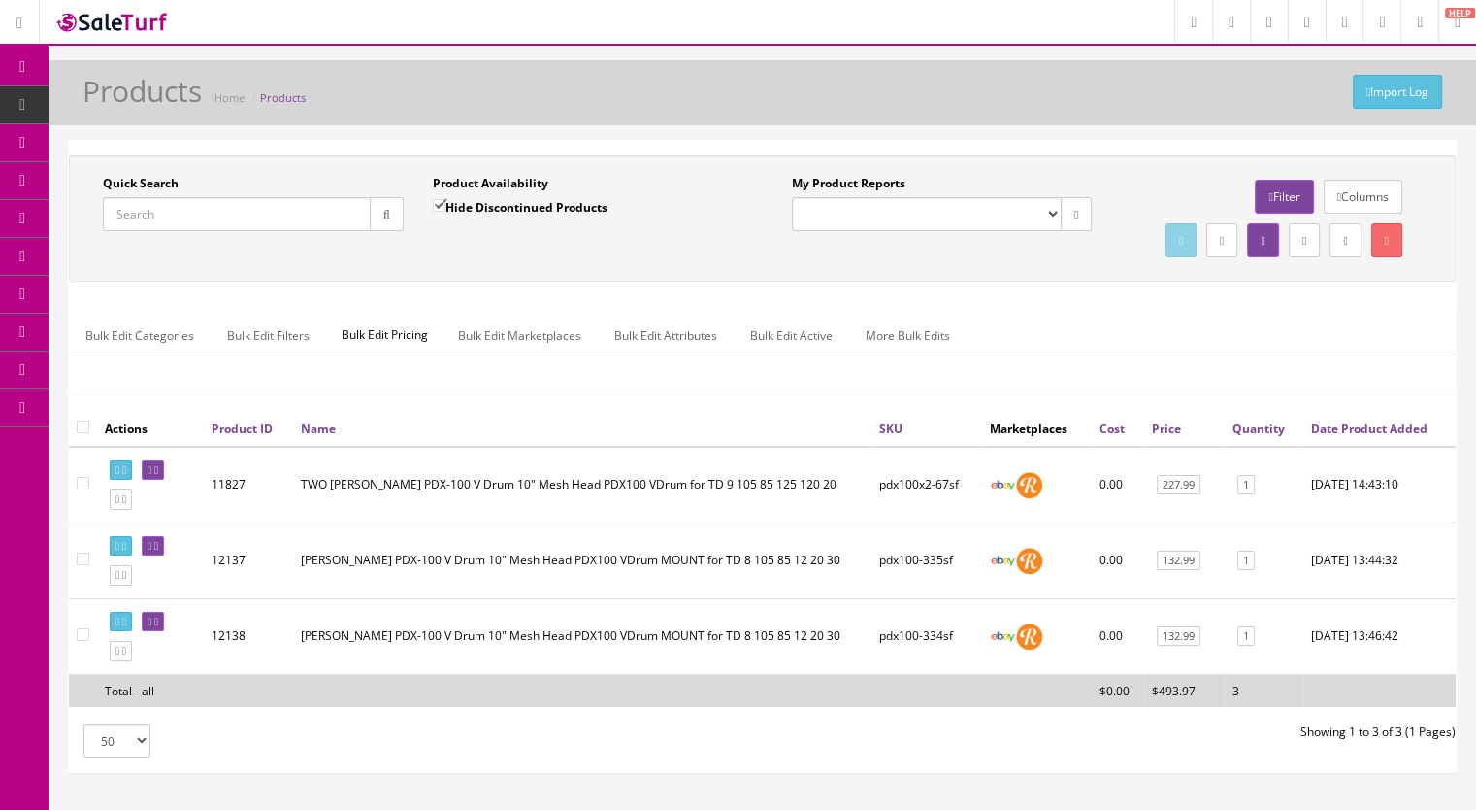
click at [196, 219] on input "Quick Search" at bounding box center [237, 214] width 268 height 34
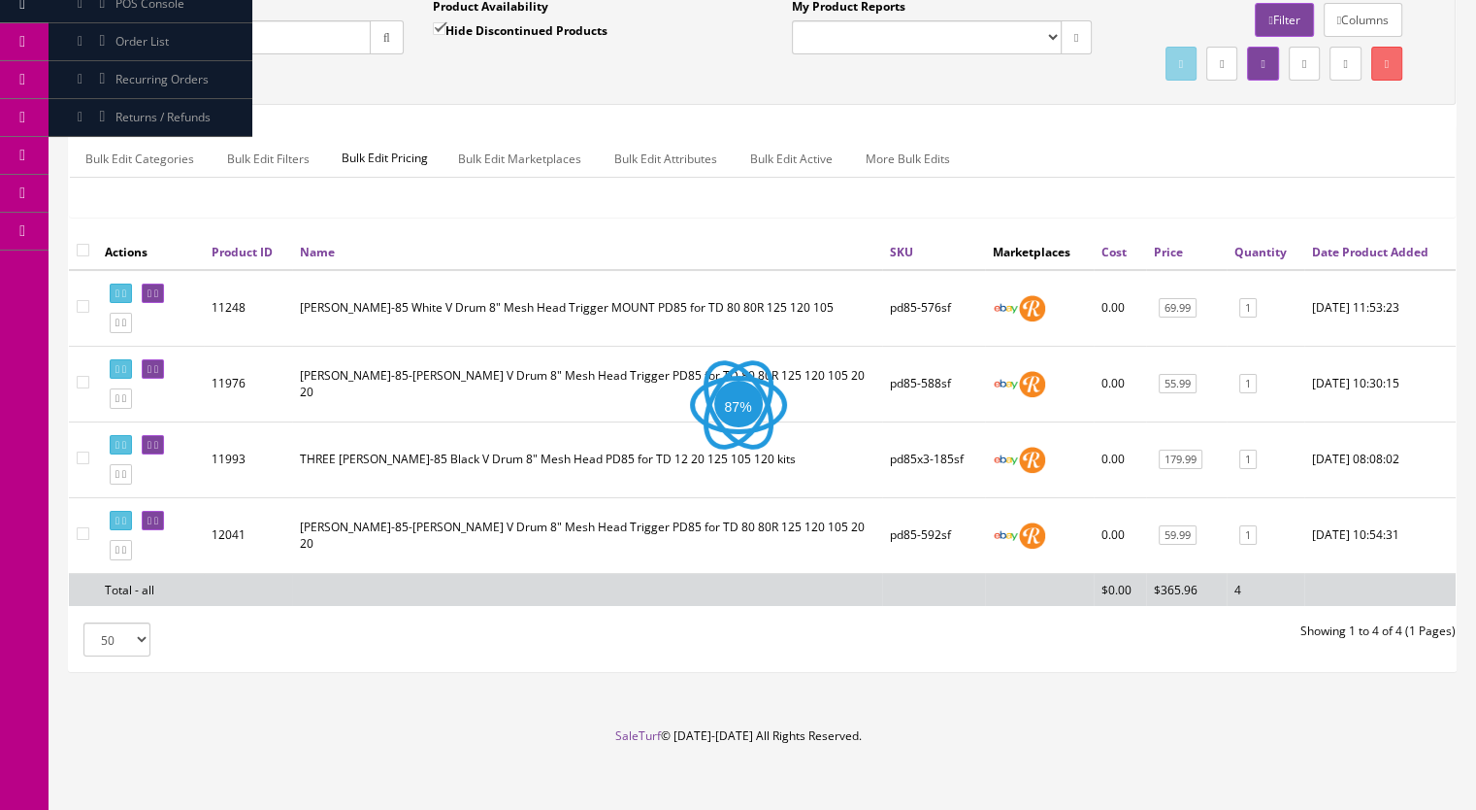
scroll to position [194, 0]
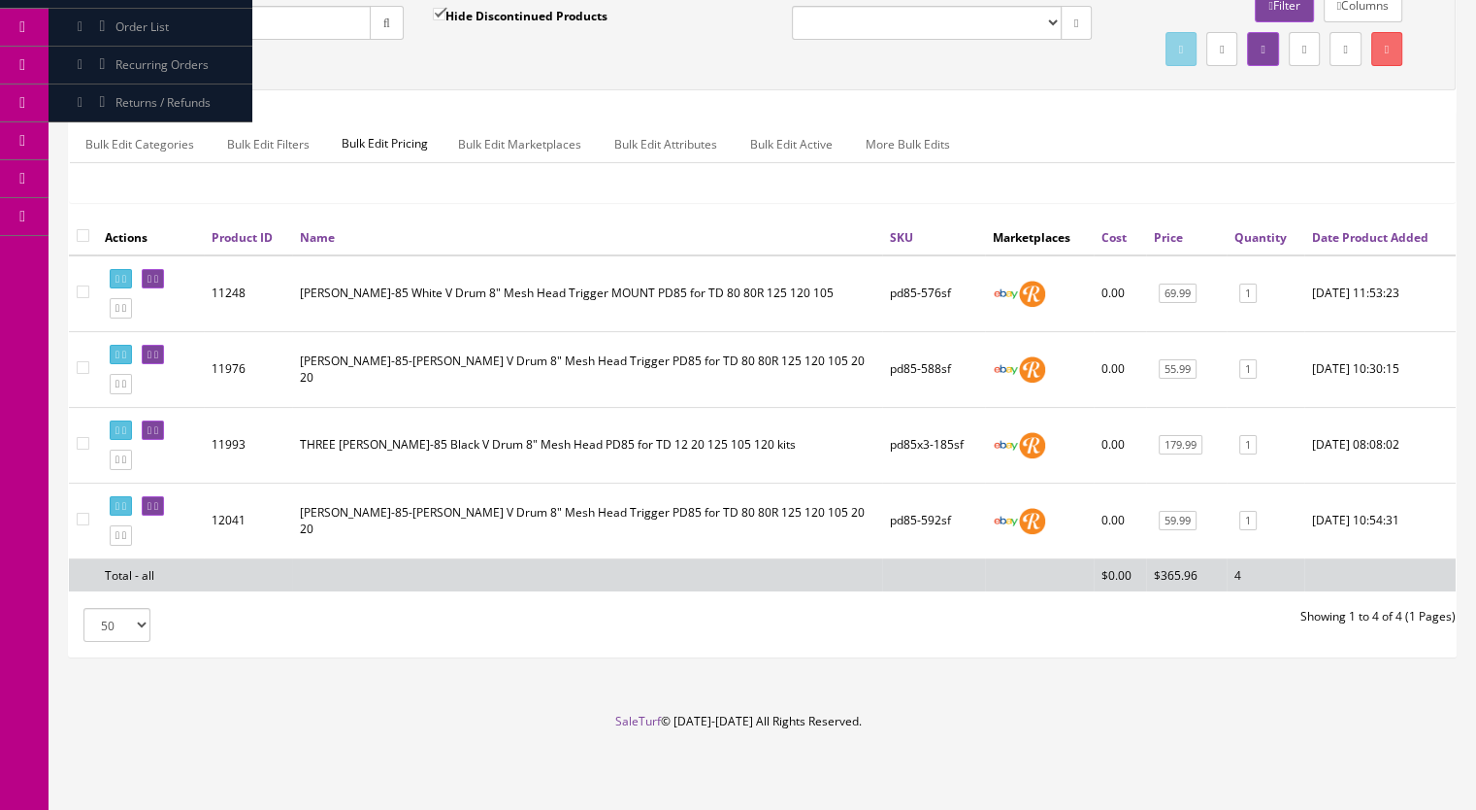
type input "pd85"
click at [158, 512] on icon at bounding box center [156, 506] width 4 height 11
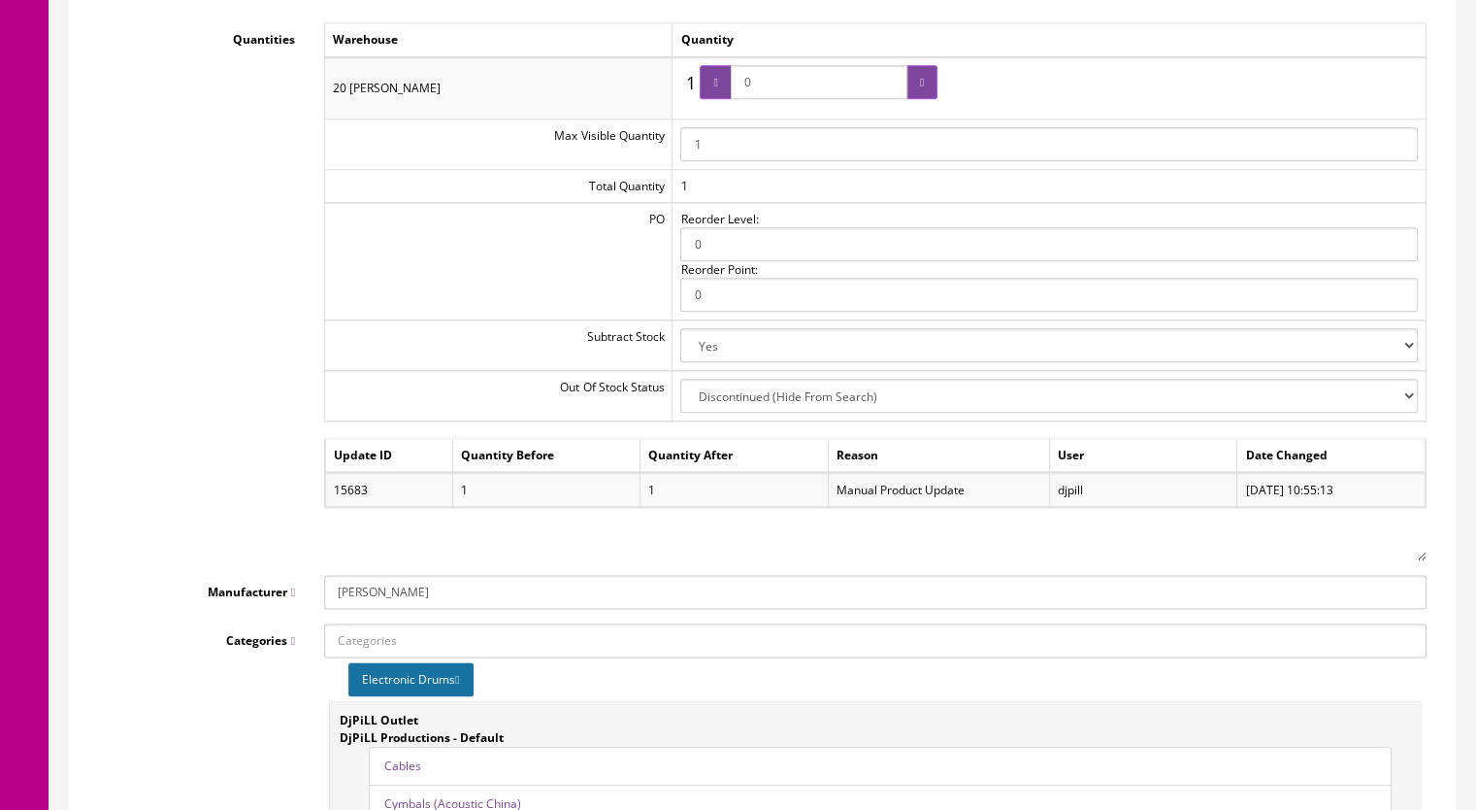
scroll to position [1650, 0]
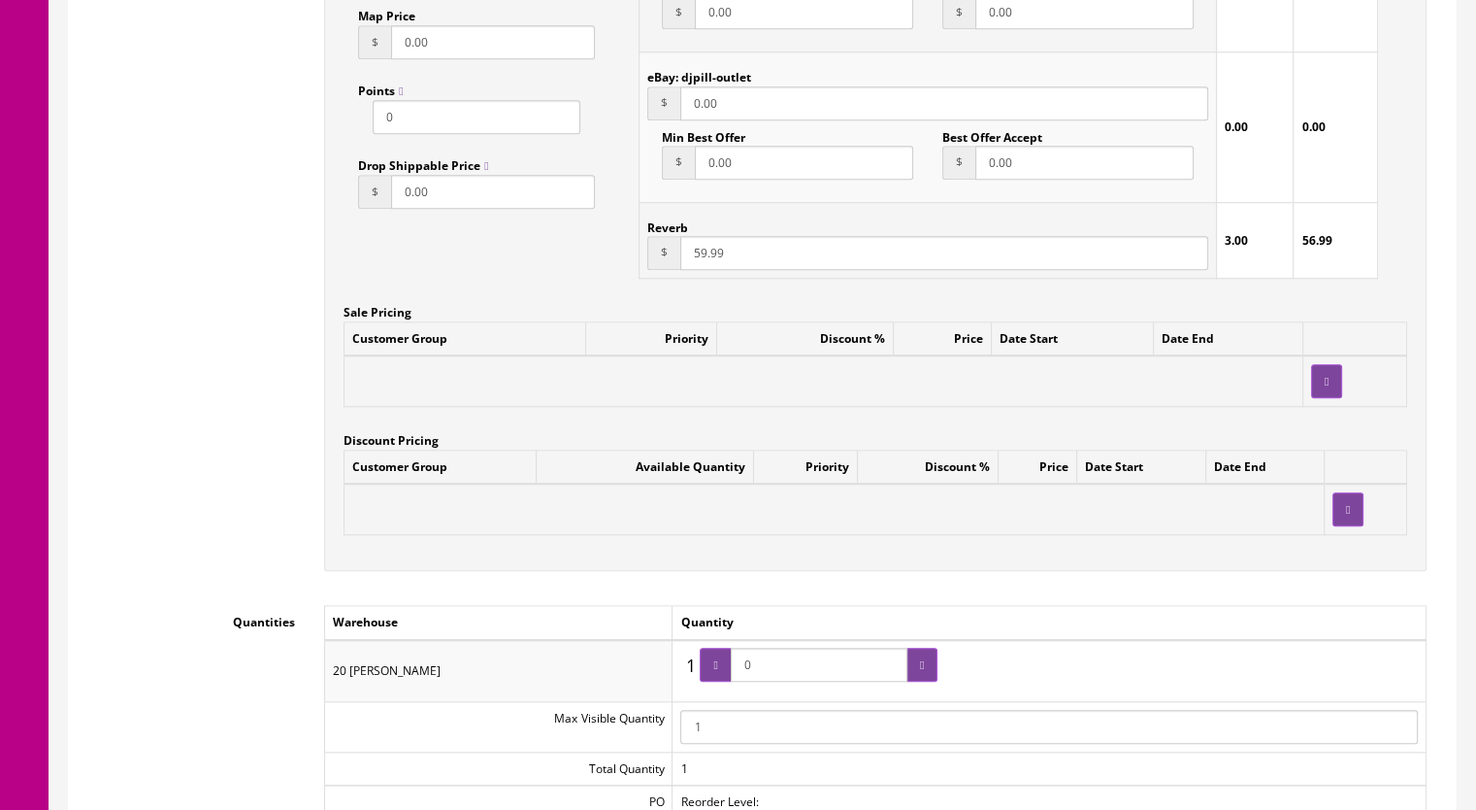
click at [717, 659] on icon at bounding box center [715, 665] width 4 height 12
drag, startPoint x: 790, startPoint y: 637, endPoint x: 703, endPoint y: 645, distance: 87.7
click at [699, 647] on div "1 1 0" at bounding box center [808, 670] width 257 height 46
type input "1"
click at [717, 659] on icon at bounding box center [715, 665] width 4 height 12
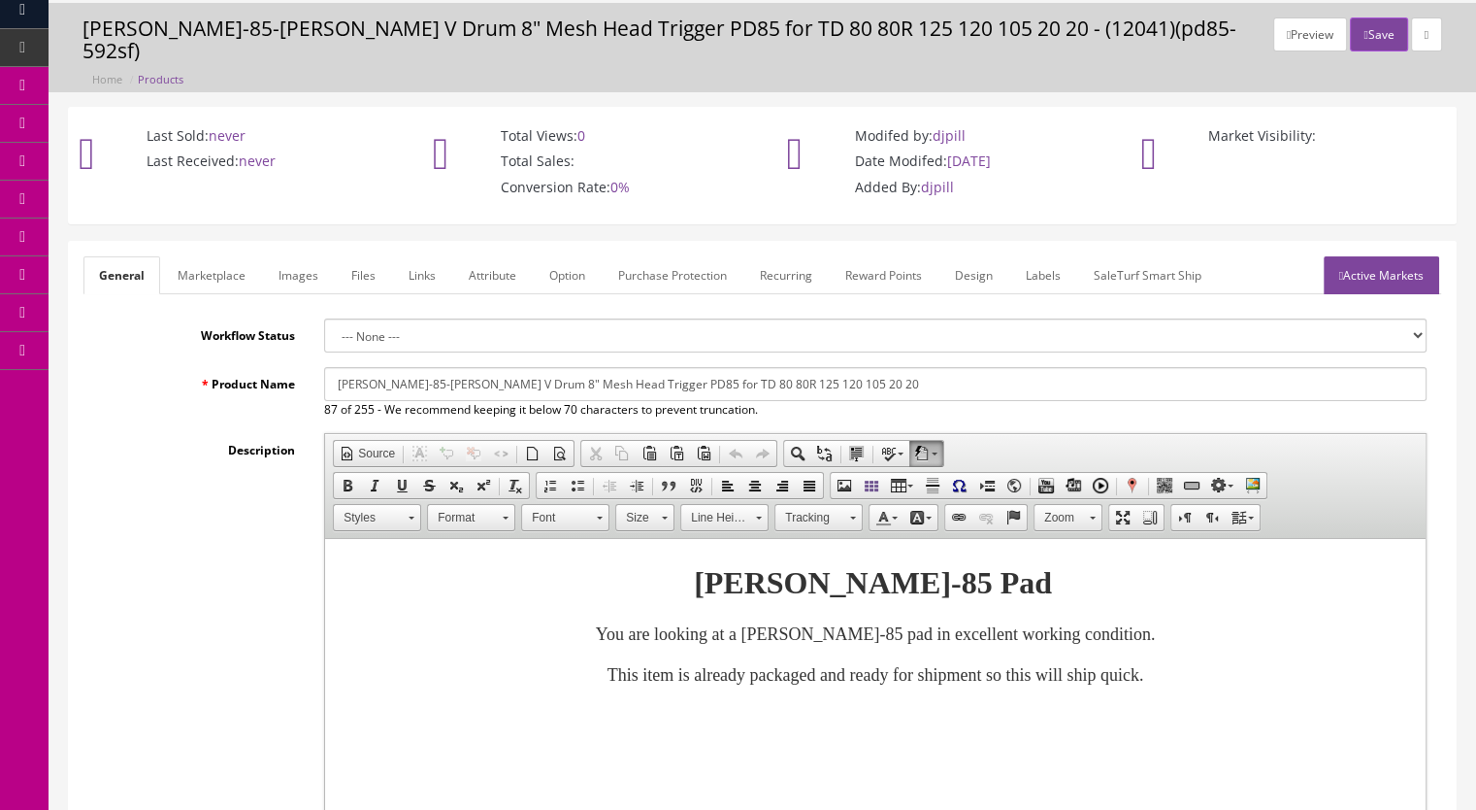
scroll to position [0, 0]
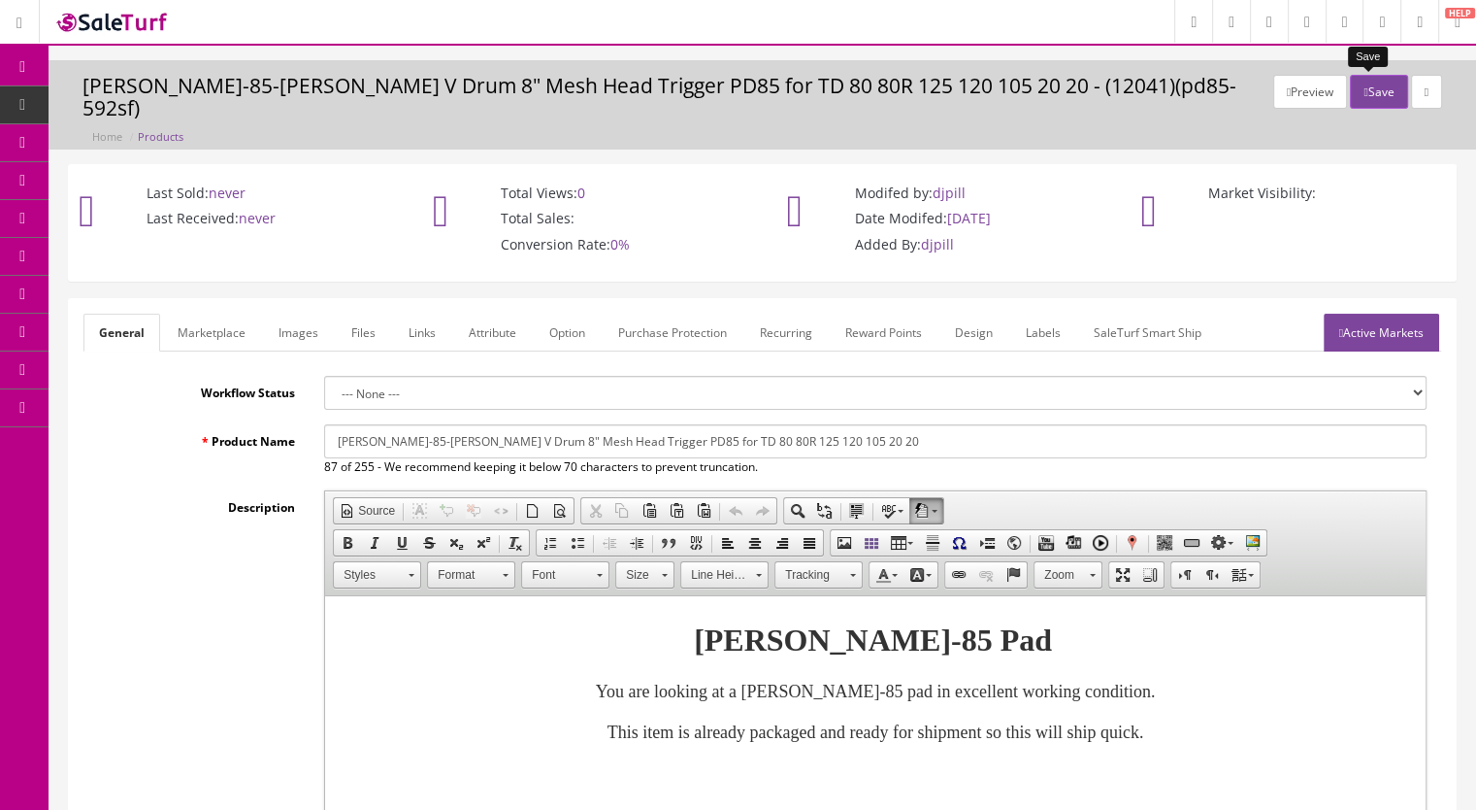
click at [1361, 87] on button "Save" at bounding box center [1378, 92] width 57 height 34
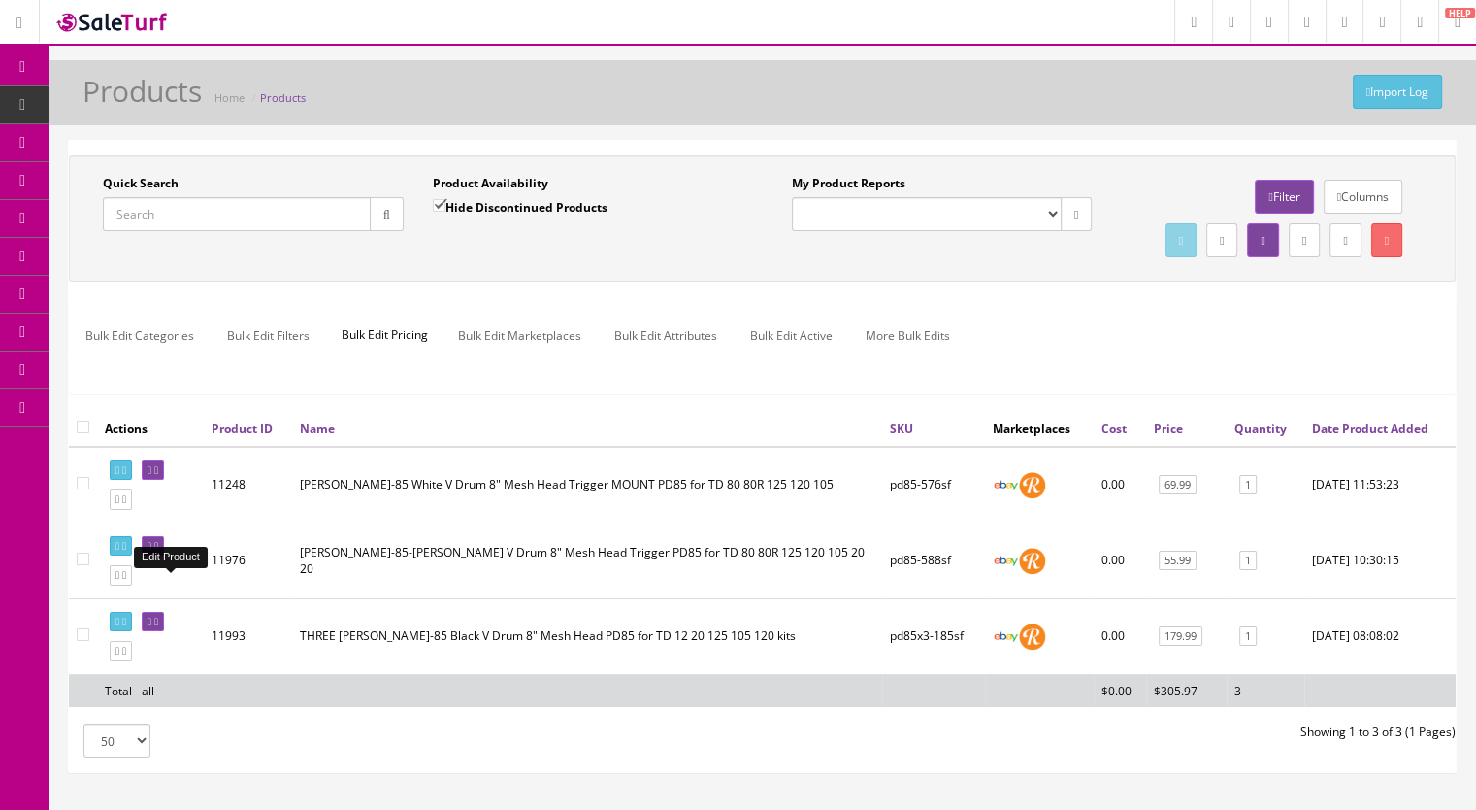
click at [158, 551] on icon at bounding box center [156, 546] width 4 height 11
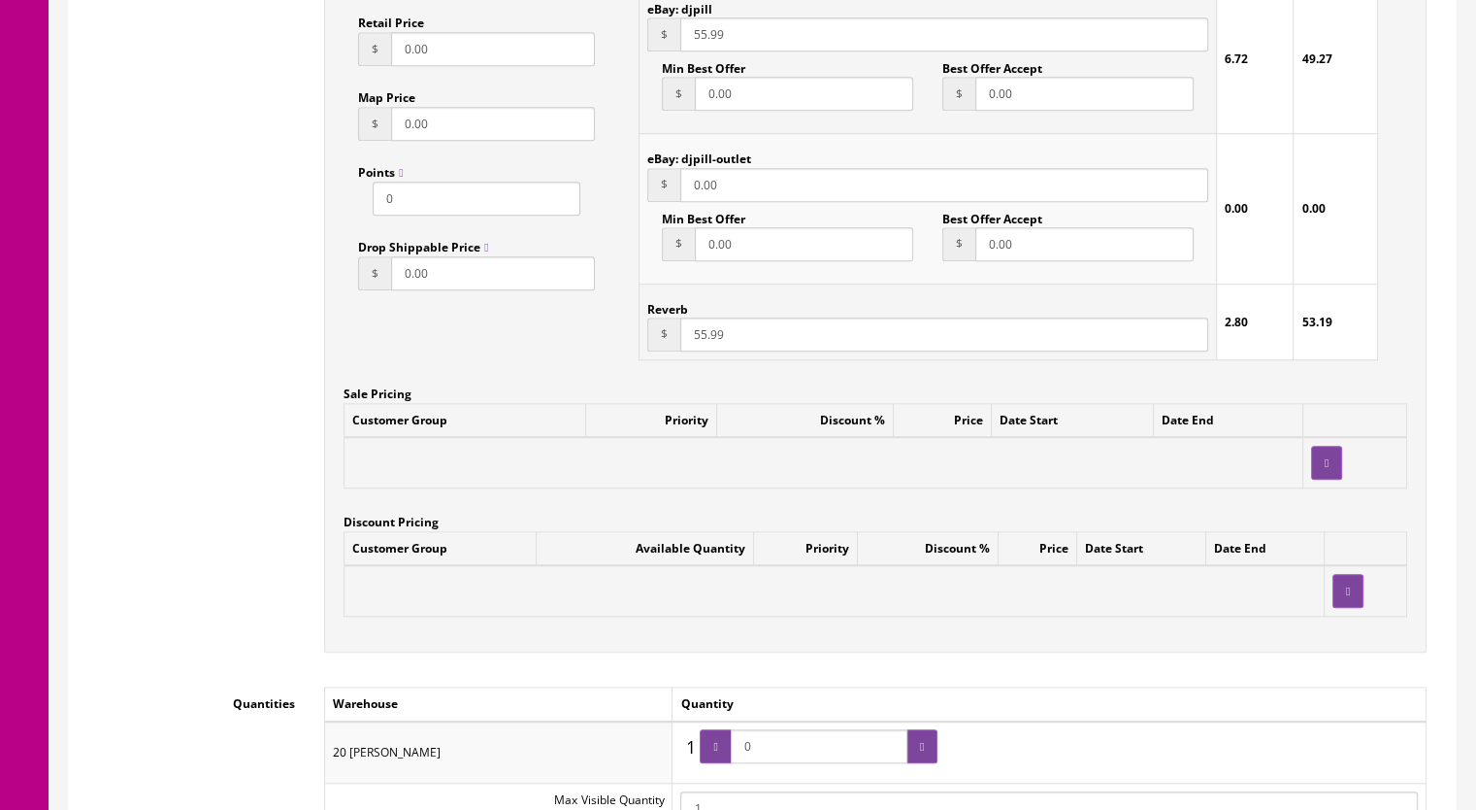
scroll to position [1941, 0]
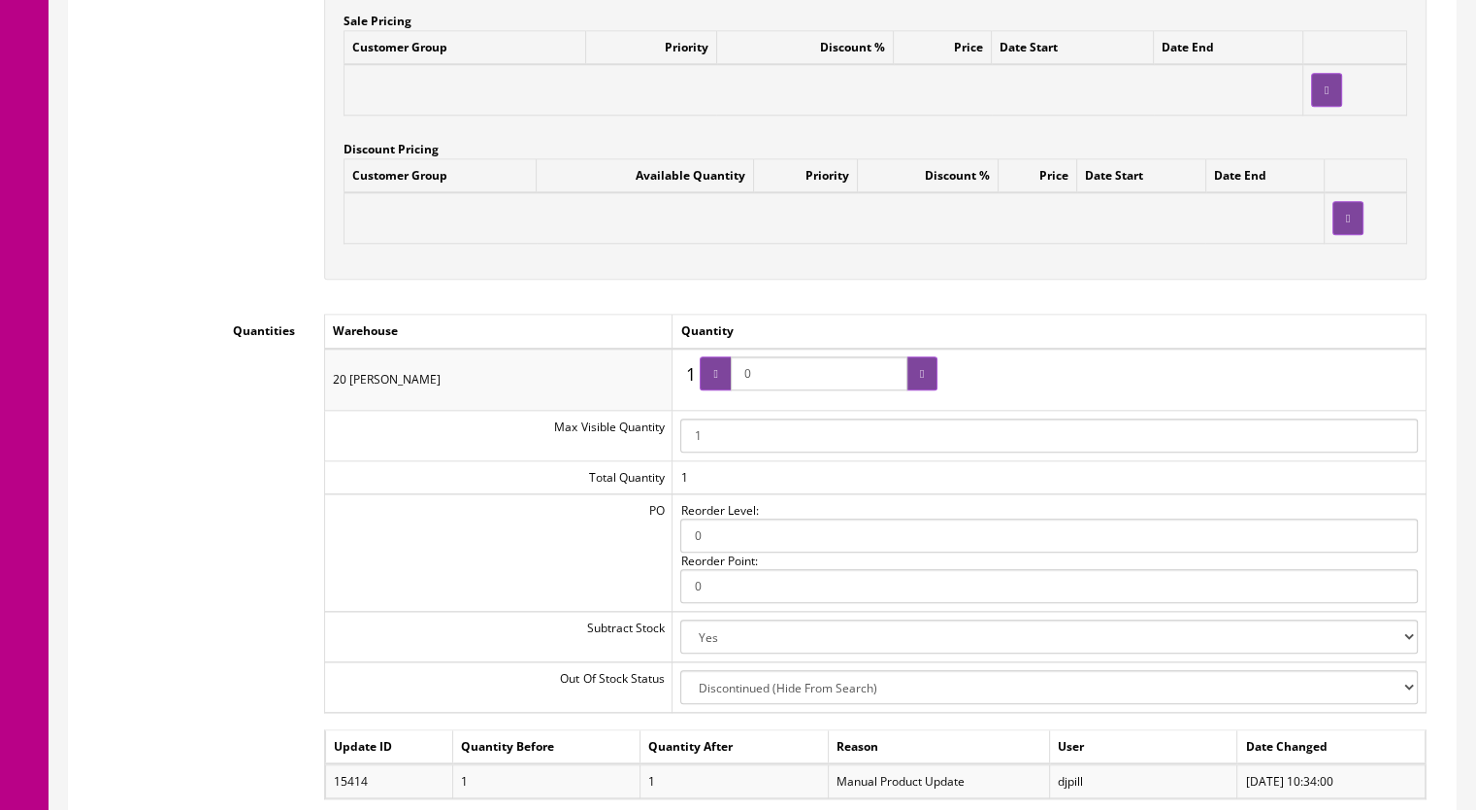
drag, startPoint x: 773, startPoint y: 354, endPoint x: 728, endPoint y: 366, distance: 46.1
click at [728, 366] on span "0" at bounding box center [819, 373] width 238 height 34
type input "1"
click at [730, 366] on div at bounding box center [715, 373] width 31 height 34
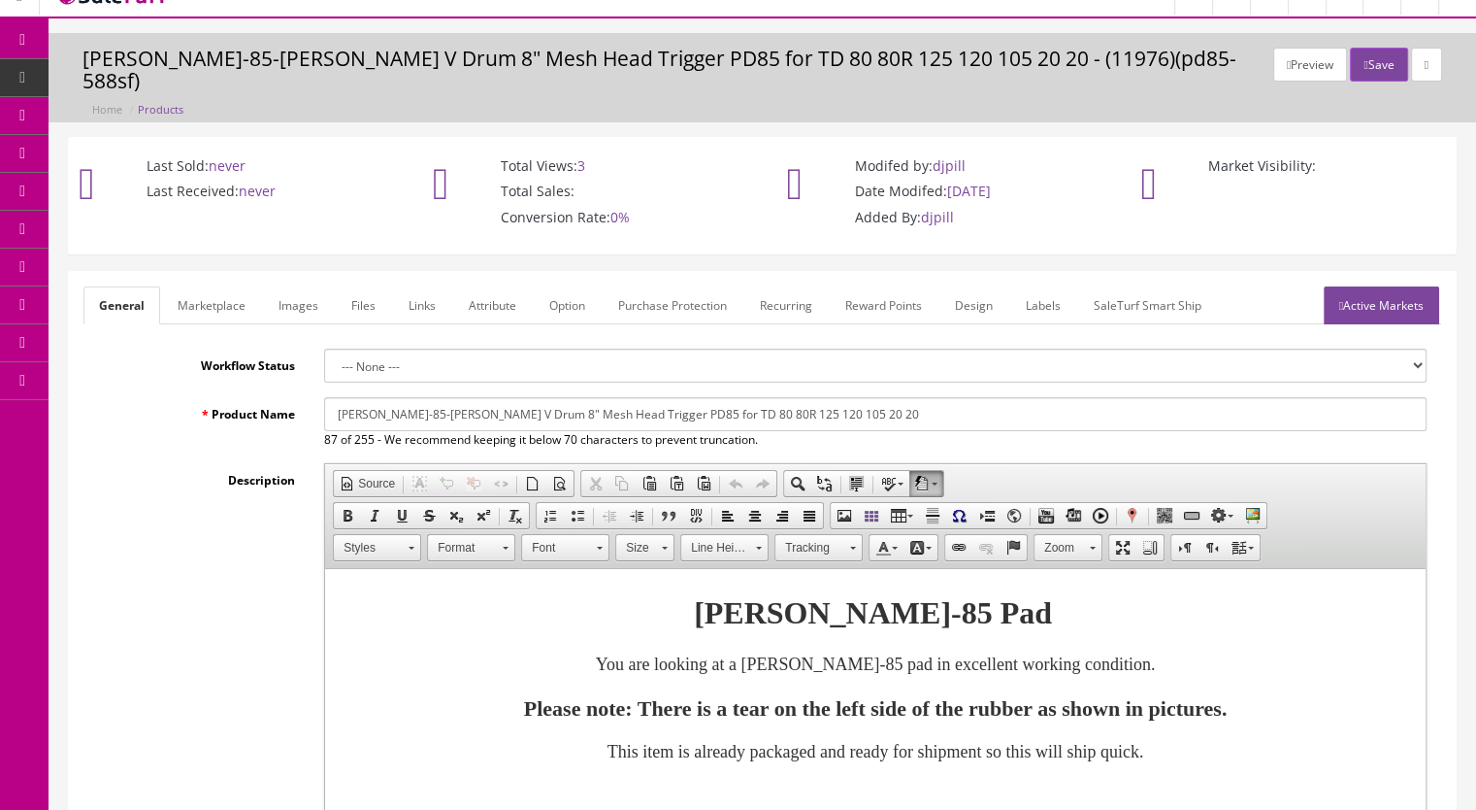
scroll to position [0, 0]
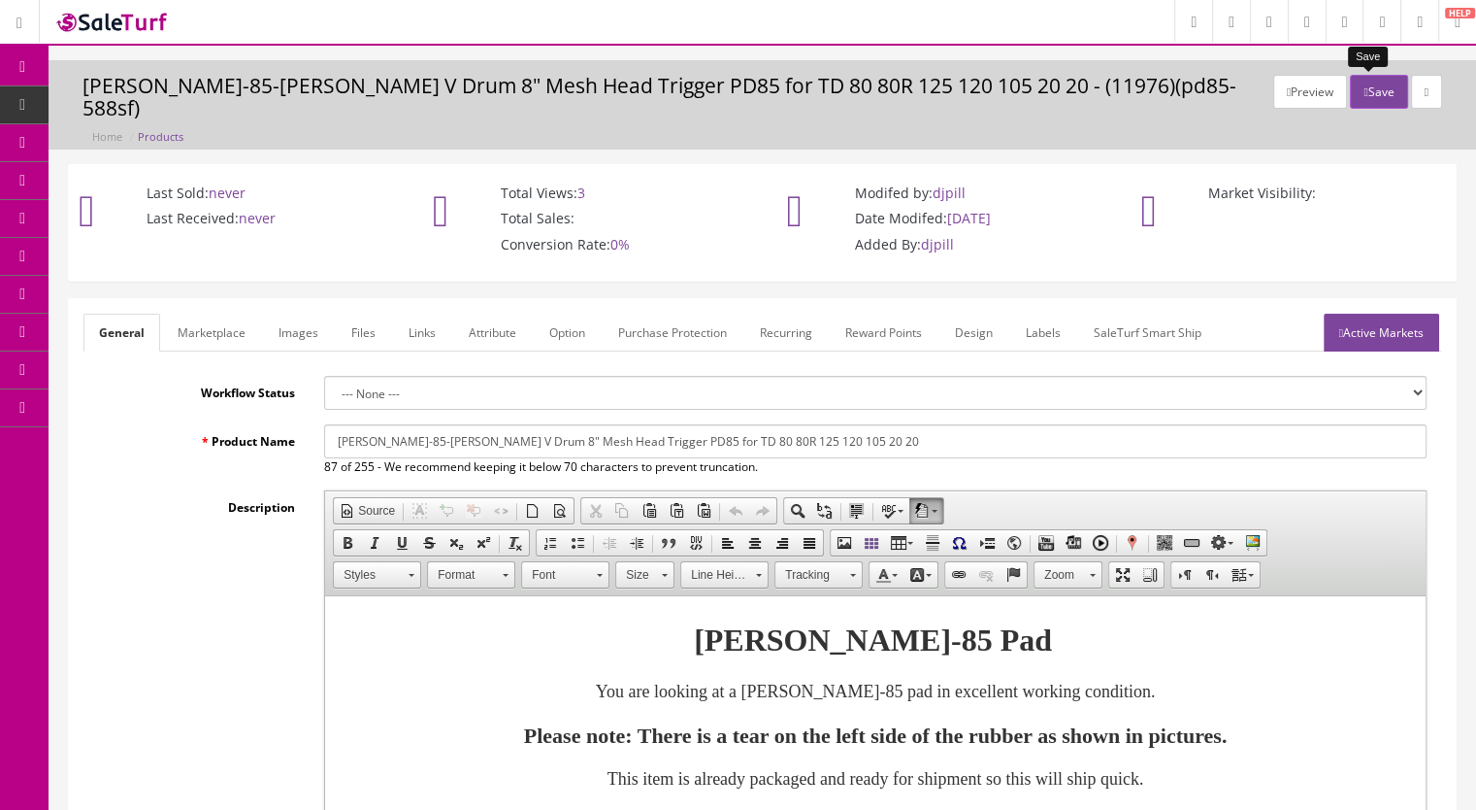
click at [1382, 80] on button "Save" at bounding box center [1378, 92] width 57 height 34
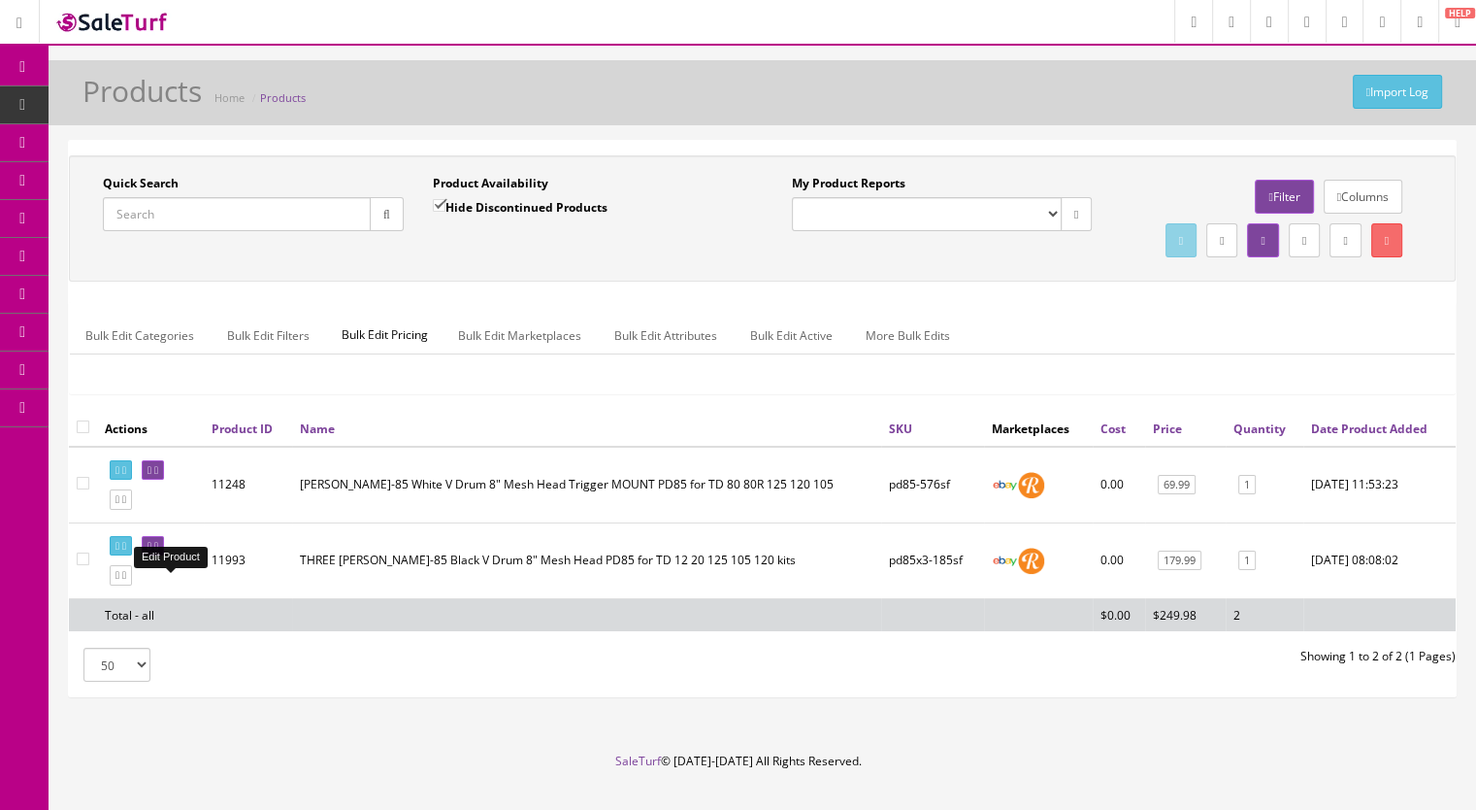
click at [151, 551] on icon at bounding box center [150, 546] width 4 height 11
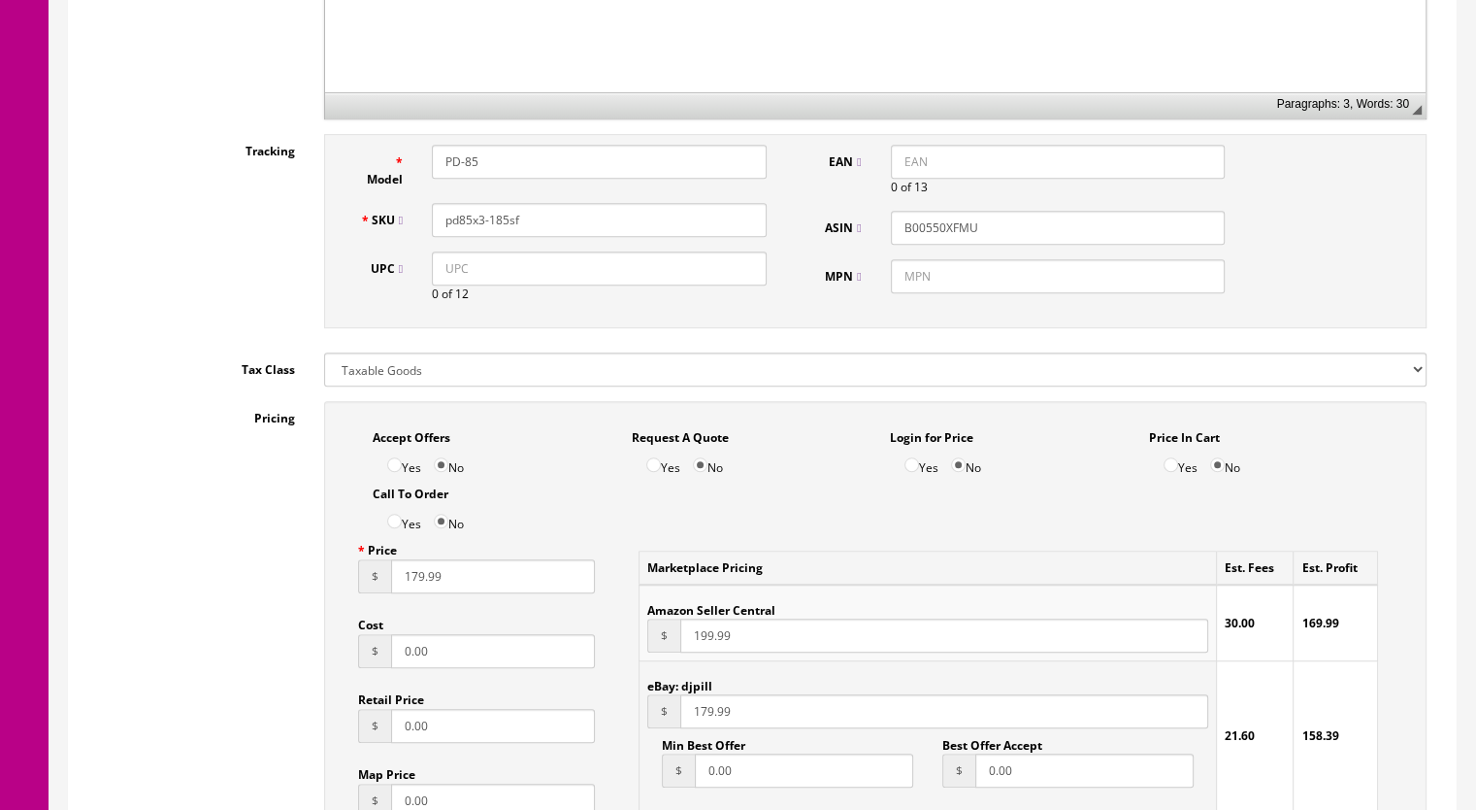
scroll to position [1165, 0]
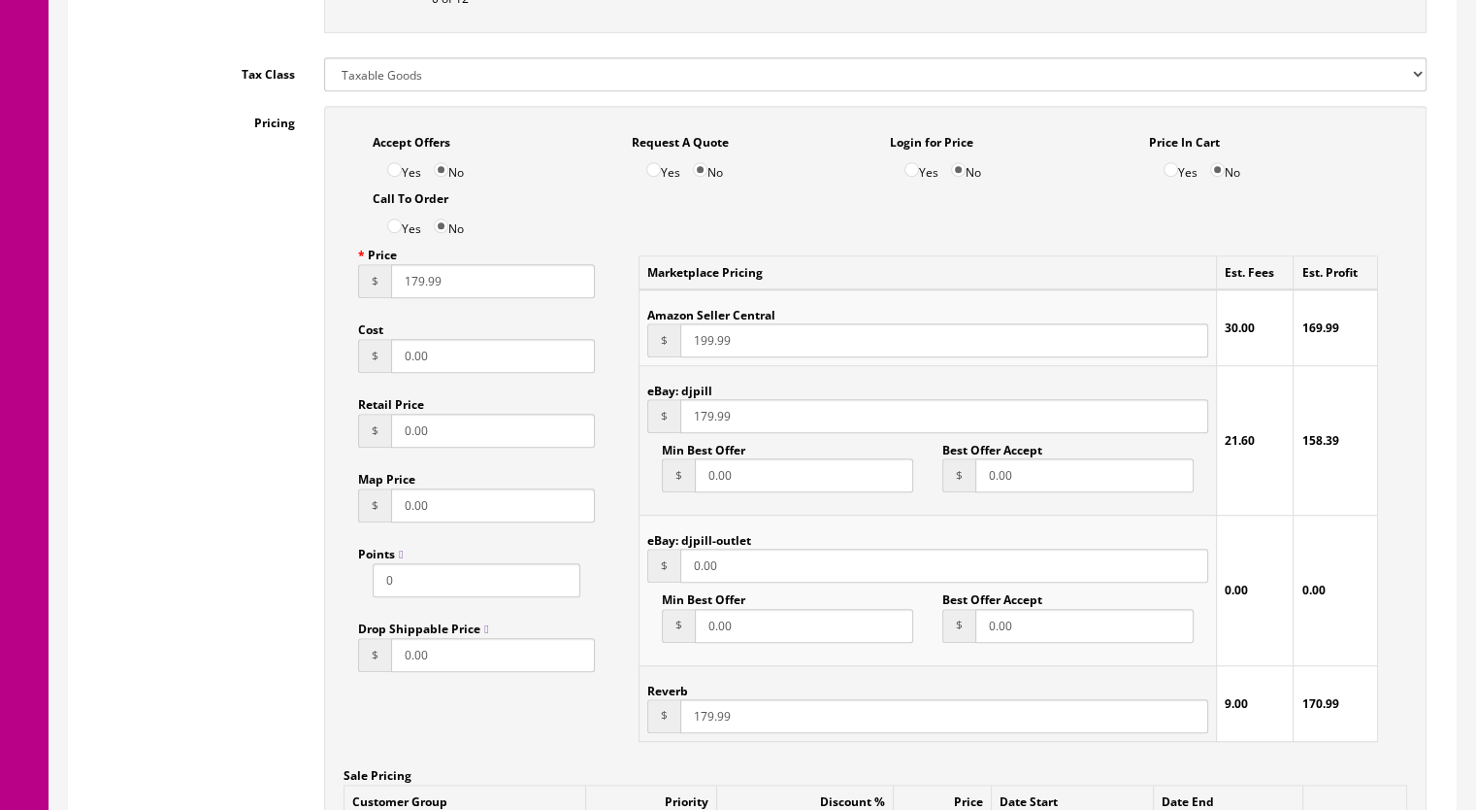
drag, startPoint x: 422, startPoint y: 287, endPoint x: 412, endPoint y: 287, distance: 10.7
click at [412, 287] on input "179.99" at bounding box center [493, 281] width 204 height 34
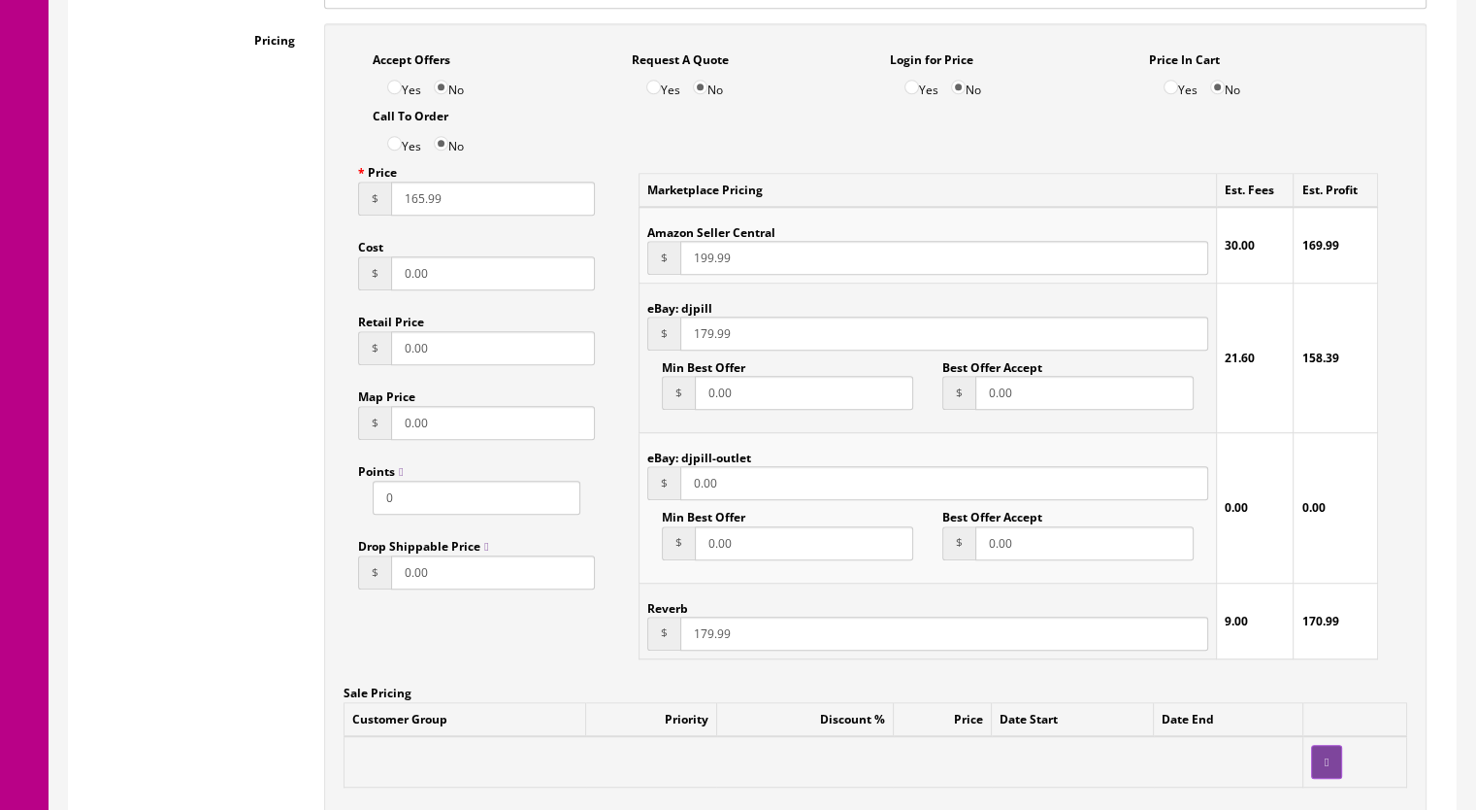
scroll to position [1456, 0]
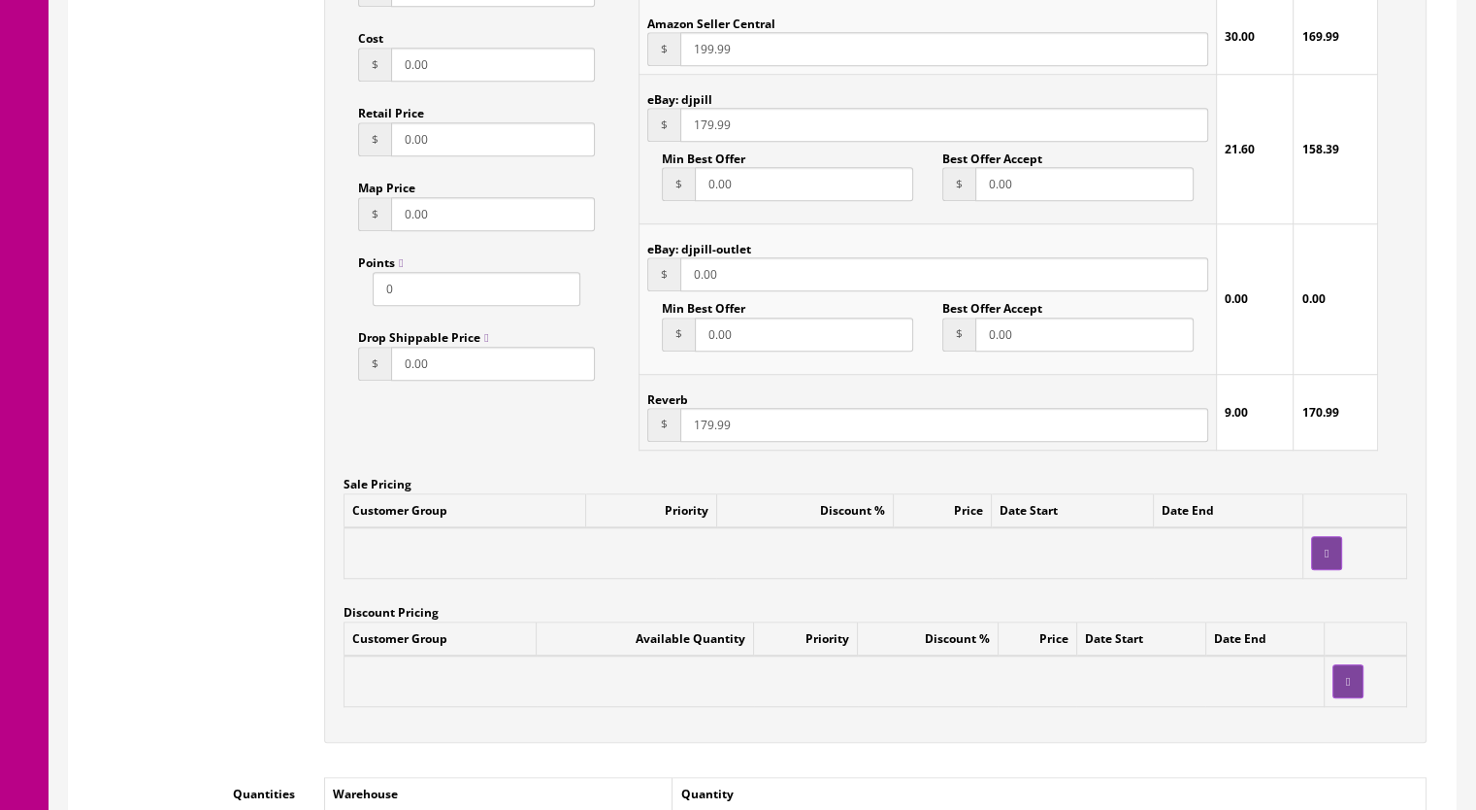
type input "165.99"
click at [703, 430] on input "179.99" at bounding box center [944, 425] width 528 height 34
type input "165.99"
drag, startPoint x: 711, startPoint y: 127, endPoint x: 700, endPoint y: 128, distance: 10.7
click at [700, 128] on input "179.99" at bounding box center [944, 125] width 528 height 34
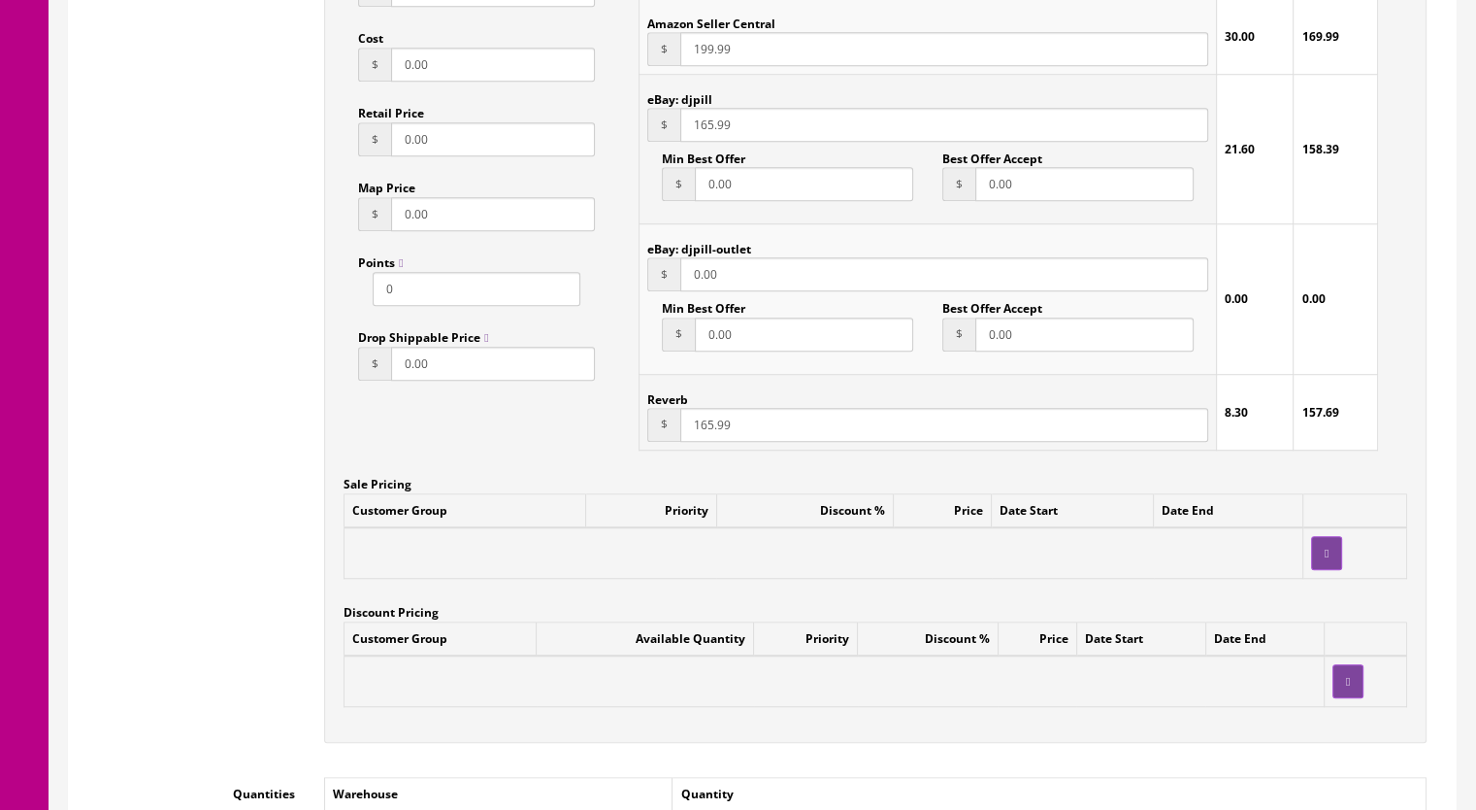
type input "165.99"
click at [698, 55] on input "199.99" at bounding box center [944, 49] width 528 height 34
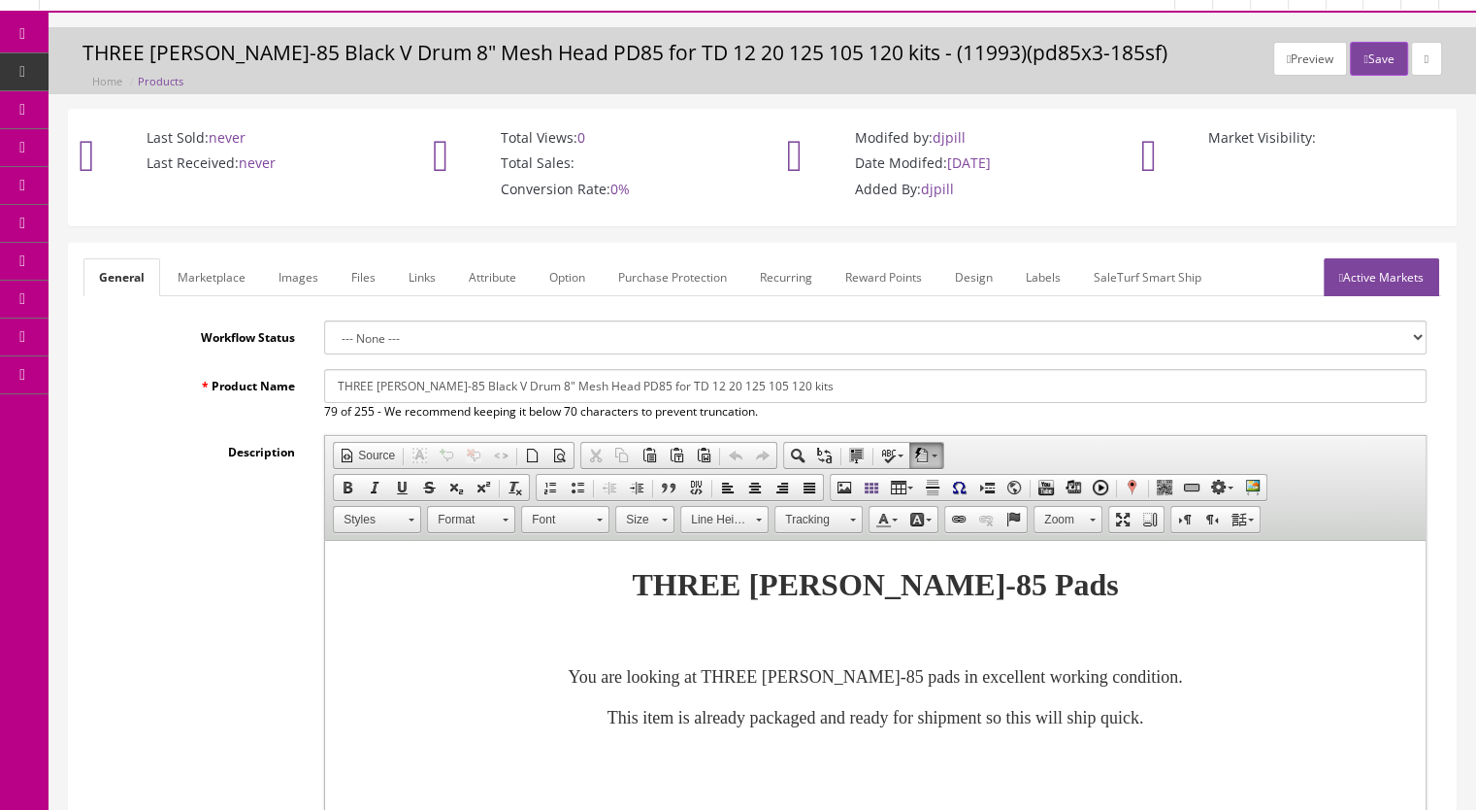
scroll to position [0, 0]
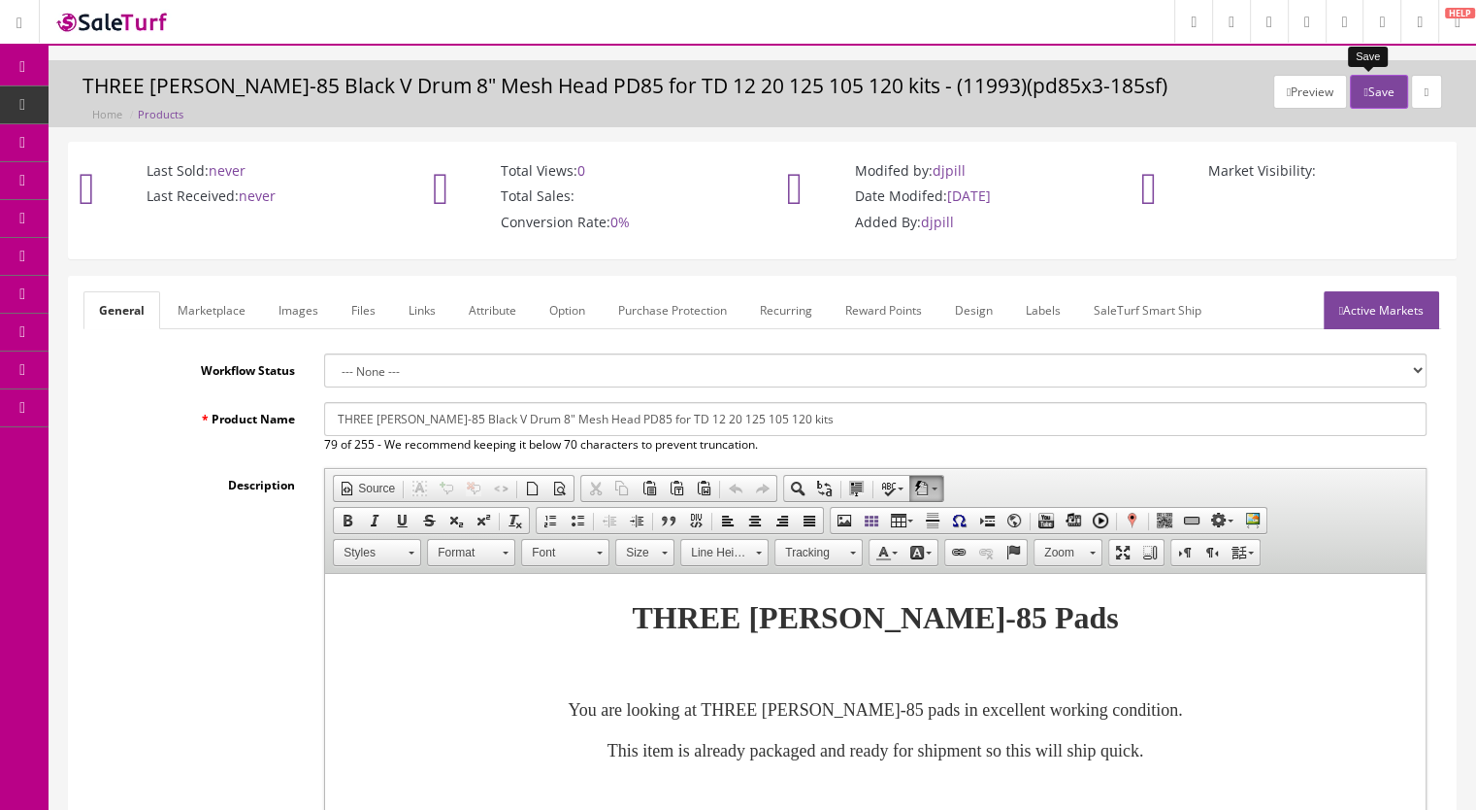
type input "189.99"
click at [1359, 90] on button "Save" at bounding box center [1378, 92] width 57 height 34
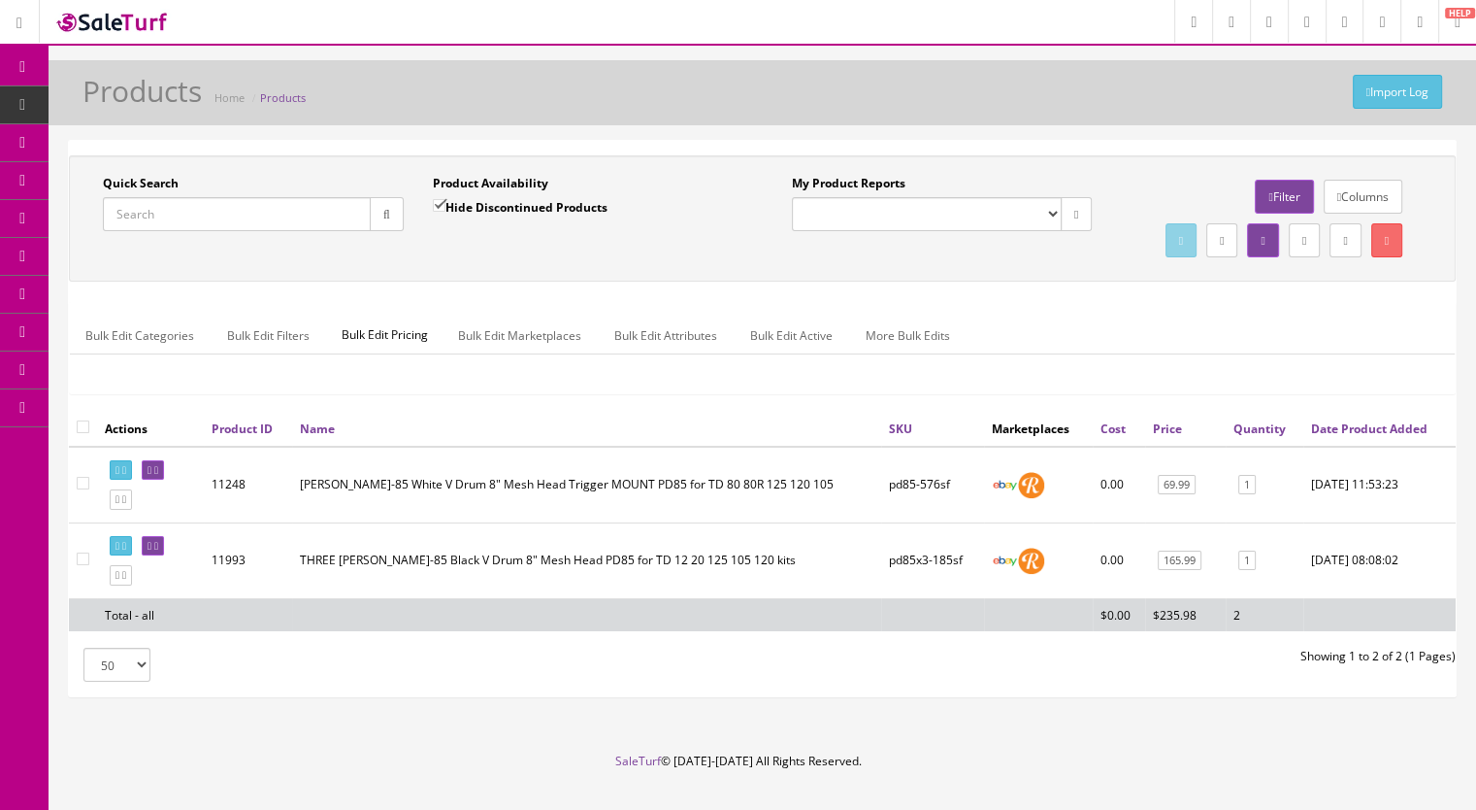
click at [153, 215] on input "Quick Search" at bounding box center [237, 214] width 268 height 34
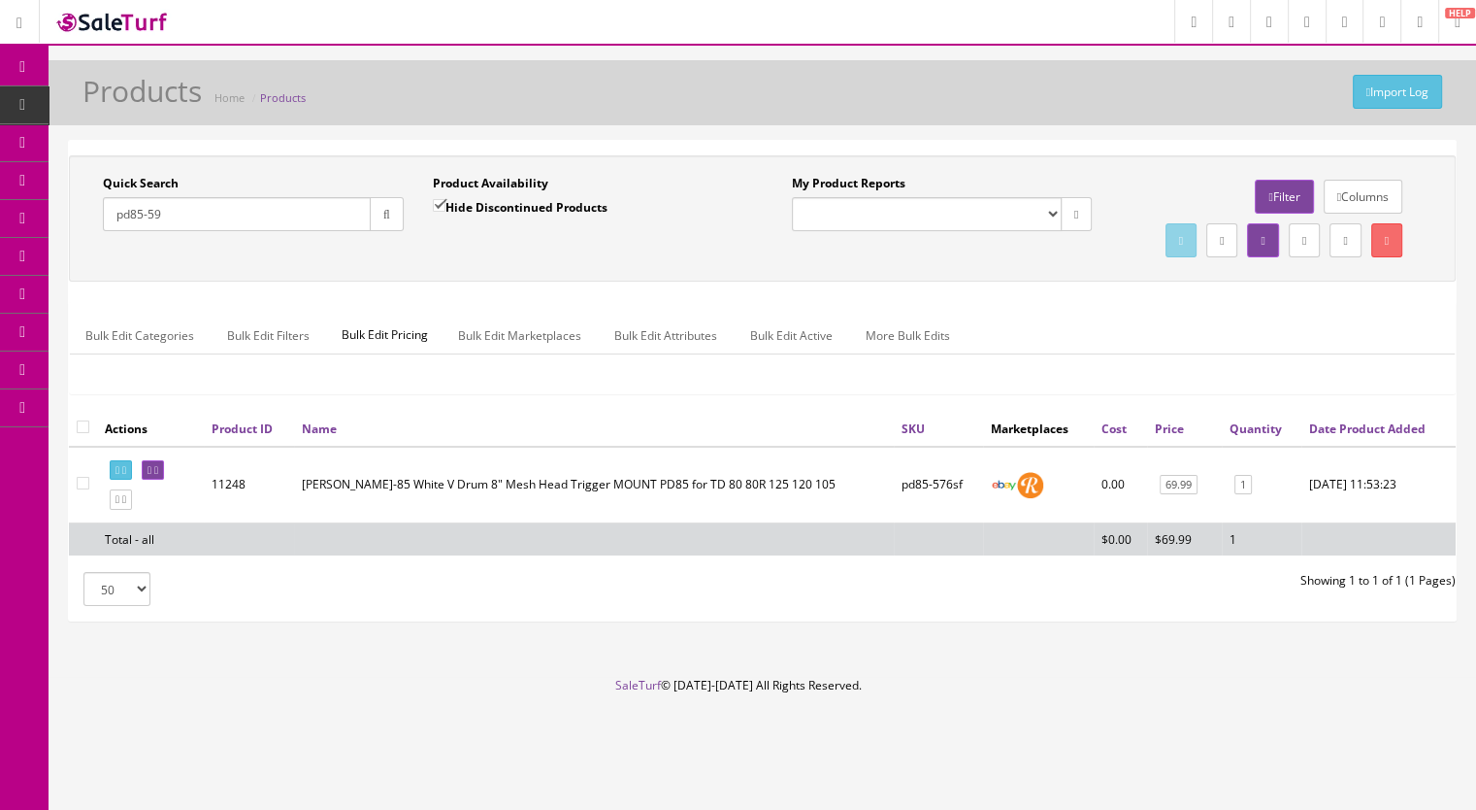
type input "pd85-59"
click at [443, 205] on input "Hide Discontinued Products" at bounding box center [439, 205] width 13 height 13
checkbox input "false"
click at [374, 219] on button "button" at bounding box center [387, 214] width 34 height 34
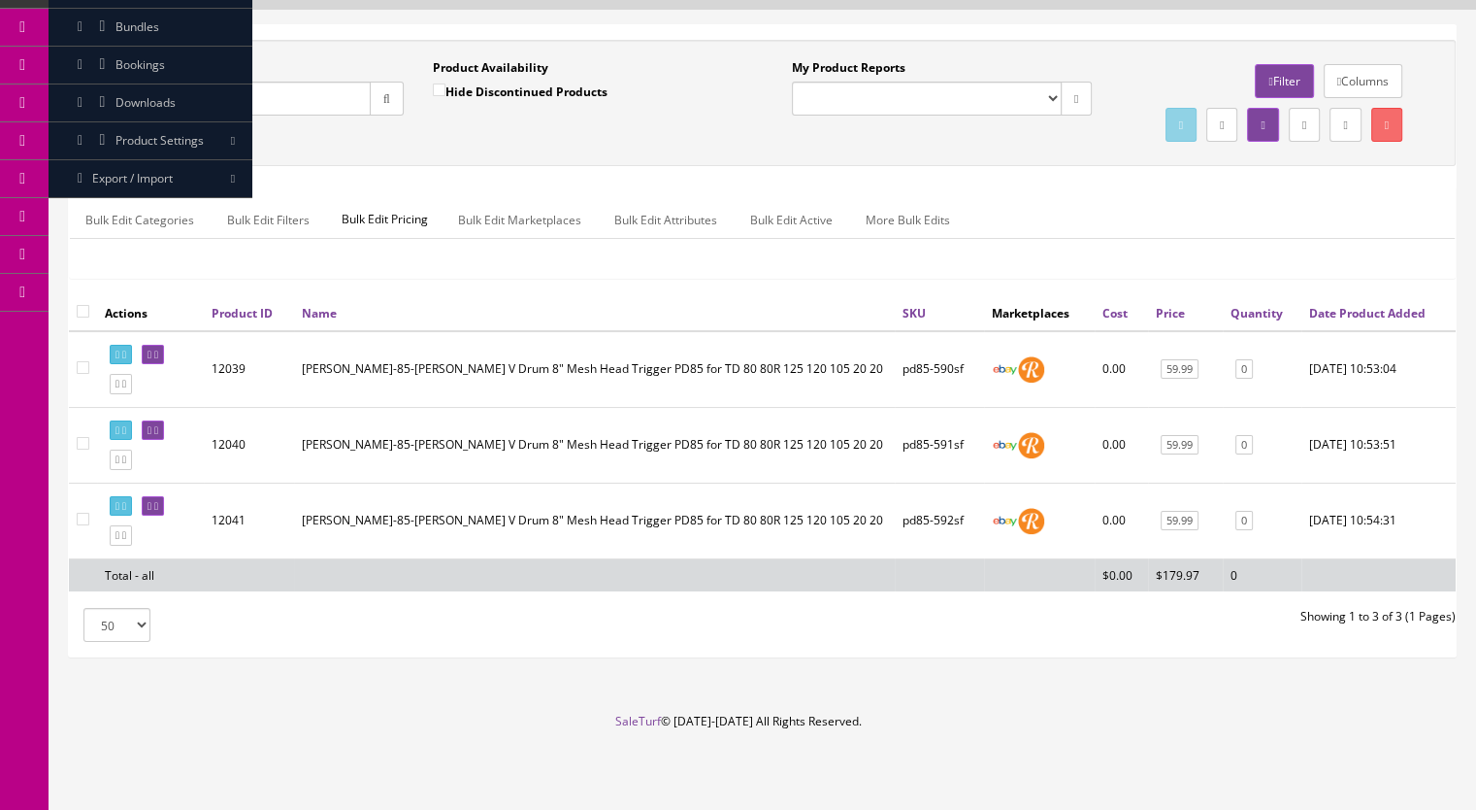
scroll to position [152, 0]
click at [158, 502] on icon at bounding box center [156, 506] width 4 height 11
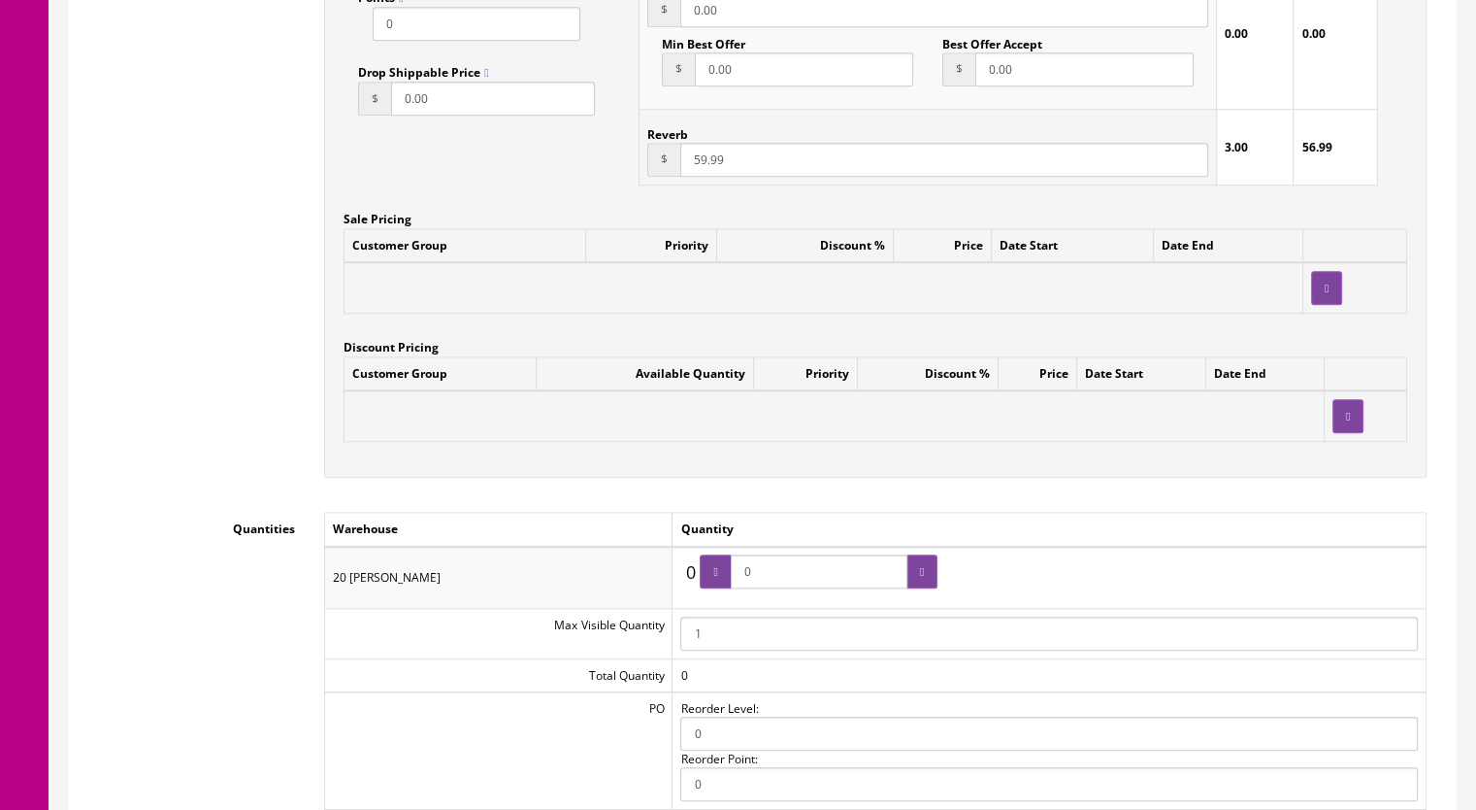
scroll to position [1747, 0]
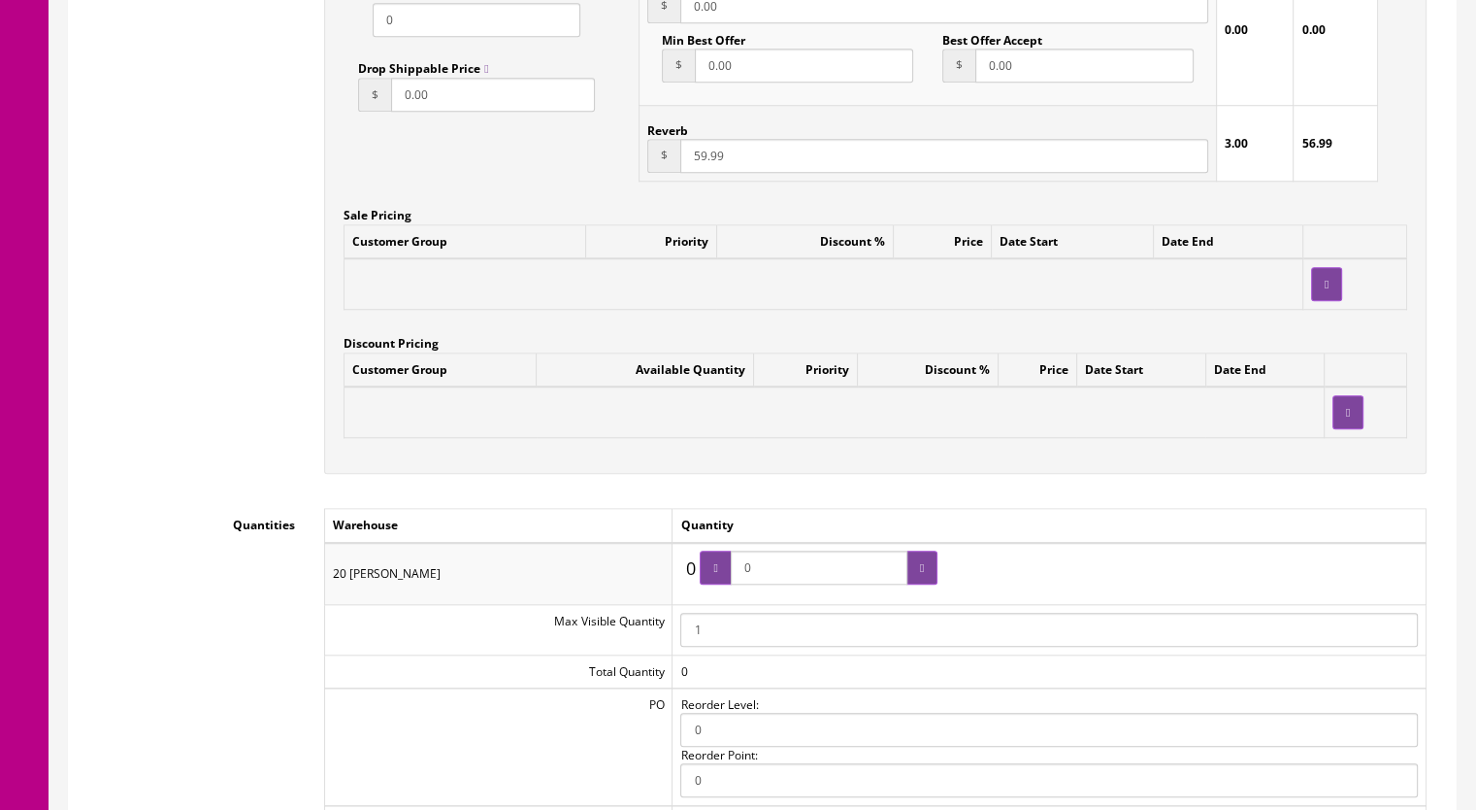
click at [720, 550] on span "0" at bounding box center [819, 567] width 238 height 34
type input "1"
click at [918, 553] on div at bounding box center [922, 567] width 31 height 34
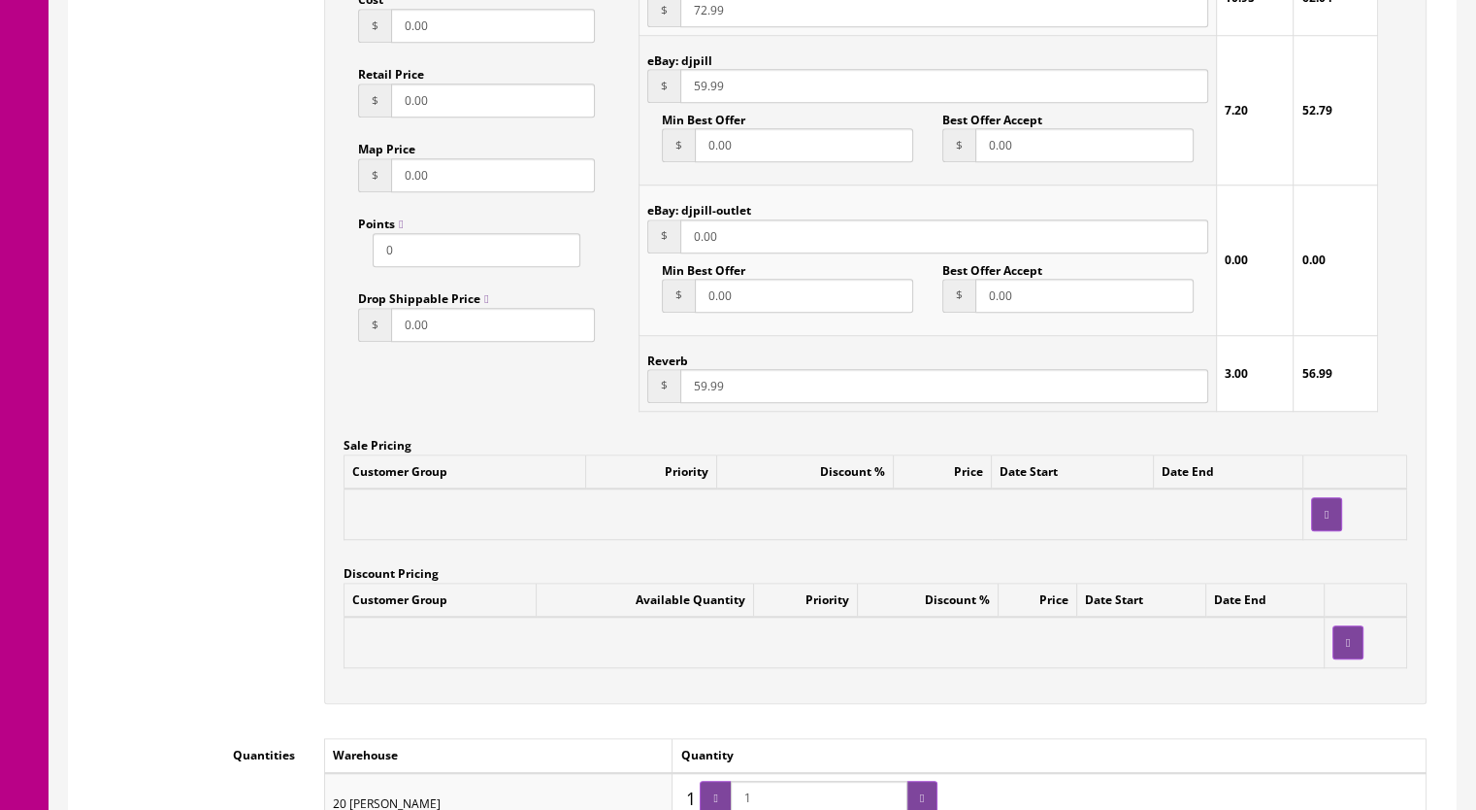
scroll to position [1262, 0]
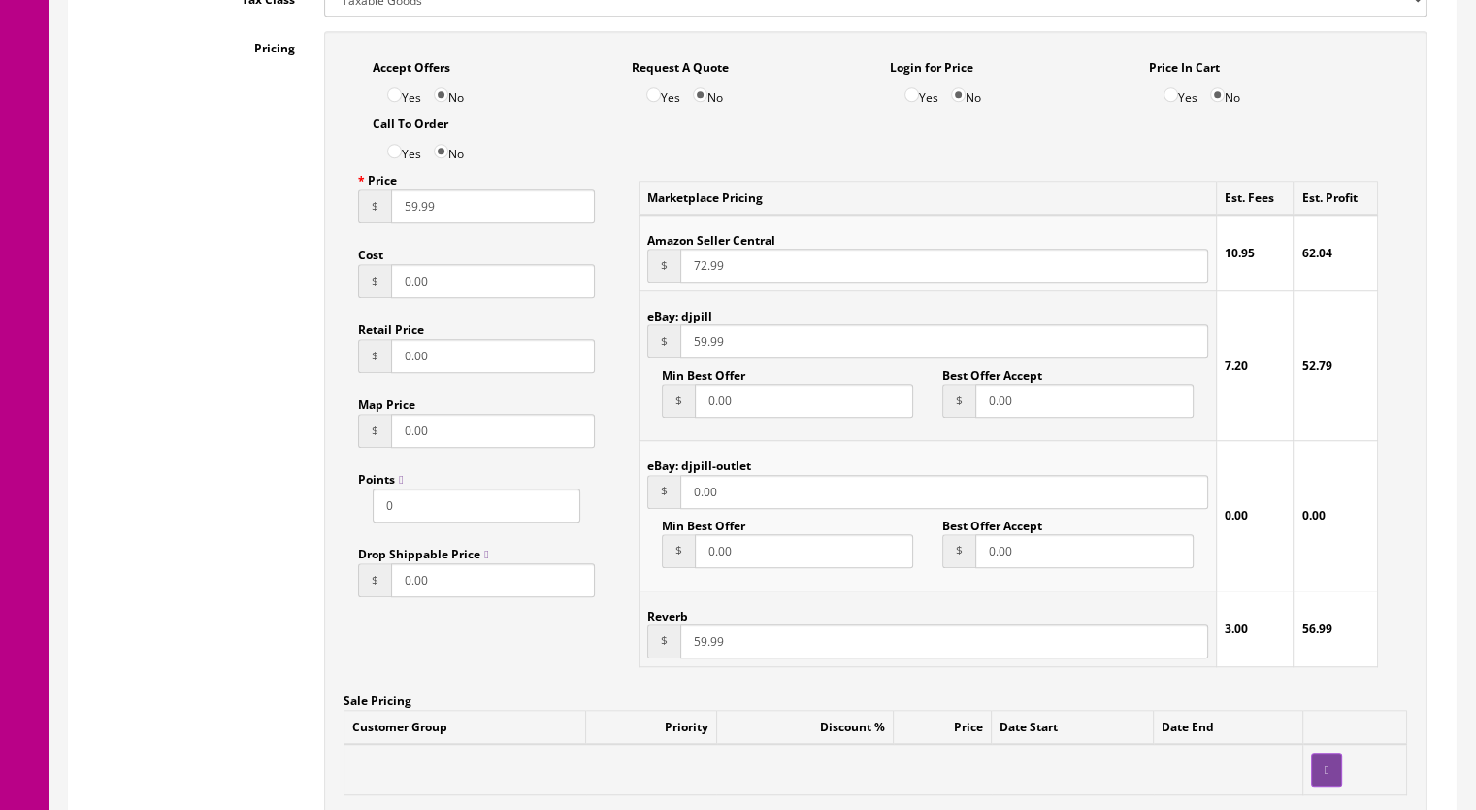
click at [698, 624] on input "59.99" at bounding box center [944, 641] width 528 height 34
type input "57.99"
drag, startPoint x: 698, startPoint y: 327, endPoint x: 764, endPoint y: 313, distance: 67.6
click at [699, 326] on input "59.99" at bounding box center [944, 341] width 528 height 34
type input "57.99"
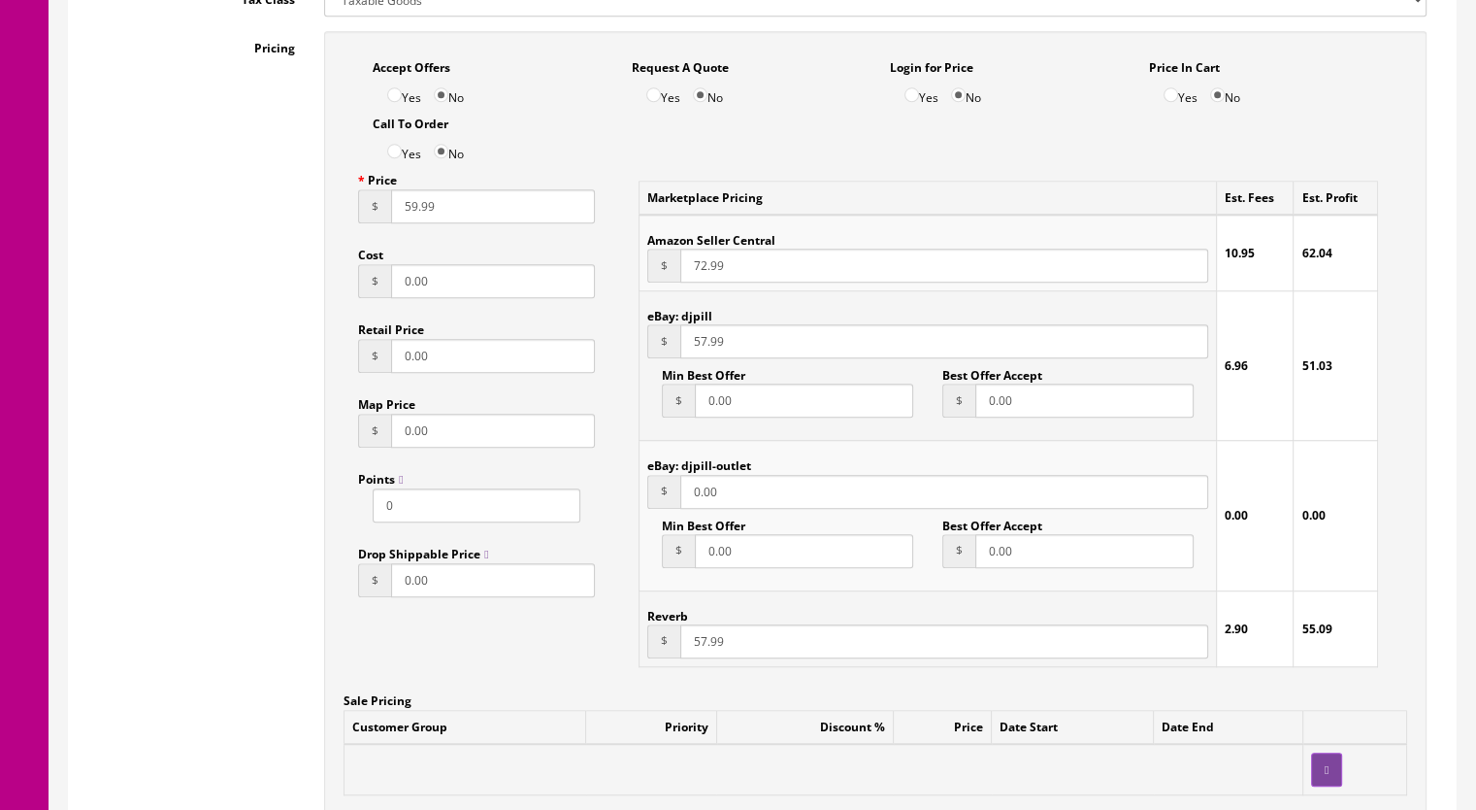
click at [410, 192] on input "59.99" at bounding box center [493, 206] width 204 height 34
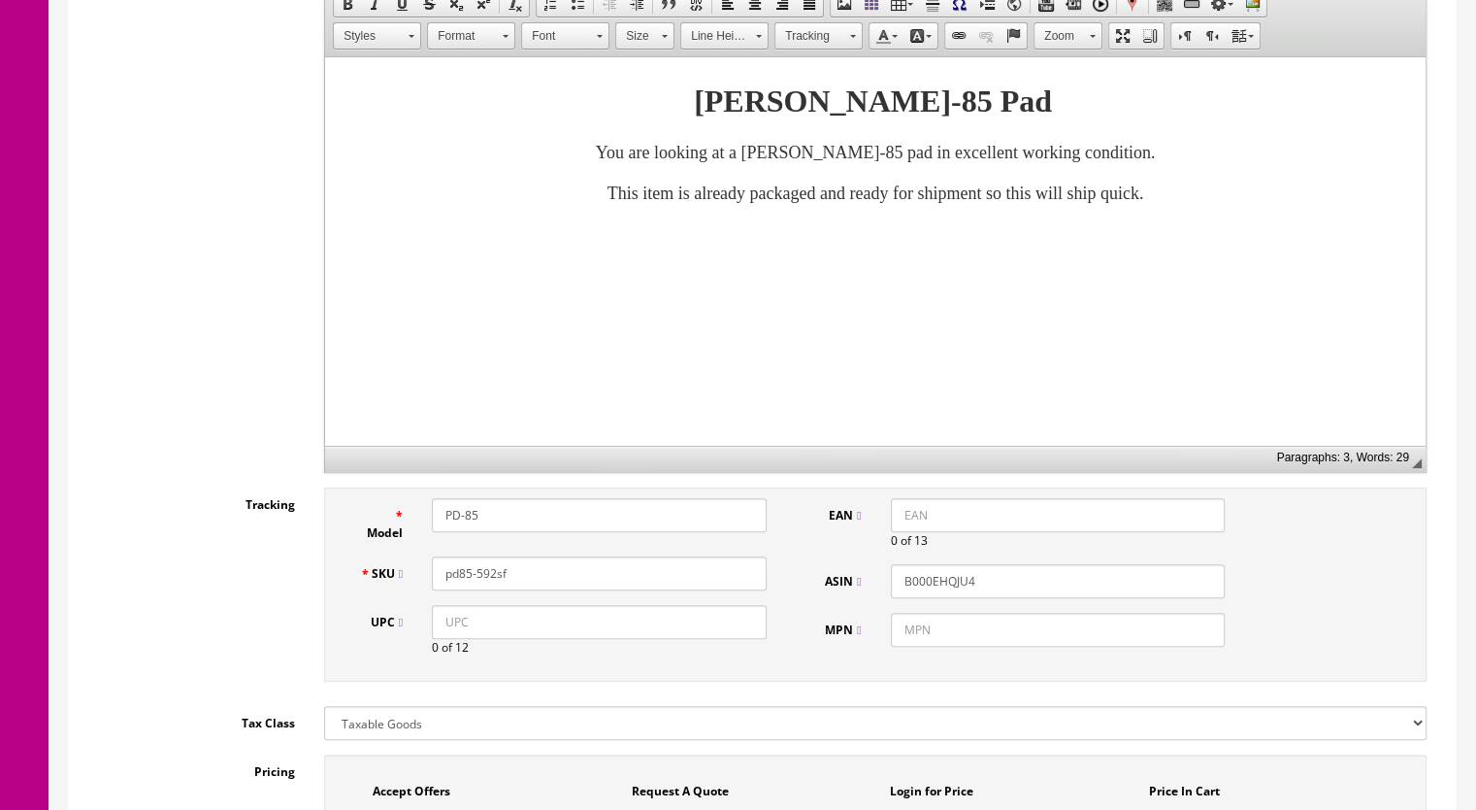
scroll to position [194, 0]
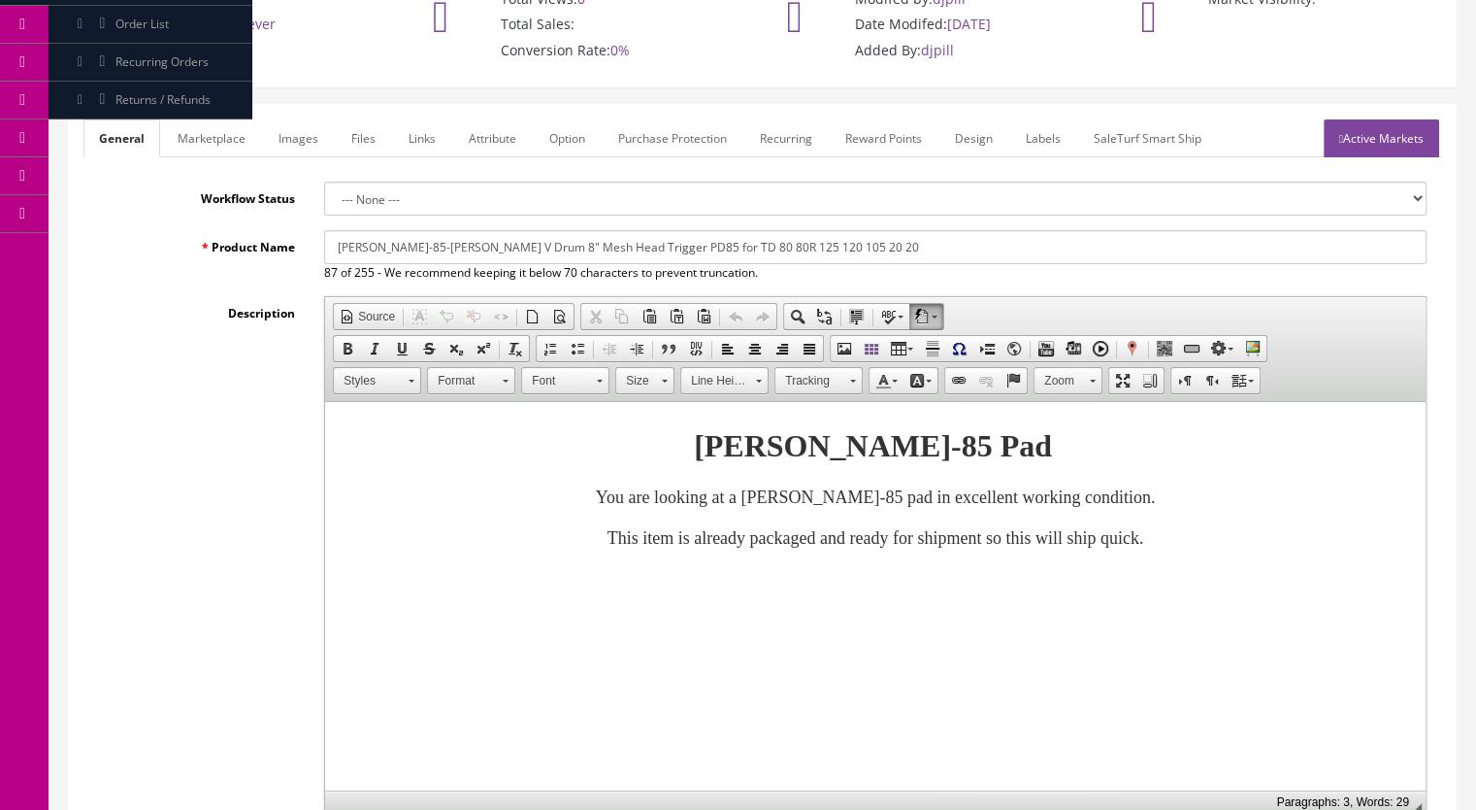
type input "57.99"
click at [291, 119] on link "Images" at bounding box center [298, 138] width 71 height 38
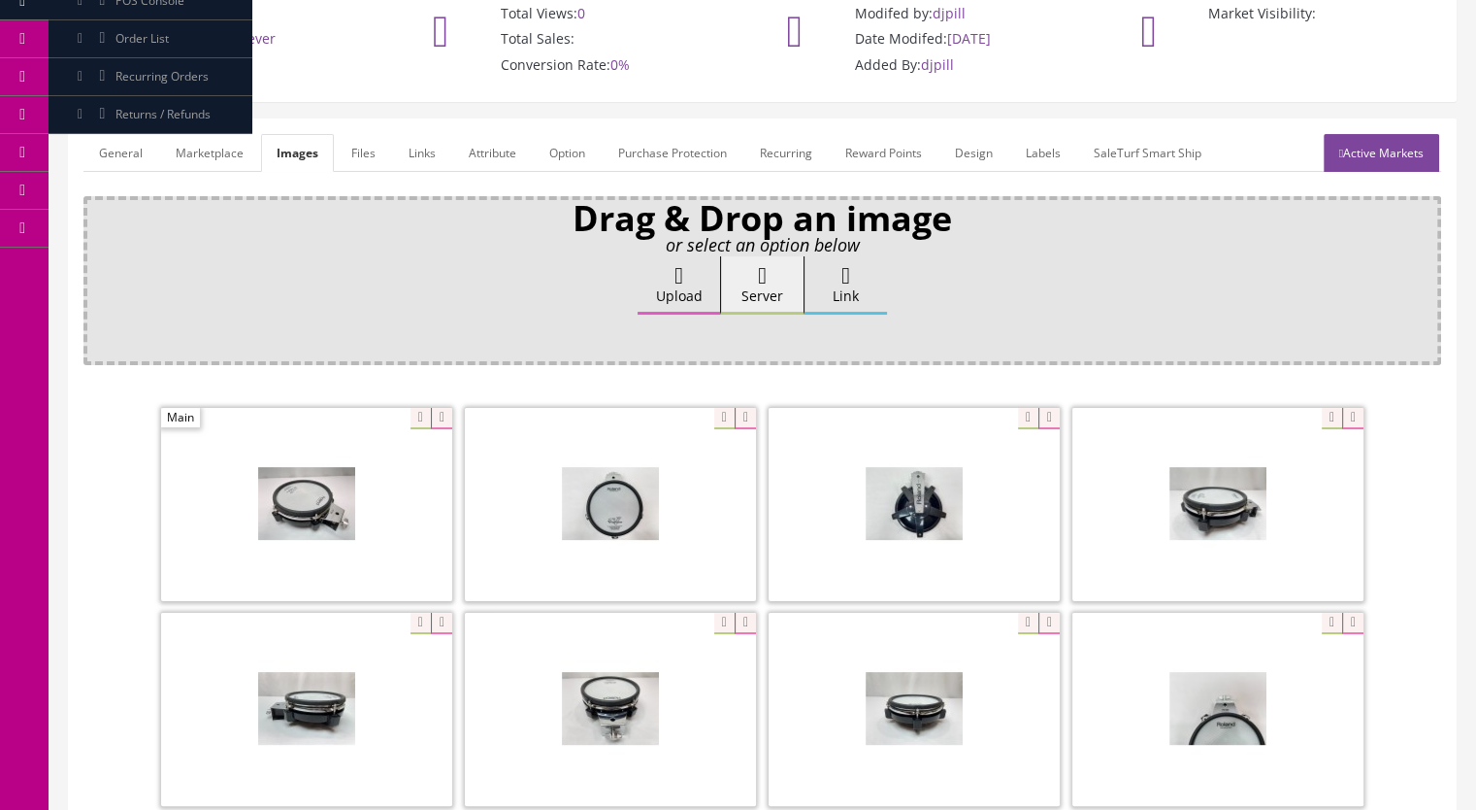
scroll to position [0, 0]
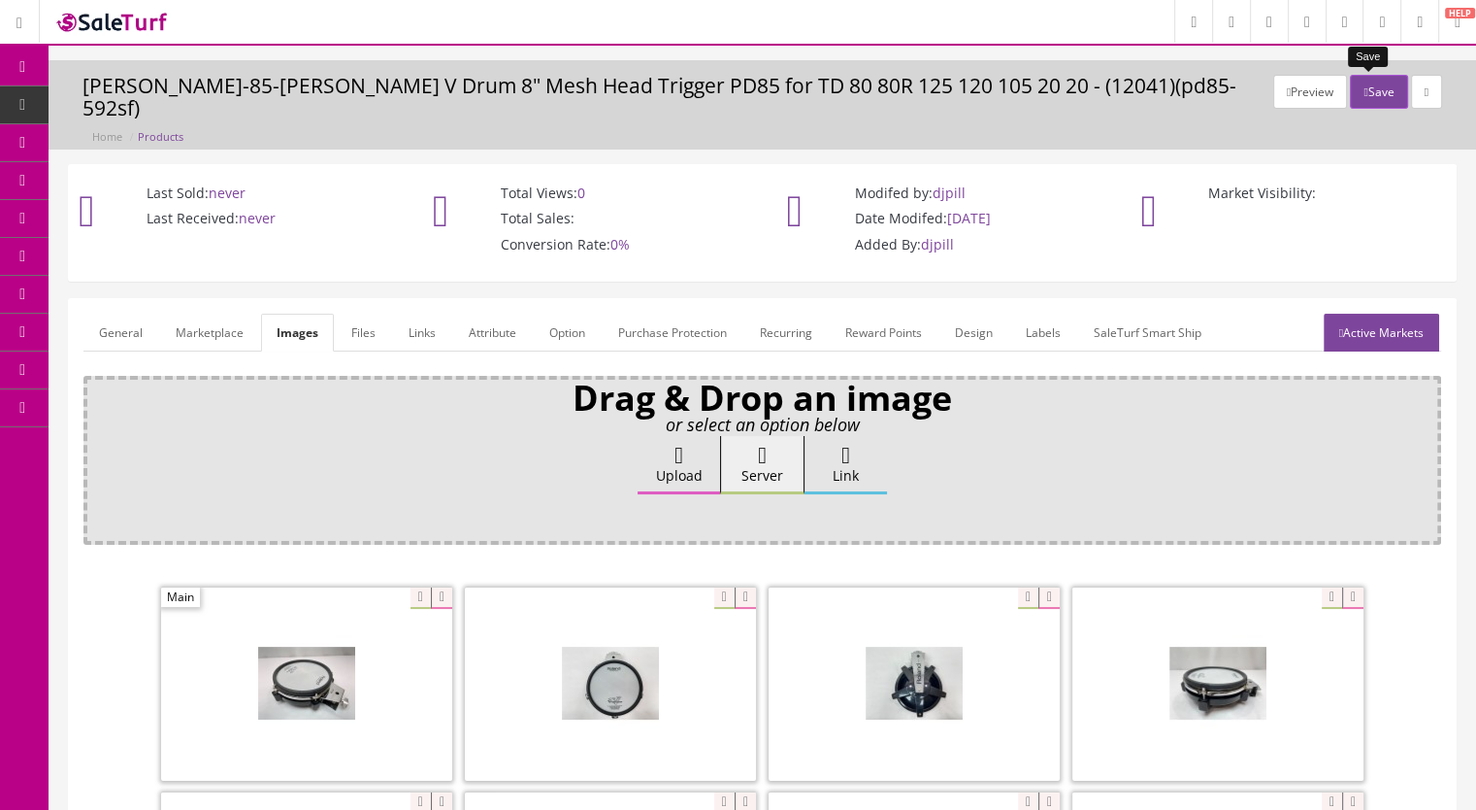
click at [1363, 83] on button "Save" at bounding box center [1378, 92] width 57 height 34
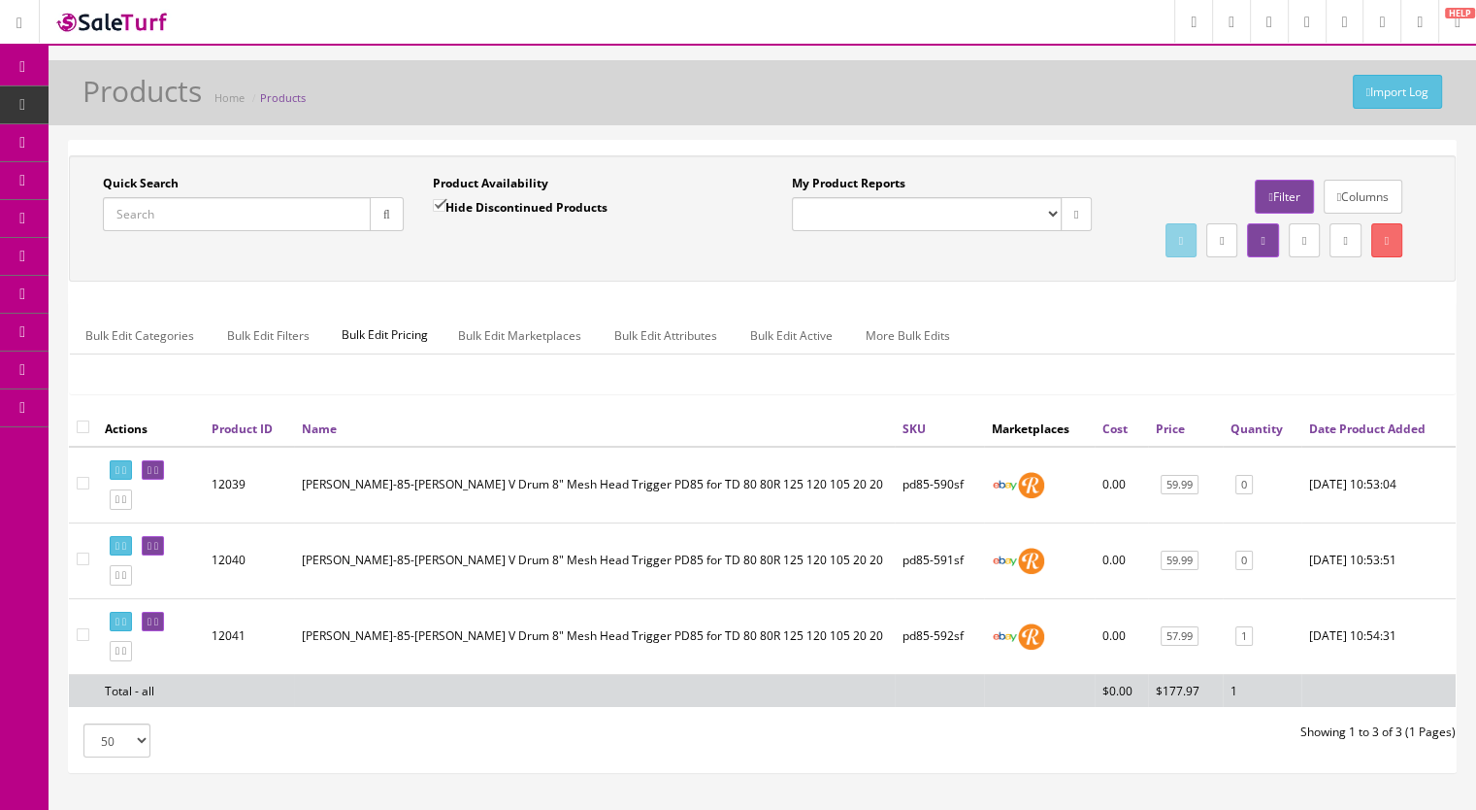
click at [168, 218] on input "Quick Search" at bounding box center [237, 214] width 268 height 34
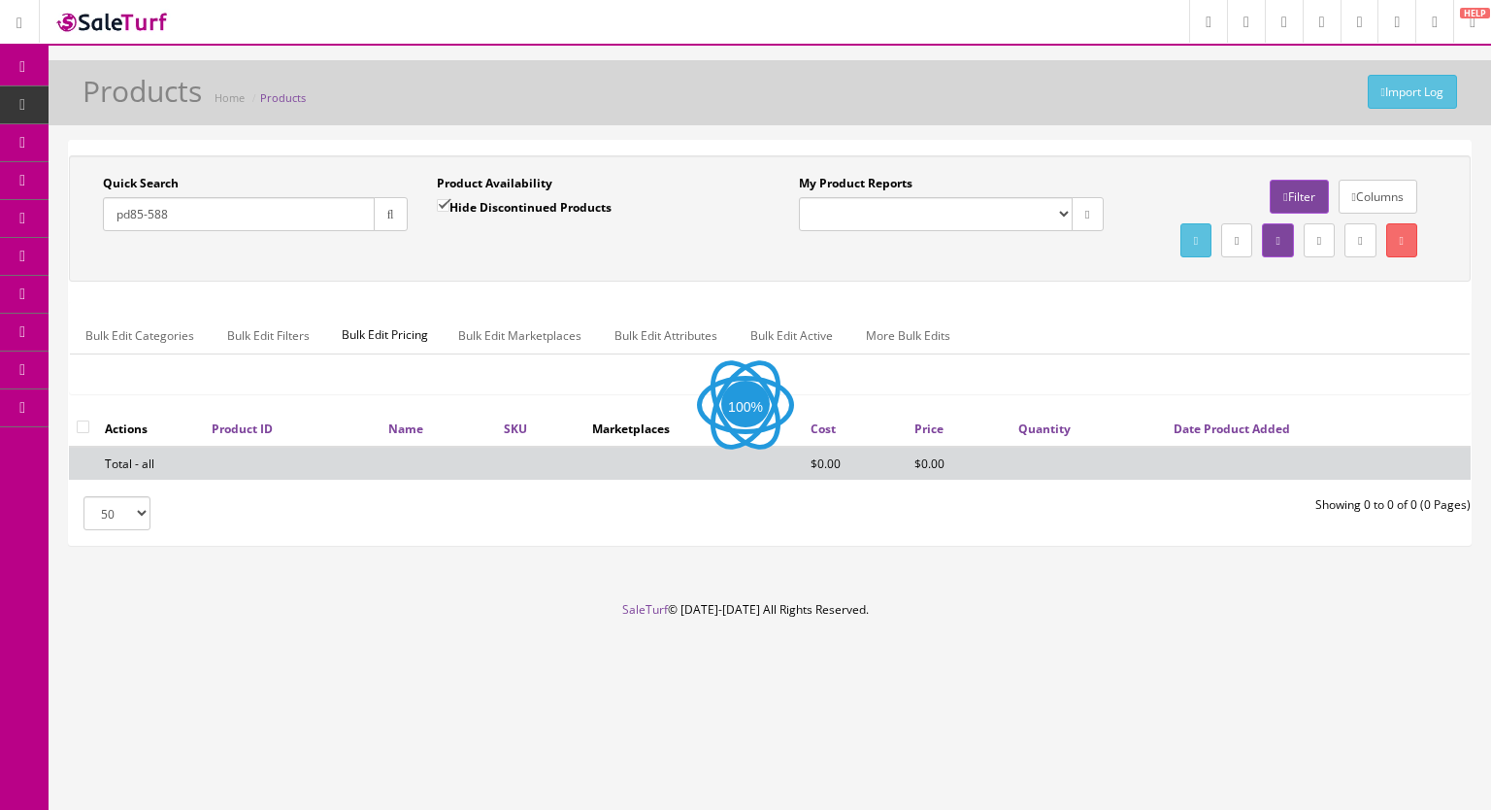
type input "pd85-588"
click at [441, 201] on input "Hide Discontinued Products" at bounding box center [443, 205] width 13 height 13
checkbox input "false"
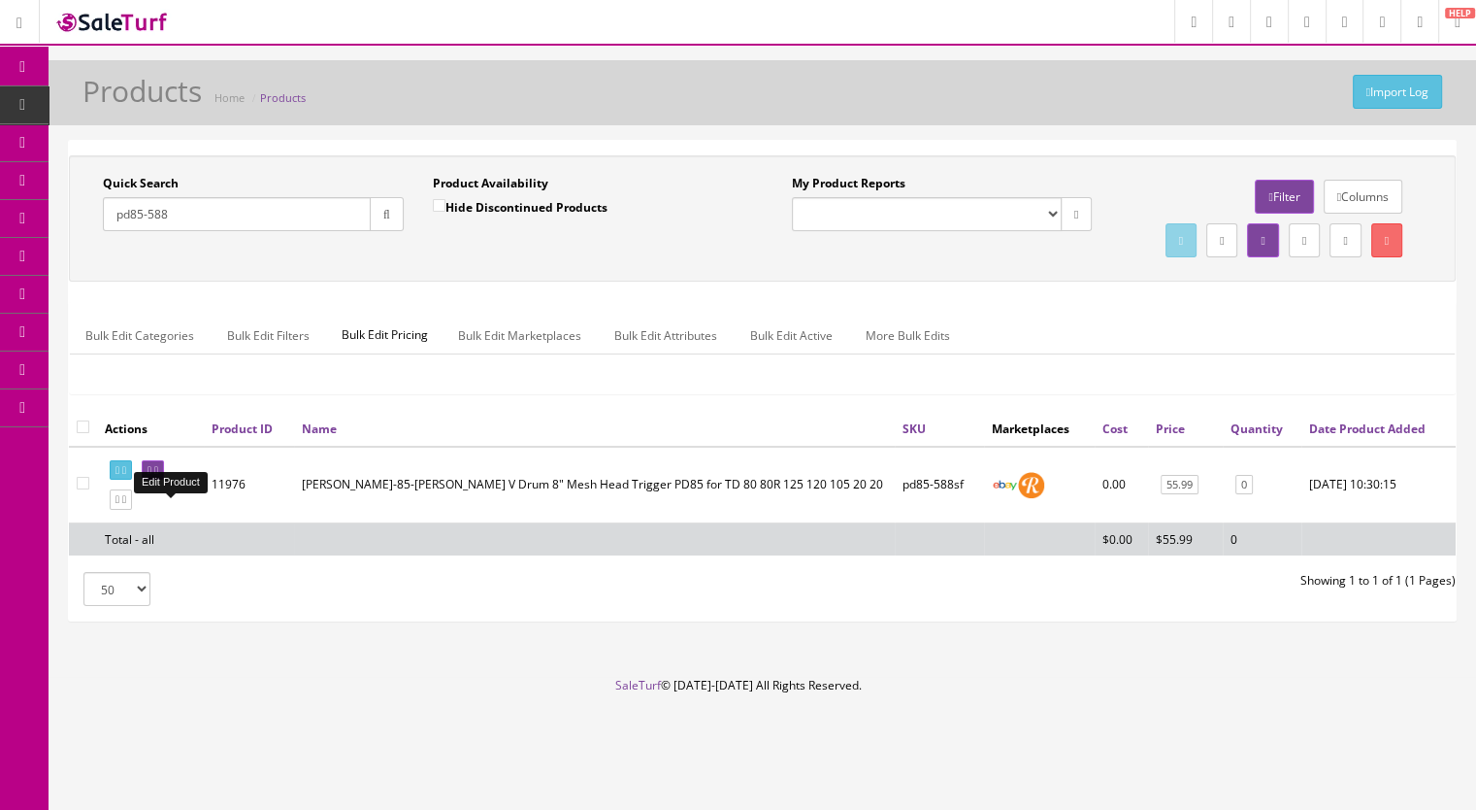
click at [158, 476] on icon at bounding box center [156, 470] width 4 height 11
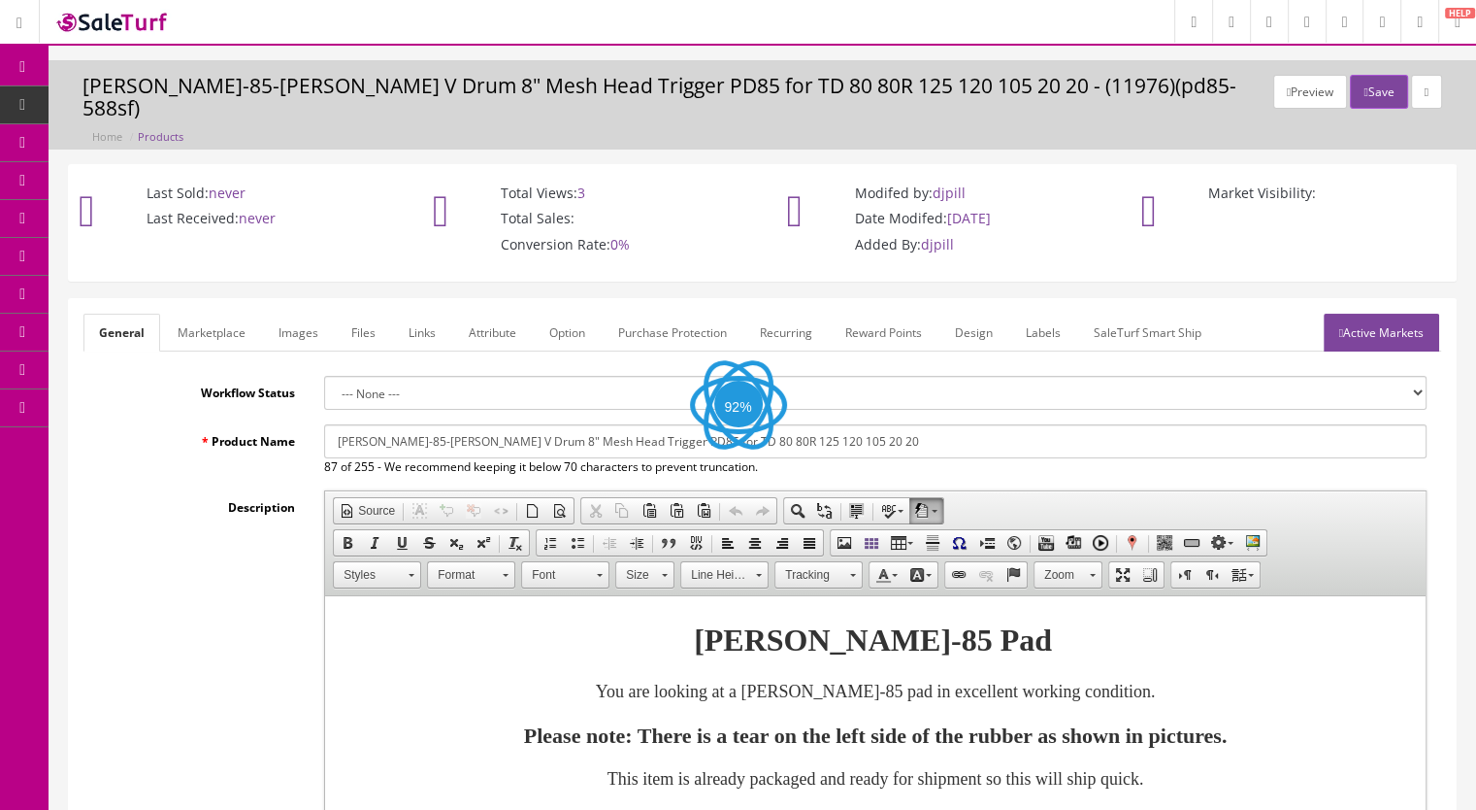
click at [291, 314] on link "Images" at bounding box center [298, 333] width 71 height 38
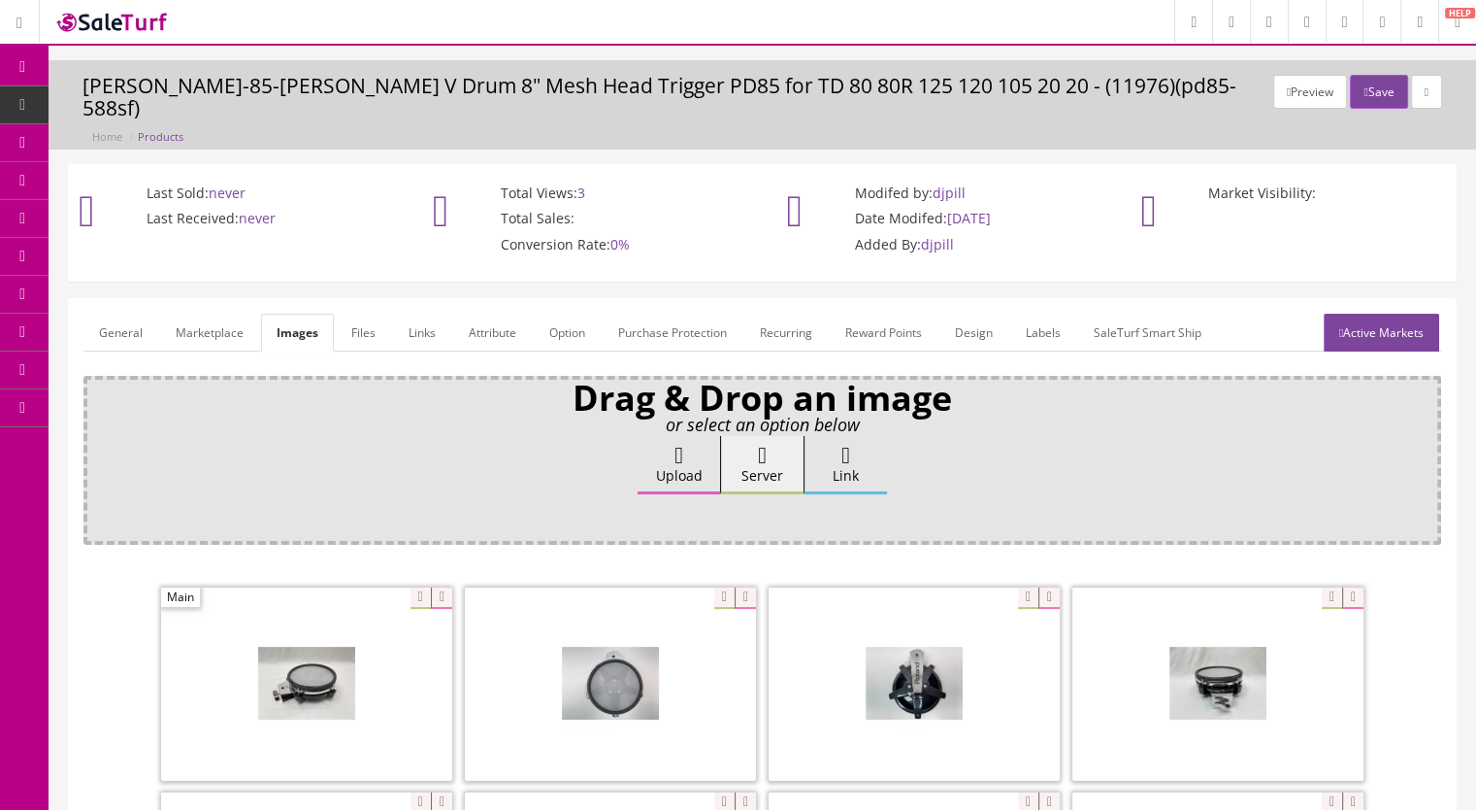
click at [120, 314] on link "General" at bounding box center [120, 333] width 75 height 38
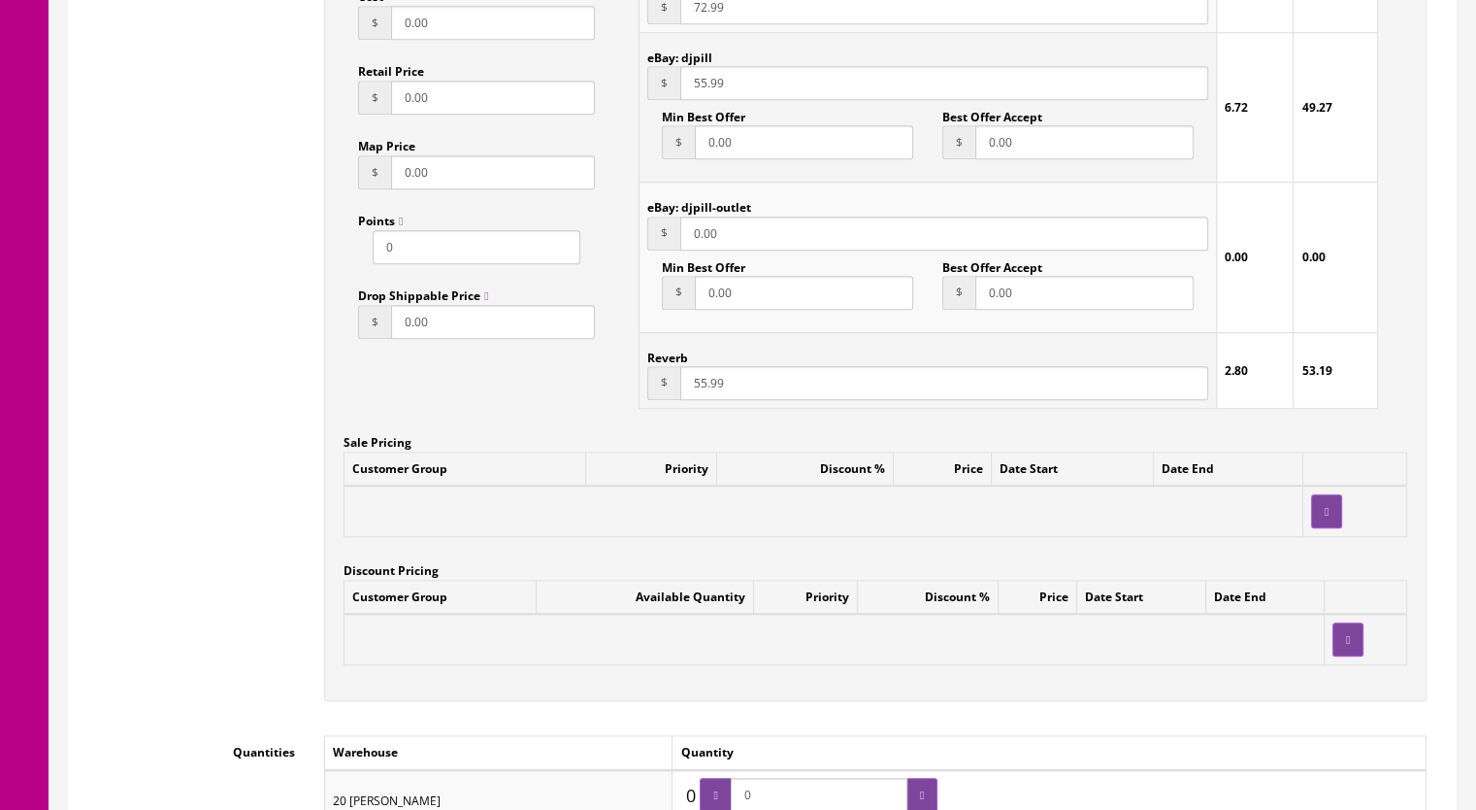
scroll to position [1747, 0]
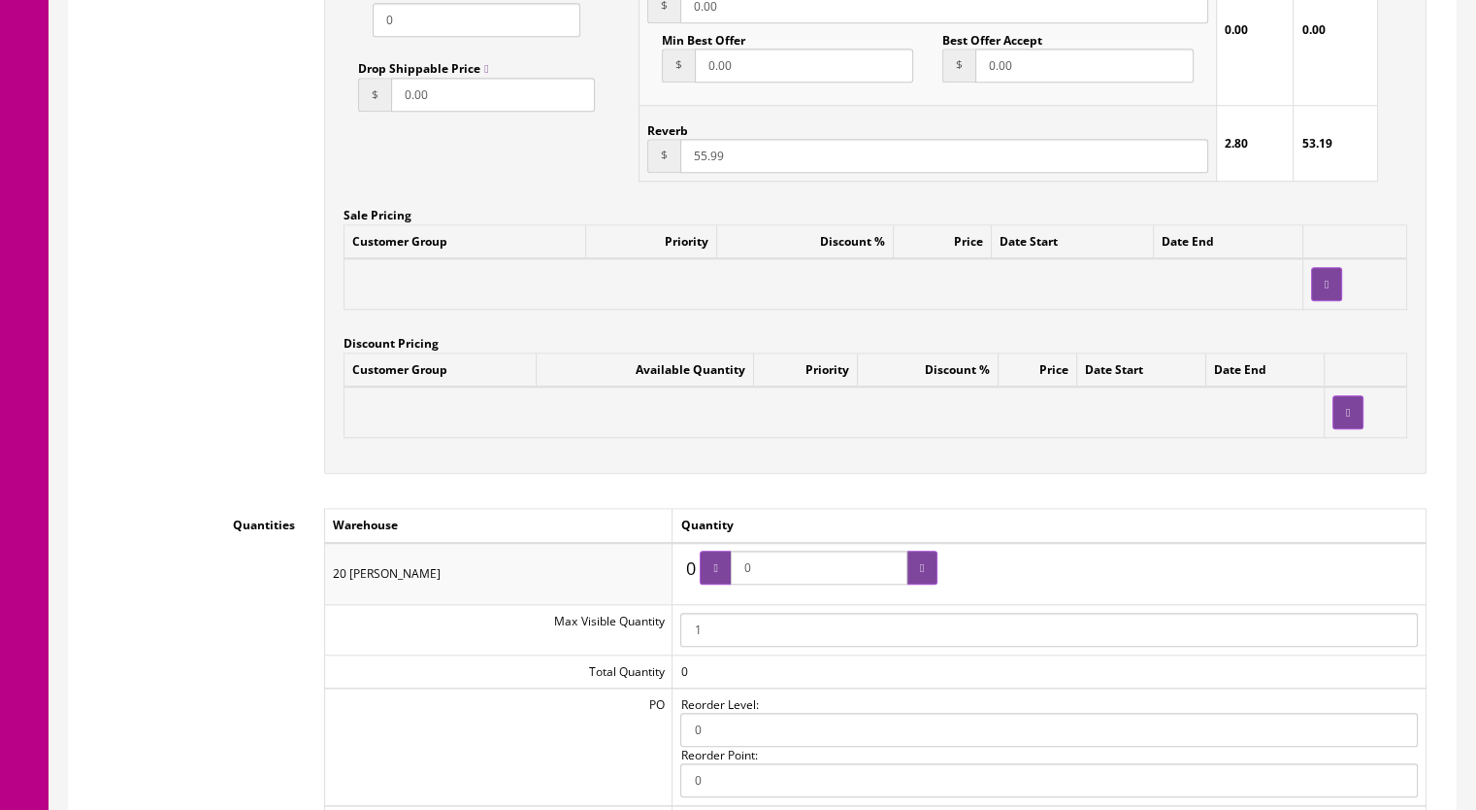
drag, startPoint x: 775, startPoint y: 550, endPoint x: 713, endPoint y: 548, distance: 61.2
click at [714, 550] on span "0" at bounding box center [819, 567] width 238 height 34
type input "1"
click at [928, 550] on div at bounding box center [922, 567] width 31 height 34
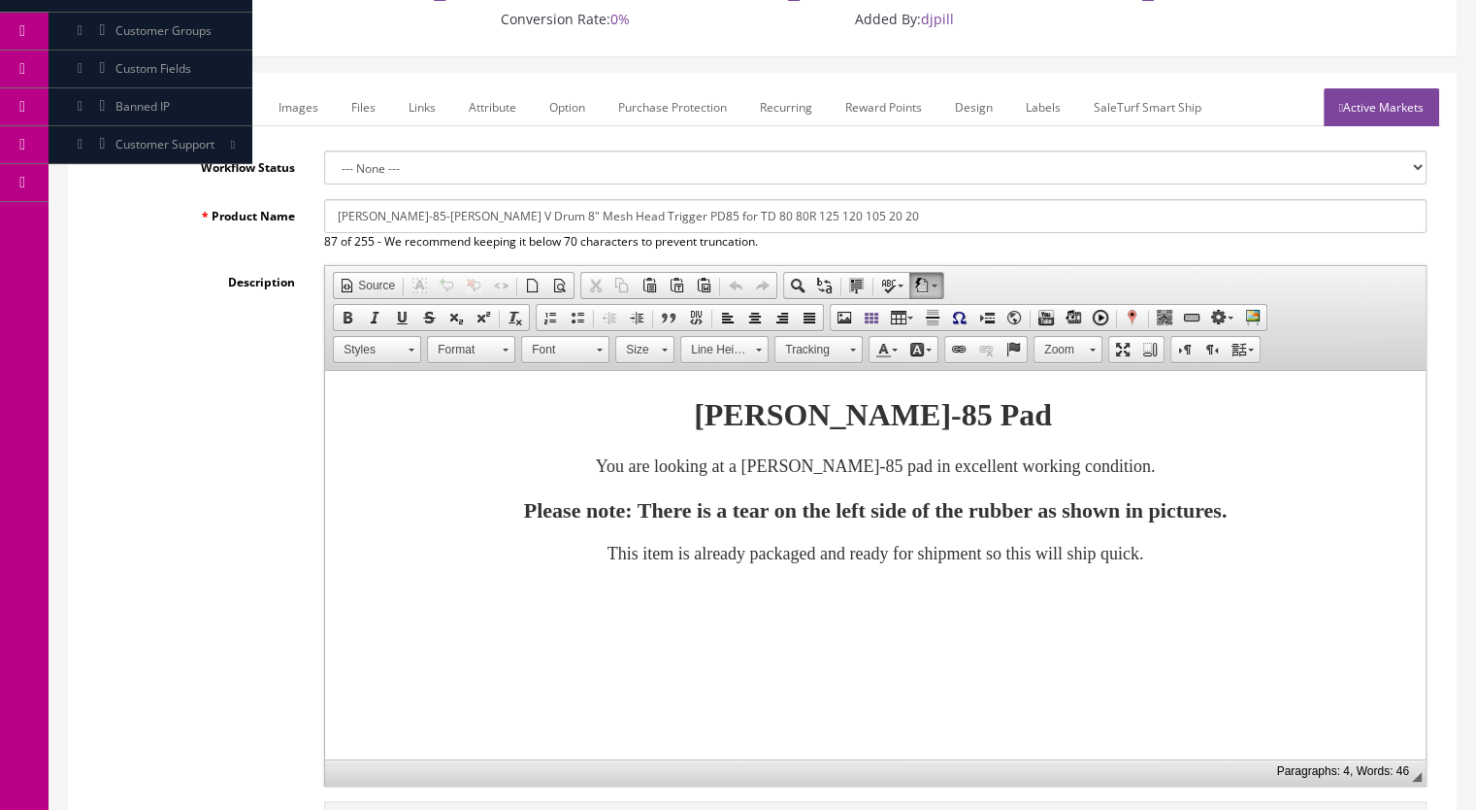
scroll to position [0, 0]
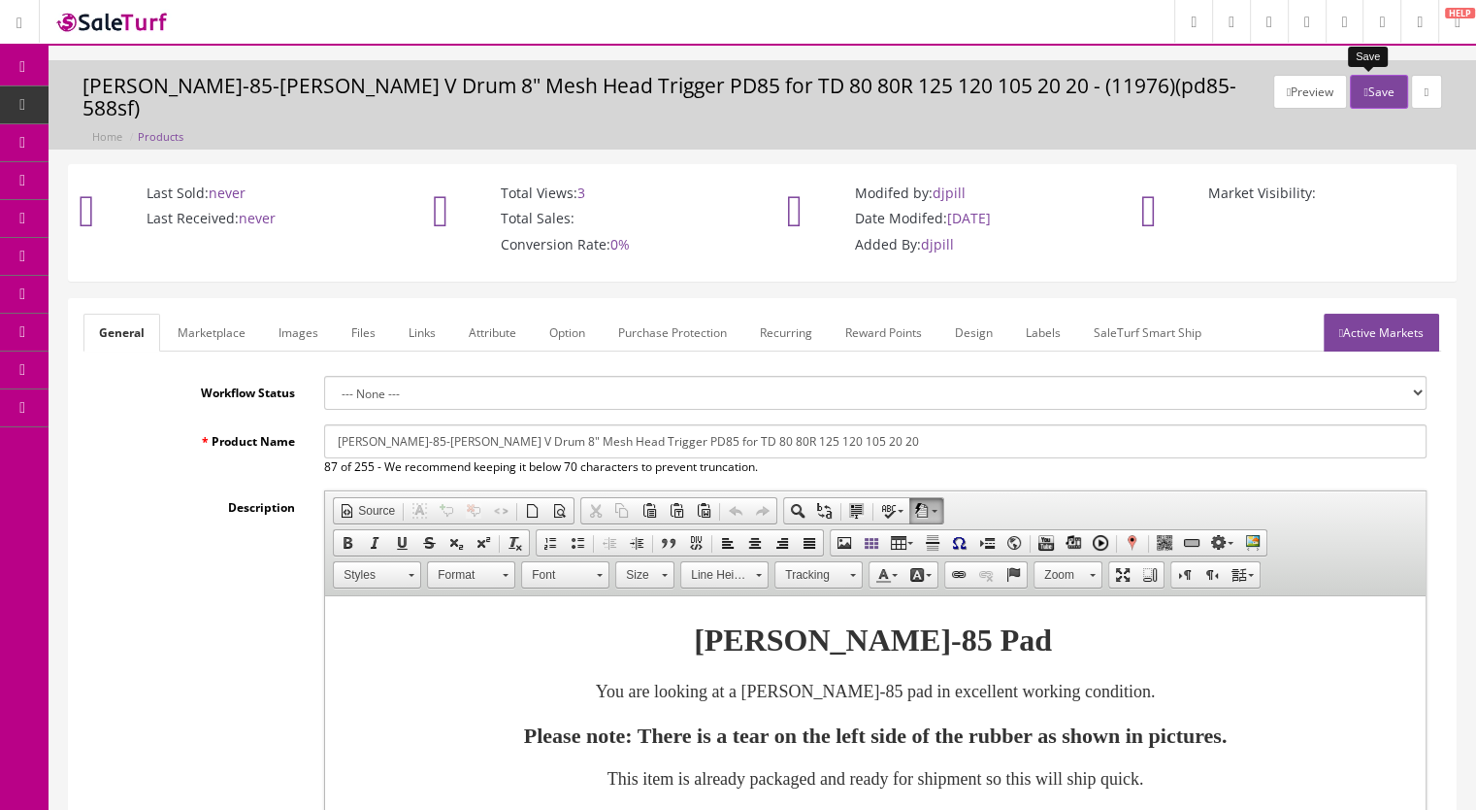
click at [1375, 89] on button "Save" at bounding box center [1378, 92] width 57 height 34
